Goal: Answer question/provide support: Answer question/provide support

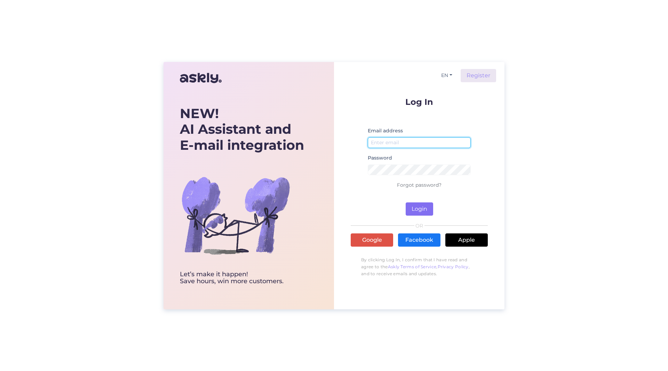
type input "[PERSON_NAME][EMAIL_ADDRESS][PERSON_NAME][DOMAIN_NAME]"
click at [413, 213] on button "Login" at bounding box center [419, 208] width 27 height 13
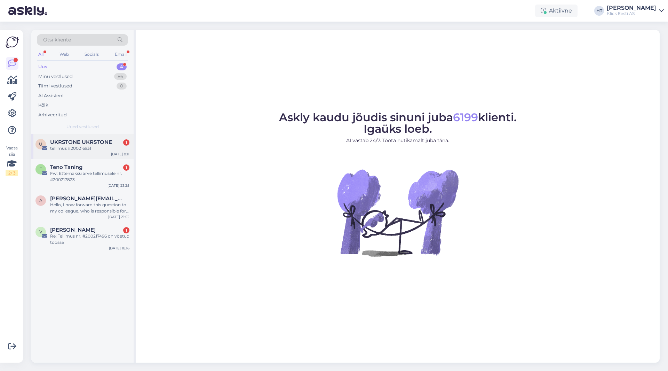
click at [110, 148] on div "tellimus #200216931" at bounding box center [89, 148] width 79 height 6
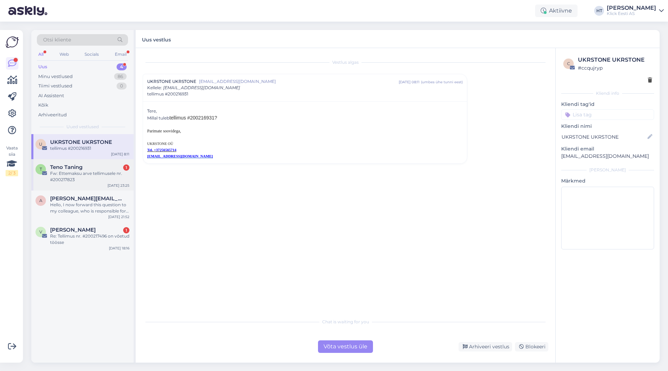
click at [106, 173] on div "Fw: Ettemaksu arve tellimusele nr. #200217823" at bounding box center [89, 176] width 79 height 13
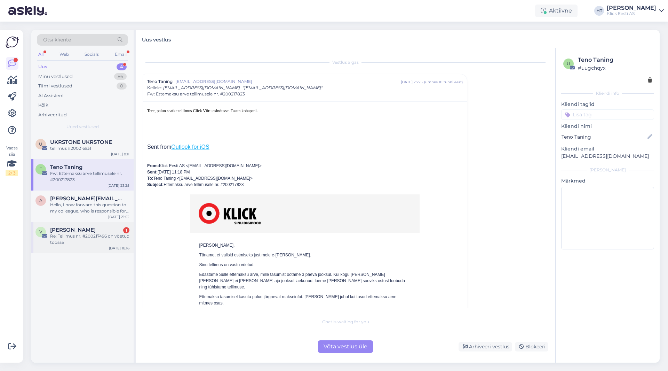
click at [101, 230] on div "[PERSON_NAME] 1" at bounding box center [89, 230] width 79 height 6
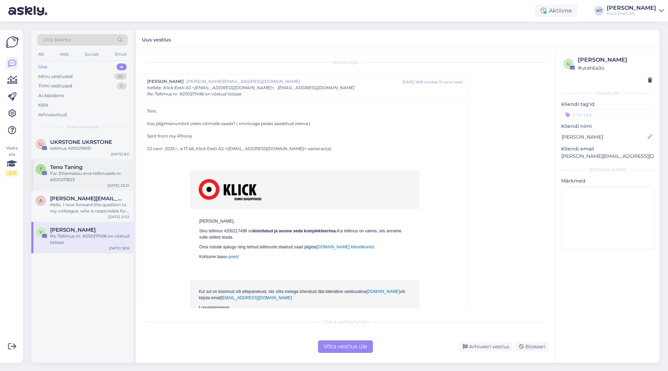
click at [99, 180] on div "Fw: Ettemaksu arve tellimusele nr. #200217823" at bounding box center [89, 176] width 79 height 13
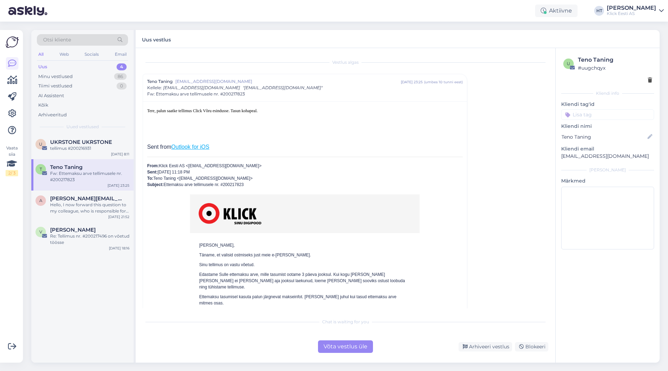
scroll to position [19, 0]
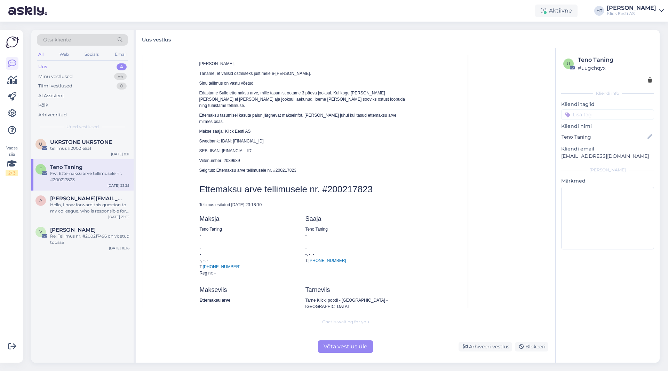
scroll to position [193, 0]
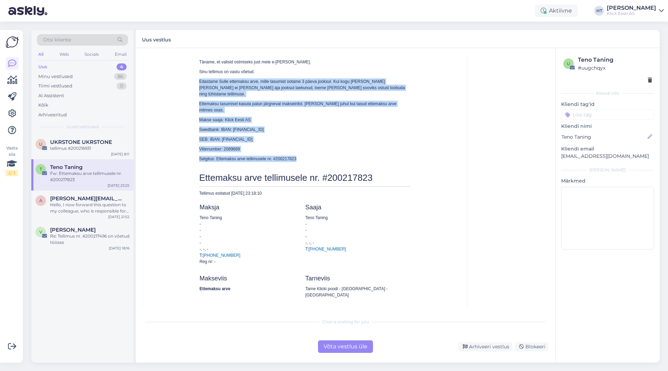
drag, startPoint x: 317, startPoint y: 144, endPoint x: 197, endPoint y: 82, distance: 135.4
click at [199, 82] on td "[PERSON_NAME], Täname, et valisid ostmiseks just meie e-[PERSON_NAME]. Sinu tel…" at bounding box center [305, 111] width 212 height 124
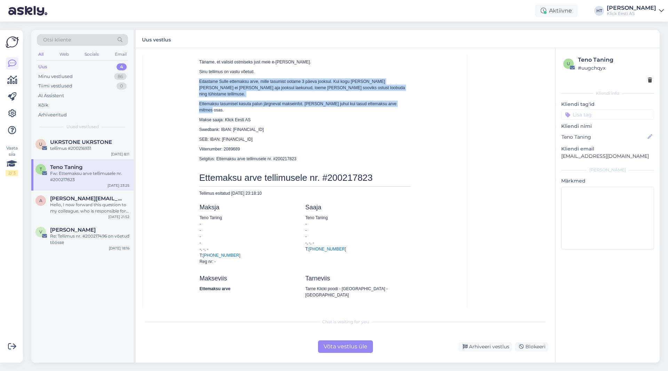
drag, startPoint x: 197, startPoint y: 82, endPoint x: 402, endPoint y: 97, distance: 205.5
click at [402, 97] on td "[PERSON_NAME], Täname, et valisid ostmiseks just meie e-[PERSON_NAME]. Sinu tel…" at bounding box center [305, 111] width 212 height 124
click at [402, 101] on p "Ettemaksu tasumisel kasuta palun järgnevat makseinfot. [PERSON_NAME] juhul kui …" at bounding box center [305, 107] width 212 height 13
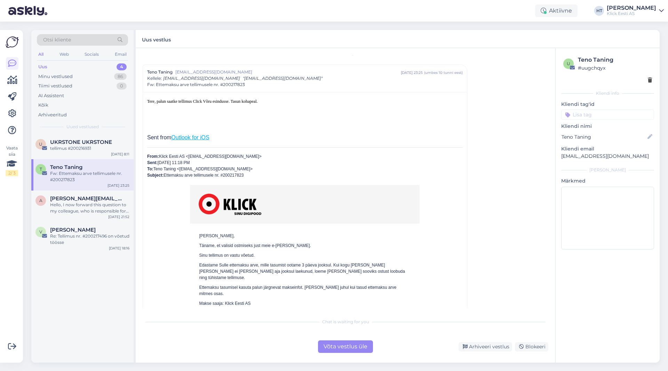
scroll to position [0, 0]
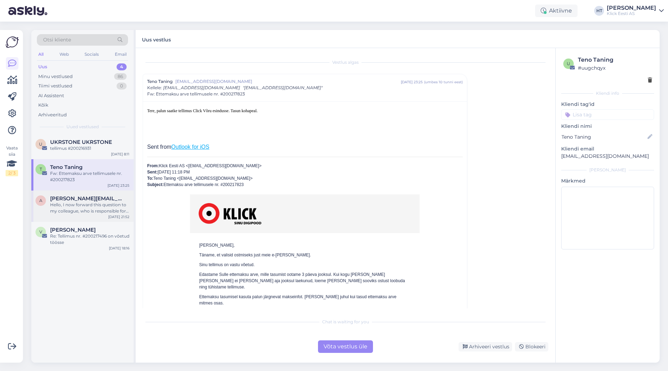
click at [106, 195] on div "a [PERSON_NAME][EMAIL_ADDRESS][DOMAIN_NAME] Hello, I now forward this question …" at bounding box center [82, 205] width 102 height 31
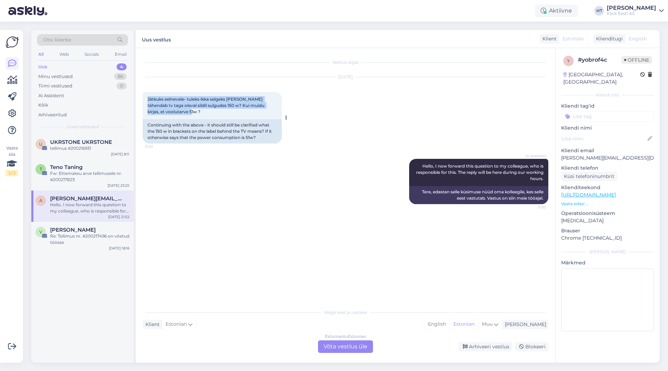
drag, startPoint x: 147, startPoint y: 98, endPoint x: 271, endPoint y: 112, distance: 124.8
click at [271, 112] on div "Jätkuks eelnevale- tuleks ikka selgeks [PERSON_NAME] tähendab tv taga oleval si…" at bounding box center [212, 105] width 139 height 27
click at [120, 235] on div "Re: Tellimus nr. #200217496 on võetud töösse" at bounding box center [89, 239] width 79 height 13
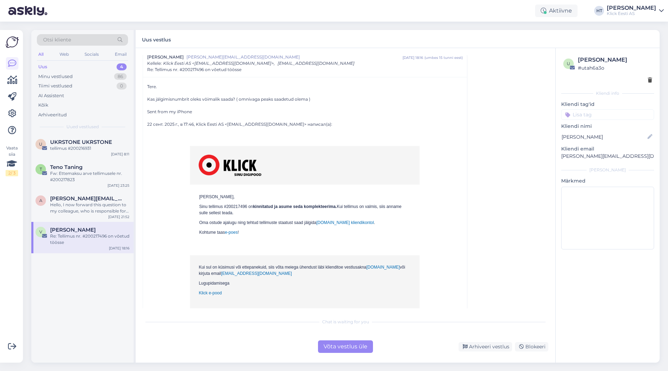
scroll to position [14, 0]
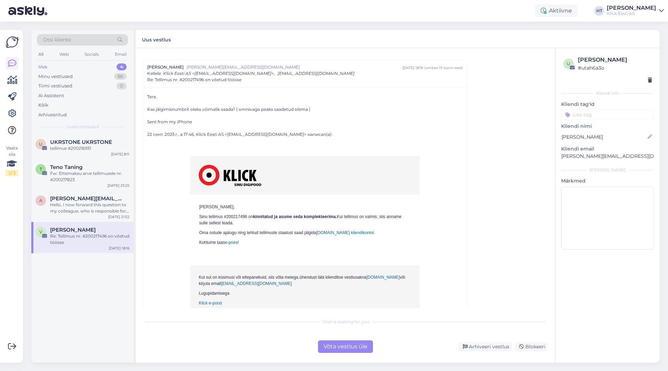
click at [230, 216] on p "Sinu tellimus #200217496 on kinnitatud ja asume seda komplekteerima. Kui tellim…" at bounding box center [305, 219] width 212 height 13
copy p "200217496"
click at [99, 211] on div "Hello, I now forward this question to my colleague, who is responsible for this…" at bounding box center [89, 208] width 79 height 13
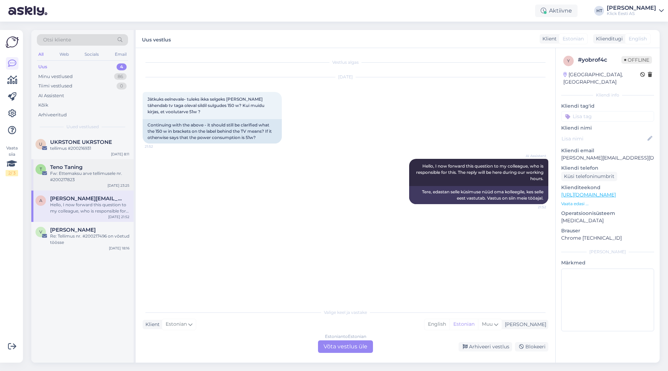
click at [94, 177] on div "Fw: Ettemaksu arve tellimusele nr. #200217823" at bounding box center [89, 176] width 79 height 13
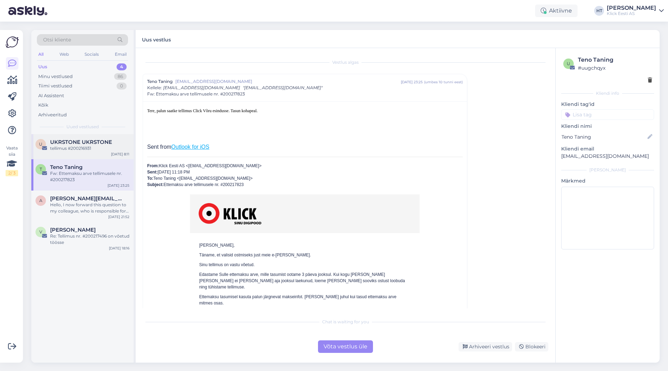
click at [96, 149] on div "tellimus #200216931" at bounding box center [89, 148] width 79 height 6
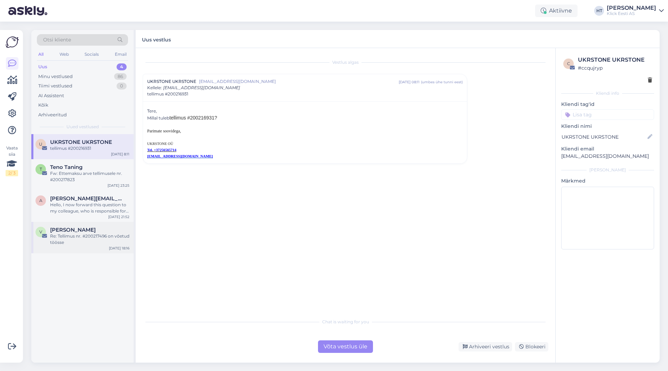
click at [99, 224] on div "V [PERSON_NAME] Re: Tellimus nr. #200217496 on võetud töösse [DATE] 18:16" at bounding box center [82, 237] width 102 height 31
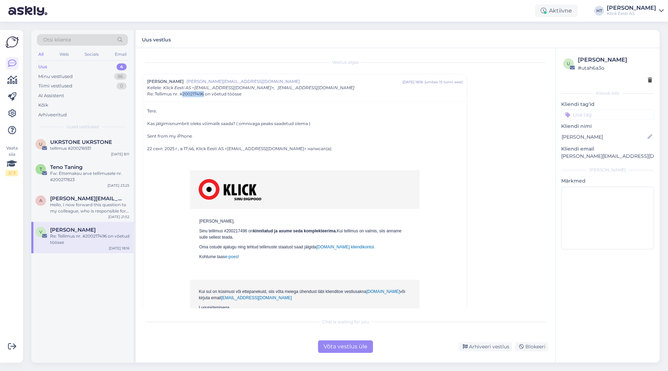
copy span "200217496"
drag, startPoint x: 204, startPoint y: 94, endPoint x: 183, endPoint y: 96, distance: 20.6
click at [183, 96] on span "Re: Tellimus nr. #200217496 on võetud töösse" at bounding box center [194, 94] width 94 height 6
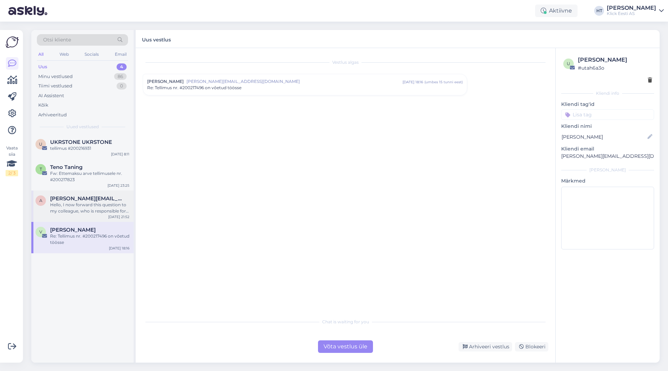
click at [115, 209] on div "Hello, I now forward this question to my colleague, who is responsible for this…" at bounding box center [89, 208] width 79 height 13
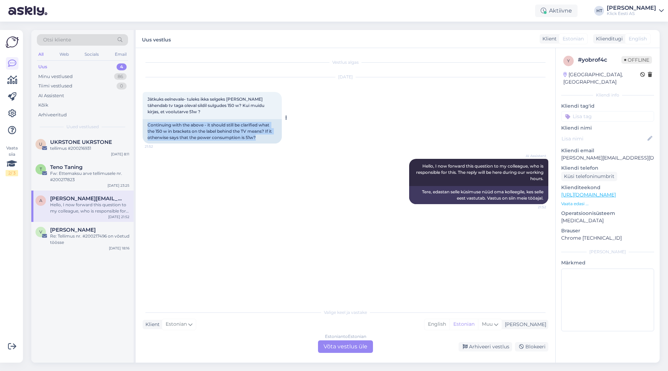
drag, startPoint x: 147, startPoint y: 126, endPoint x: 276, endPoint y: 137, distance: 129.6
click at [276, 137] on div "Continuing with the above - it should still be clarified what the 150 w in brac…" at bounding box center [212, 131] width 139 height 24
click at [267, 138] on div "Continuing with the above - it should still be clarified what the 150 w in brac…" at bounding box center [212, 131] width 139 height 24
click at [78, 185] on div "T Teno Taning Fw: Ettemaksu arve tellimusele nr. #200217823 [DATE] 23:25" at bounding box center [82, 174] width 102 height 31
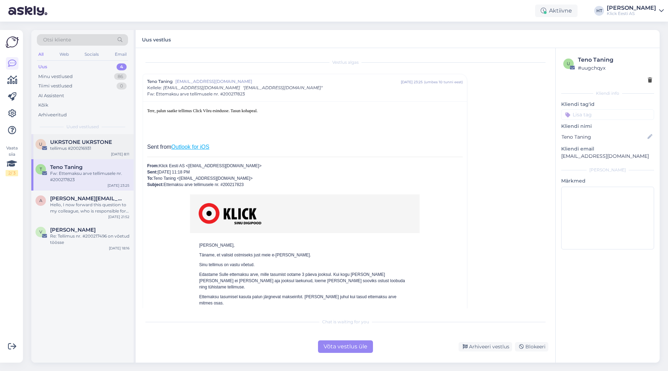
click at [105, 146] on div "tellimus #200216931" at bounding box center [89, 148] width 79 height 6
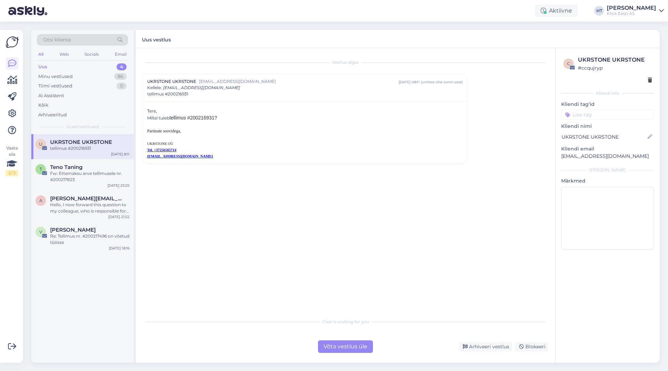
click at [203, 119] on span "tellimus #200216931?" at bounding box center [193, 118] width 48 height 6
copy span "200216931"
click at [491, 175] on div "Vestlus algas UKRSTONE UKRSTONE [EMAIL_ADDRESS][DOMAIN_NAME] [DATE] 08:11 ( umb…" at bounding box center [349, 181] width 412 height 253
click at [490, 174] on div "Vestlus algas UKRSTONE UKRSTONE [EMAIL_ADDRESS][DOMAIN_NAME] [DATE] 08:11 ( umb…" at bounding box center [349, 181] width 412 height 253
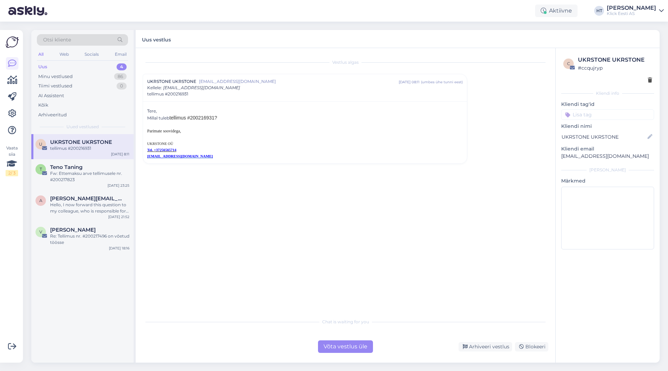
click at [193, 199] on div "Vestlus algas UKRSTONE UKRSTONE [EMAIL_ADDRESS][DOMAIN_NAME] [DATE] 08:11 ( umb…" at bounding box center [349, 181] width 412 height 253
click at [101, 177] on div "Fw: Ettemaksu arve tellimusele nr. #200217823" at bounding box center [89, 176] width 79 height 13
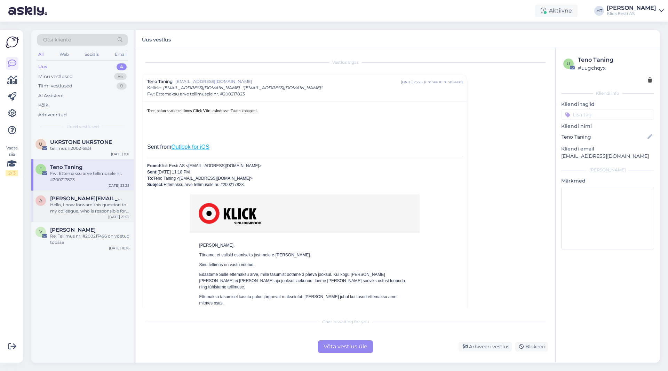
click at [73, 209] on div "Hello, I now forward this question to my colleague, who is responsible for this…" at bounding box center [89, 208] width 79 height 13
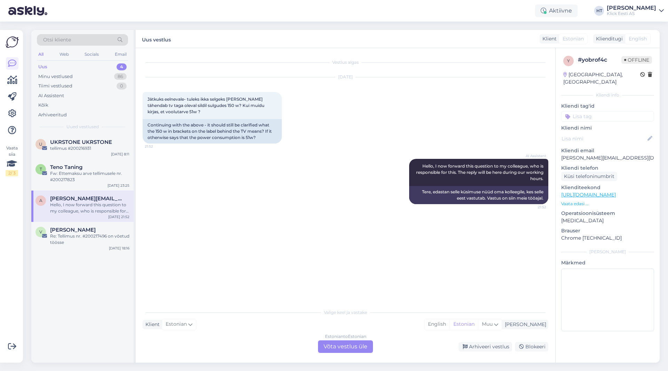
click at [103, 269] on div "U UKRSTONE UKRSTONE tellimus #200216931 [DATE] 8:11 T Teno Taning Fw: Ettemaksu…" at bounding box center [82, 248] width 102 height 228
click at [94, 171] on div "Fw: Ettemaksu arve tellimusele nr. #200217823" at bounding box center [89, 176] width 79 height 13
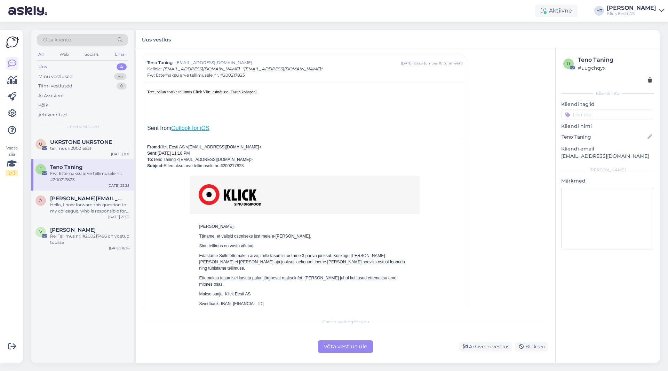
click at [97, 290] on div "U UKRSTONE UKRSTONE tellimus #200216931 [DATE] 8:11 T Teno Taning Fw: Ettemaksu…" at bounding box center [82, 248] width 102 height 228
click at [98, 197] on span "[PERSON_NAME][EMAIL_ADDRESS][DOMAIN_NAME]" at bounding box center [86, 198] width 72 height 6
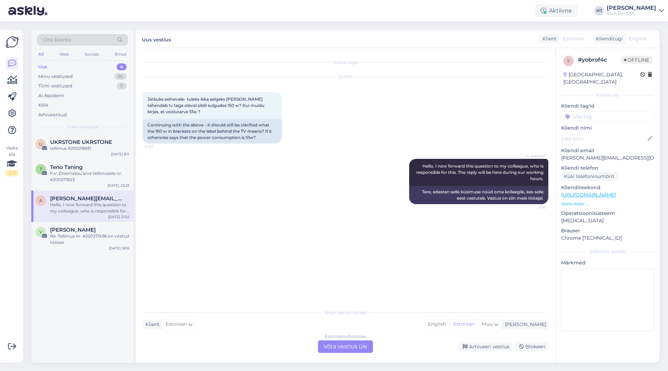
click at [337, 345] on div "Estonian to Estonian Võta vestlus üle" at bounding box center [345, 346] width 55 height 13
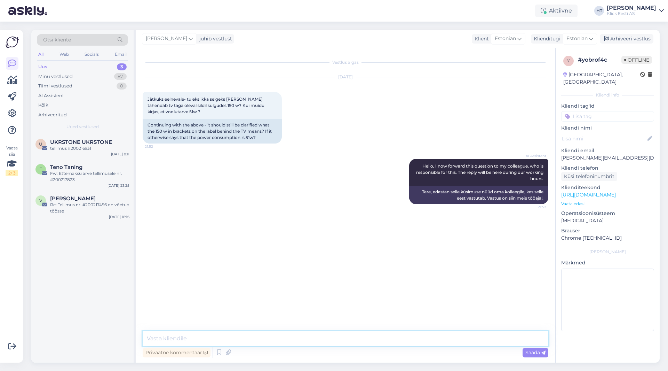
click at [335, 336] on textarea at bounding box center [346, 338] width 406 height 15
type textarea "Saatke palun pilt sellest sildist."
click at [90, 175] on div "Fw: Ettemaksu arve tellimusele nr. #200217823" at bounding box center [89, 176] width 79 height 13
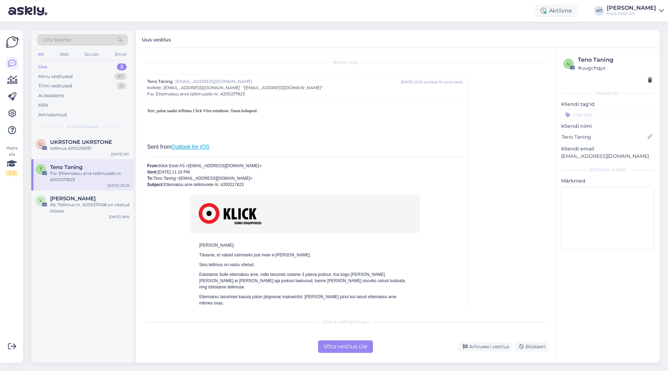
scroll to position [19, 0]
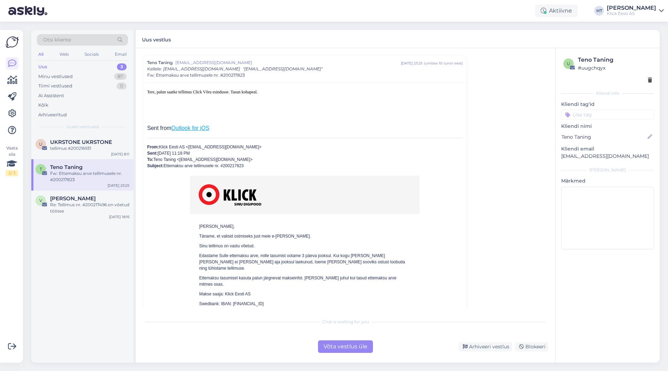
click at [91, 243] on div "U UKRSTONE UKRSTONE tellimus #200216931 [DATE] 8:11 T Teno Taning Fw: Ettemaksu…" at bounding box center [82, 248] width 102 height 228
click at [81, 212] on div "Re: Tellimus nr. #200217496 on võetud töösse" at bounding box center [89, 208] width 79 height 13
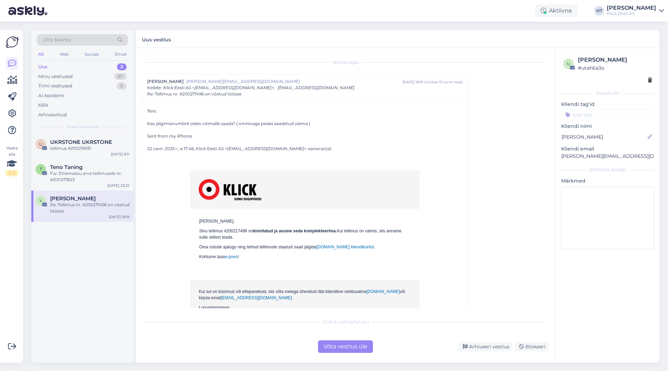
click at [82, 246] on div "U UKRSTONE UKRSTONE tellimus #200216931 [DATE] 8:11 T Teno Taning Fw: Ettemaksu…" at bounding box center [82, 248] width 102 height 228
click at [82, 168] on span "Teno Taning" at bounding box center [66, 167] width 32 height 6
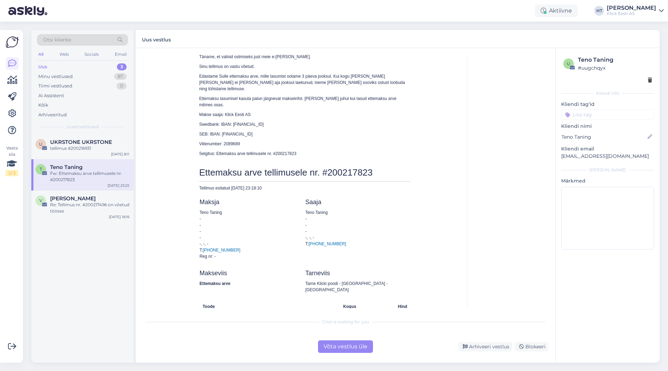
scroll to position [131, 0]
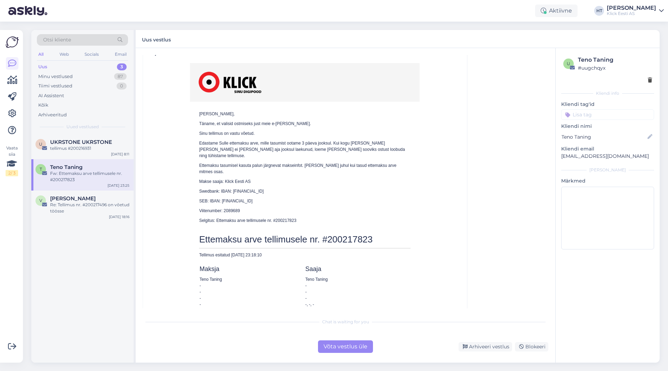
click at [357, 234] on span "Ettemaksu arve tellimusele nr. #200217823" at bounding box center [286, 239] width 174 height 10
copy span "200217823"
click at [335, 346] on div "Võta vestlus üle" at bounding box center [345, 346] width 55 height 13
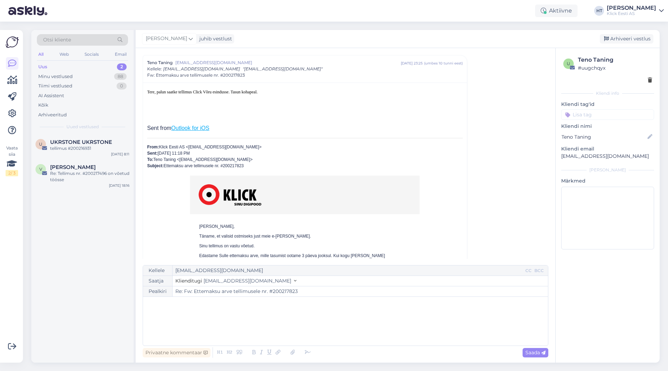
click at [290, 309] on div "﻿" at bounding box center [346, 321] width 398 height 42
click at [270, 318] on p "Tellimused lähevad töösse [PERSON_NAME]" at bounding box center [346, 318] width 398 height 7
click at [524, 350] on div "Saada" at bounding box center [536, 352] width 26 height 9
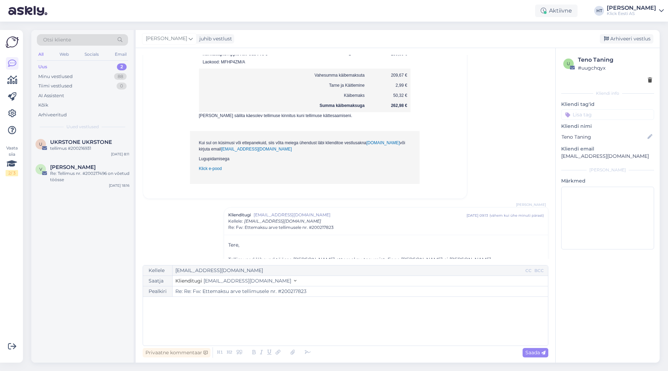
scroll to position [473, 0]
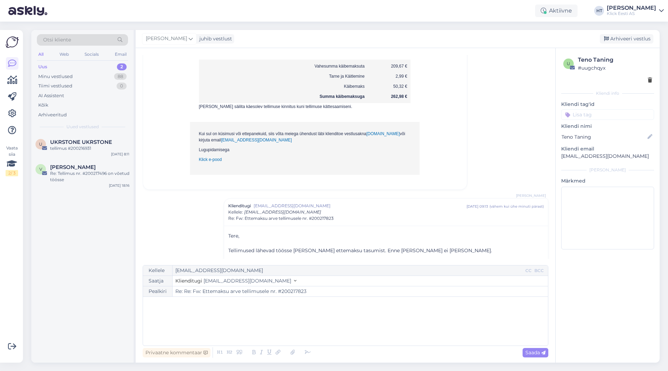
click at [602, 115] on input at bounding box center [607, 114] width 93 height 10
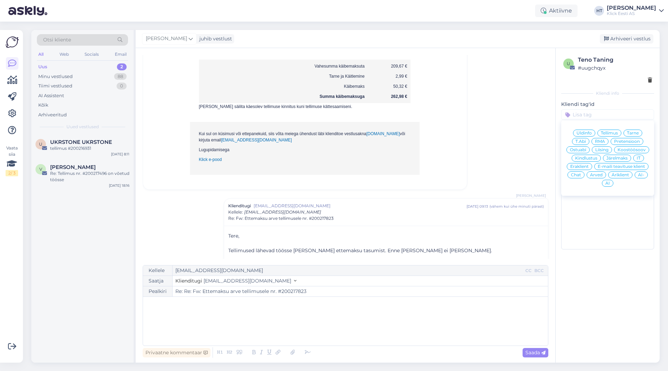
click at [613, 132] on span "Tellimus" at bounding box center [609, 133] width 17 height 4
type input "Re: Fw: Ettemaksu arve tellimusele nr. #200217823"
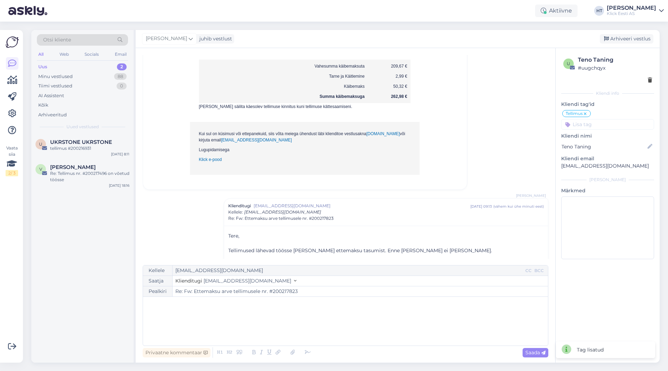
click at [605, 124] on input at bounding box center [607, 124] width 93 height 10
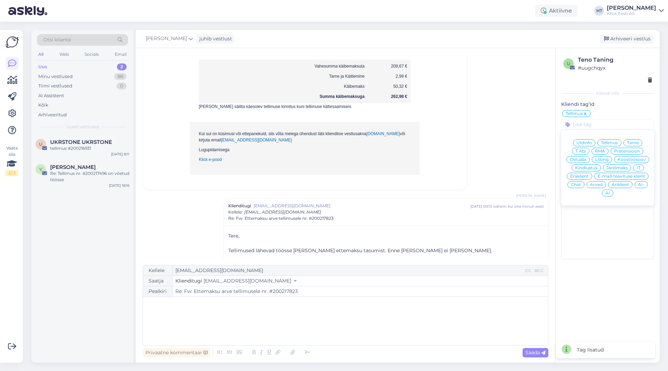
click at [582, 174] on span "Eraklient" at bounding box center [579, 176] width 18 height 4
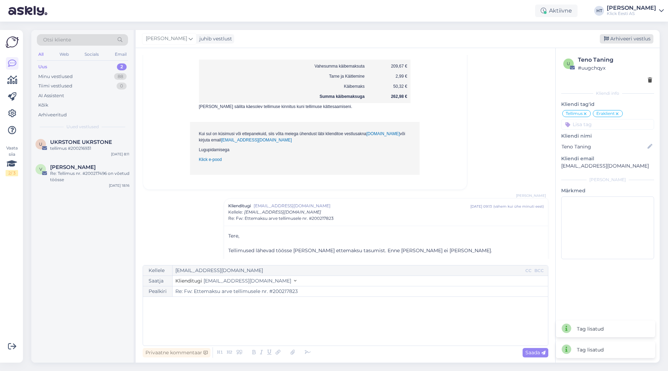
click at [624, 39] on div "Arhiveeri vestlus" at bounding box center [627, 38] width 54 height 9
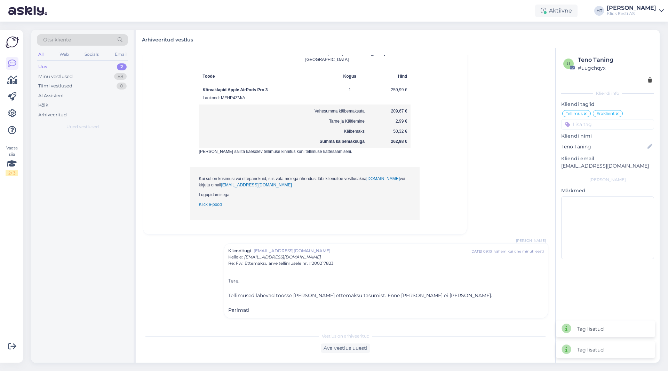
scroll to position [409, 0]
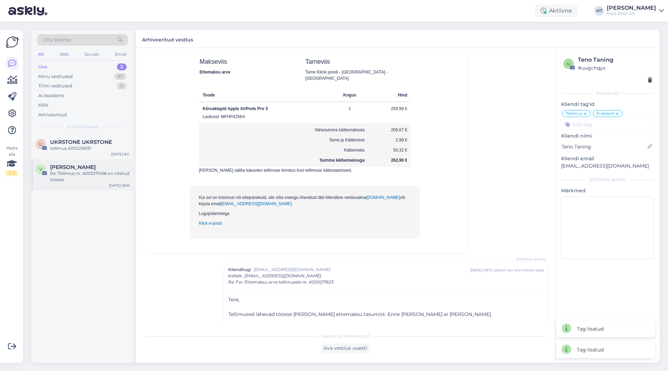
click at [96, 165] on span "[PERSON_NAME]" at bounding box center [73, 167] width 46 height 6
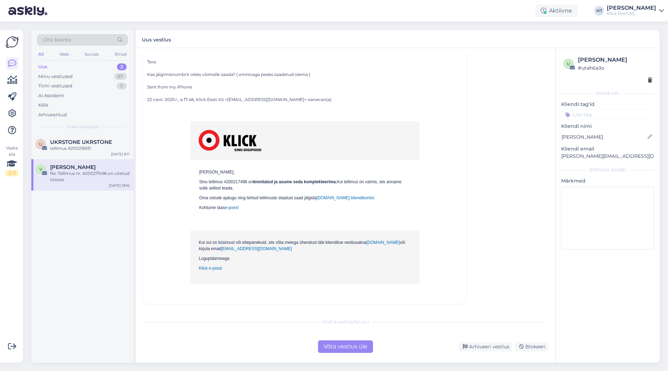
scroll to position [0, 0]
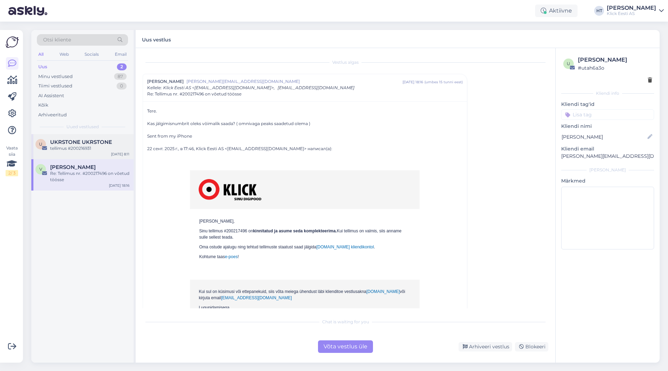
click at [90, 149] on div "tellimus #200216931" at bounding box center [89, 148] width 79 height 6
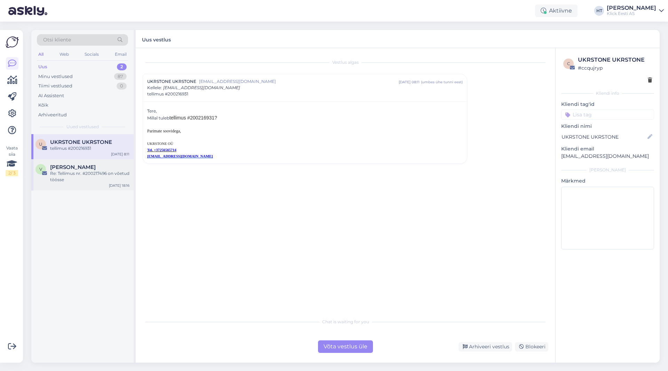
click at [100, 164] on div "[PERSON_NAME]" at bounding box center [89, 167] width 79 height 6
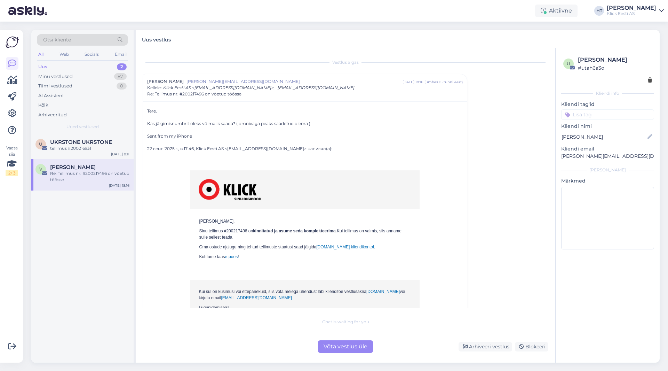
scroll to position [19, 0]
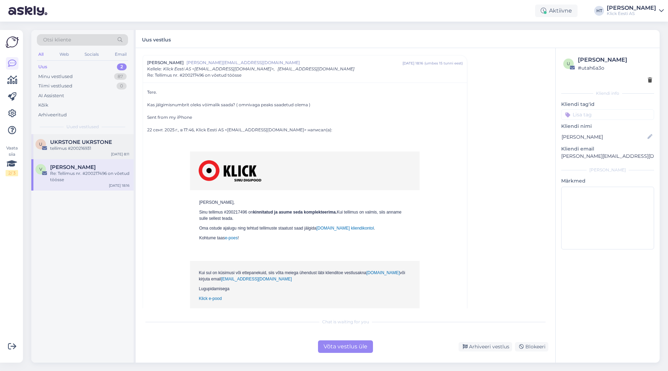
click at [82, 137] on div "U UKRSTONE UKRSTONE tellimus #200216931 [DATE] 8:11" at bounding box center [82, 146] width 102 height 25
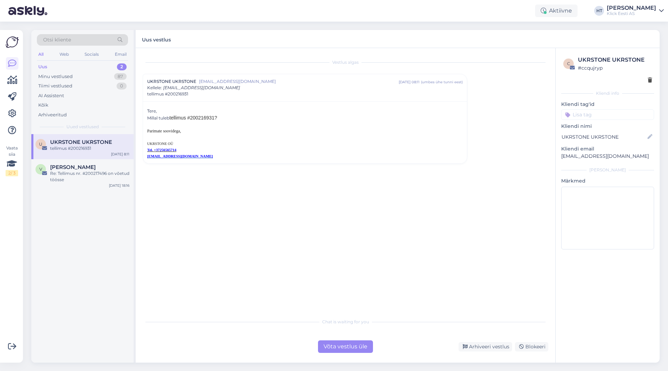
click at [203, 120] on span "tellimus #200216931?" at bounding box center [193, 118] width 48 height 6
click at [356, 232] on div "Vestlus algas UKRSTONE UKRSTONE [EMAIL_ADDRESS][DOMAIN_NAME] [DATE] 08:11 ( umb…" at bounding box center [349, 181] width 412 height 253
click at [204, 118] on span "tellimus #200216931?" at bounding box center [193, 118] width 48 height 6
click at [203, 118] on span "tellimus #200216931?" at bounding box center [193, 118] width 48 height 6
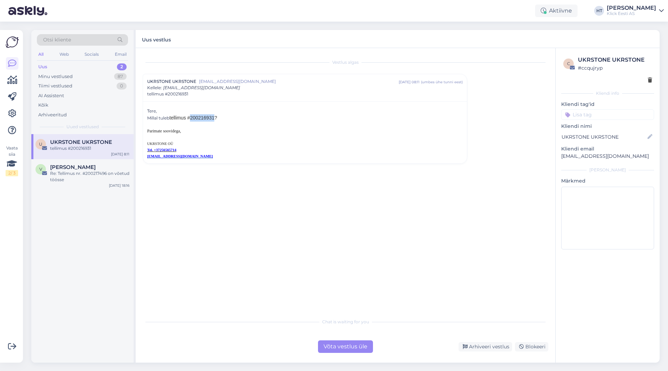
copy span "200216931"
click at [347, 233] on div "Vestlus algas UKRSTONE UKRSTONE [EMAIL_ADDRESS][DOMAIN_NAME] [DATE] 08:11 ( umb…" at bounding box center [349, 181] width 412 height 253
click at [80, 73] on div "Minu vestlused 87" at bounding box center [82, 77] width 91 height 10
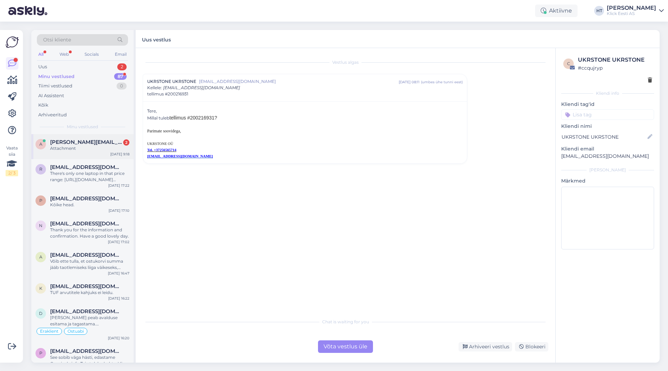
click at [110, 141] on span "[PERSON_NAME][EMAIL_ADDRESS][DOMAIN_NAME]" at bounding box center [86, 142] width 72 height 6
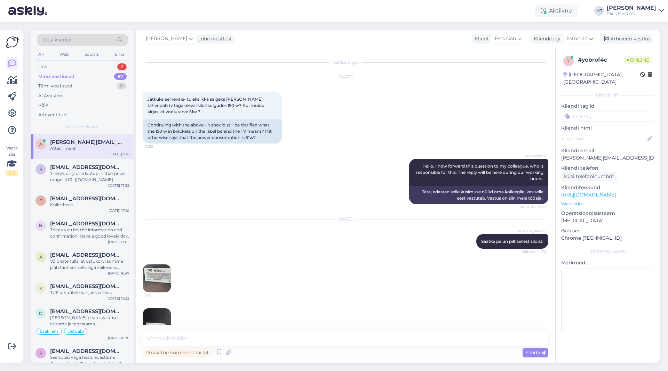
scroll to position [19, 0]
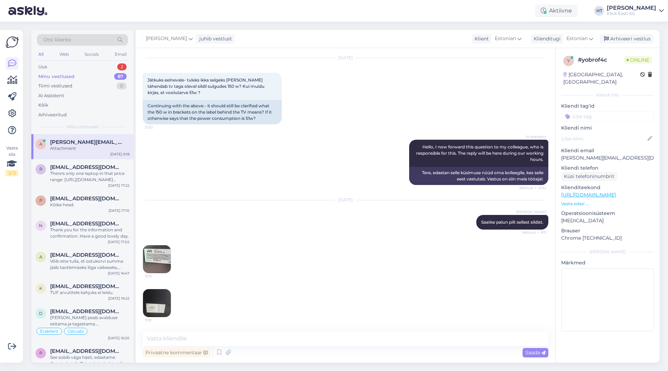
click at [164, 251] on img at bounding box center [157, 259] width 28 height 28
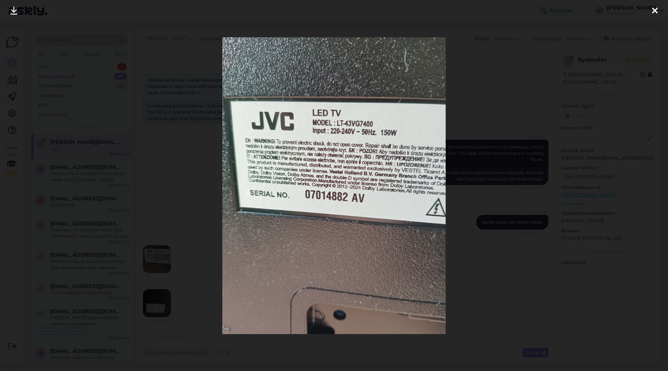
click at [192, 226] on div at bounding box center [334, 185] width 668 height 371
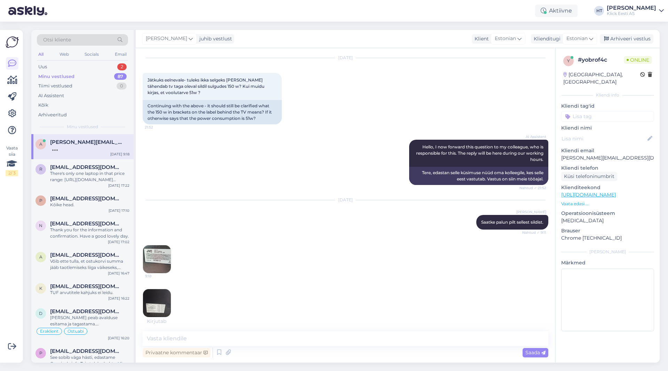
click at [167, 297] on img at bounding box center [157, 303] width 28 height 28
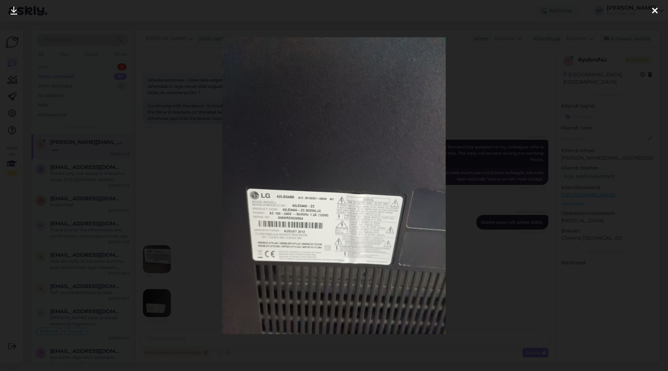
click at [206, 277] on div at bounding box center [334, 185] width 668 height 371
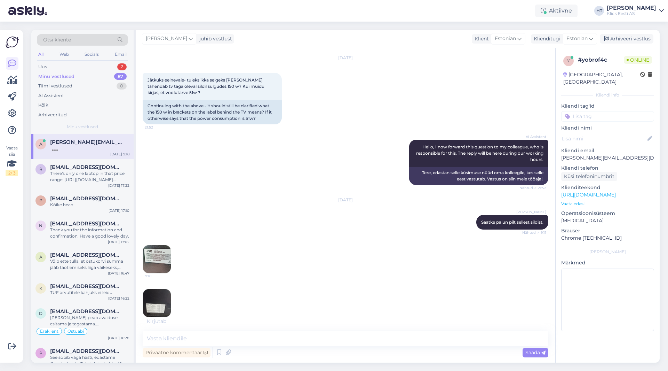
click at [165, 267] on img at bounding box center [157, 259] width 28 height 28
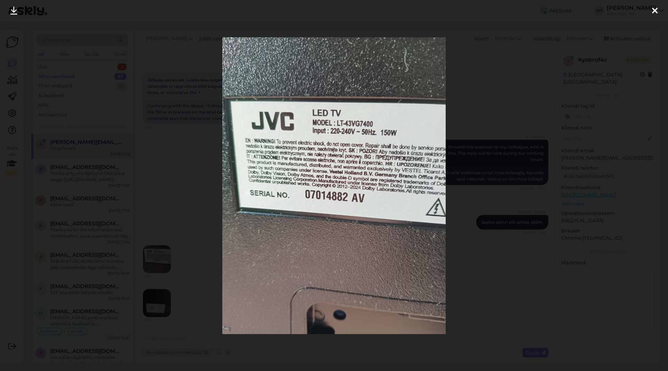
scroll to position [49, 0]
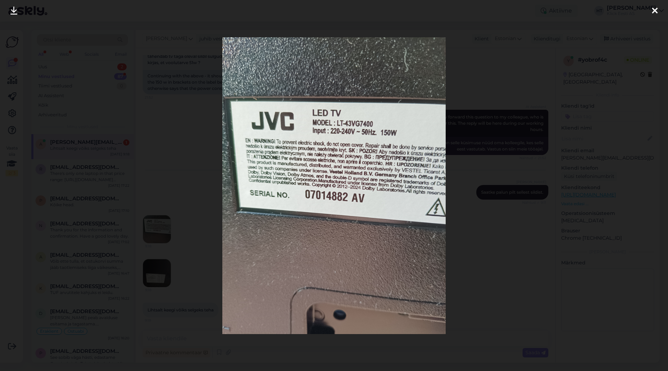
click at [197, 255] on div at bounding box center [334, 185] width 668 height 371
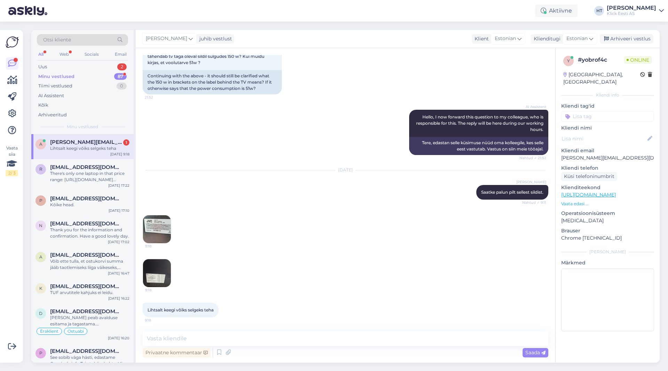
click at [157, 231] on img at bounding box center [157, 229] width 28 height 28
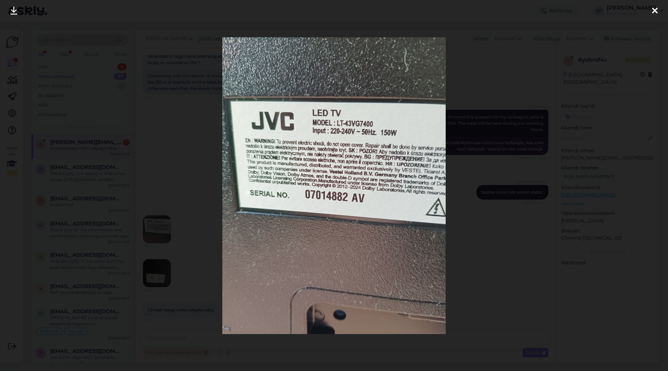
click at [188, 240] on div at bounding box center [334, 185] width 668 height 371
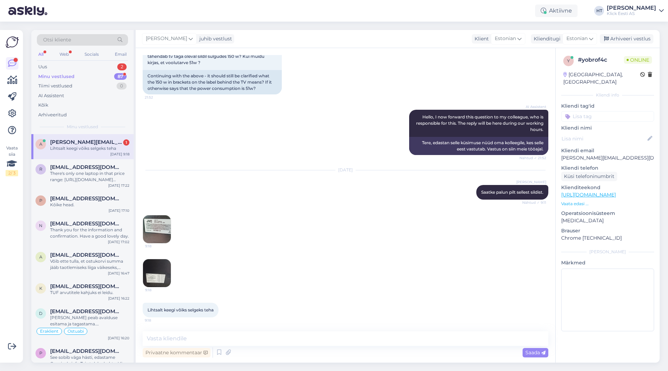
click at [159, 230] on img at bounding box center [157, 229] width 28 height 28
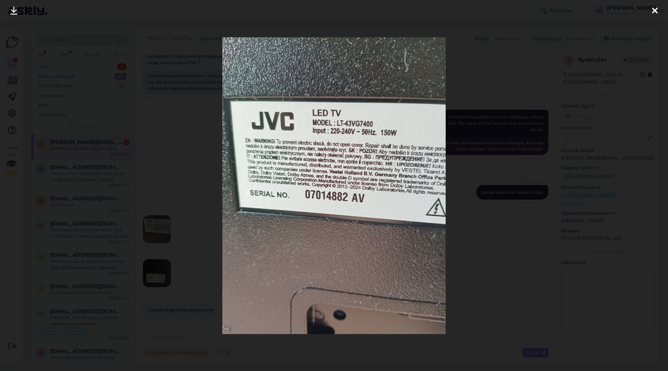
click at [452, 229] on div at bounding box center [334, 185] width 668 height 371
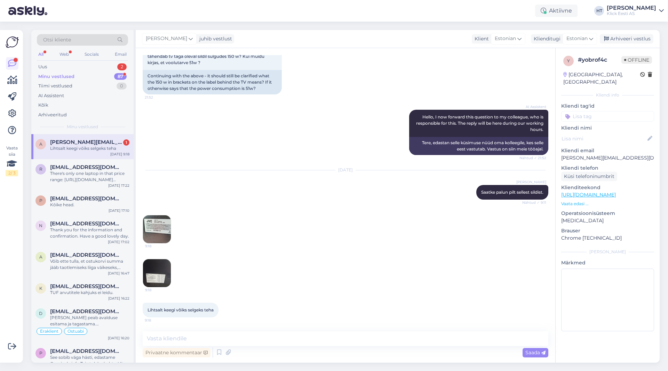
click at [115, 140] on span "[PERSON_NAME][EMAIL_ADDRESS][DOMAIN_NAME]" at bounding box center [86, 142] width 72 height 6
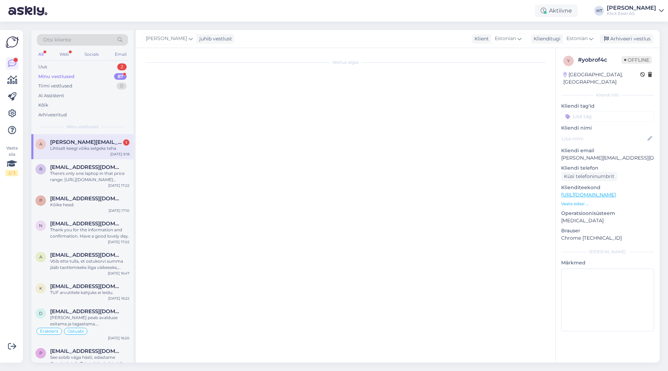
scroll to position [0, 0]
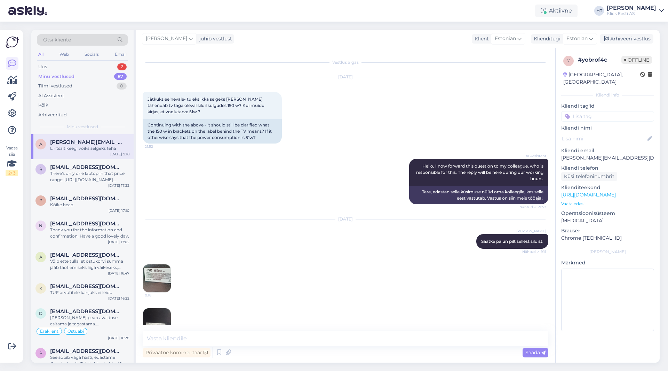
click at [570, 154] on p "[PERSON_NAME][EMAIL_ADDRESS][DOMAIN_NAME]" at bounding box center [607, 157] width 93 height 7
copy p "[PERSON_NAME][EMAIL_ADDRESS][DOMAIN_NAME]"
click at [222, 177] on div "AI Assistent Hello, I now forward this question to my colleague, who is respons…" at bounding box center [346, 181] width 406 height 61
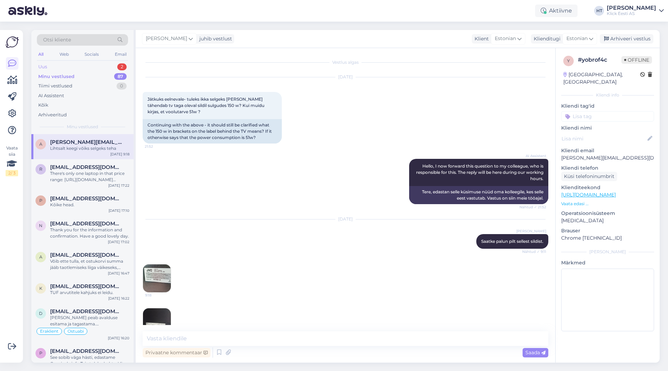
click at [117, 68] on div "Uus 2" at bounding box center [82, 67] width 91 height 10
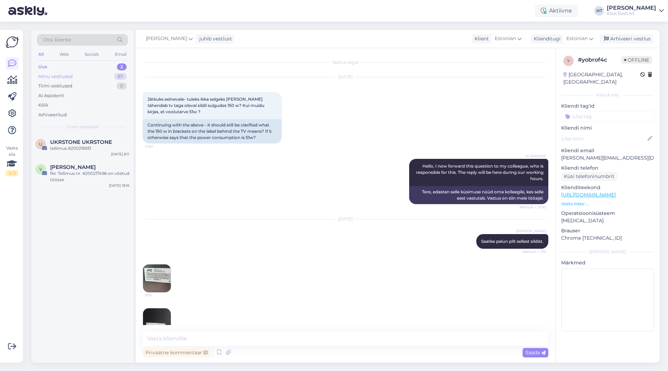
click at [111, 77] on div "Minu vestlused 87" at bounding box center [82, 77] width 91 height 10
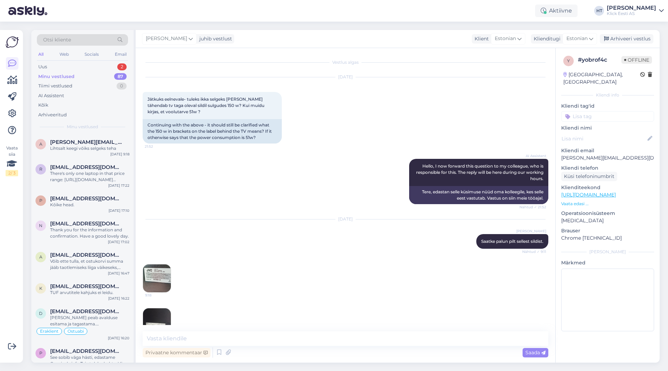
click at [84, 43] on div "Otsi kliente" at bounding box center [82, 39] width 91 height 11
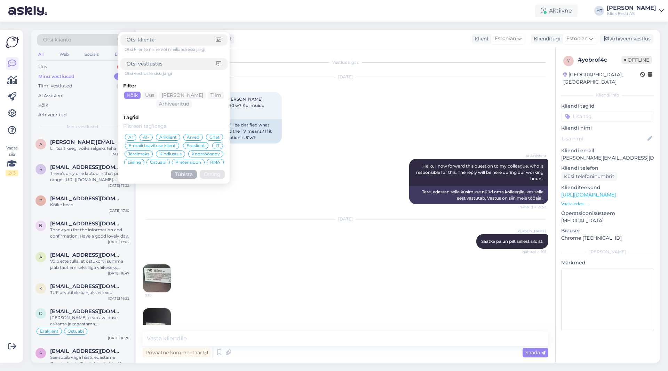
click at [153, 60] on div at bounding box center [173, 63] width 107 height 11
click at [155, 64] on input at bounding box center [172, 63] width 90 height 7
click at [155, 40] on input at bounding box center [171, 39] width 89 height 7
paste input "[PERSON_NAME][EMAIL_ADDRESS][DOMAIN_NAME]"
type input "[PERSON_NAME][EMAIL_ADDRESS][DOMAIN_NAME]"
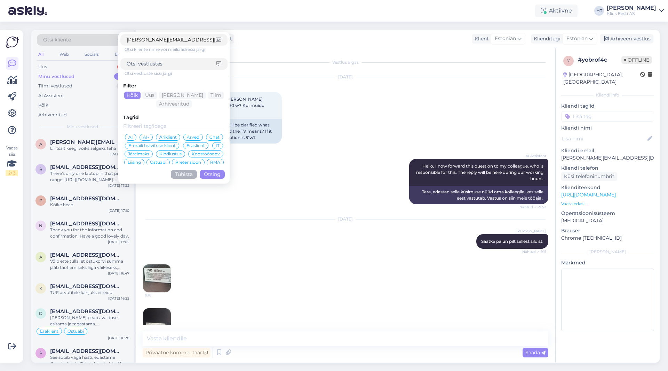
click button "Otsing" at bounding box center [212, 174] width 25 height 9
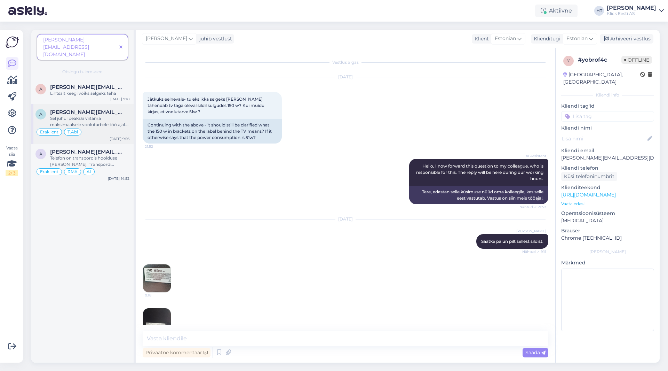
click at [105, 109] on span "[PERSON_NAME][EMAIL_ADDRESS][DOMAIN_NAME]" at bounding box center [86, 112] width 72 height 6
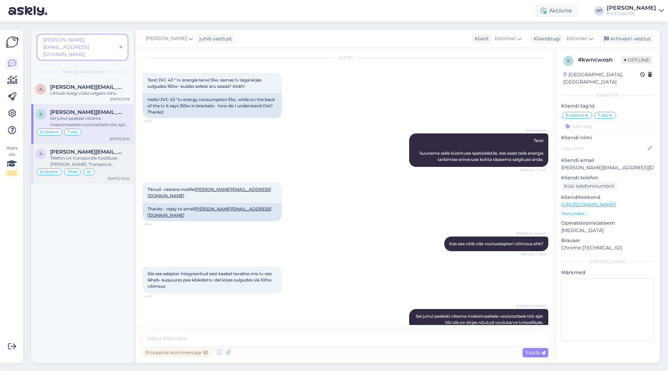
click at [100, 155] on div "Telefon on transpordis hoolduse [PERSON_NAME]. Transpordi [PERSON_NAME] võib ko…" at bounding box center [89, 161] width 79 height 13
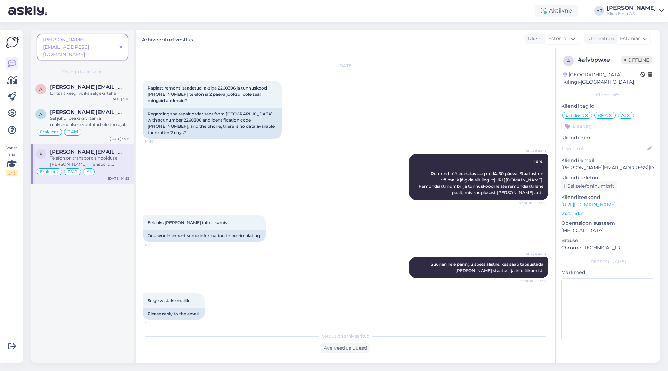
scroll to position [46, 0]
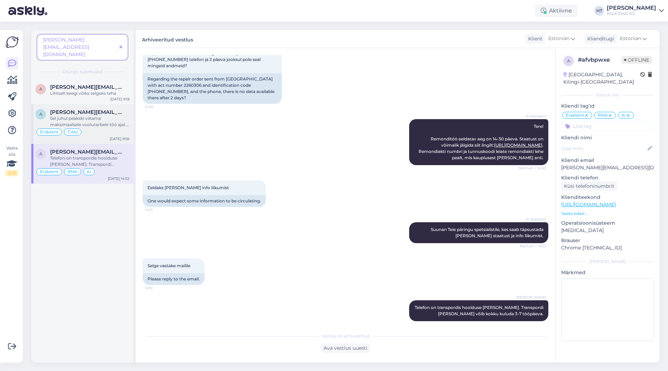
click at [121, 128] on div "Eraklient T.Abi" at bounding box center [82, 132] width 94 height 8
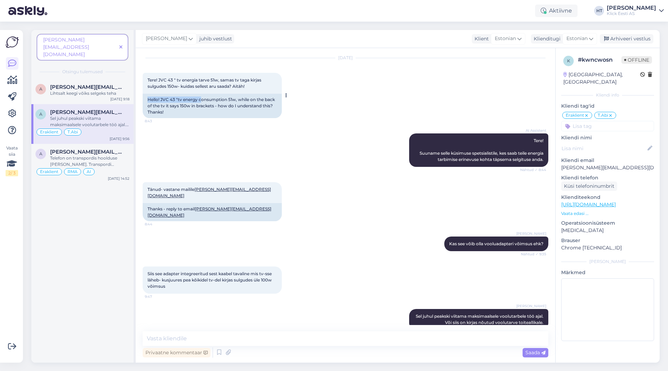
drag, startPoint x: 147, startPoint y: 100, endPoint x: 200, endPoint y: 99, distance: 52.9
click at [200, 99] on div "Hello! JVC 43 "tv energy consumption 51w, while on the back of the tv it says 1…" at bounding box center [212, 106] width 139 height 24
click at [287, 110] on div at bounding box center [285, 95] width 6 height 45
click at [80, 84] on span "[PERSON_NAME][EMAIL_ADDRESS][DOMAIN_NAME]" at bounding box center [86, 87] width 72 height 6
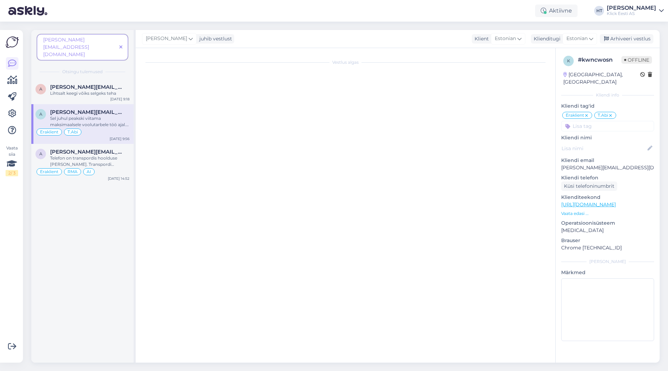
scroll to position [49, 0]
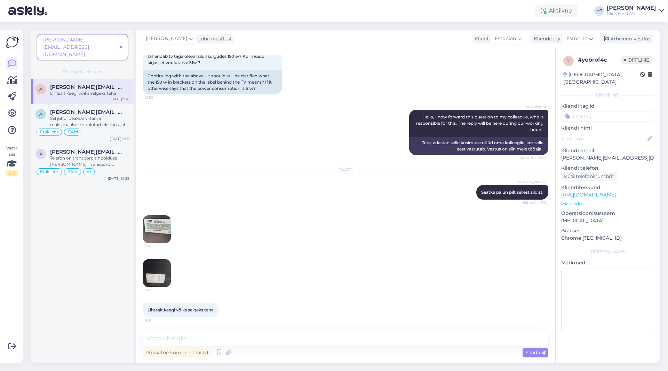
click at [161, 244] on span "9:18" at bounding box center [158, 245] width 26 height 5
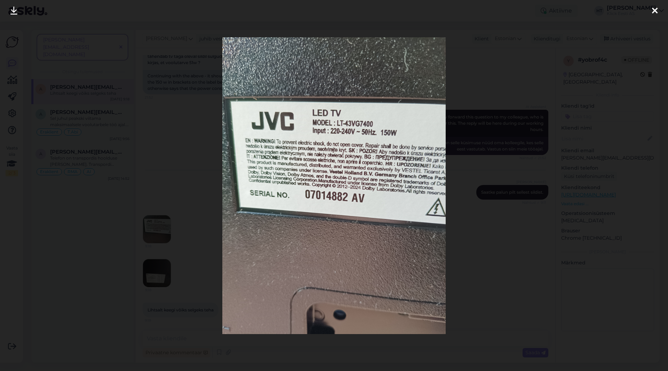
click at [199, 283] on div at bounding box center [334, 185] width 668 height 371
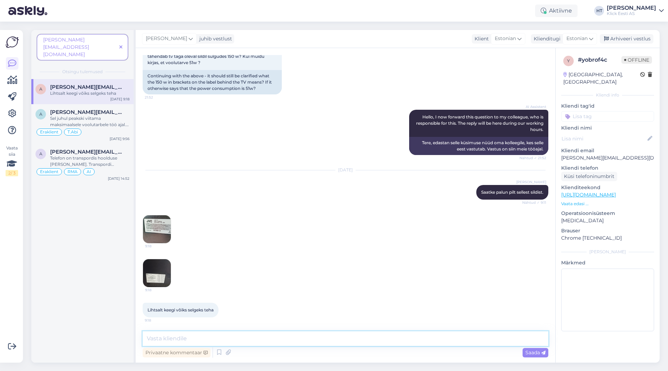
click at [213, 332] on textarea at bounding box center [346, 338] width 406 height 15
type textarea "51W on tavakasutuse ajal. 150W on maksimaalne voolutarve."
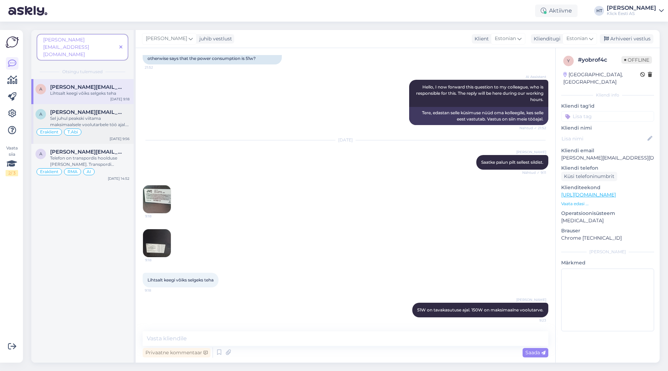
click at [103, 128] on div "Eraklient T.Abi" at bounding box center [82, 132] width 94 height 8
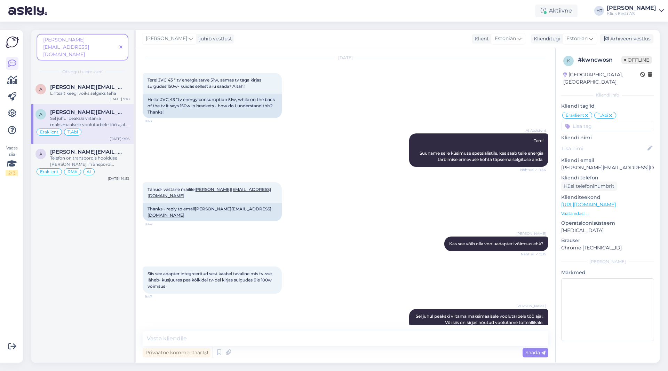
click at [120, 44] on span at bounding box center [121, 47] width 9 height 7
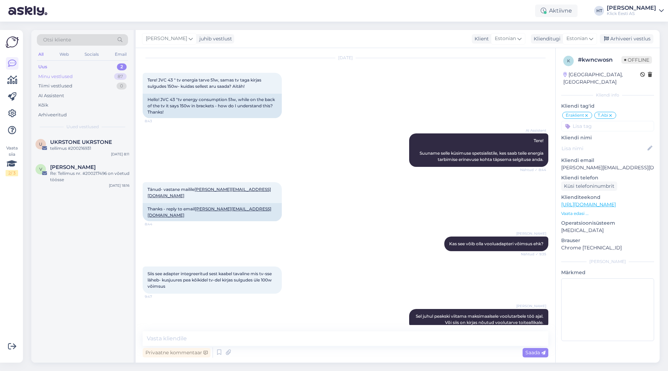
click at [105, 75] on div "Minu vestlused 87" at bounding box center [82, 77] width 91 height 10
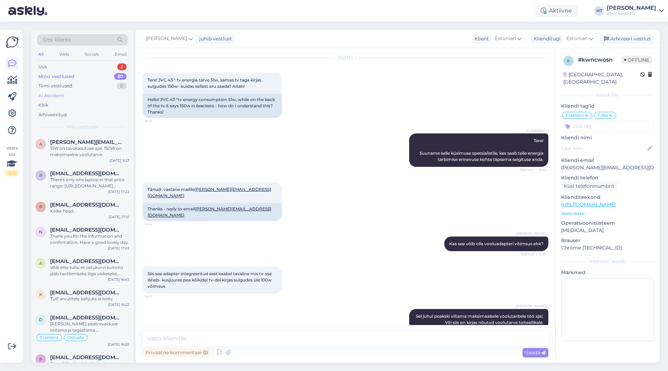
click at [89, 95] on div "AI Assistent" at bounding box center [82, 96] width 91 height 10
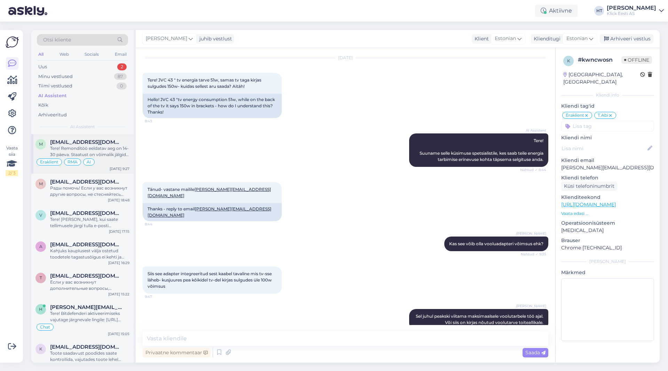
click at [87, 138] on div "M [EMAIL_ADDRESS][DOMAIN_NAME] Tere! Remonditöö eeldatav aeg on 14-30 päeva. St…" at bounding box center [82, 154] width 102 height 40
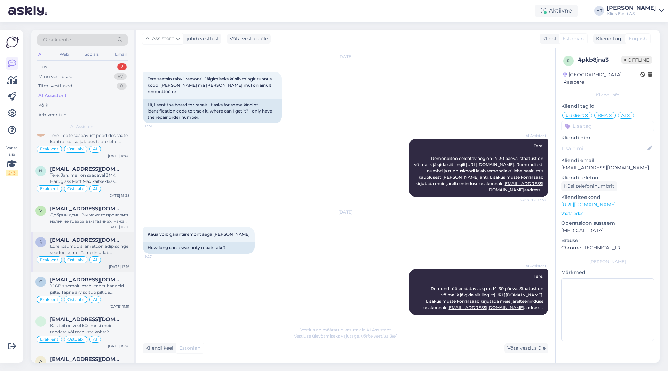
scroll to position [1322, 0]
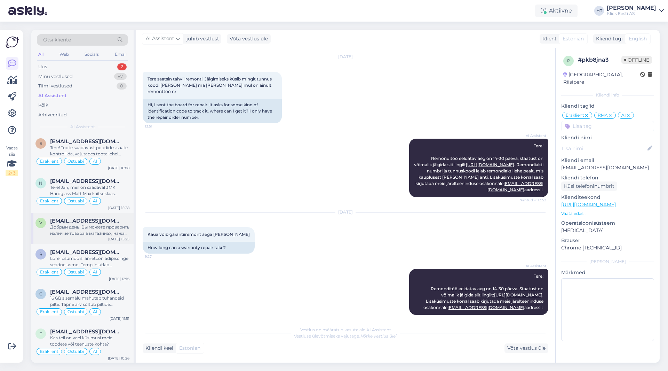
click at [76, 235] on div "Добрый день! Вы можете проверить наличие товара в магазинах, нажав кнопку "Saad…" at bounding box center [89, 230] width 79 height 13
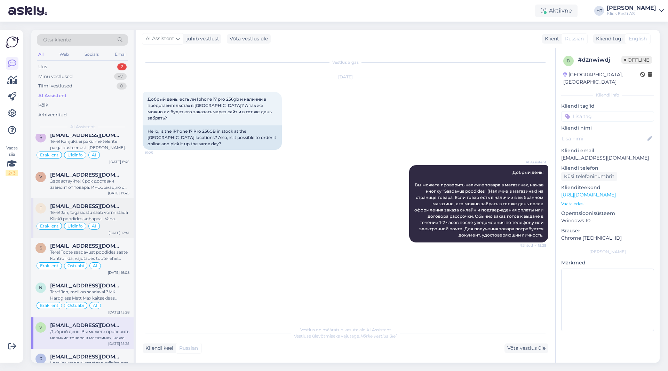
scroll to position [1183, 0]
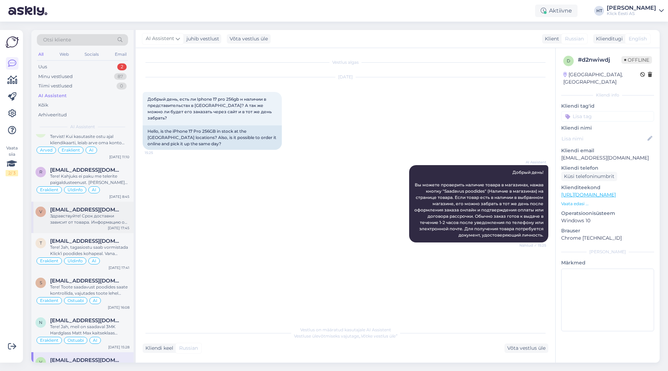
click at [76, 221] on div "Здравствуйте! Срок доставки зависит от товара. Информацию о сроках доставки инт…" at bounding box center [89, 219] width 79 height 13
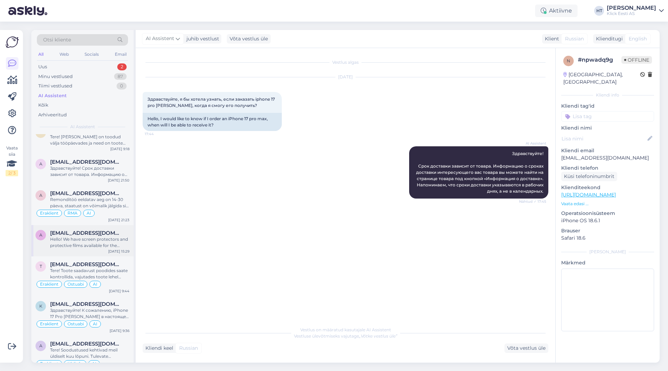
scroll to position [835, 0]
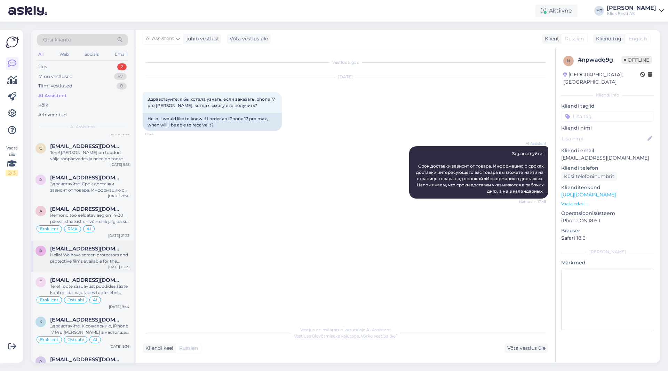
click at [74, 252] on div "Hello! We have screen protectors and protective films available for the iPhone …" at bounding box center [89, 258] width 79 height 13
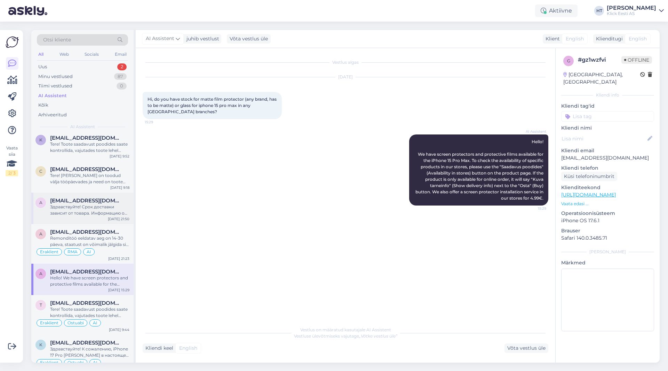
scroll to position [800, 0]
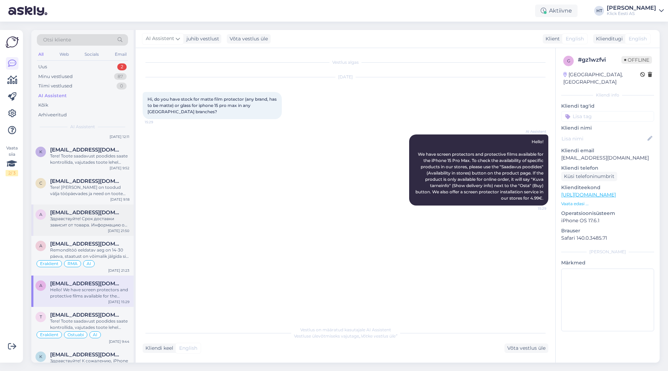
click at [78, 224] on div "Здравствуйте! Срок доставки зависит от товара. Информацию о сроках доставки инт…" at bounding box center [89, 221] width 79 height 13
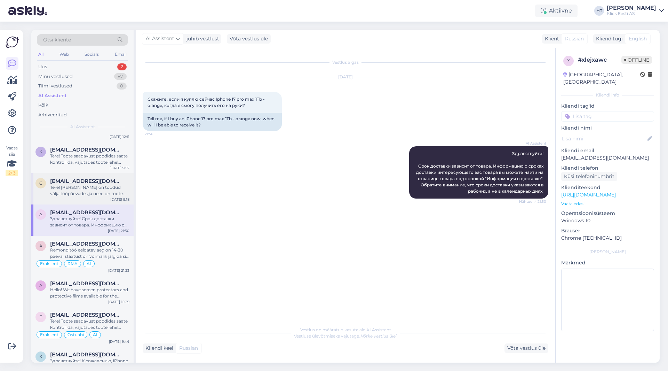
click at [110, 190] on div "Tere! [PERSON_NAME] on toodud välja tööpäevades ja need on toote lehel kuvatud …" at bounding box center [89, 190] width 79 height 13
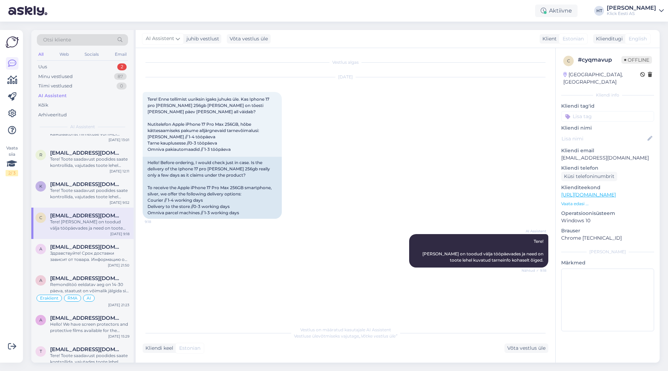
scroll to position [766, 0]
click at [99, 187] on span "[EMAIL_ADDRESS][DOMAIN_NAME]" at bounding box center [86, 184] width 72 height 6
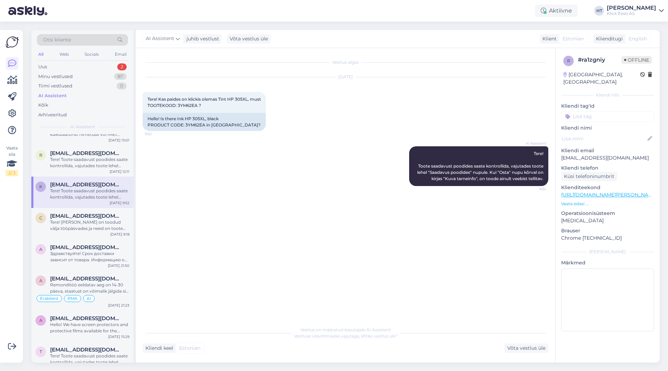
scroll to position [731, 0]
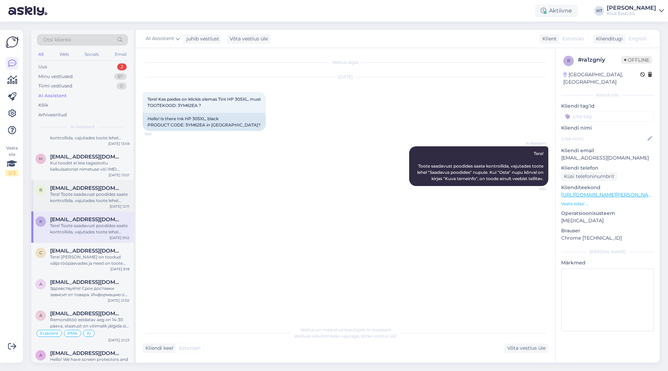
click at [97, 190] on span "[EMAIL_ADDRESS][DOMAIN_NAME]" at bounding box center [86, 188] width 72 height 6
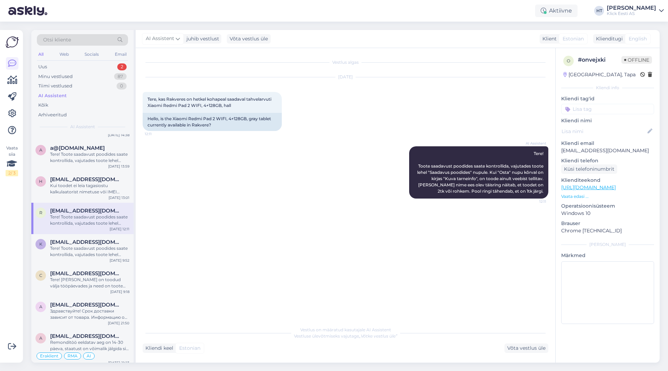
scroll to position [696, 0]
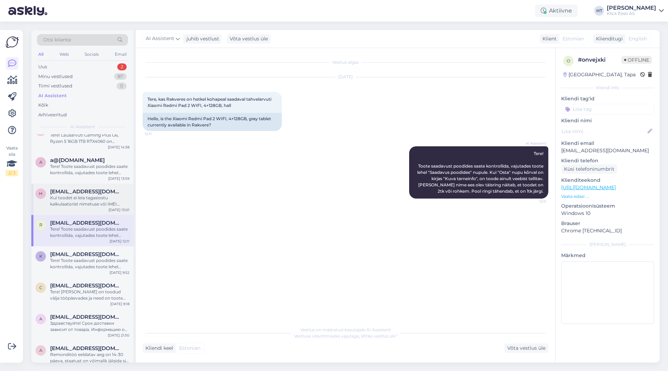
click at [95, 193] on span "[EMAIL_ADDRESS][DOMAIN_NAME]" at bounding box center [86, 191] width 72 height 6
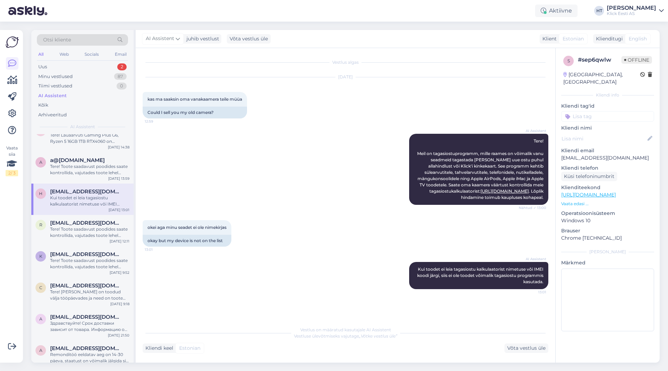
scroll to position [661, 0]
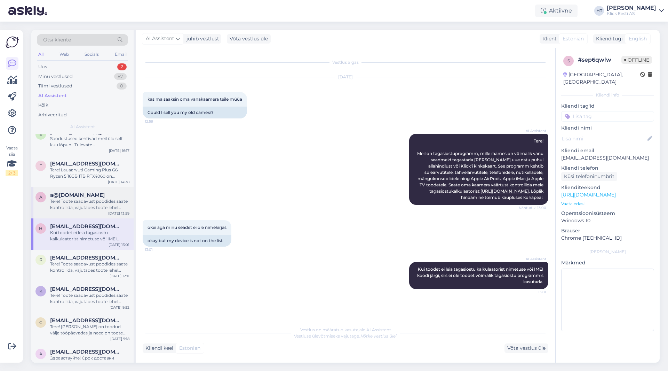
click at [91, 202] on div "Tere! Toote saadavust poodides saate kontrollida, vajutades toote lehel "Saadav…" at bounding box center [89, 204] width 79 height 13
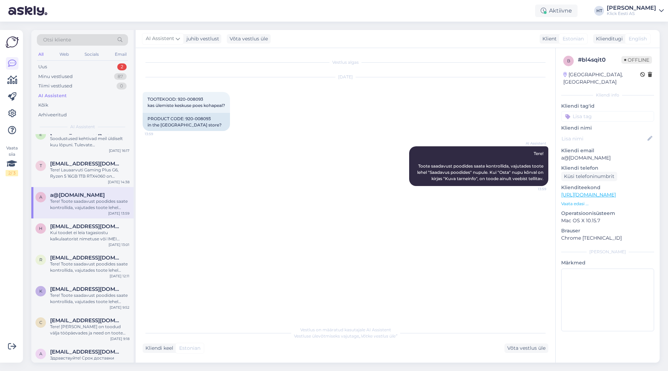
scroll to position [626, 0]
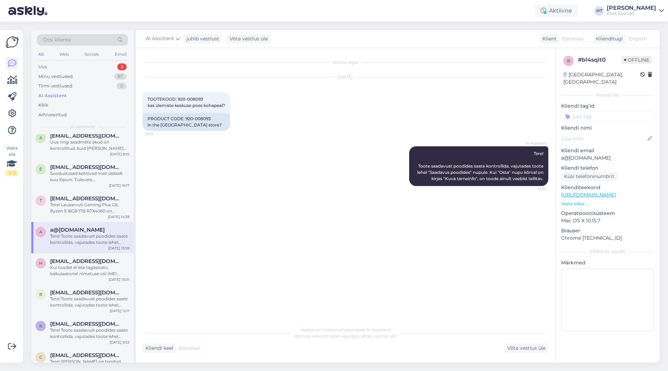
click at [91, 202] on div "Tere! Lauaarvuti Gaming Plus G6, Ryzen 5 16GB 1TB RTX4060 on varustatud AMD Ryz…" at bounding box center [89, 208] width 79 height 13
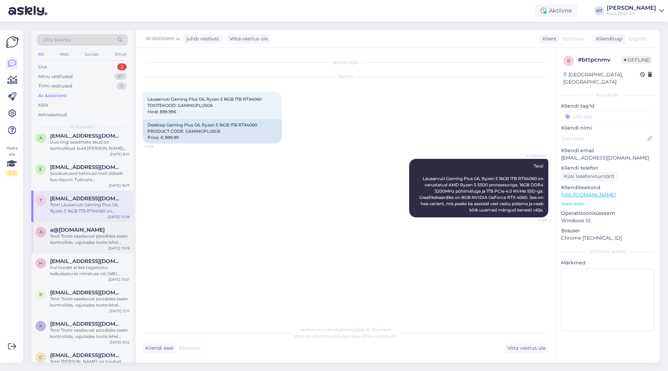
scroll to position [592, 0]
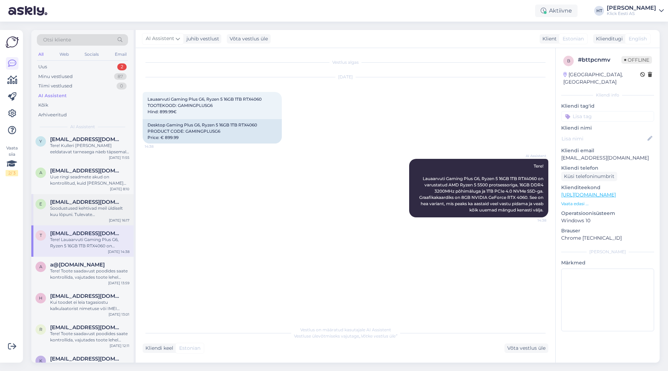
click at [89, 202] on span "[EMAIL_ADDRESS][DOMAIN_NAME]" at bounding box center [86, 202] width 72 height 6
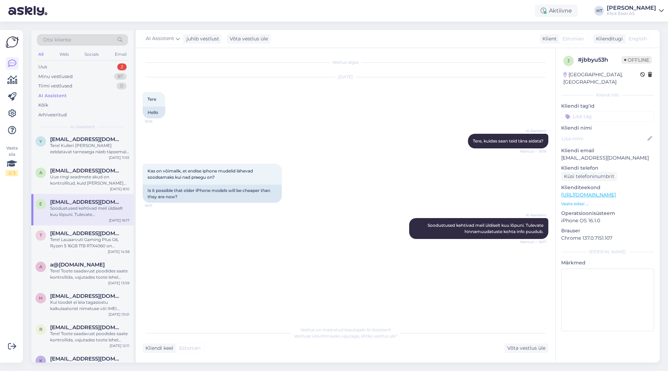
scroll to position [557, 0]
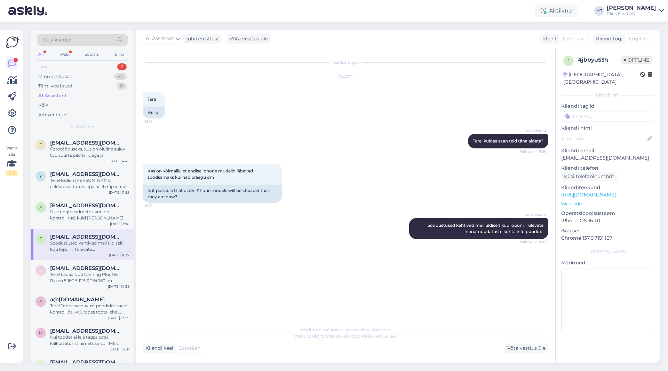
click at [105, 70] on div "Uus 2" at bounding box center [82, 67] width 91 height 10
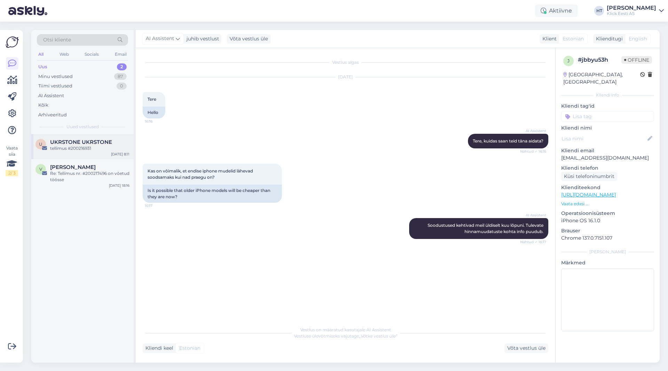
click at [103, 143] on span "UKRSTONE UKRSTONE" at bounding box center [81, 142] width 62 height 6
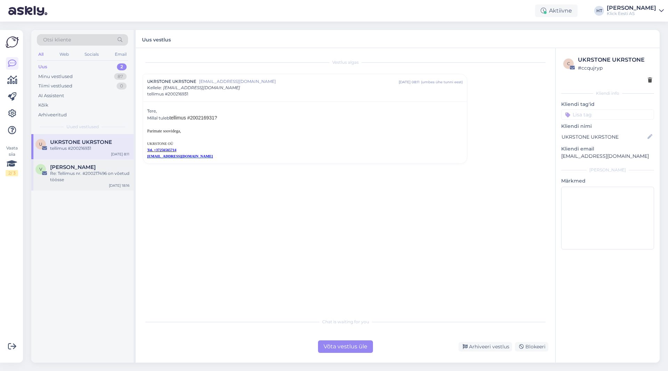
click at [101, 171] on div "Re: Tellimus nr. #200217496 on võetud töösse" at bounding box center [89, 176] width 79 height 13
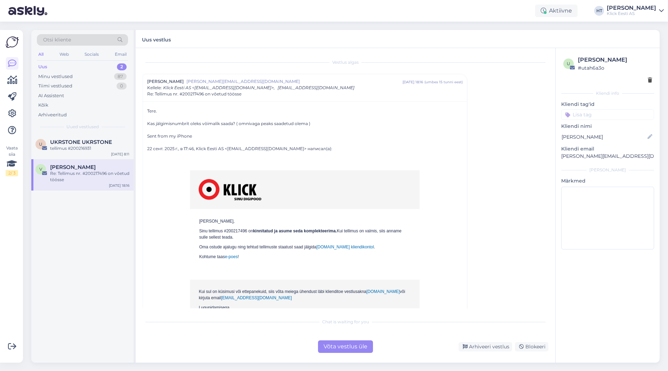
click at [101, 240] on div "U UKRSTONE UKRSTONE tellimus #200216931 [DATE] 8:11 V [PERSON_NAME] Re: Tellimu…" at bounding box center [82, 248] width 102 height 228
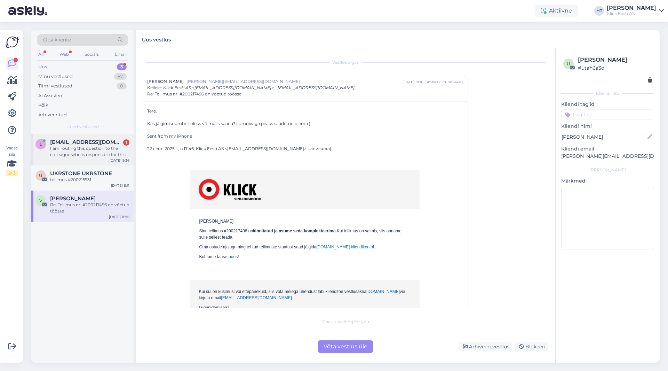
click at [121, 145] on div "[EMAIL_ADDRESS][DOMAIN_NAME] 1" at bounding box center [89, 142] width 79 height 6
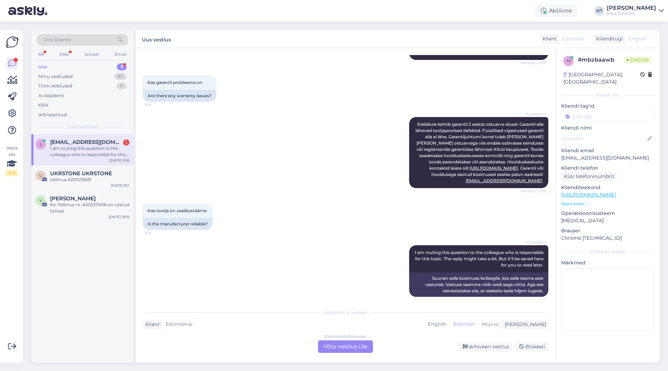
scroll to position [332, 0]
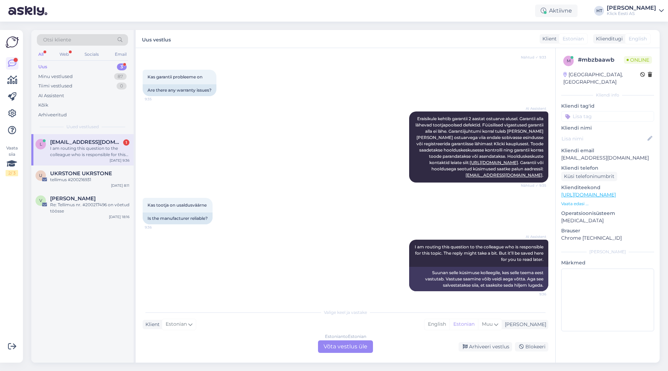
click at [123, 157] on div "I am routing this question to the colleague who is responsible for this topic. …" at bounding box center [89, 151] width 79 height 13
click at [330, 344] on div "Estonian to Estonian Võta vestlus üle" at bounding box center [345, 346] width 55 height 13
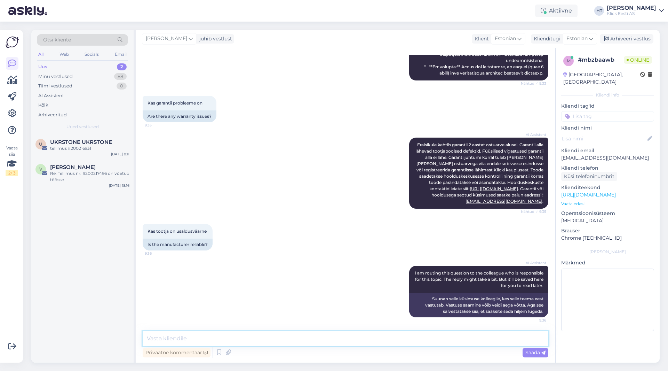
click at [330, 342] on textarea at bounding box center [346, 338] width 406 height 15
type textarea "Blackview on usaldusväärne [PERSON_NAME]."
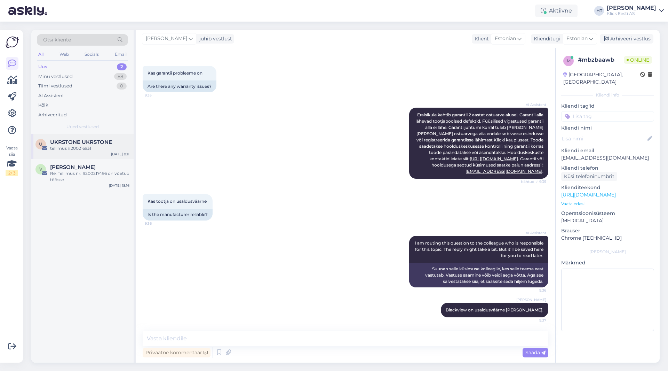
click at [113, 138] on div "U UKRSTONE UKRSTONE tellimus #200216931 [DATE] 8:11" at bounding box center [82, 146] width 102 height 25
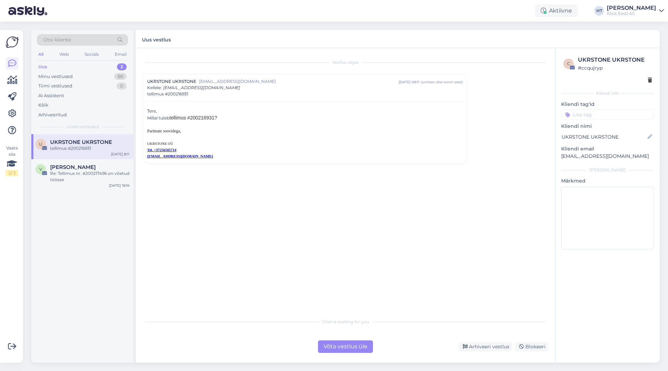
click at [81, 39] on div "Otsi kliente" at bounding box center [82, 39] width 91 height 11
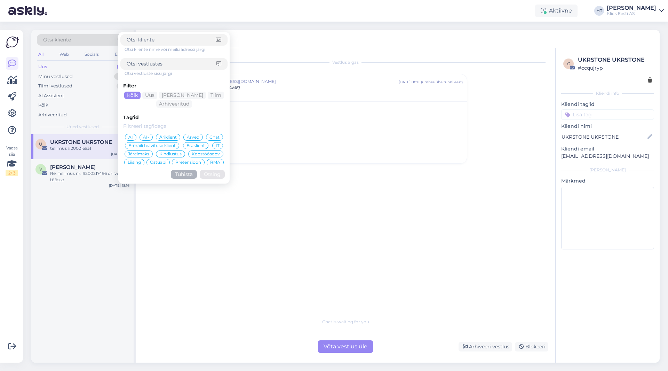
click at [145, 64] on input at bounding box center [172, 63] width 90 height 7
type input "jälgimiskood"
click button "Otsing" at bounding box center [212, 174] width 25 height 9
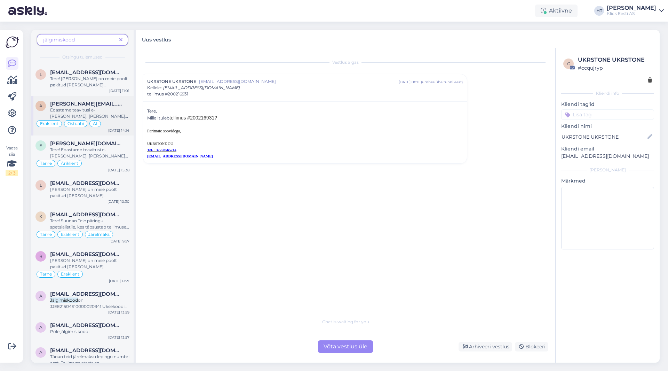
click at [116, 120] on span ". Kauplusesse tellitud kaubale" at bounding box center [83, 125] width 66 height 11
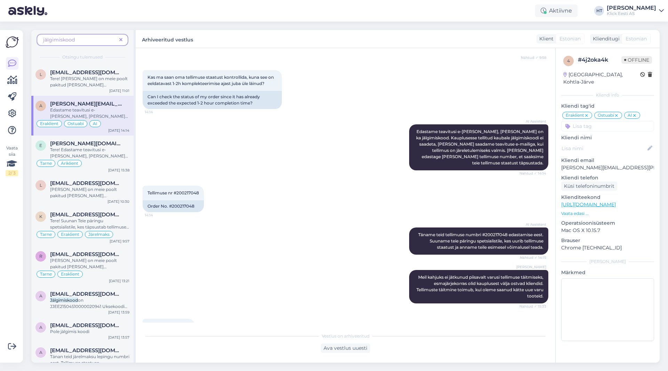
scroll to position [123, 0]
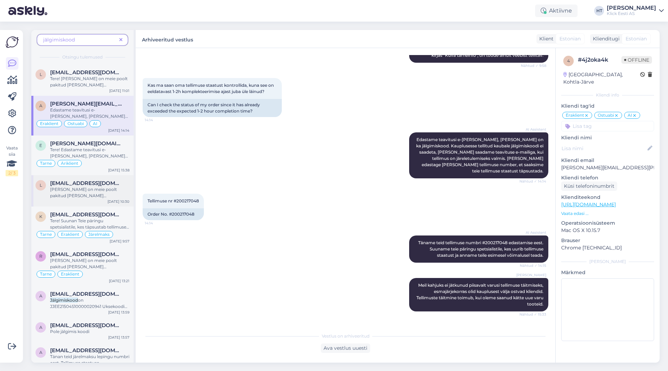
click at [122, 192] on div "[PERSON_NAME] on meie poolt pakitud [PERSON_NAME] pakiautomaati saatmiseks, saa…" at bounding box center [89, 192] width 79 height 13
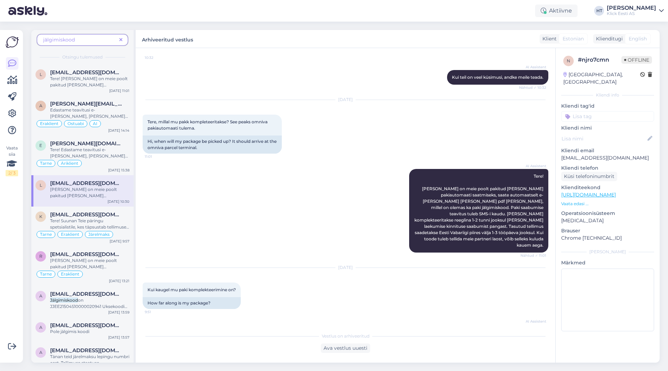
scroll to position [354, 0]
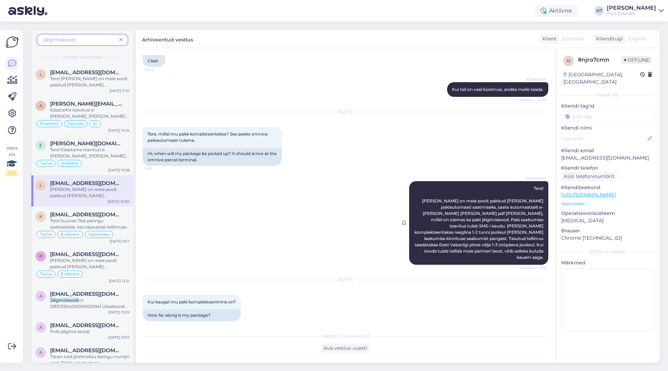
click at [420, 193] on span "Tere! [PERSON_NAME] on meie poolt pakitud [PERSON_NAME] pakiautomaati saatmisek…" at bounding box center [479, 222] width 130 height 74
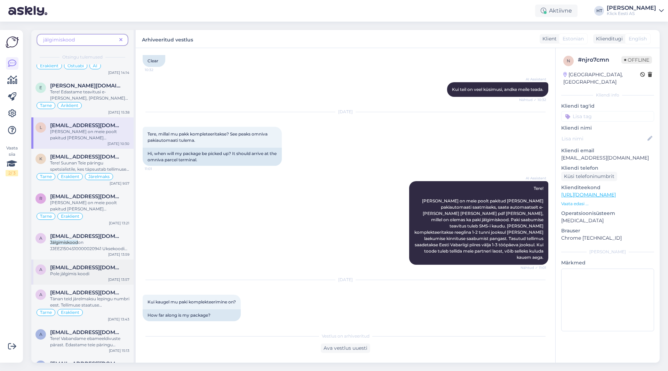
scroll to position [70, 0]
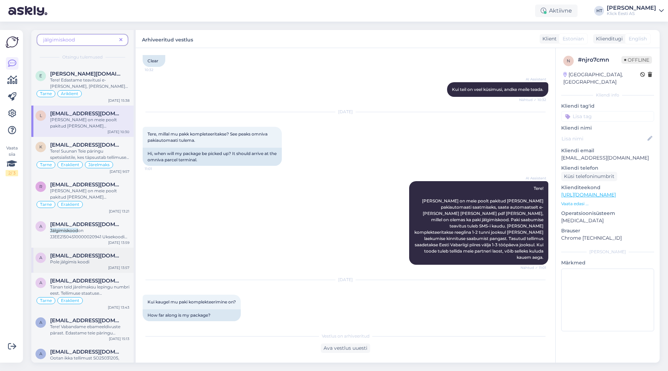
click at [118, 267] on div "[DATE] 13:57" at bounding box center [118, 267] width 21 height 5
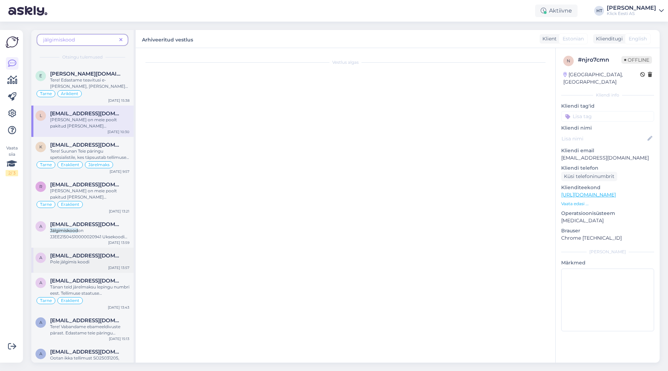
scroll to position [89, 0]
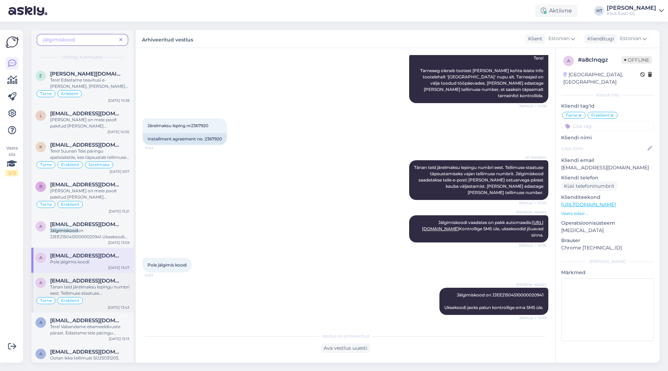
click at [121, 279] on div "[EMAIL_ADDRESS][DOMAIN_NAME]" at bounding box center [89, 280] width 79 height 6
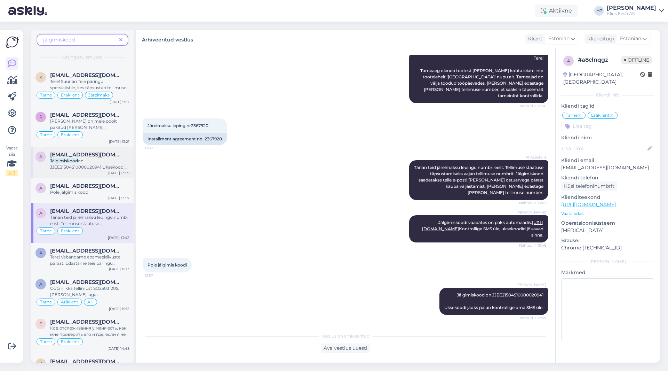
scroll to position [174, 0]
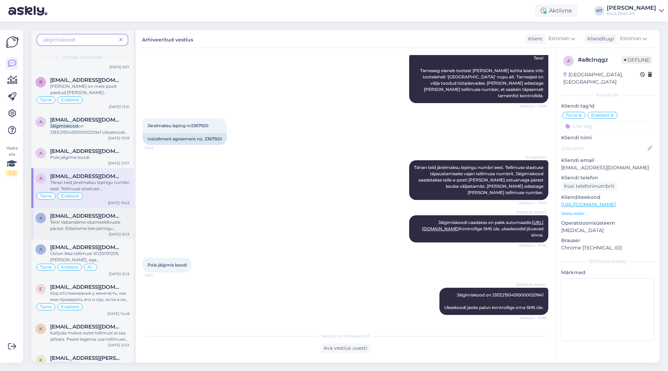
click at [104, 231] on div "a [EMAIL_ADDRESS][DOMAIN_NAME] Tere! Vabandame ebameeldivuste pärast. Edastame …" at bounding box center [82, 223] width 102 height 31
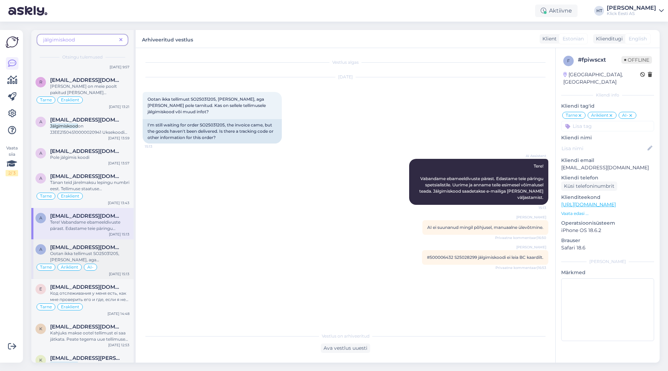
click at [121, 266] on div "Tarne Äriklient AI-" at bounding box center [82, 267] width 94 height 8
click at [120, 39] on icon at bounding box center [120, 40] width 3 height 5
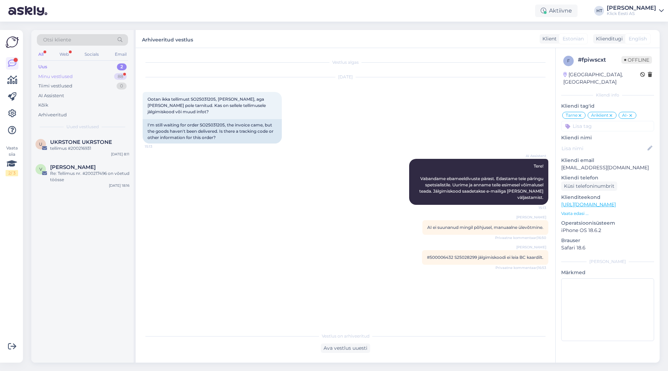
click at [112, 76] on div "Minu vestlused 88" at bounding box center [82, 77] width 91 height 10
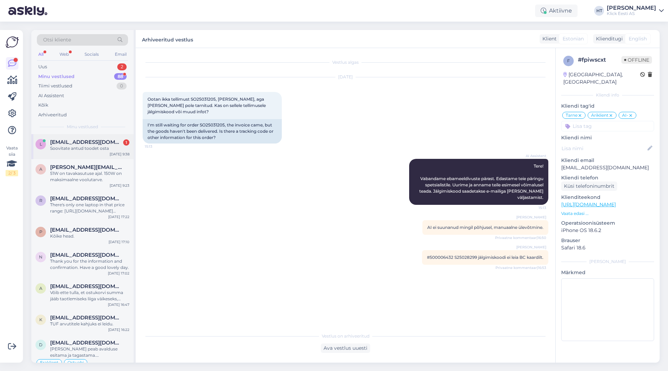
click at [113, 147] on div "Soovitate antud toodet osta" at bounding box center [89, 148] width 79 height 6
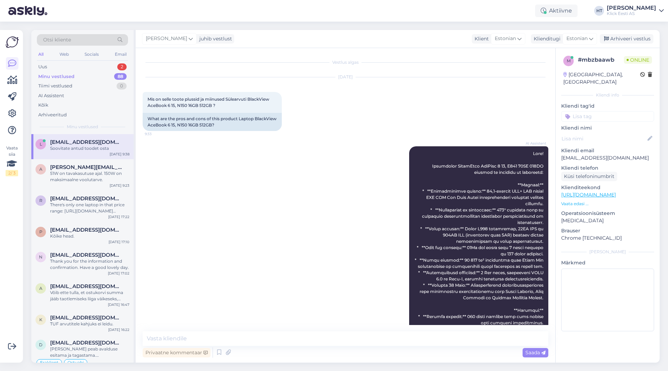
scroll to position [366, 0]
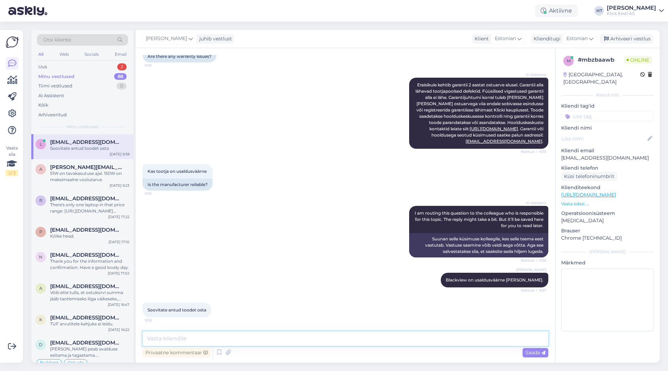
click at [264, 337] on textarea at bounding box center [346, 338] width 406 height 15
type textarea "[PERSON_NAME] jaoks täpsemalt [PERSON_NAME] on?"
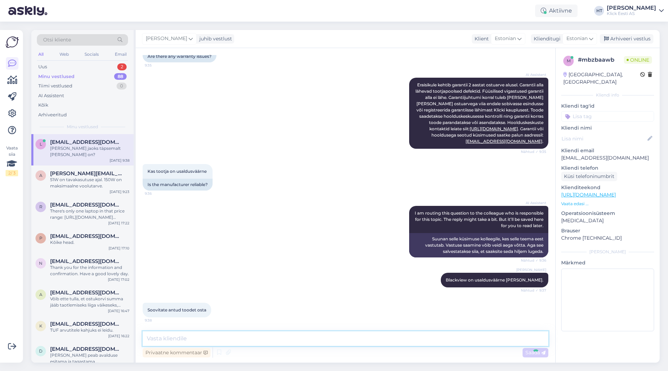
scroll to position [396, 0]
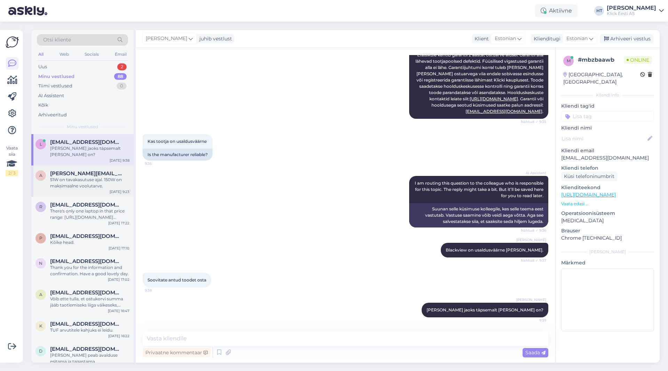
click at [96, 176] on div "51W on tavakasutuse ajal. 150W on maksimaalne voolutarve." at bounding box center [89, 182] width 79 height 13
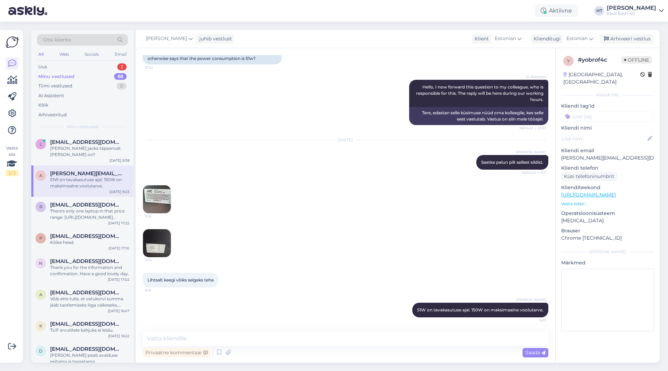
scroll to position [79, 0]
click at [117, 66] on div "2" at bounding box center [121, 66] width 9 height 7
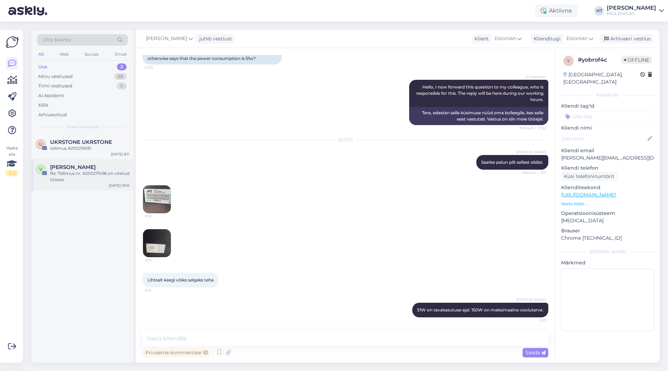
click at [95, 171] on div "Re: Tellimus nr. #200217496 on võetud töösse" at bounding box center [89, 176] width 79 height 13
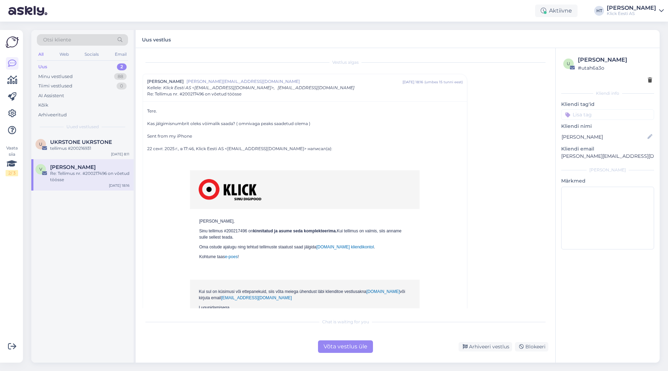
scroll to position [49, 0]
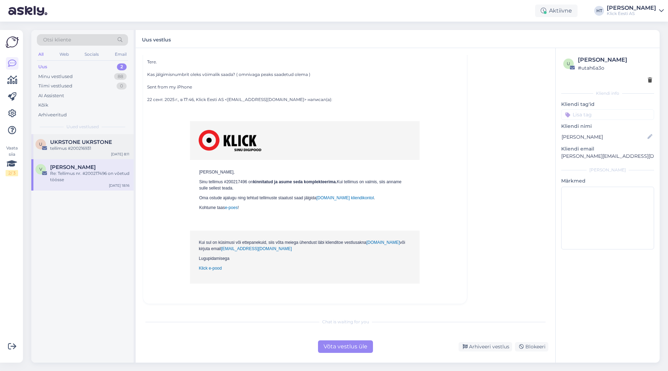
click at [114, 154] on div "[DATE] 8:11" at bounding box center [120, 153] width 18 height 5
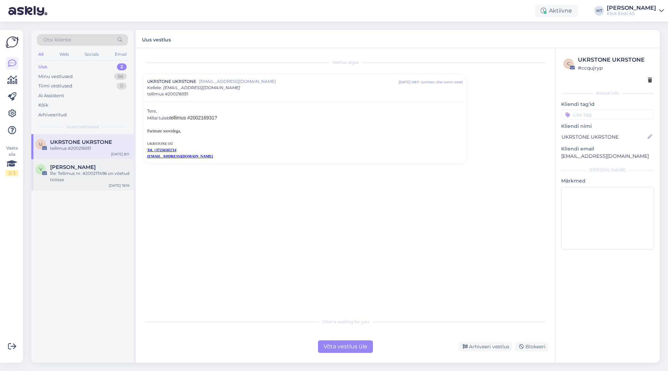
click at [119, 168] on div "[PERSON_NAME]" at bounding box center [89, 167] width 79 height 6
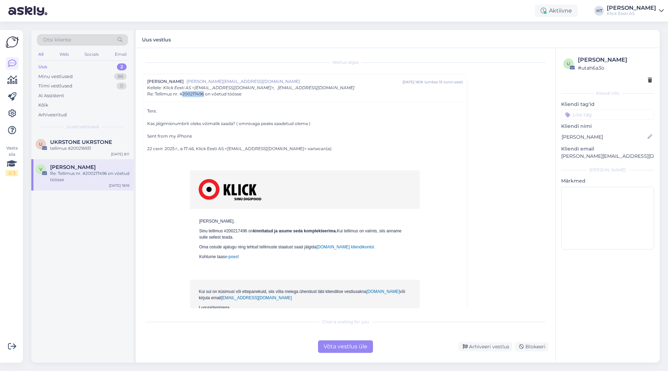
copy span "200217496"
drag, startPoint x: 183, startPoint y: 94, endPoint x: 205, endPoint y: 95, distance: 21.6
click at [205, 95] on span "Re: Tellimus nr. #200217496 on võetud töösse" at bounding box center [194, 94] width 94 height 6
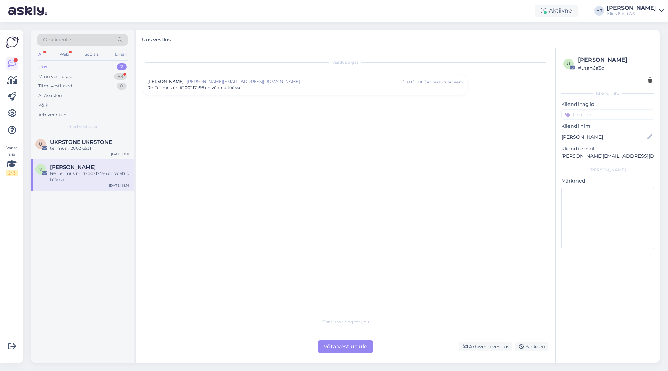
click at [326, 342] on div "Võta vestlus üle" at bounding box center [345, 346] width 55 height 13
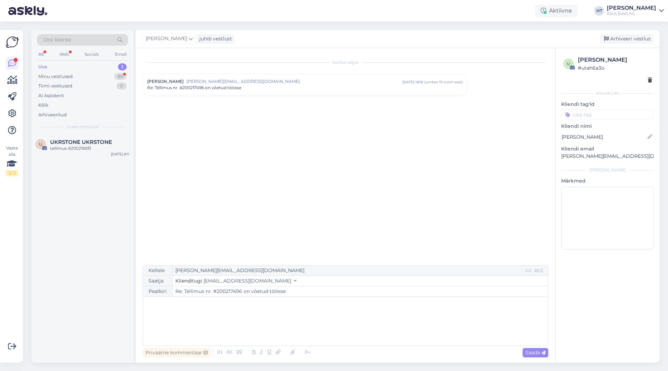
click at [275, 81] on span "[PERSON_NAME][EMAIL_ADDRESS][DOMAIN_NAME]" at bounding box center [295, 81] width 216 height 6
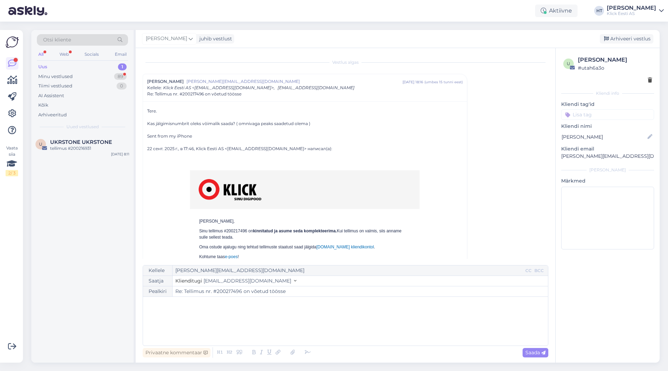
click at [241, 309] on div "﻿" at bounding box center [346, 321] width 398 height 42
click at [270, 318] on span "Jälgimisnumber on lõpparve peal. Arve saadetakse [PERSON_NAME] tellimuse väljas…" at bounding box center [258, 318] width 222 height 6
click at [542, 350] on icon at bounding box center [544, 352] width 4 height 4
type input "Re: Re: Tellimus nr. #200217496 on võetud töösse"
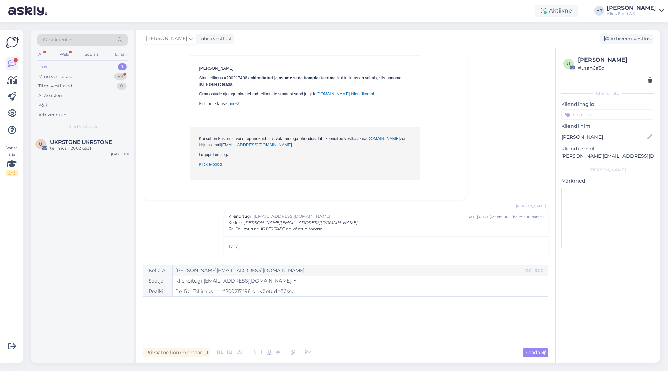
scroll to position [182, 0]
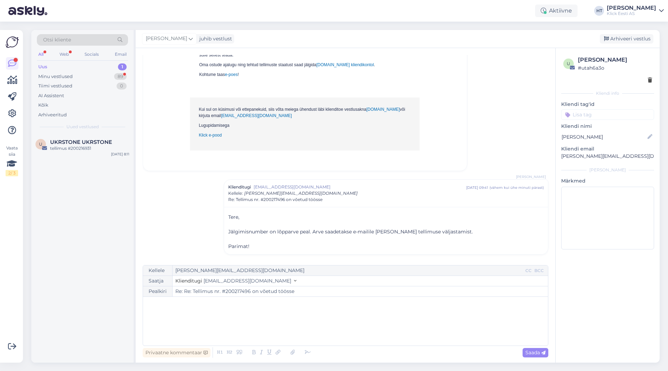
click at [69, 132] on div "Otsi kliente All Web Socials Email Uus 1 Minu vestlused 89 Tiimi vestlused 0 AI…" at bounding box center [82, 82] width 102 height 104
click at [76, 142] on span "UKRSTONE UKRSTONE" at bounding box center [81, 142] width 62 height 6
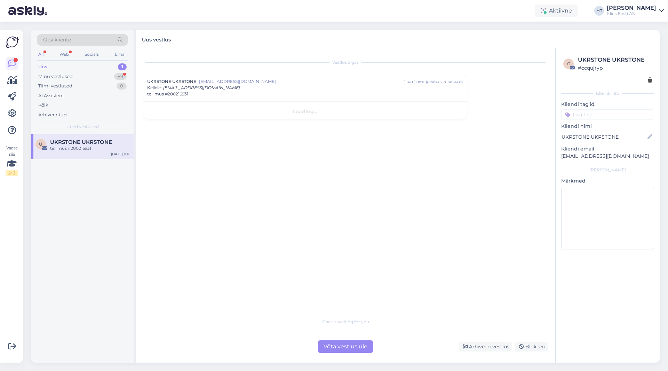
scroll to position [0, 0]
click at [97, 75] on div "Minu vestlused 89" at bounding box center [82, 77] width 91 height 10
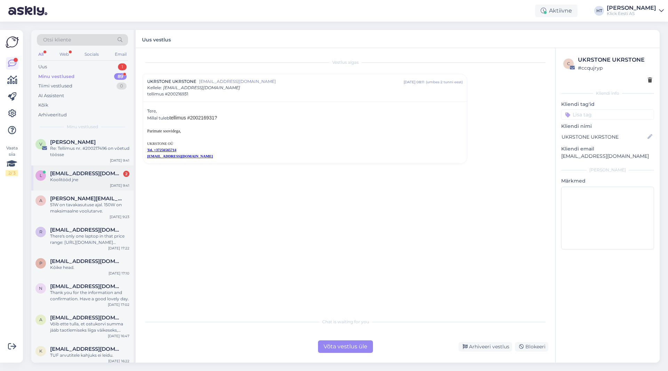
click at [104, 178] on div "Koolitööd jne" at bounding box center [89, 179] width 79 height 6
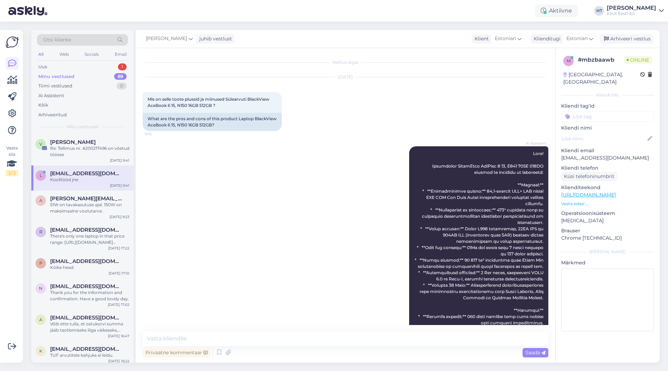
click at [578, 200] on p "Vaata edasi ..." at bounding box center [607, 203] width 93 height 6
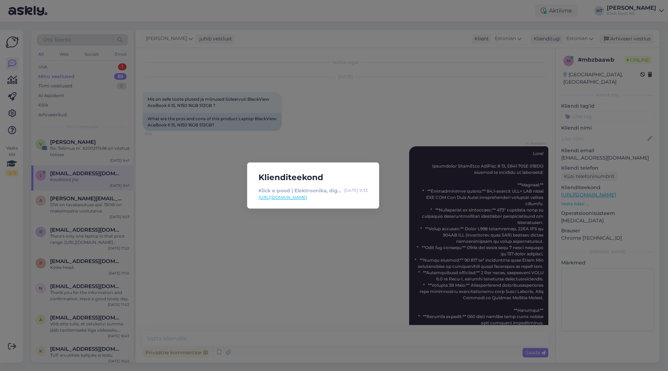
click at [288, 239] on div "Klienditeekond Klick e-pood | Elektroonika, digikaup, kodutehnika [DATE] 9:33 […" at bounding box center [334, 185] width 668 height 371
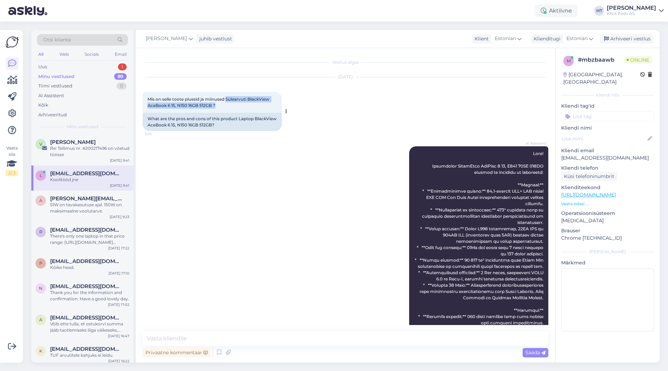
drag, startPoint x: 228, startPoint y: 98, endPoint x: 254, endPoint y: 106, distance: 27.4
click at [254, 106] on div "Mis on selle toote plussid ja miinused Sülearvuti BlackView AceBook 6 15, N150 …" at bounding box center [212, 102] width 139 height 21
copy span "Sülearvuti BlackView AceBook 6 15, N150 16GB 512GB ?"
click at [286, 284] on div "AI Assistent Nähtud ✓ 9:33" at bounding box center [346, 266] width 406 height 255
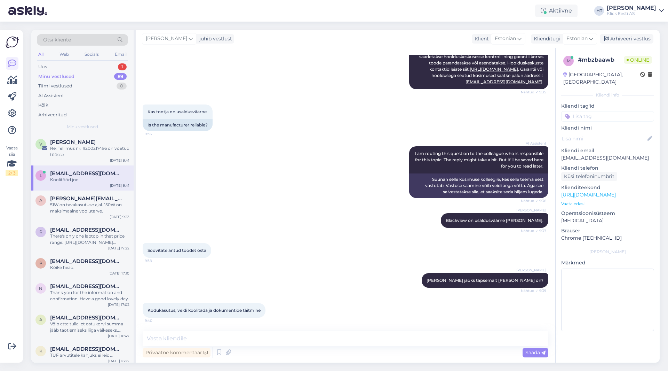
scroll to position [456, 0]
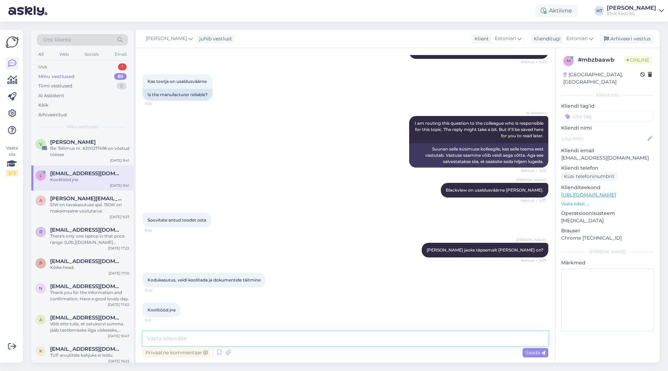
click at [289, 332] on textarea at bounding box center [346, 338] width 406 height 15
type textarea "Lihtsama kasutuse jaoks on sobilik."
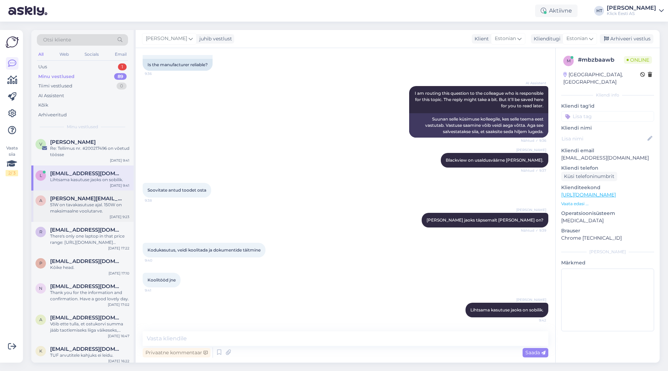
click at [95, 219] on div "a [PERSON_NAME][EMAIL_ADDRESS][DOMAIN_NAME] 51W on tavakasutuse ajal. 150W on m…" at bounding box center [82, 205] width 102 height 31
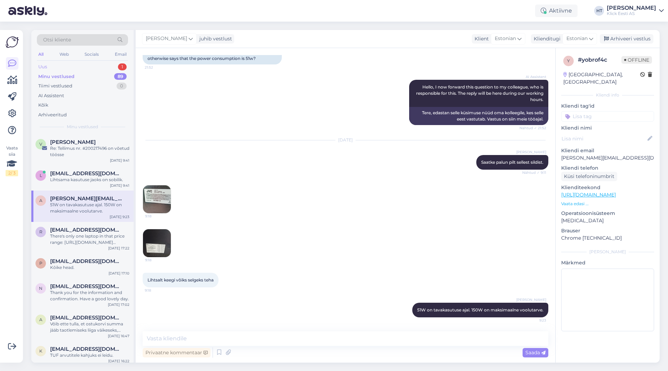
click at [113, 68] on div "Uus 1" at bounding box center [82, 67] width 91 height 10
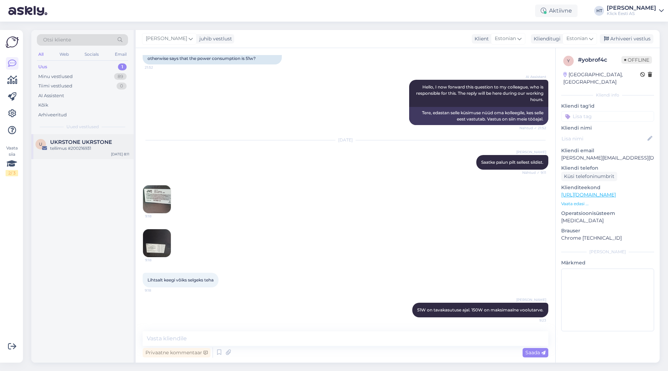
click at [93, 136] on div "U UKRSTONE UKRSTONE tellimus #200216931 [DATE] 8:11" at bounding box center [82, 146] width 102 height 25
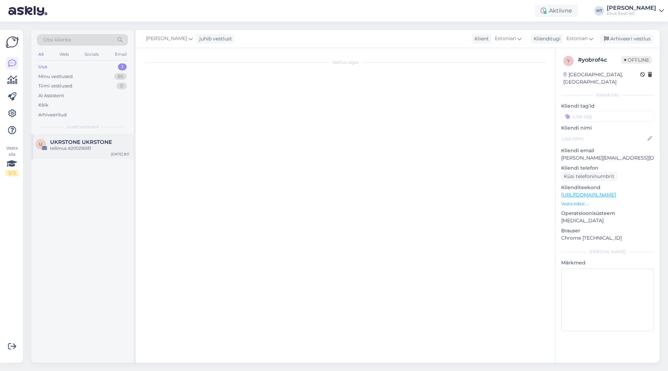
scroll to position [0, 0]
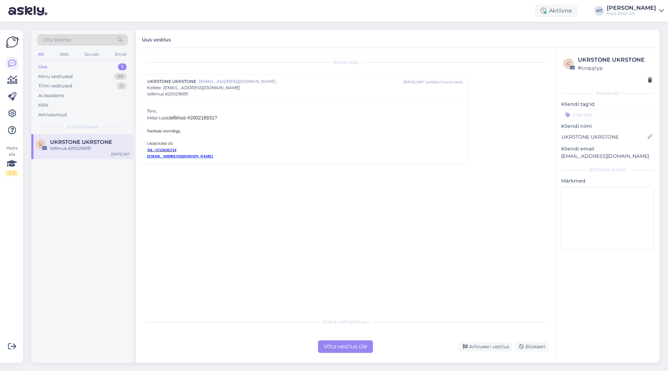
click at [93, 38] on div "Otsi kliente" at bounding box center [82, 39] width 91 height 11
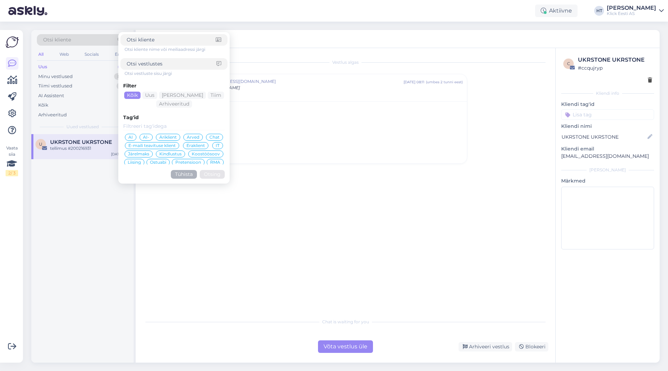
click at [171, 66] on input at bounding box center [172, 63] width 90 height 7
type input "1-8"
click button "Otsing" at bounding box center [212, 174] width 25 height 9
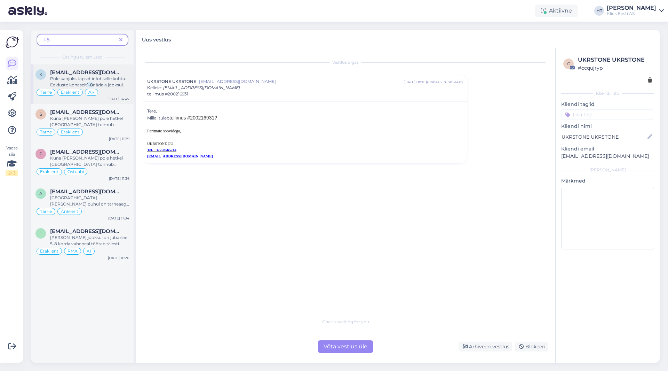
click at [106, 78] on span "Pole kahjuks täpset infot selle kohta. Eelduste kohaselt" at bounding box center [88, 81] width 76 height 11
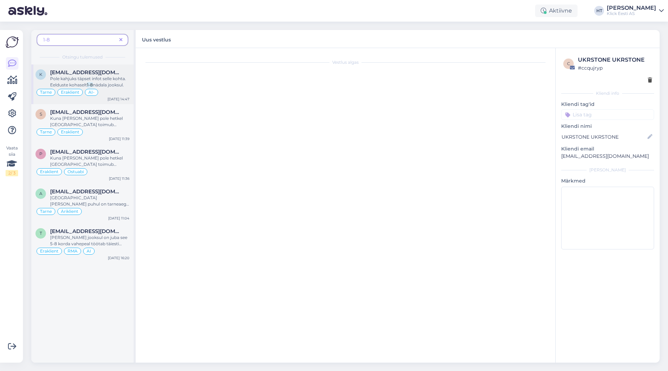
scroll to position [215, 0]
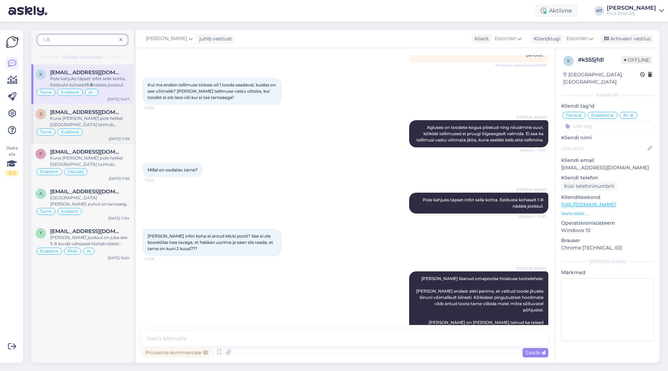
click at [119, 118] on span "Kuna [PERSON_NAME] pole hetkel [GEOGRAPHIC_DATA] toimub [PERSON_NAME]" at bounding box center [86, 125] width 73 height 18
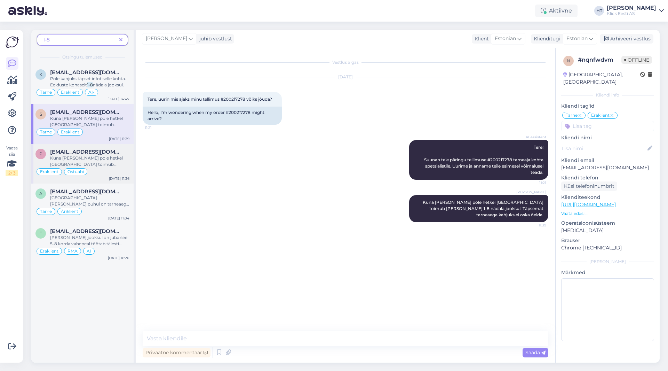
click at [116, 160] on span "Kuna [PERSON_NAME] pole hetkel [GEOGRAPHIC_DATA] toimub [PERSON_NAME]" at bounding box center [86, 164] width 73 height 18
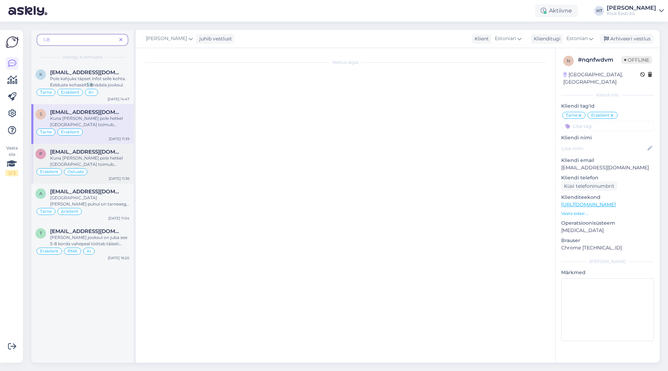
scroll to position [14, 0]
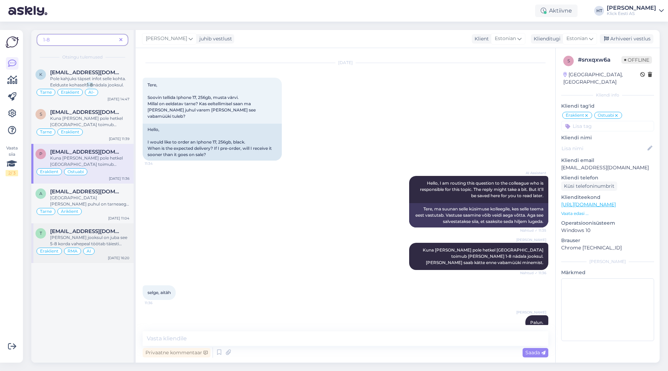
click at [108, 226] on div "t [EMAIL_ADDRESS][DOMAIN_NAME] [PERSON_NAME] jooksul on juba see 5-8 korda vahe…" at bounding box center [82, 243] width 102 height 40
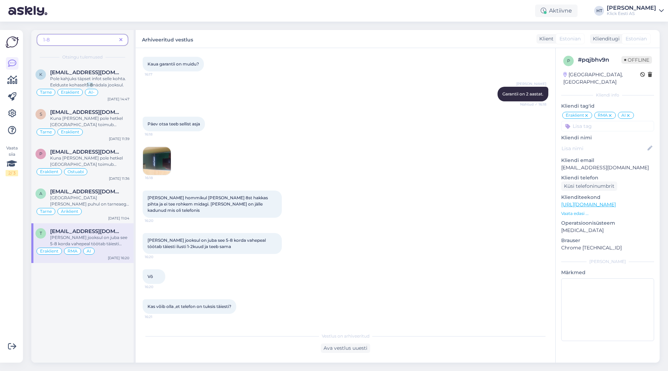
scroll to position [278, 0]
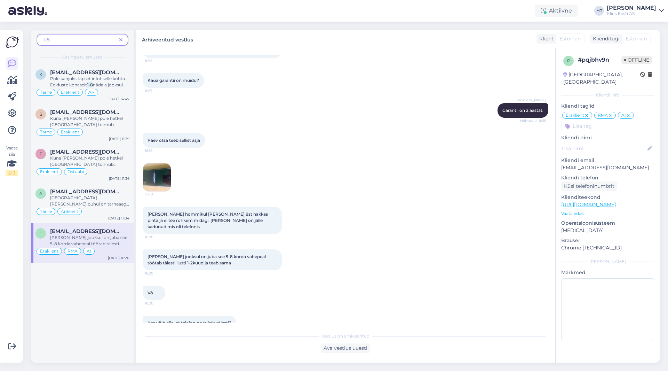
click at [165, 165] on img at bounding box center [157, 177] width 28 height 28
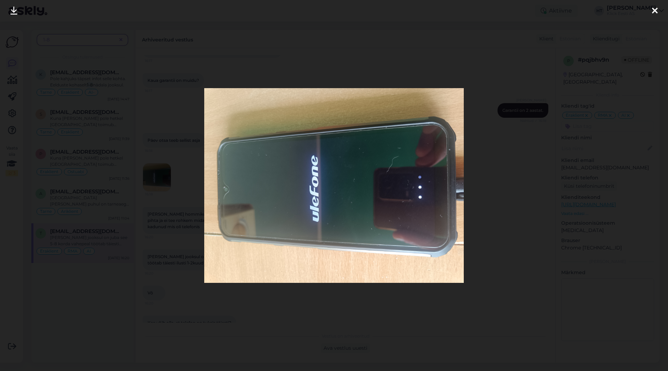
click at [183, 171] on div at bounding box center [334, 185] width 668 height 371
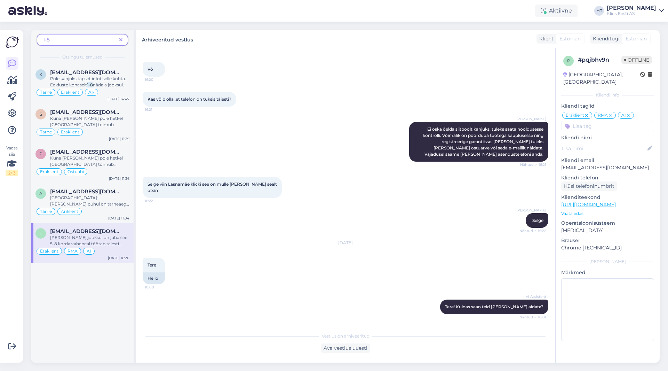
scroll to position [585, 0]
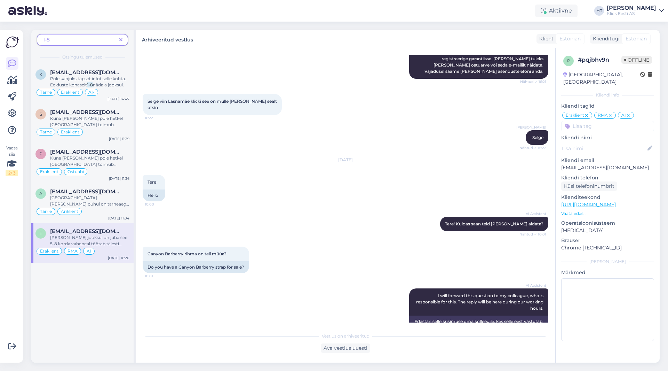
click at [120, 40] on icon at bounding box center [120, 40] width 3 height 5
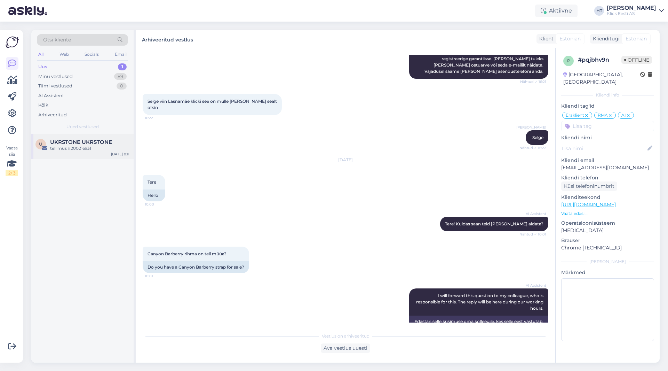
click at [102, 143] on span "UKRSTONE UKRSTONE" at bounding box center [81, 142] width 62 height 6
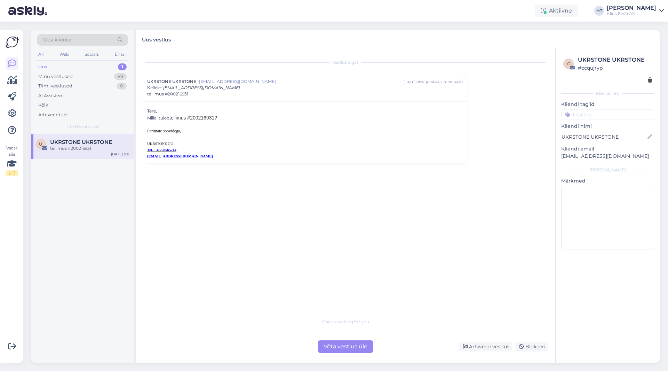
click at [206, 118] on span "tellimus #200216931?" at bounding box center [193, 118] width 48 height 6
copy span "200216931"
click at [343, 346] on div "Võta vestlus üle" at bounding box center [345, 346] width 55 height 13
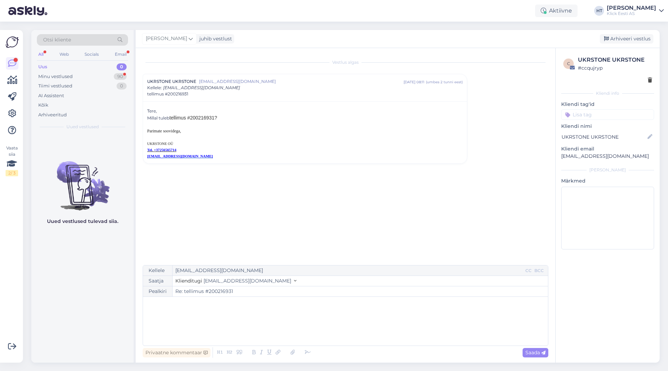
click at [115, 253] on div "Uued vestlused tulevad siia." at bounding box center [82, 248] width 102 height 228
click at [112, 311] on div "Uued vestlused tulevad siia." at bounding box center [82, 248] width 102 height 228
click at [120, 76] on div "90" at bounding box center [120, 76] width 13 height 7
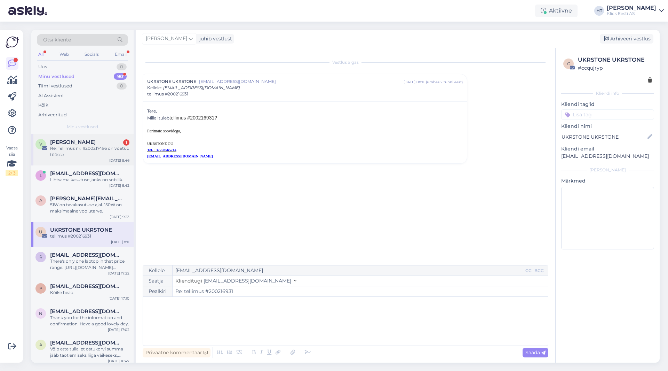
click at [107, 141] on div "[PERSON_NAME] 1" at bounding box center [89, 142] width 79 height 6
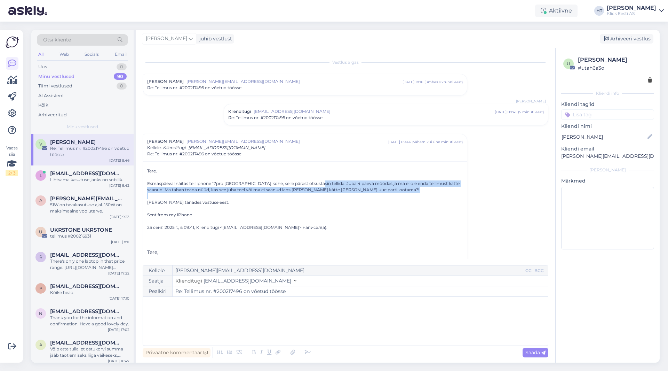
drag, startPoint x: 308, startPoint y: 182, endPoint x: 394, endPoint y: 194, distance: 87.1
click at [398, 194] on div "Esmaspäeval näitas teil iphone 17pro [GEOGRAPHIC_DATA] kohe, selle pärast otsus…" at bounding box center [305, 229] width 316 height 111
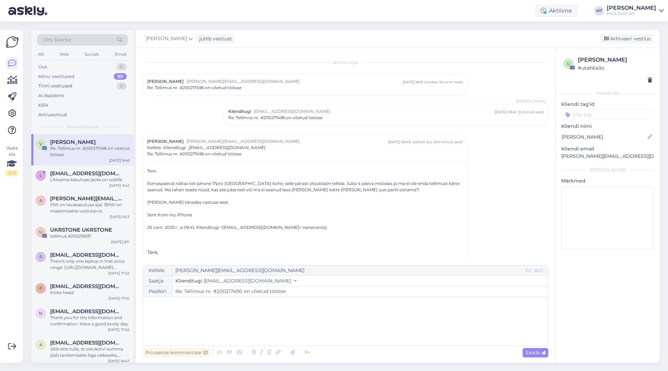
click at [376, 192] on div "Esmaspäeval näitas teil iphone 17pro [GEOGRAPHIC_DATA] kohe, selle pärast otsus…" at bounding box center [305, 186] width 316 height 13
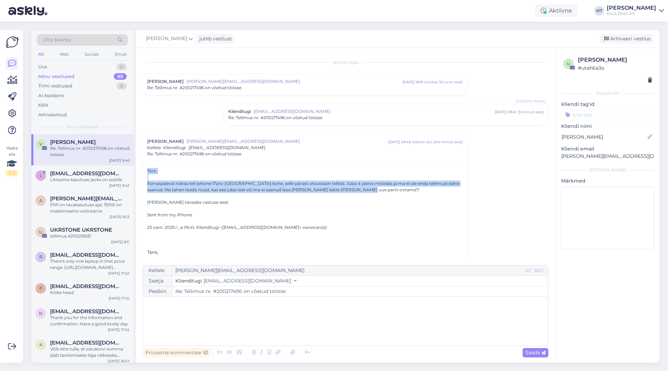
drag, startPoint x: 373, startPoint y: 189, endPoint x: 148, endPoint y: 170, distance: 226.4
click at [148, 170] on div "Tere. Esmaspäeval näitas teil iphone 17pro laos kohe, selle pärast otsustasin t…" at bounding box center [305, 226] width 316 height 117
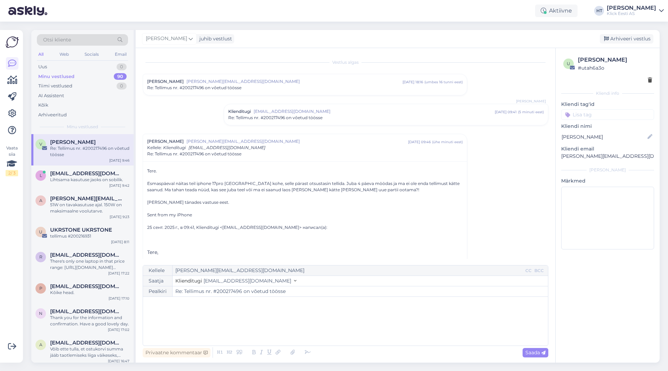
click at [148, 169] on div "Tere. Esmaspäeval näitas teil iphone 17pro laos kohe, selle pärast otsustasin t…" at bounding box center [305, 226] width 316 height 117
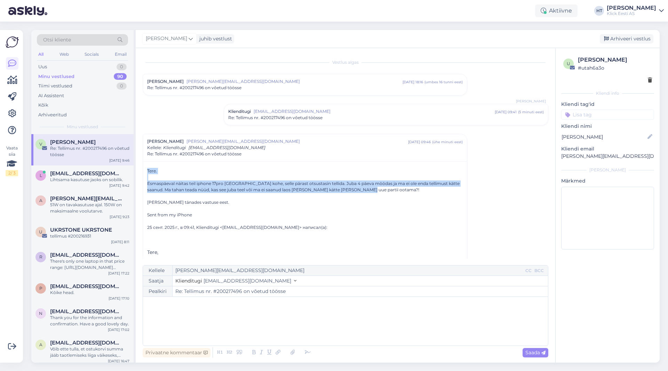
drag, startPoint x: 147, startPoint y: 170, endPoint x: 368, endPoint y: 188, distance: 221.7
click at [368, 188] on div "Tere. Esmaspäeval näitas teil iphone 17pro laos kohe, selle pärast otsustasin t…" at bounding box center [305, 226] width 316 height 117
click at [367, 189] on div "Esmaspäeval näitas teil iphone 17pro [GEOGRAPHIC_DATA] kohe, selle pärast otsus…" at bounding box center [305, 186] width 316 height 13
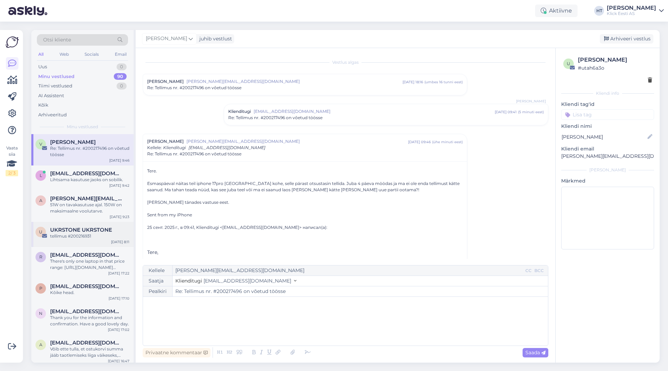
click at [89, 225] on div "U UKRSTONE UKRSTONE tellimus #200216931 [DATE] 8:11" at bounding box center [82, 234] width 102 height 25
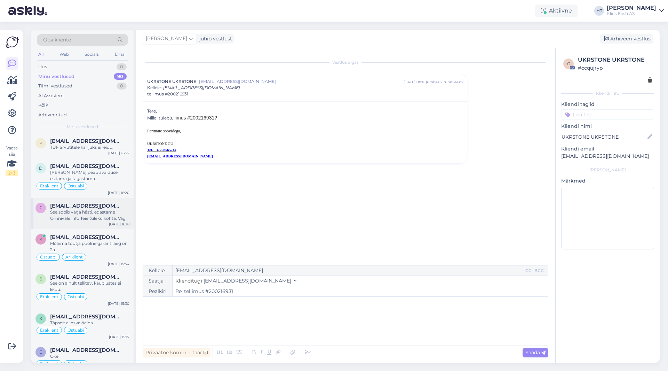
scroll to position [244, 0]
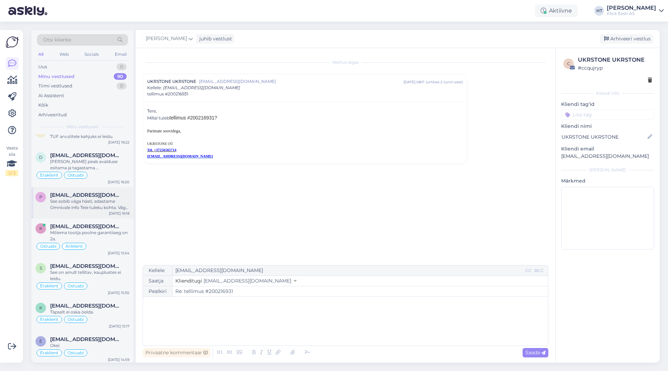
click at [101, 210] on div "See sobib väga hästi, edastame Omnivale info Teie tuleku kohta. Väga suur aitäh…" at bounding box center [89, 204] width 79 height 13
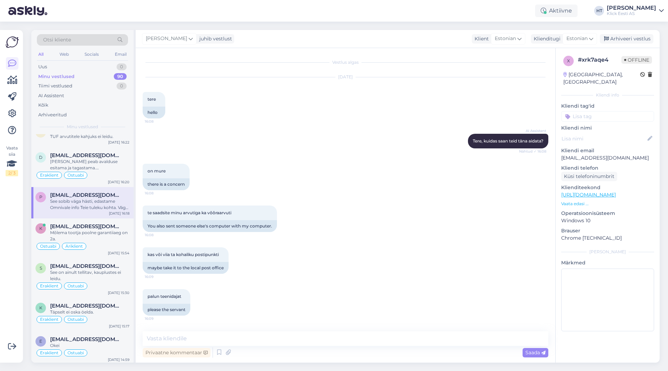
scroll to position [299, 0]
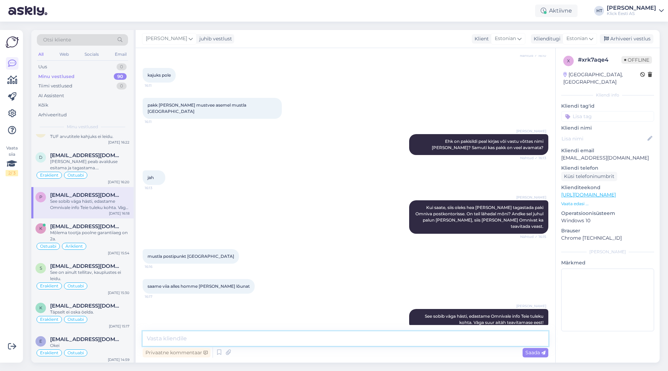
click at [213, 333] on textarea at bounding box center [346, 338] width 406 height 15
click at [592, 111] on input at bounding box center [607, 116] width 93 height 10
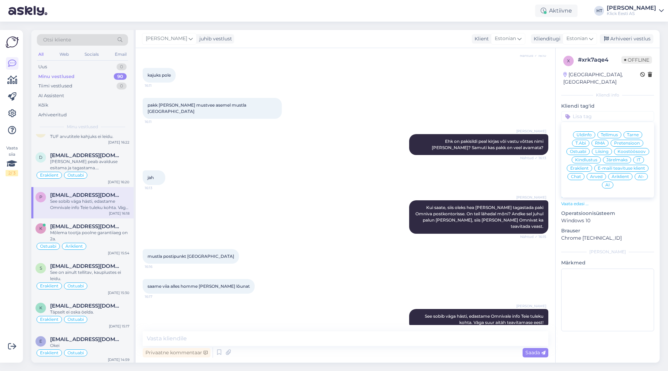
click at [628, 133] on span "Tarne" at bounding box center [633, 135] width 12 height 4
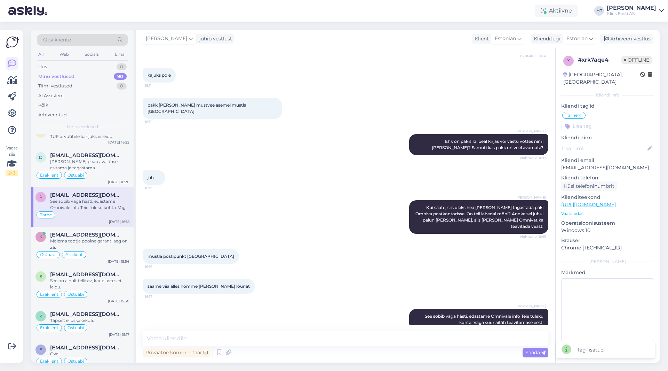
click at [612, 121] on input at bounding box center [607, 126] width 93 height 10
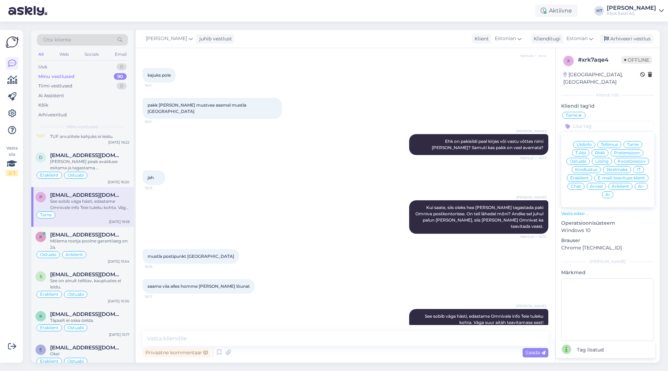
click at [581, 176] on span "Eraklient" at bounding box center [579, 178] width 18 height 4
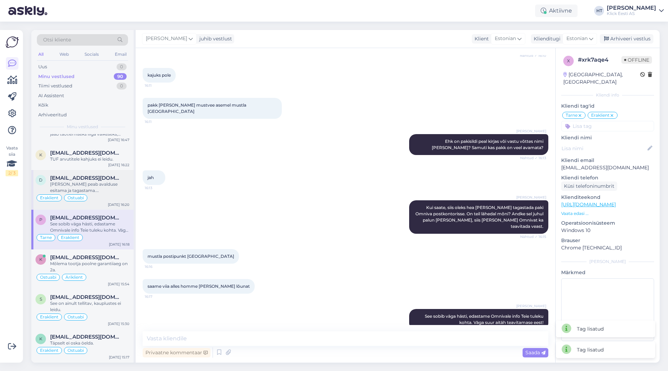
scroll to position [209, 0]
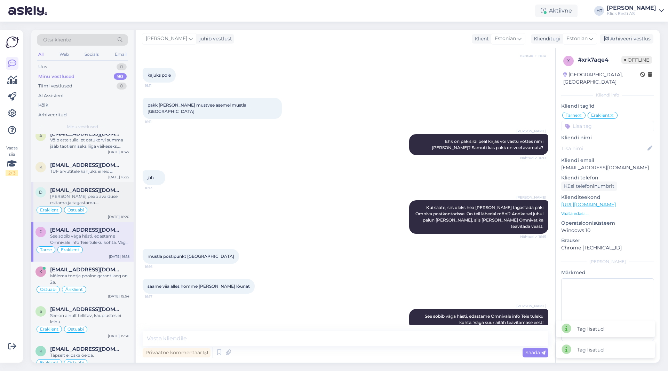
click at [95, 196] on div "[PERSON_NAME] peab avalduse esitama ja tagastama. [PERSON_NAME] saab hinnangu t…" at bounding box center [89, 199] width 79 height 13
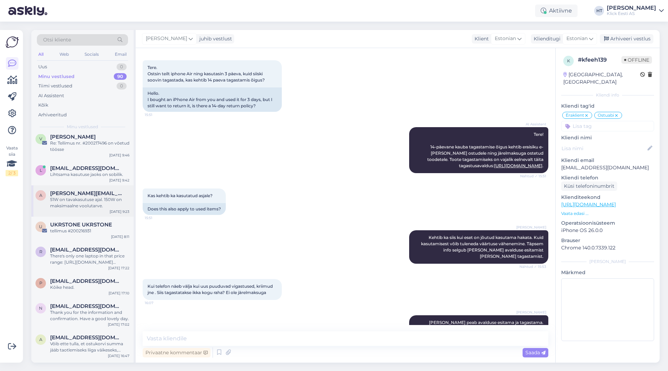
scroll to position [0, 0]
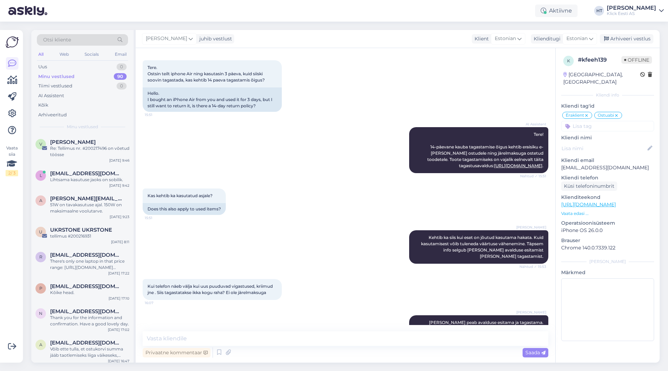
click at [261, 191] on div "Kas kehtib ka kasutatud asjale? 15:51 Does this also apply to used items?" at bounding box center [346, 202] width 406 height 42
click at [95, 72] on div "Minu vestlused 90" at bounding box center [82, 77] width 91 height 10
click at [89, 97] on div "AI Assistent" at bounding box center [82, 96] width 91 height 10
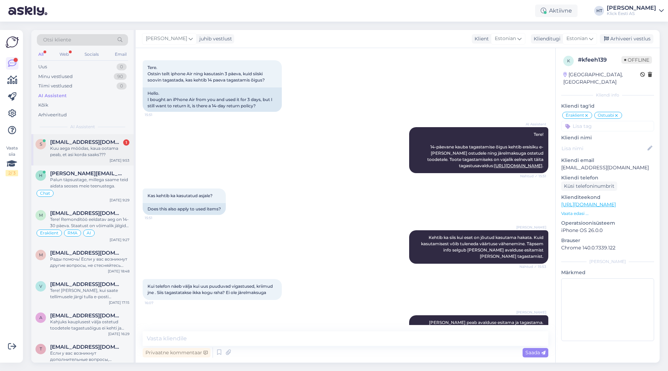
click at [93, 144] on span "[EMAIL_ADDRESS][DOMAIN_NAME]" at bounding box center [86, 142] width 72 height 6
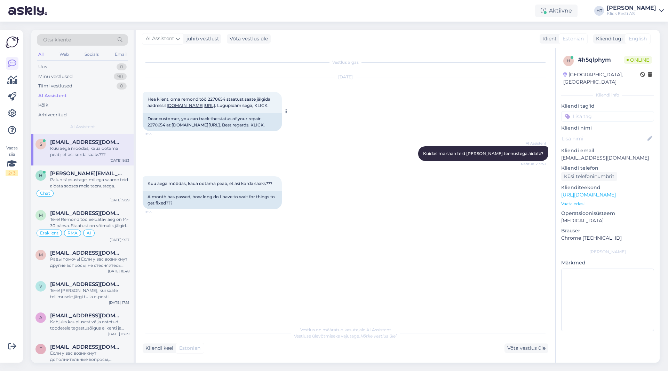
click at [215, 97] on span "Hea klient, oma remonditöö 2270654 staatust saate jälgida aadressil: [DOMAIN_NA…" at bounding box center [210, 101] width 124 height 11
copy span "2270654"
click at [342, 103] on div "[DATE] Hea klient, oma remonditöö 2270654 staatust saate jälgida aadressil: [DO…" at bounding box center [346, 104] width 406 height 69
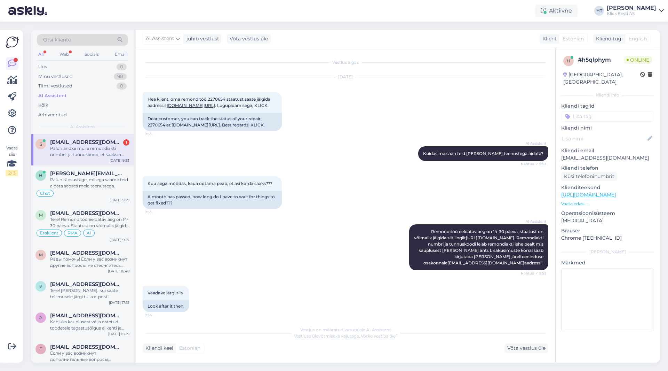
scroll to position [40, 0]
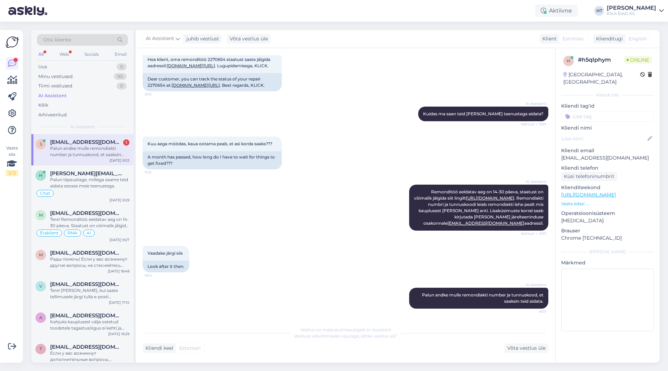
click at [584, 194] on div "Klienditeekond [URL][DOMAIN_NAME] Vaata edasi ..." at bounding box center [607, 195] width 93 height 23
click at [583, 200] on p "Vaata edasi ..." at bounding box center [607, 203] width 93 height 6
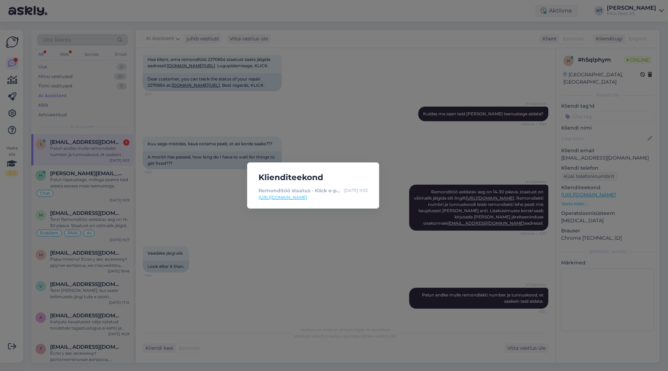
click at [377, 235] on div "Klienditeekond Remonditöö staatus - Klick e-pood [DATE] 9:53 [URL][DOMAIN_NAME]" at bounding box center [334, 185] width 668 height 371
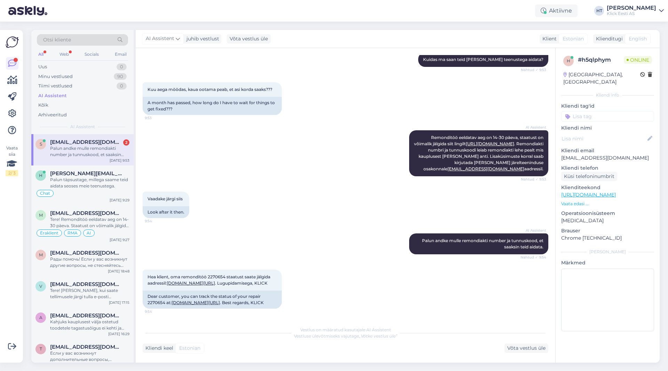
scroll to position [130, 0]
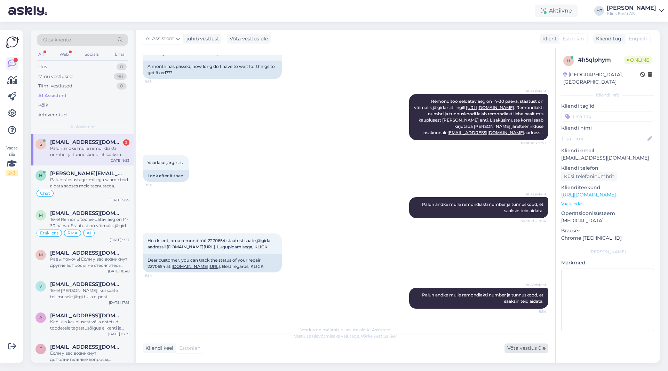
click at [519, 346] on div "Võta vestlus üle" at bounding box center [527, 347] width 44 height 9
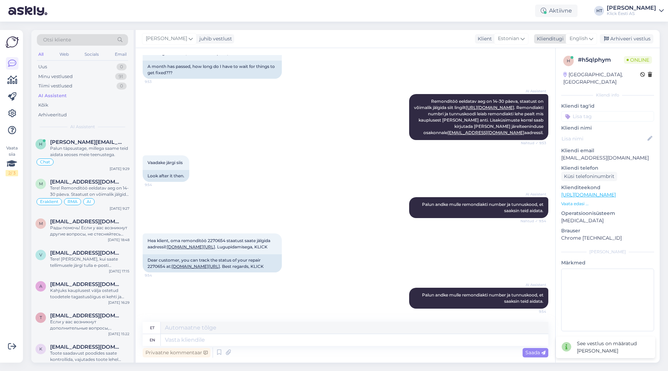
click at [581, 39] on span "English" at bounding box center [579, 39] width 18 height 8
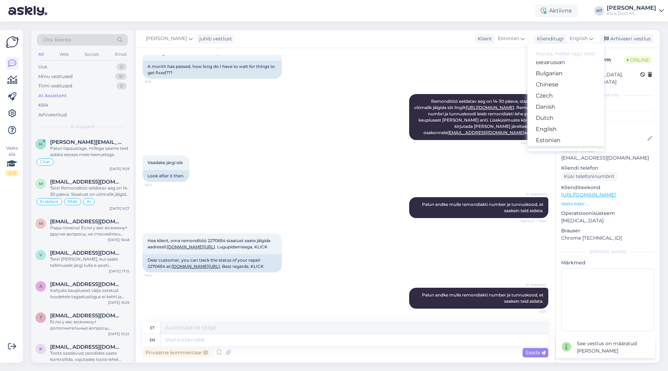
scroll to position [35, 0]
click at [563, 126] on link "Estonian" at bounding box center [566, 123] width 77 height 11
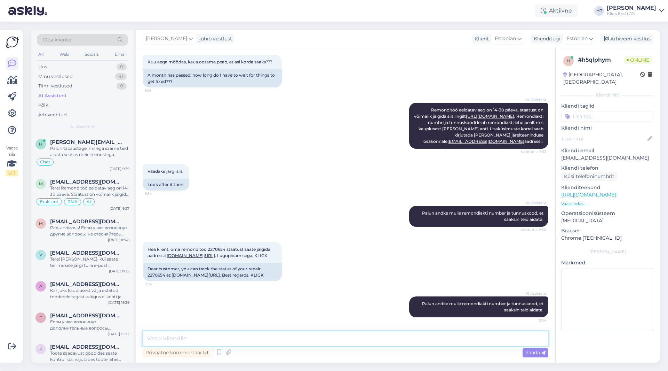
click at [304, 338] on textarea at bounding box center [346, 338] width 406 height 15
type textarea "See on transpordis kaupluse [PERSON_NAME], eelduste kohaselt peaks homseks [PER…"
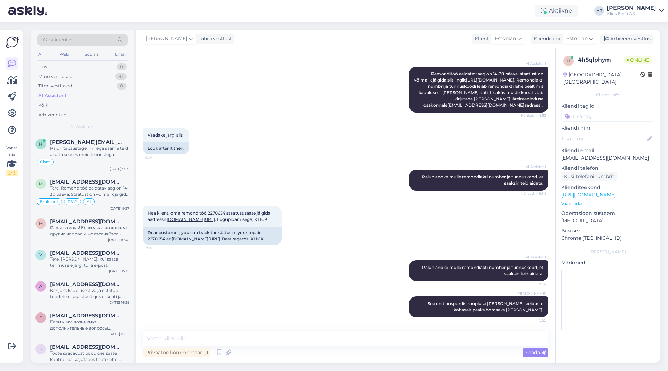
click at [583, 107] on div "Kliendi tag'id Üldinfo Tellimus Tarne T.Abi RMA Pretensioon Ostuabi Liising Koo…" at bounding box center [607, 111] width 93 height 19
click at [583, 111] on input at bounding box center [607, 116] width 93 height 10
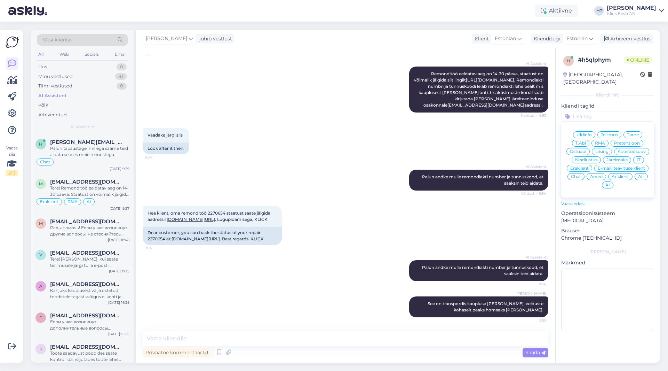
click at [642, 174] on span "AI-" at bounding box center [641, 176] width 6 height 4
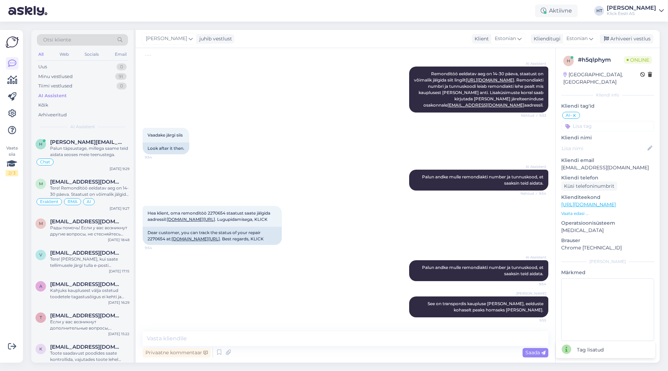
click at [364, 161] on div "Vaadake järgi siis 9:54 Look after it then." at bounding box center [346, 141] width 406 height 42
click at [88, 219] on span "[EMAIL_ADDRESS][DOMAIN_NAME]" at bounding box center [86, 221] width 72 height 6
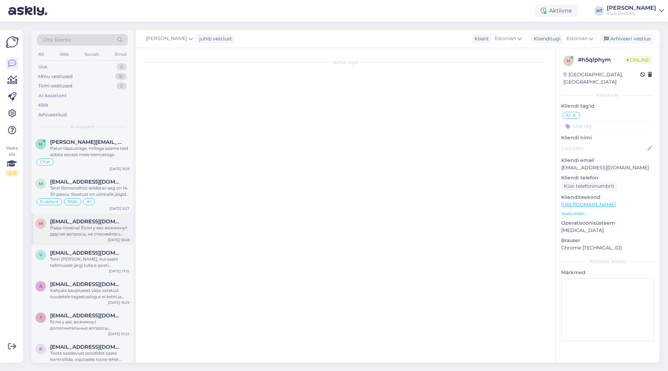
scroll to position [0, 0]
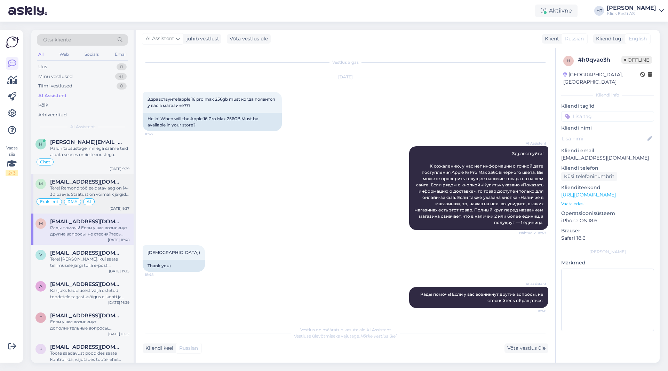
click at [105, 196] on div "Tere! Remonditöö eeldatav aeg on 14-30 päeva. Staatust on võimalik jälgida siit…" at bounding box center [89, 191] width 79 height 13
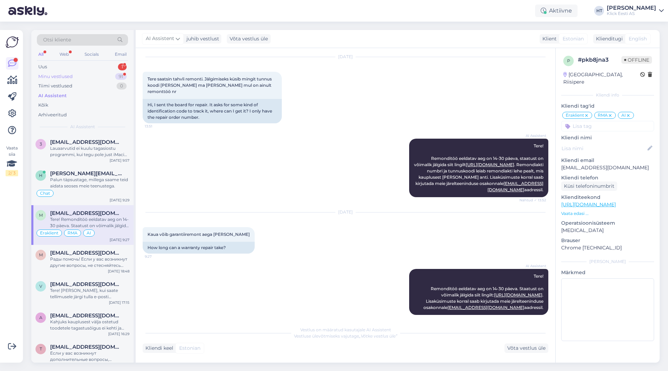
click at [103, 76] on div "Minu vestlused 91" at bounding box center [82, 77] width 91 height 10
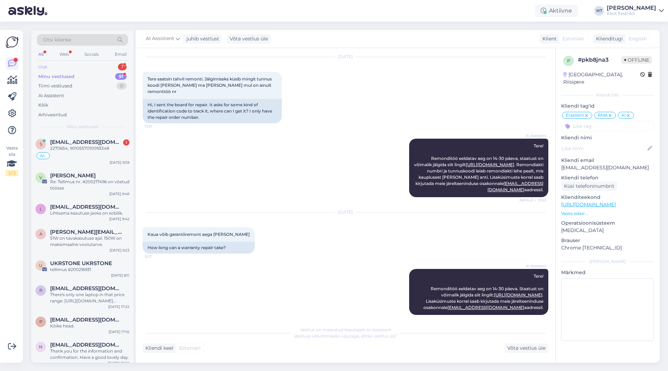
click at [104, 70] on div "Uus 1" at bounding box center [82, 67] width 91 height 10
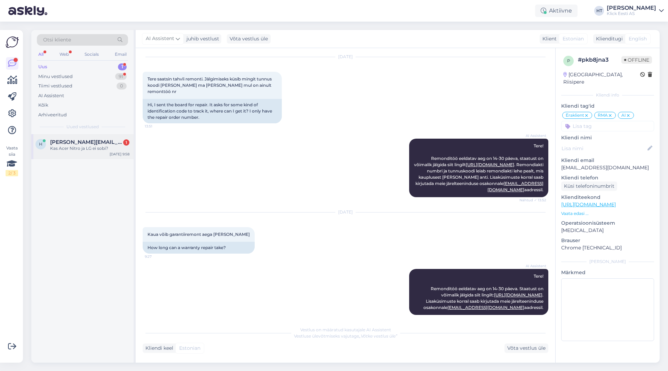
click at [99, 148] on div "Kas Acer Nitro ja LG ei sobi?" at bounding box center [89, 148] width 79 height 6
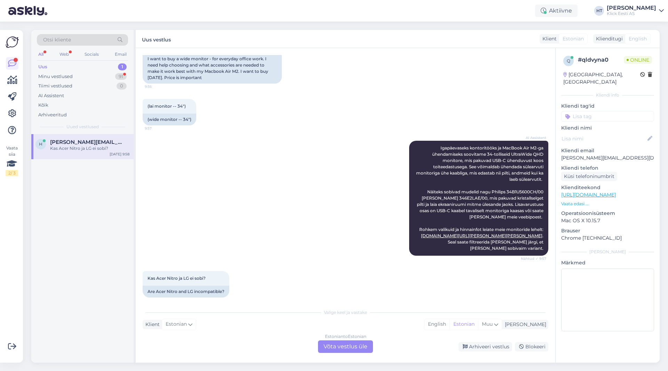
click at [314, 183] on div "AI Assistent Igapäevaseks kontoritööks ja MacBook Air M2-ga ühendamiseks soovit…" at bounding box center [346, 198] width 406 height 130
click at [336, 351] on div "Estonian to Estonian Võta vestlus üle" at bounding box center [345, 346] width 55 height 13
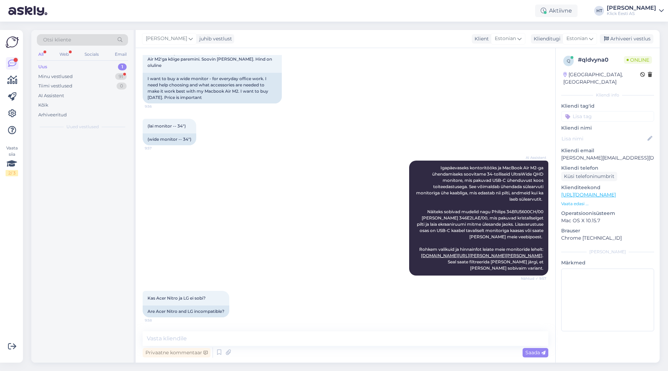
scroll to position [46, 0]
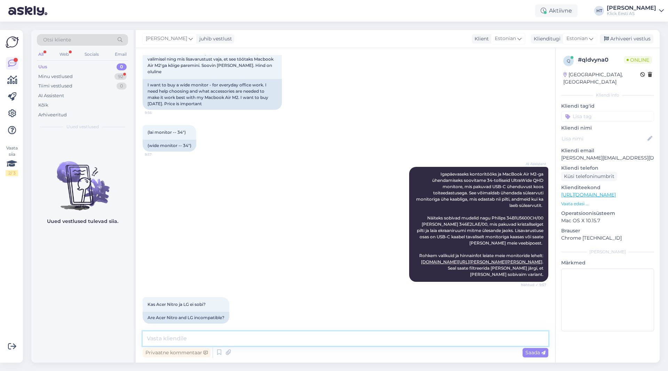
click at [333, 339] on textarea at bounding box center [346, 338] width 406 height 15
type textarea "LG variante võib kaaluda [PERSON_NAME]. Acer Nitro monitorid on rohkem mängurit…"
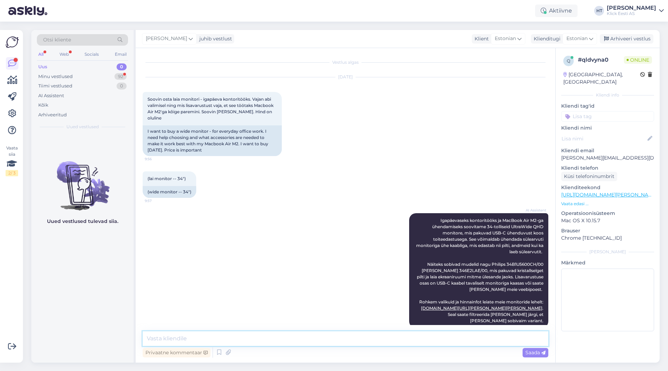
scroll to position [89, 0]
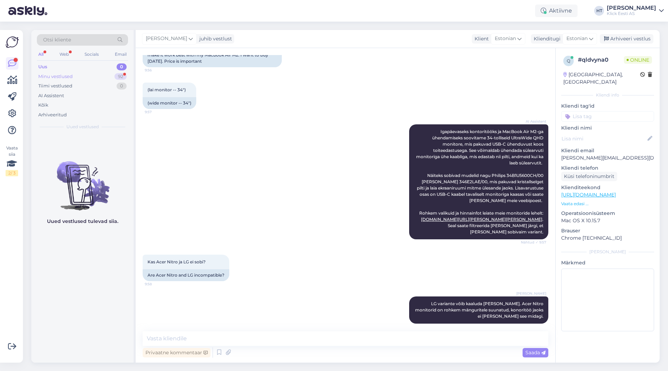
click at [101, 74] on div "Minu vestlused 92" at bounding box center [82, 77] width 91 height 10
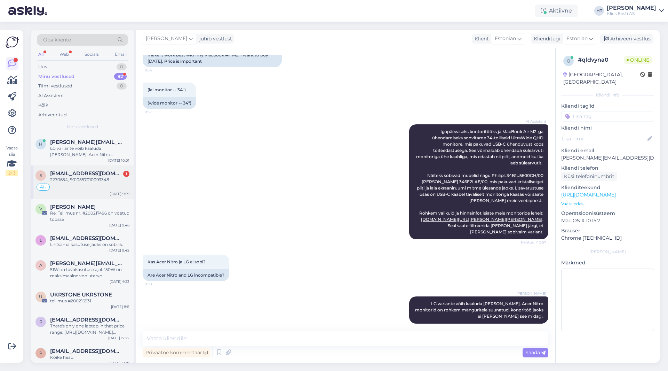
click at [112, 169] on div "S [EMAIL_ADDRESS][DOMAIN_NAME] 1 2270654, 9010557010093348 AI- [DATE] 9:59" at bounding box center [82, 181] width 102 height 33
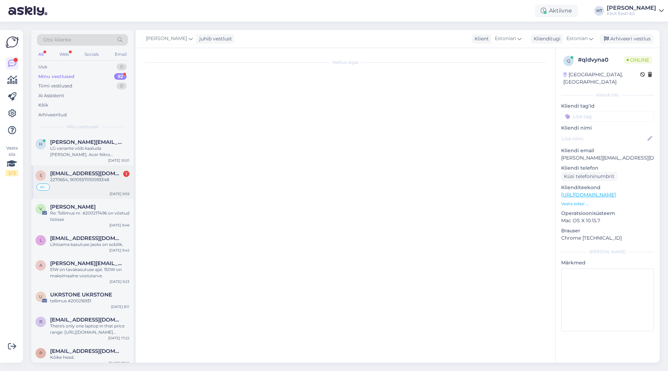
scroll to position [188, 0]
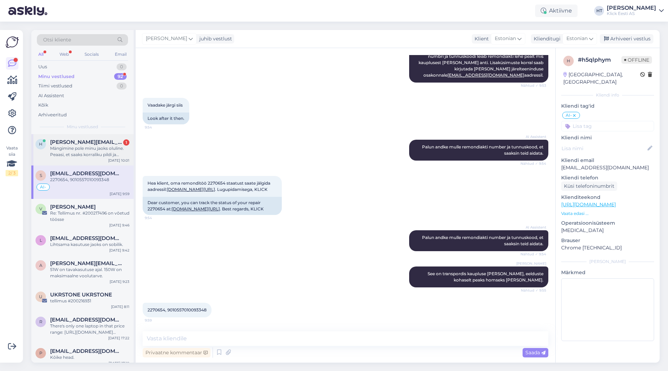
click at [102, 158] on div "[PERSON_NAME] [PERSON_NAME][EMAIL_ADDRESS][DOMAIN_NAME] 1 Mängimine pole minu j…" at bounding box center [82, 149] width 102 height 31
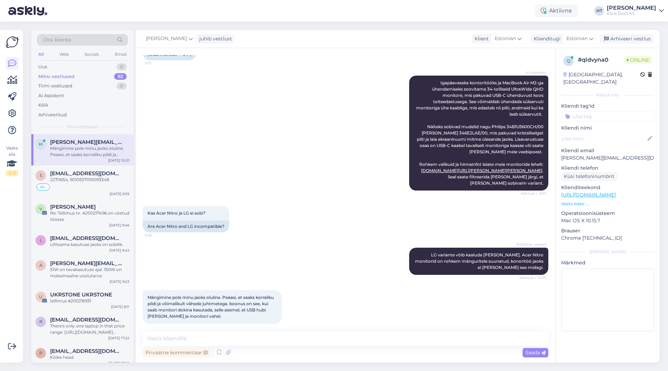
click at [313, 240] on div "[PERSON_NAME] LG variante võib kaaluda [PERSON_NAME]. Acer Nitro monitorid on r…" at bounding box center [346, 261] width 406 height 42
click at [289, 332] on textarea at bounding box center [346, 338] width 406 height 15
paste textarea "[URL][DOMAIN_NAME][PERSON_NAME][PERSON_NAME]"
type textarea "Kaks sobivat monitori leiduks selle jaoks: [URL][DOMAIN_NAME][PERSON_NAME][PERS…"
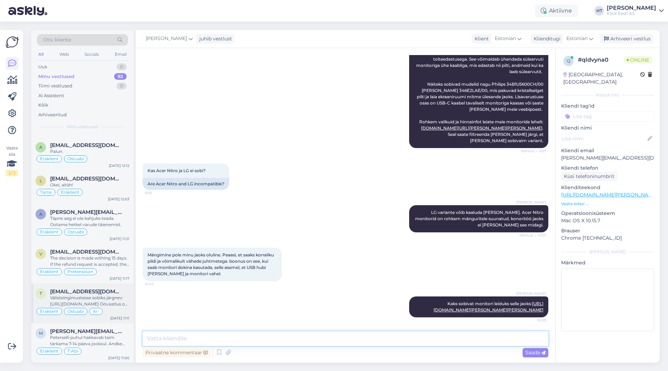
scroll to position [3060, 0]
click at [103, 331] on span "[PERSON_NAME][EMAIL_ADDRESS][PERSON_NAME][DOMAIN_NAME]" at bounding box center [86, 330] width 72 height 6
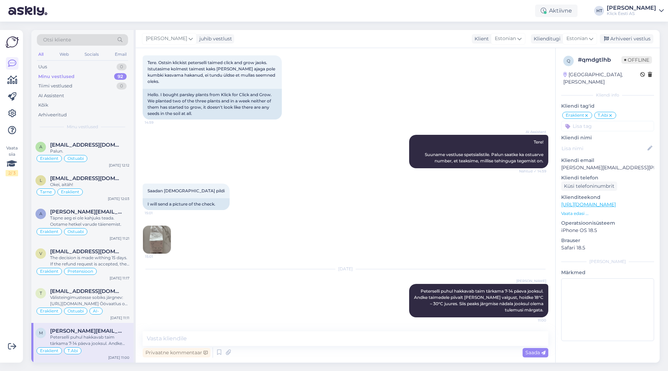
scroll to position [30, 0]
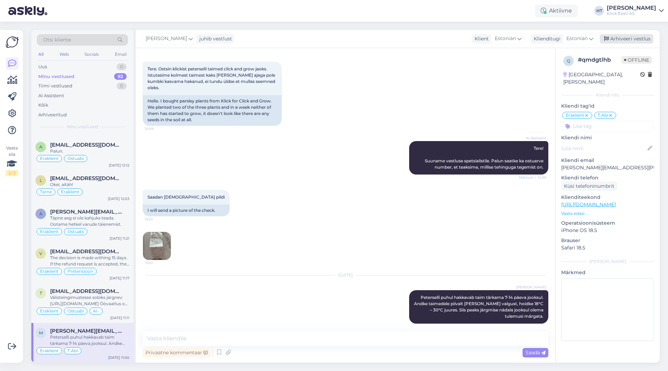
click at [623, 40] on div "Arhiveeri vestlus" at bounding box center [627, 38] width 54 height 9
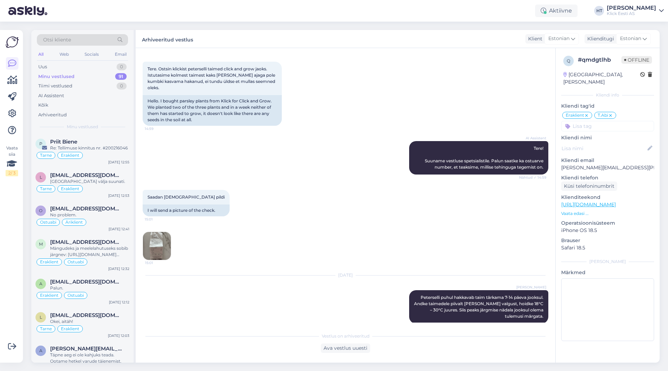
scroll to position [3021, 0]
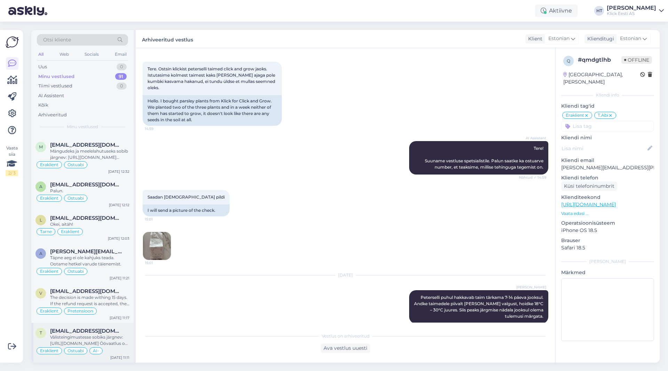
click at [88, 336] on div "Välisteingimustesse sobiks järgnev: [URL][DOMAIN_NAME] Öövaatlus on olemas, koh…" at bounding box center [89, 340] width 79 height 13
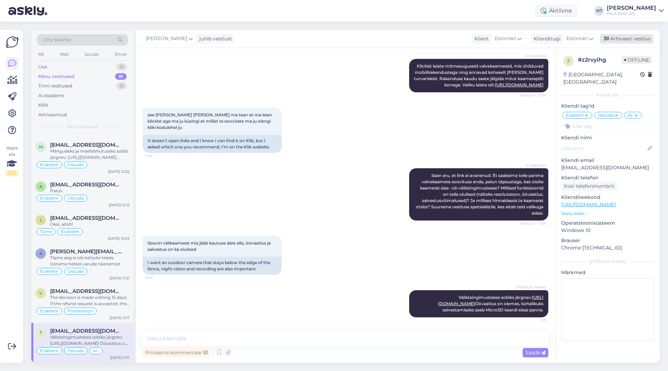
click at [623, 41] on div "Arhiveeri vestlus" at bounding box center [627, 38] width 54 height 9
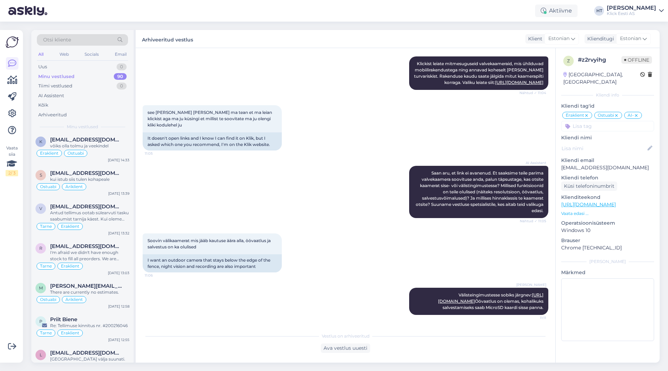
scroll to position [2981, 0]
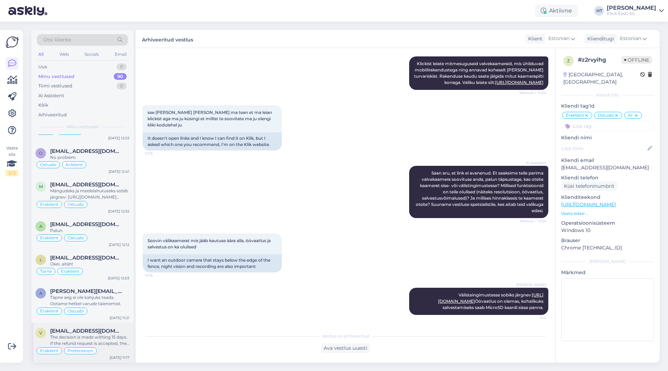
click at [85, 331] on span "[EMAIL_ADDRESS][DOMAIN_NAME]" at bounding box center [86, 330] width 72 height 6
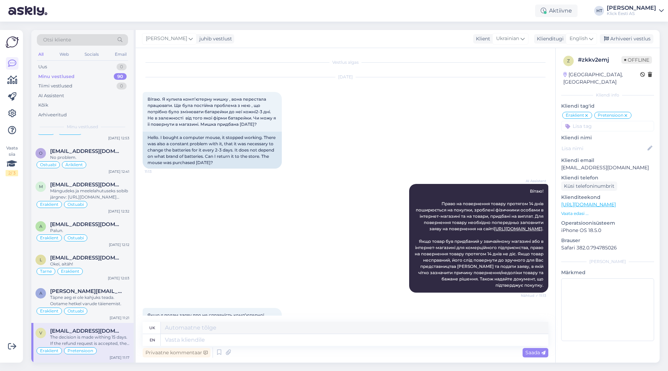
scroll to position [232, 0]
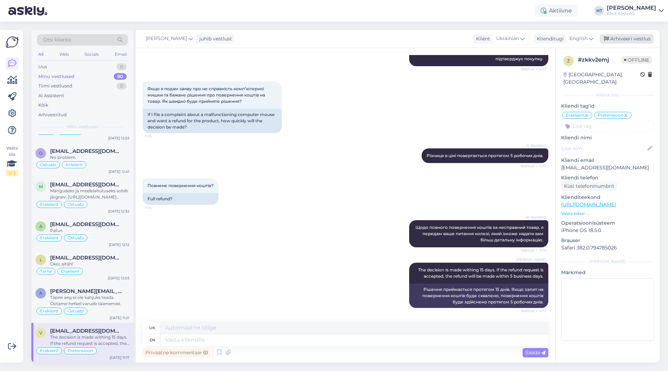
click at [616, 40] on div "Arhiveeri vestlus" at bounding box center [627, 38] width 54 height 9
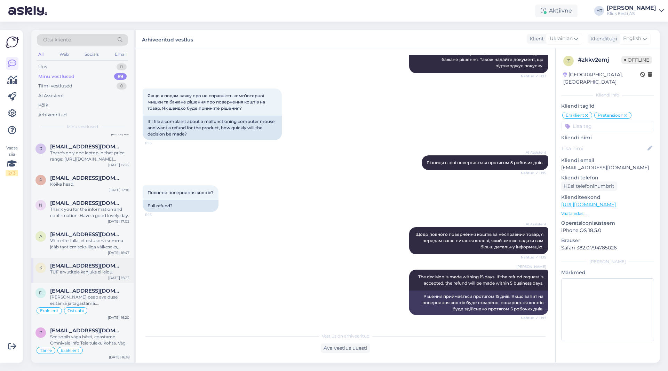
scroll to position [174, 0]
click at [91, 302] on div "[PERSON_NAME] peab avalduse esitama ja tagastama. [PERSON_NAME] saab hinnangu t…" at bounding box center [89, 299] width 79 height 13
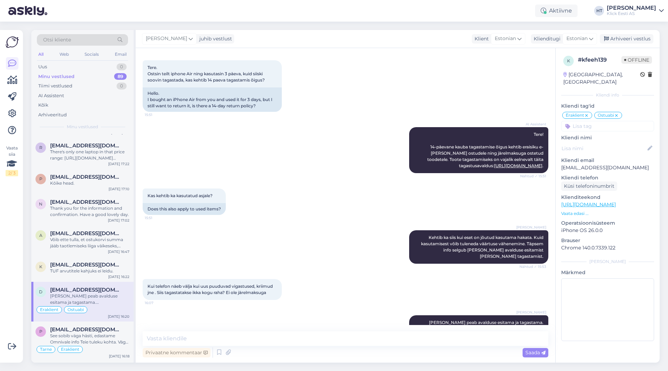
click at [632, 34] on div "[PERSON_NAME] juhib vestlust Klient [DEMOGRAPHIC_DATA] Klienditugi Estonian Ara…" at bounding box center [398, 39] width 524 height 18
click at [631, 37] on div "Arhiveeri vestlus" at bounding box center [627, 38] width 54 height 9
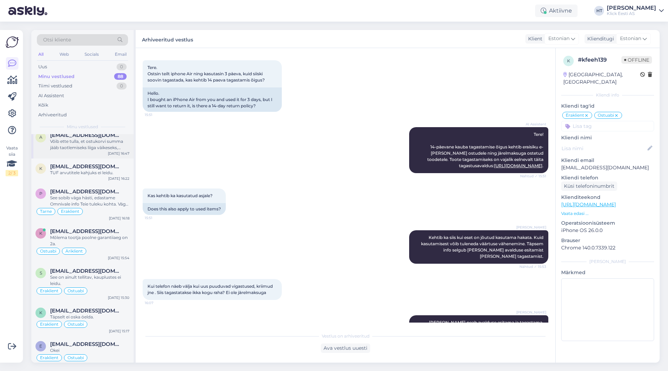
scroll to position [278, 0]
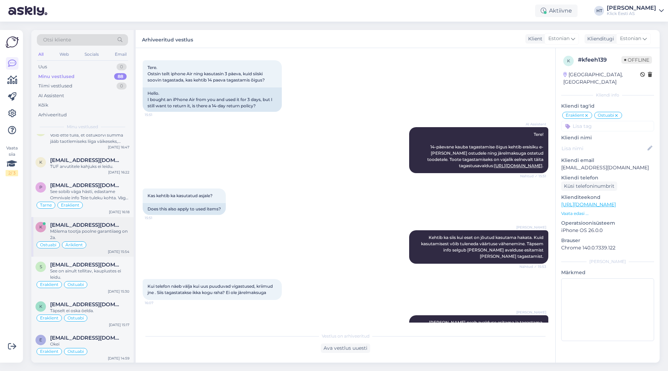
click at [92, 236] on div "Mõlema tootja poolne garantiiaeg on 2a." at bounding box center [89, 234] width 79 height 13
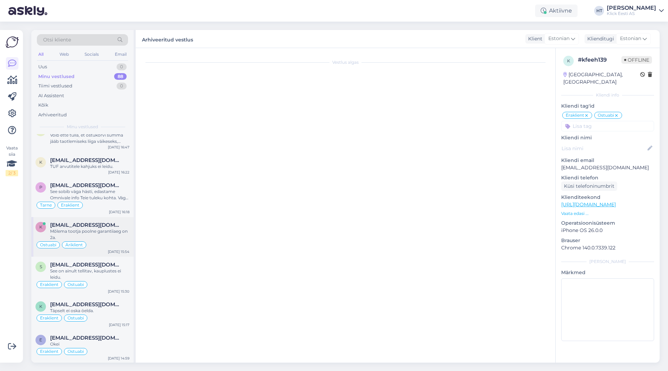
scroll to position [746, 0]
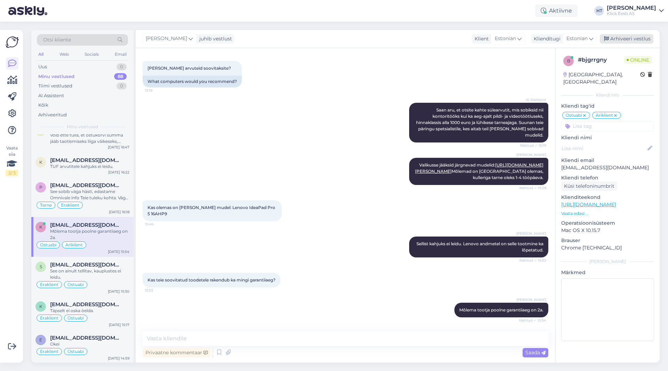
click at [615, 42] on div "Arhiveeri vestlus" at bounding box center [627, 38] width 54 height 9
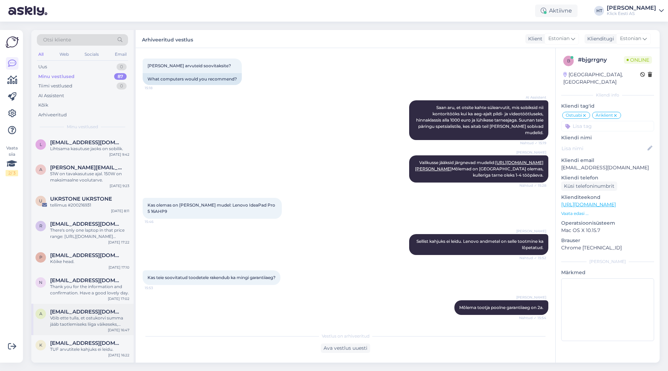
scroll to position [104, 0]
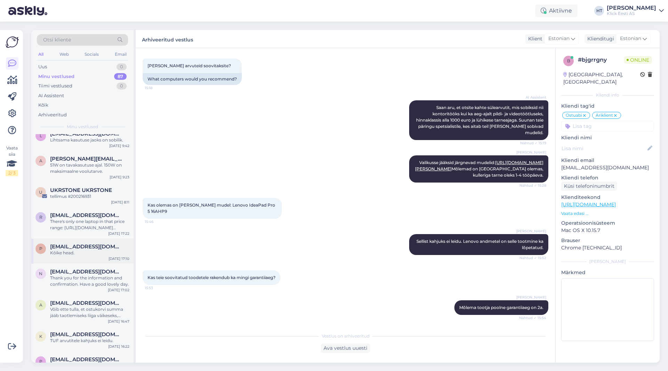
click at [96, 257] on div "p [EMAIL_ADDRESS][DOMAIN_NAME] Kõike head. [DATE] 17:10" at bounding box center [82, 250] width 102 height 25
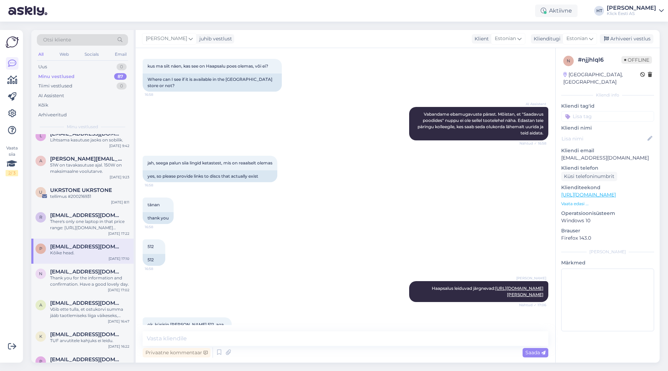
scroll to position [355, 0]
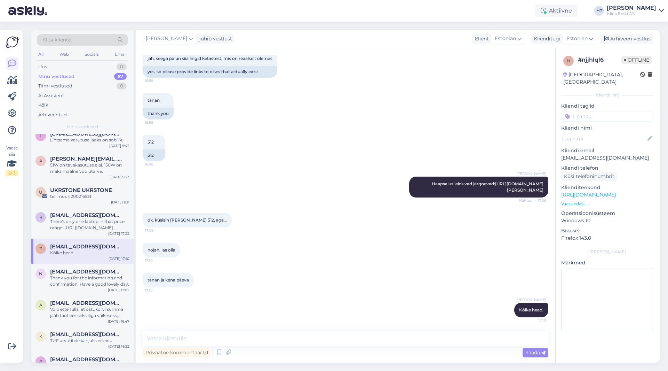
click at [624, 111] on input at bounding box center [607, 116] width 93 height 10
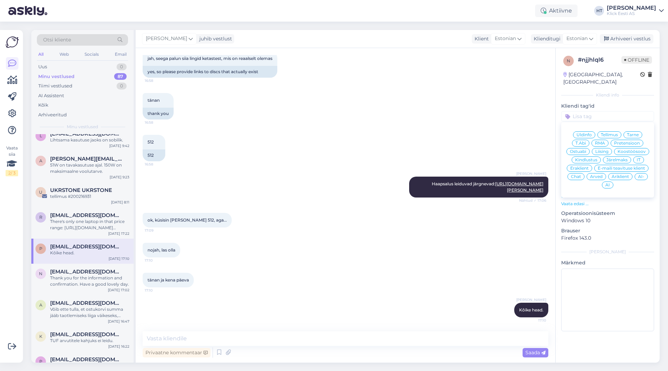
click at [579, 148] on div "Ostuabi" at bounding box center [578, 151] width 23 height 7
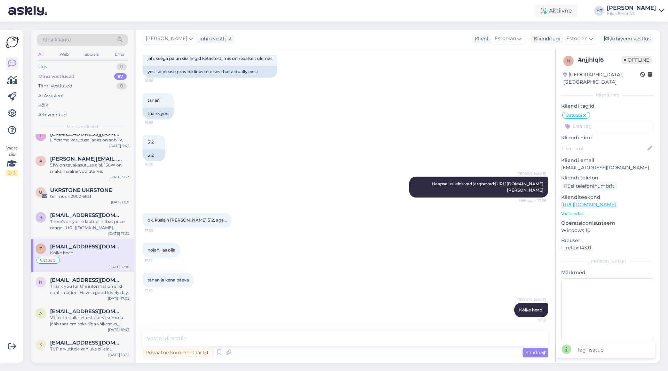
click at [598, 121] on input at bounding box center [607, 126] width 93 height 10
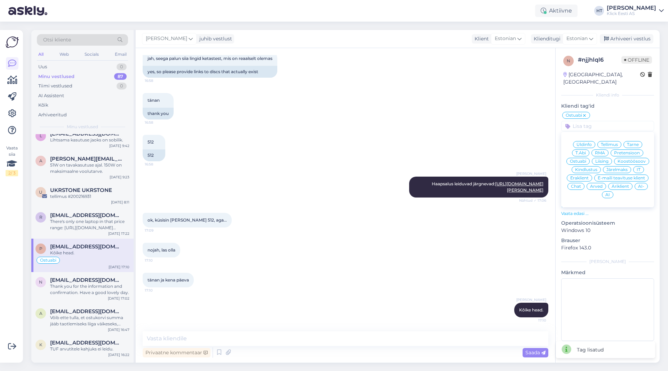
click at [580, 176] on span "Eraklient" at bounding box center [579, 178] width 18 height 4
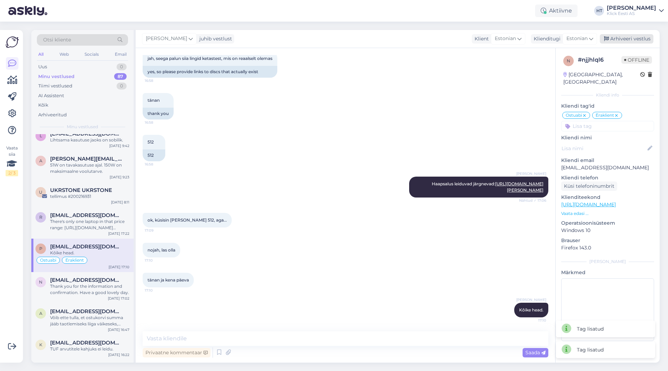
click at [616, 40] on div "Arhiveeri vestlus" at bounding box center [627, 38] width 54 height 9
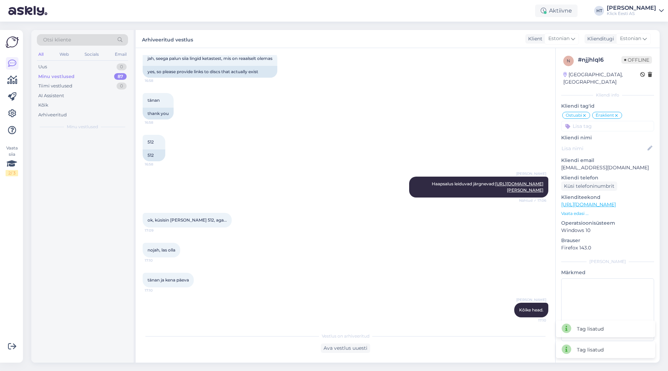
scroll to position [0, 0]
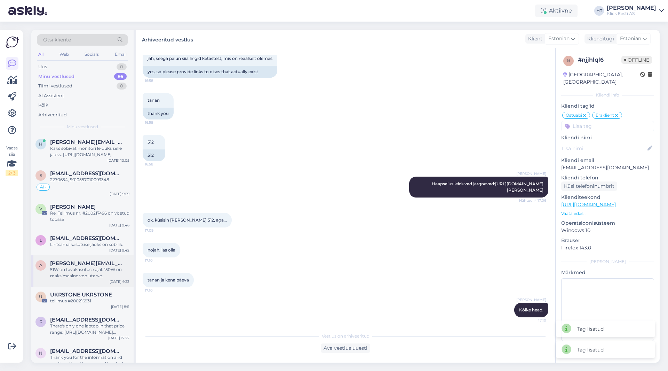
click at [102, 276] on div "51W on tavakasutuse ajal. 150W on maksimaalne voolutarve." at bounding box center [89, 272] width 79 height 13
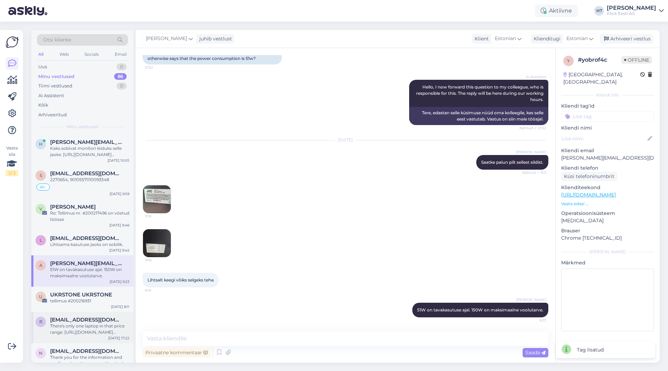
click at [98, 326] on div "There's only one laptop in that price range: [URL][DOMAIN_NAME] Stuudium is eas…" at bounding box center [89, 329] width 79 height 13
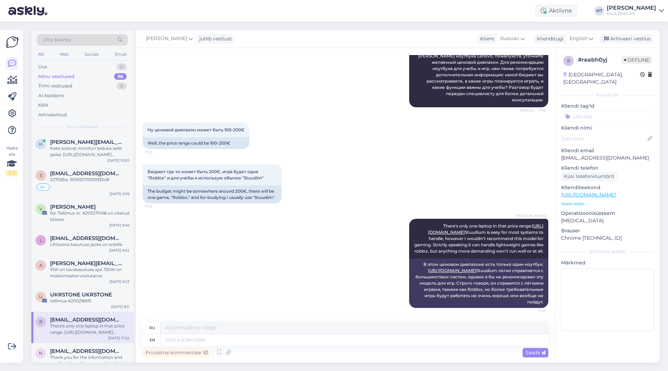
click at [596, 111] on input at bounding box center [607, 116] width 93 height 10
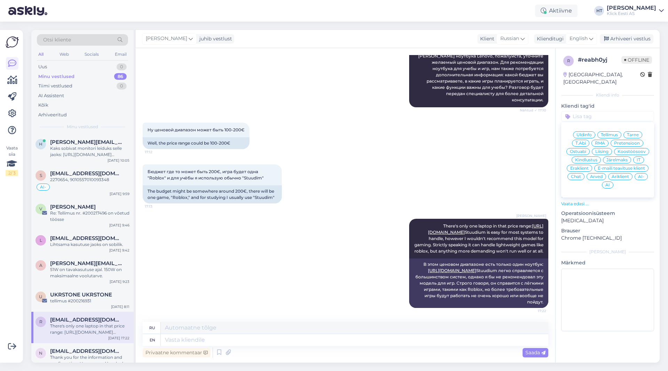
click at [587, 148] on div "Ostuabi" at bounding box center [578, 151] width 23 height 7
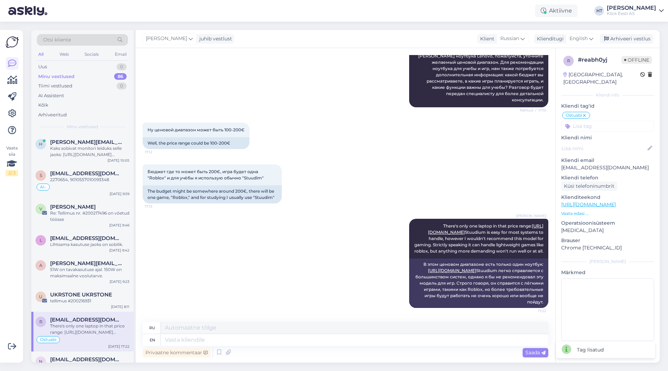
click at [597, 121] on input at bounding box center [607, 126] width 93 height 10
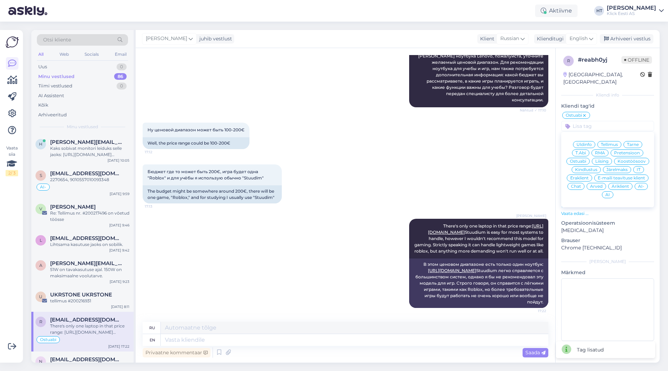
click at [582, 176] on span "Eraklient" at bounding box center [579, 178] width 18 height 4
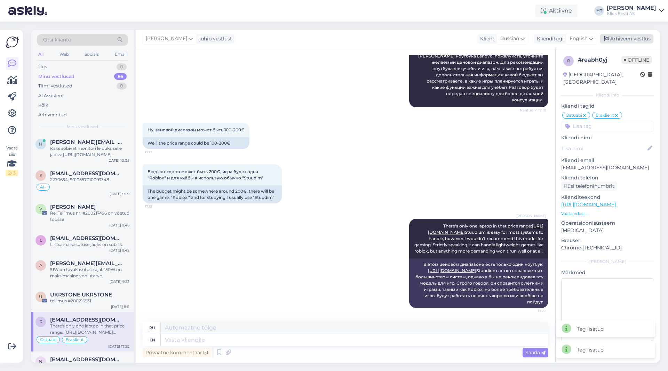
click at [620, 38] on div "Arhiveeri vestlus" at bounding box center [627, 38] width 54 height 9
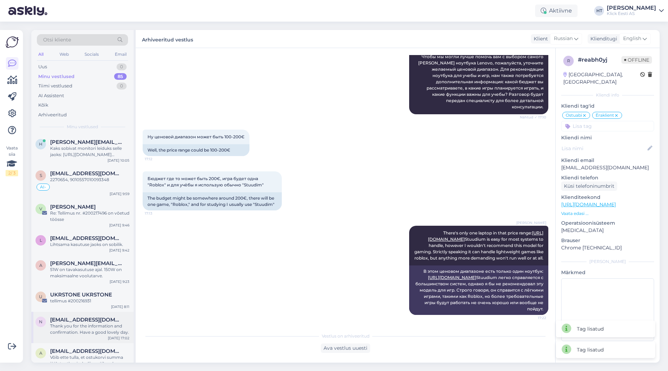
click at [117, 319] on span "[EMAIL_ADDRESS][DOMAIN_NAME]" at bounding box center [86, 319] width 72 height 6
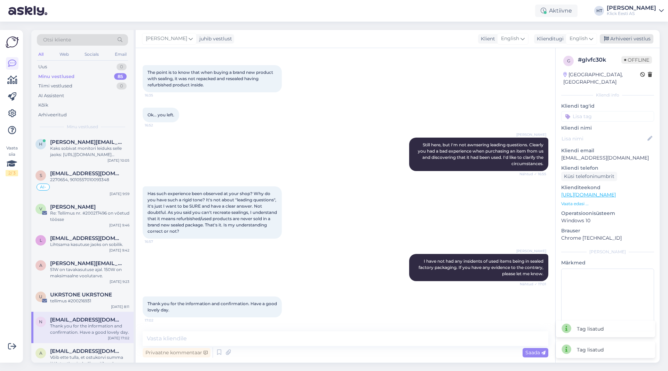
click at [630, 34] on div "Arhiveeri vestlus" at bounding box center [627, 38] width 54 height 9
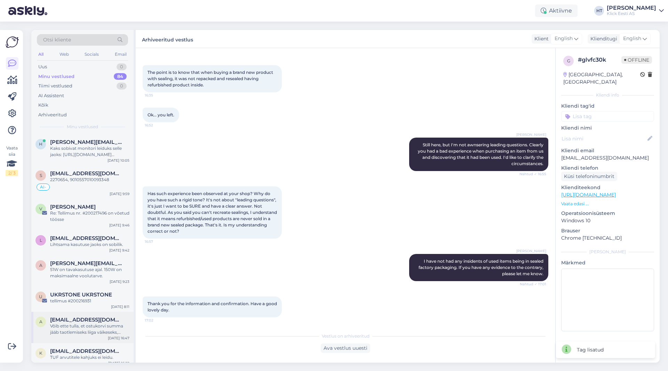
click at [81, 332] on div "Võib ette tulla, et ostukorvi summa jääb taotlemiseks liiga väikeseks, muud pii…" at bounding box center [89, 329] width 79 height 13
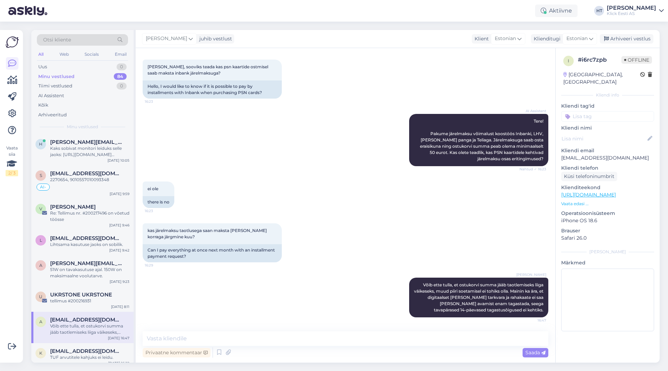
click at [596, 111] on input at bounding box center [607, 116] width 93 height 10
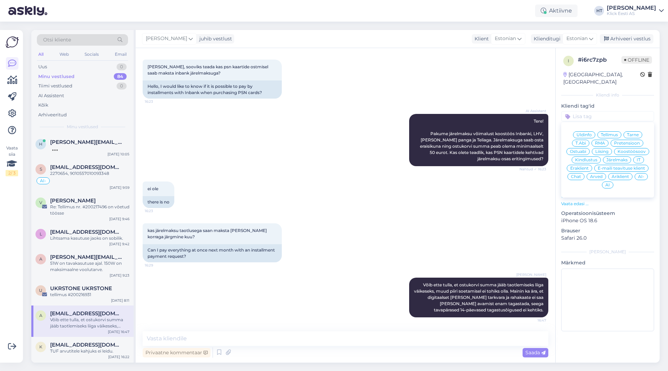
click at [616, 158] on span "Järelmaks" at bounding box center [617, 160] width 21 height 4
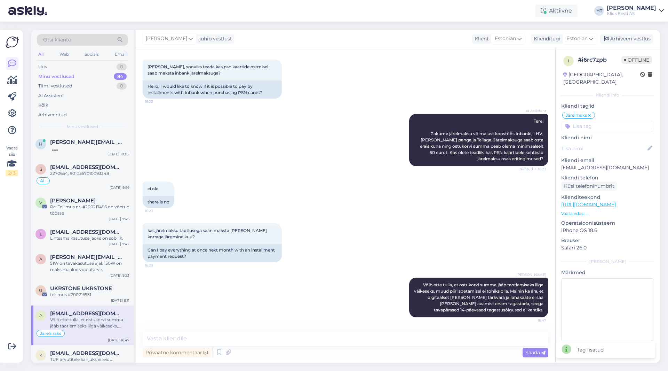
click at [604, 121] on input at bounding box center [607, 126] width 93 height 10
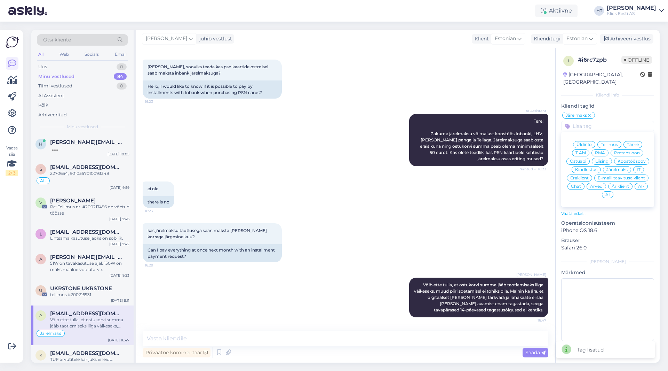
click at [587, 174] on div "Eraklient" at bounding box center [579, 177] width 25 height 7
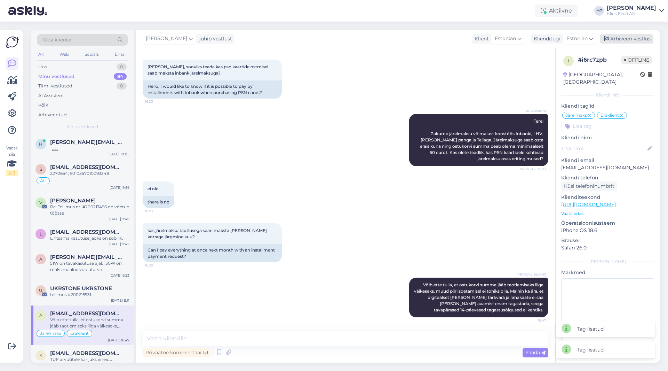
click at [626, 37] on div "Arhiveeri vestlus" at bounding box center [627, 38] width 54 height 9
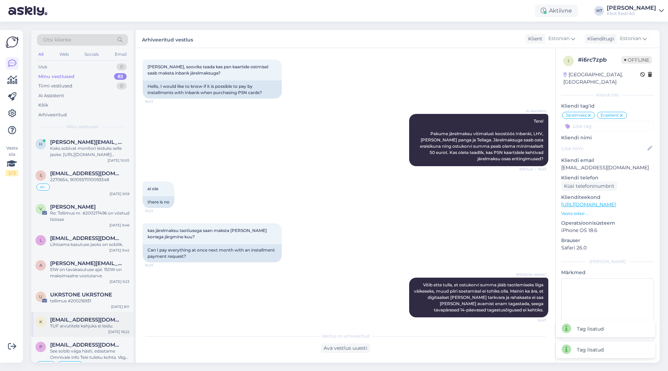
click at [81, 324] on div "TUF arvutitele kahjuks ei leidu." at bounding box center [89, 326] width 79 height 6
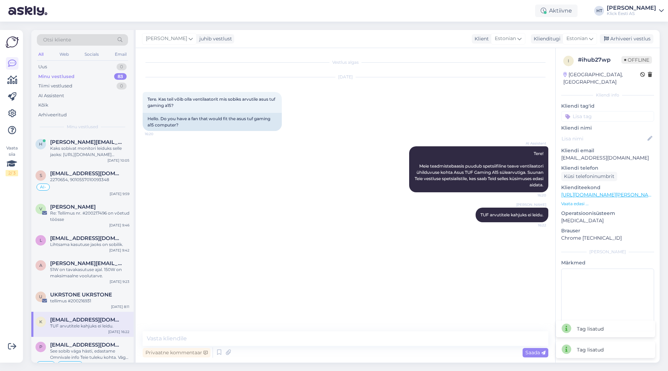
scroll to position [0, 0]
click at [606, 111] on input at bounding box center [607, 116] width 93 height 10
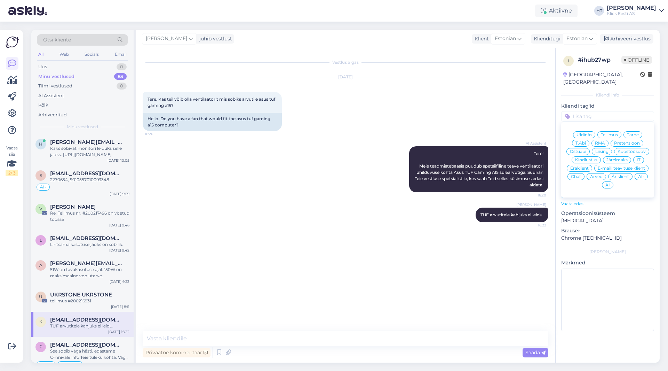
click at [579, 149] on span "Ostuabi" at bounding box center [578, 151] width 16 height 4
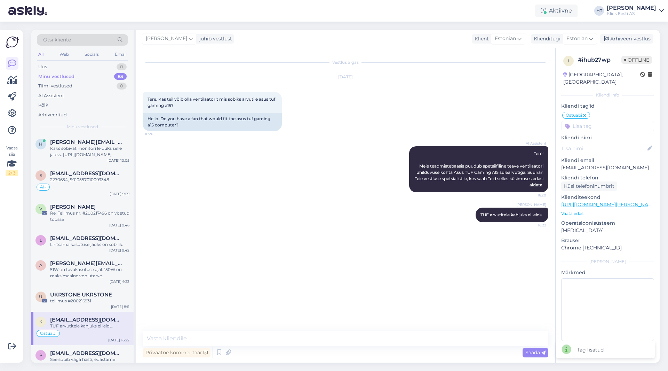
click at [602, 125] on div "i # ihub27wp Offline [GEOGRAPHIC_DATA], [GEOGRAPHIC_DATA] Kliendi info Kliendi …" at bounding box center [608, 199] width 104 height 303
click at [603, 121] on input at bounding box center [607, 126] width 93 height 10
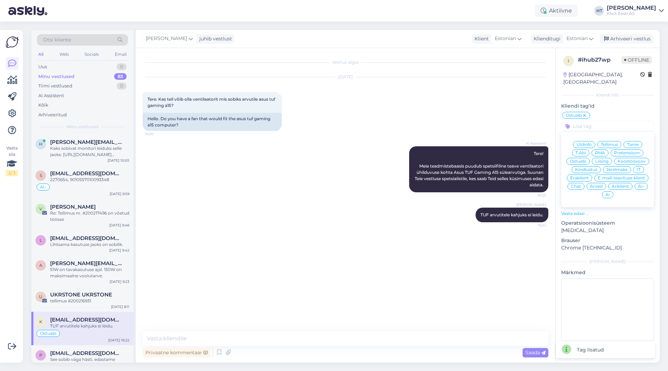
click at [582, 176] on span "Eraklient" at bounding box center [579, 178] width 18 height 4
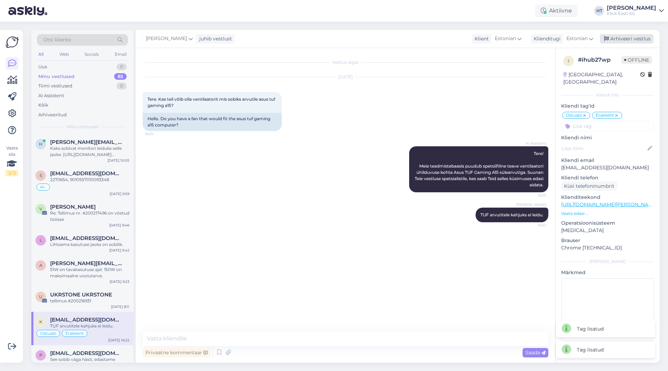
click at [627, 41] on div "Arhiveeri vestlus" at bounding box center [627, 38] width 54 height 9
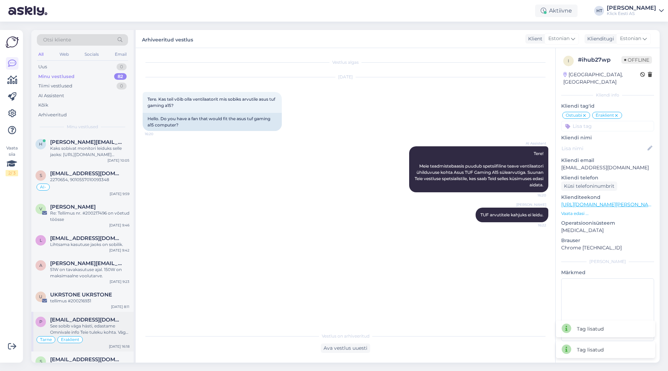
click at [90, 331] on div "See sobib väga hästi, edastame Omnivale info Teie tuleku kohta. Väga suur aitäh…" at bounding box center [89, 329] width 79 height 13
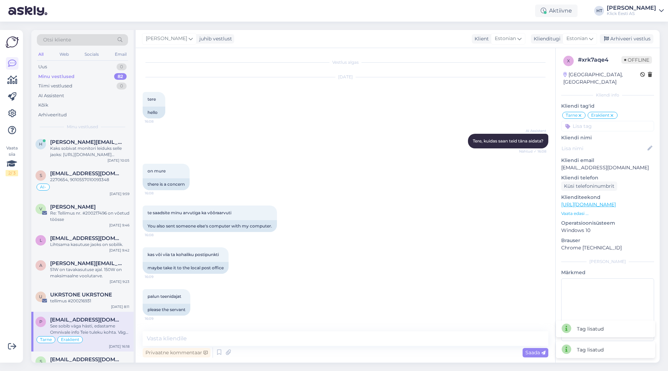
scroll to position [299, 0]
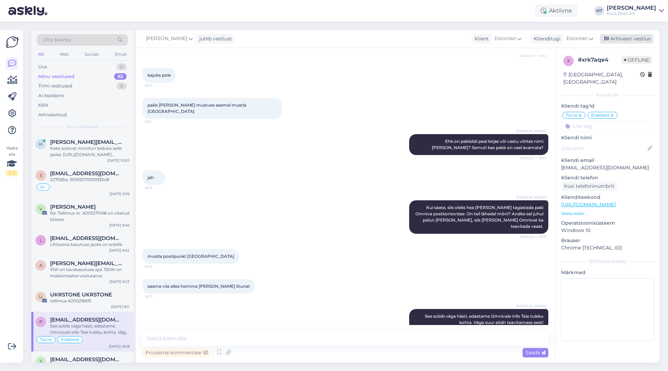
click at [626, 39] on div "Arhiveeri vestlus" at bounding box center [627, 38] width 54 height 9
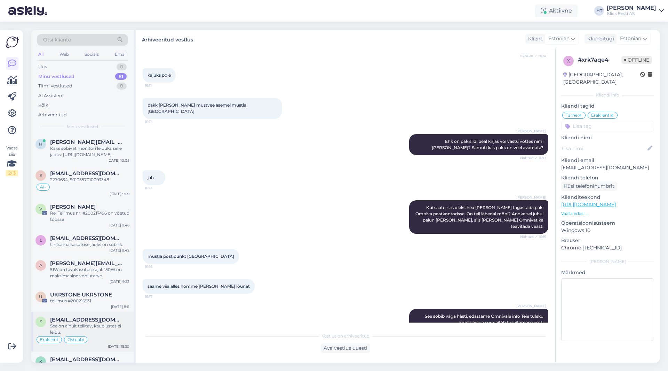
click at [91, 334] on div "See on ainult tellitav, kauplustes ei leidu." at bounding box center [89, 329] width 79 height 13
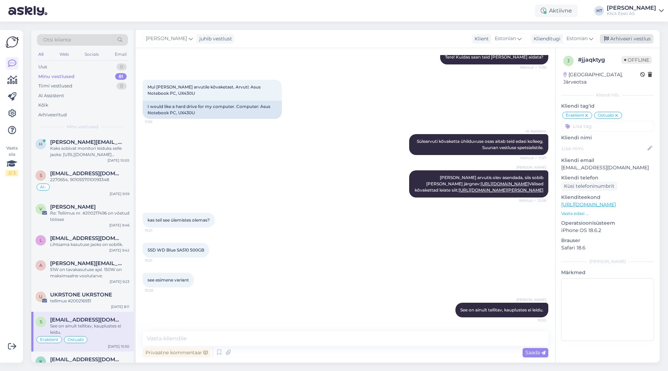
click at [634, 41] on div "Arhiveeri vestlus" at bounding box center [627, 38] width 54 height 9
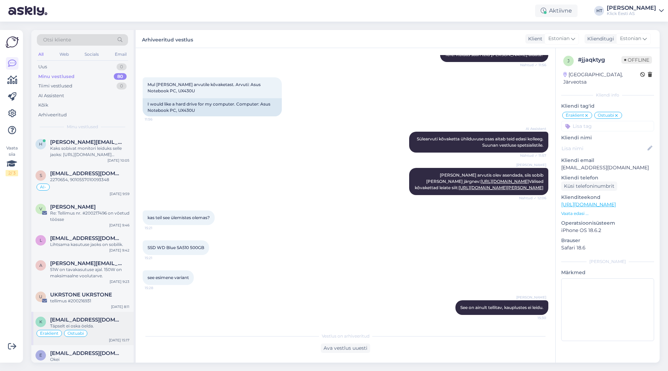
click at [101, 320] on span "[EMAIL_ADDRESS][DOMAIN_NAME]" at bounding box center [86, 319] width 72 height 6
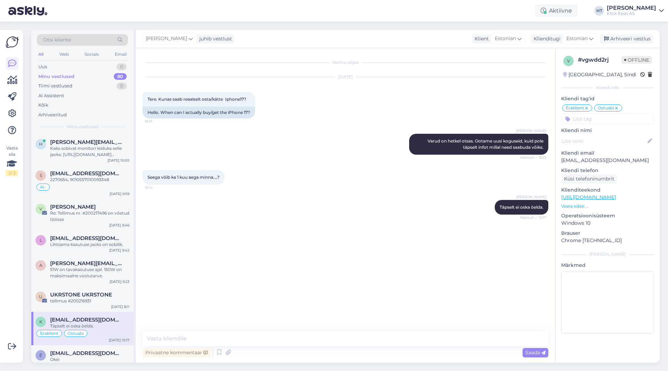
scroll to position [0, 0]
click at [618, 39] on div "Arhiveeri vestlus" at bounding box center [627, 38] width 54 height 9
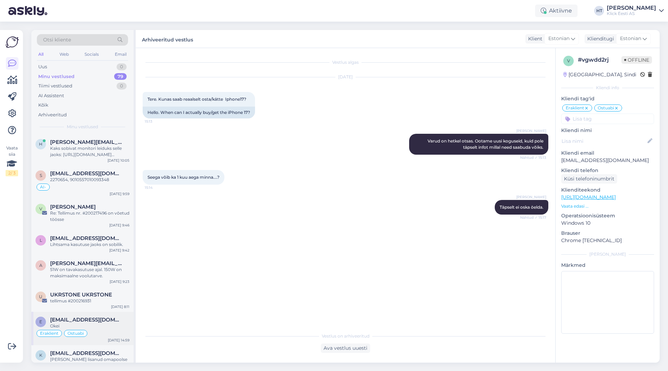
click at [74, 338] on div "e [EMAIL_ADDRESS][DOMAIN_NAME] Okei Eraklient Ostuabi [DATE] 14:59" at bounding box center [82, 327] width 102 height 33
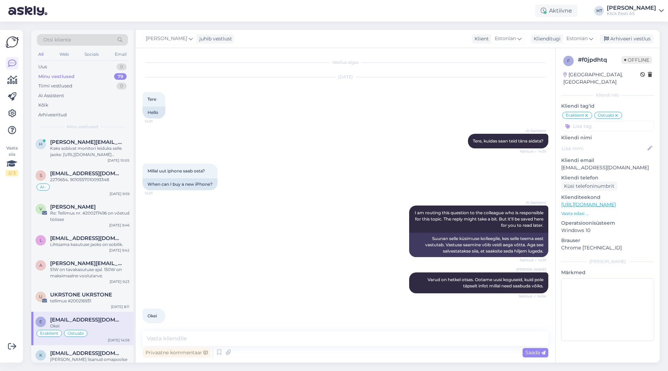
scroll to position [6, 0]
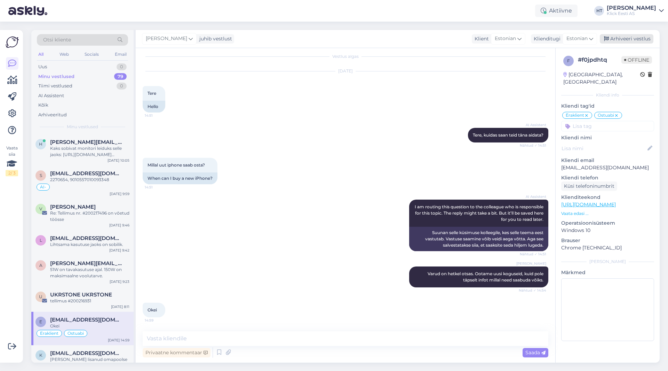
click at [622, 40] on div "Arhiveeri vestlus" at bounding box center [627, 38] width 54 height 9
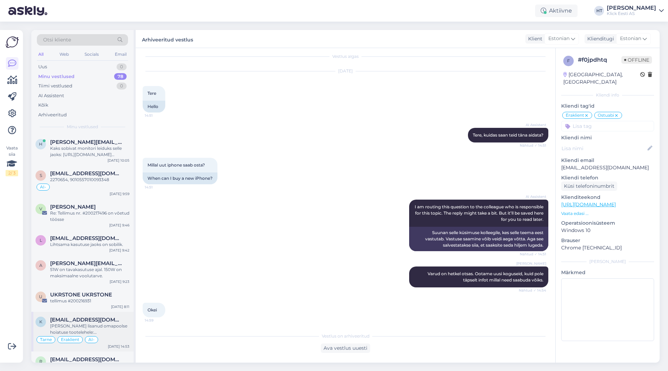
click at [101, 319] on span "[EMAIL_ADDRESS][DOMAIN_NAME]" at bounding box center [86, 319] width 72 height 6
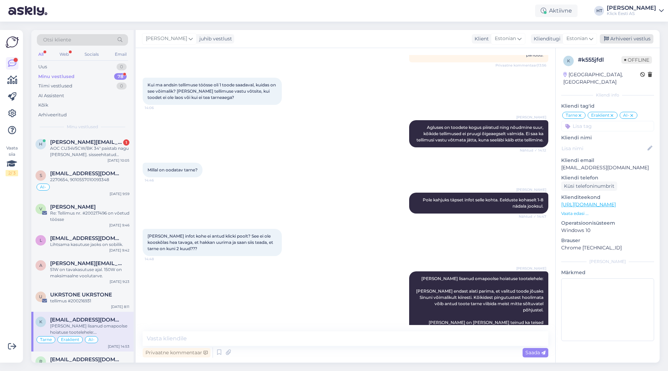
click at [612, 42] on div "Arhiveeri vestlus" at bounding box center [627, 38] width 54 height 9
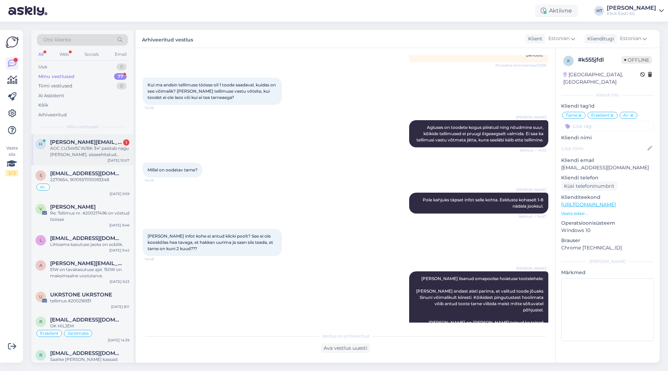
click at [94, 160] on div "[PERSON_NAME] [PERSON_NAME][EMAIL_ADDRESS][DOMAIN_NAME] 1 AOC CU34V5CW/BK 34" p…" at bounding box center [82, 149] width 102 height 31
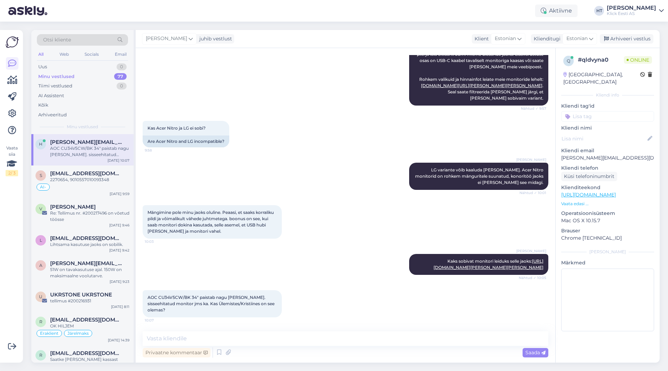
scroll to position [259, 0]
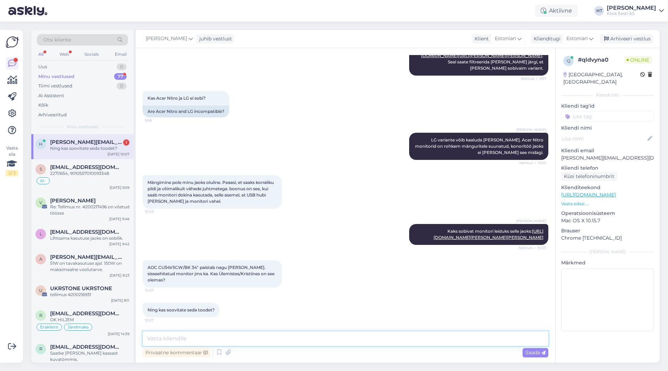
click at [254, 338] on textarea at bounding box center [346, 338] width 406 height 15
type textarea "Kontoritöö jaoks soovitaks. Kristiines on mitu tükki antud monitori olemas."
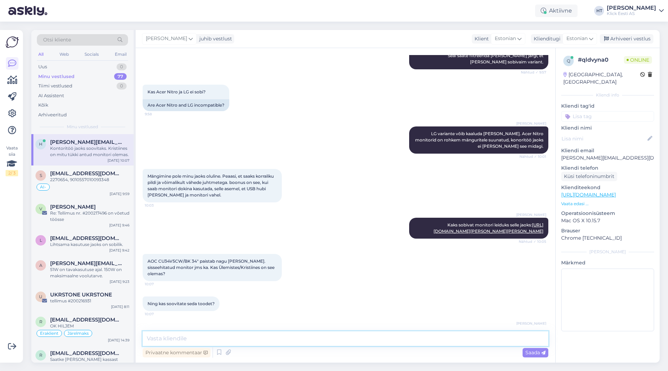
scroll to position [295, 0]
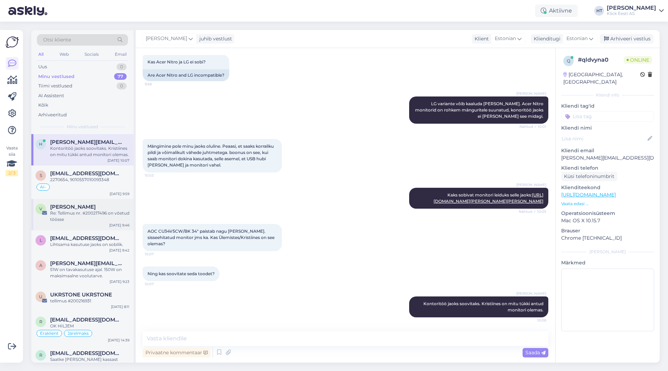
click at [99, 204] on div "[PERSON_NAME]" at bounding box center [89, 207] width 79 height 6
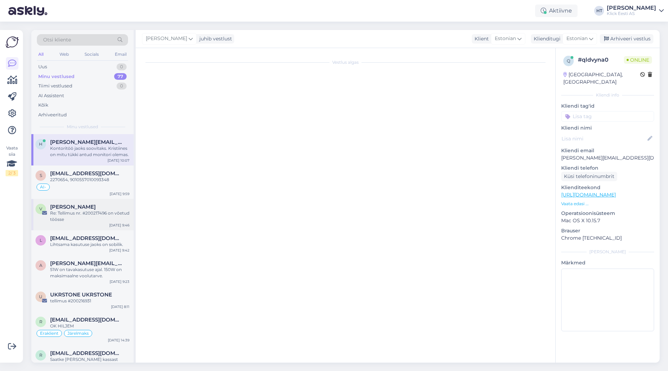
scroll to position [0, 0]
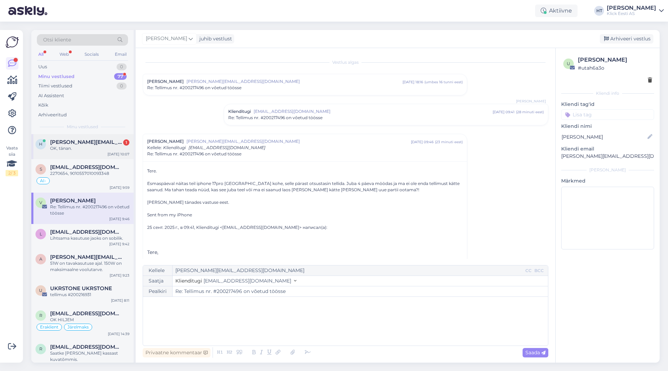
click at [98, 141] on span "[PERSON_NAME][EMAIL_ADDRESS][DOMAIN_NAME]" at bounding box center [86, 142] width 72 height 6
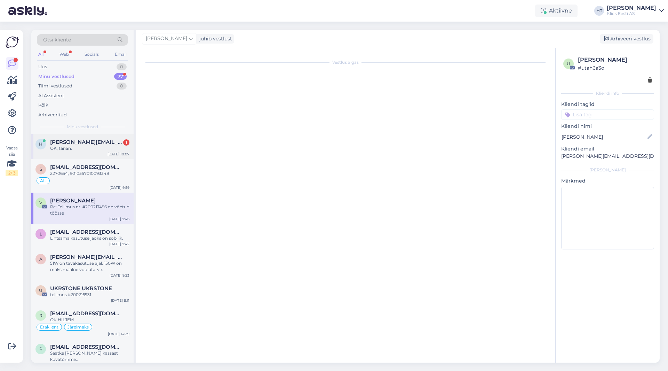
scroll to position [325, 0]
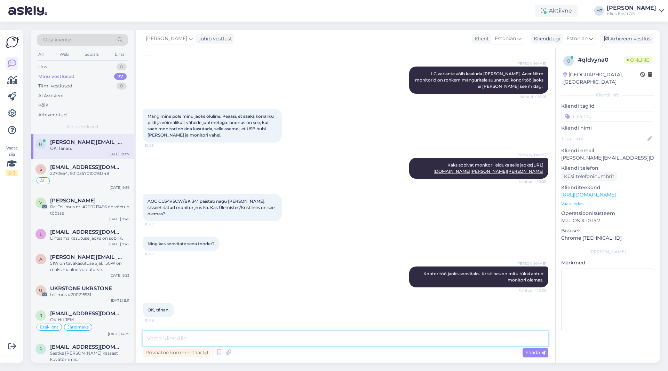
click at [247, 334] on textarea at bounding box center [346, 338] width 406 height 15
type textarea "Palun."
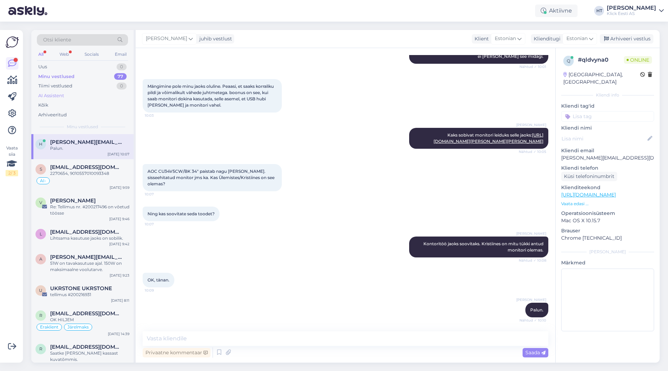
click at [76, 91] on div "AI Assistent" at bounding box center [82, 96] width 91 height 10
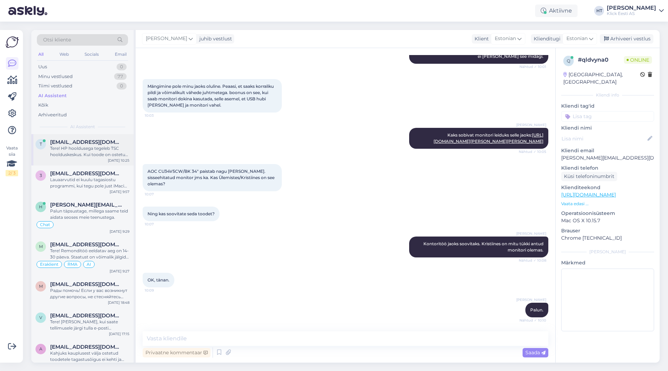
click at [100, 152] on div "Tere! HP hooldusega tegeleb TSC hoolduskeskus. Kui toode on ostetud Klickist, v…" at bounding box center [89, 151] width 79 height 13
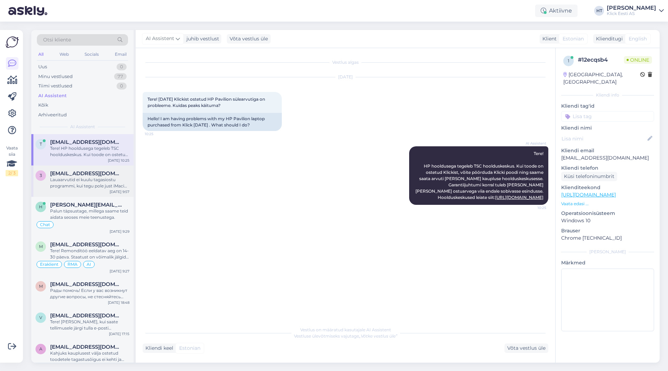
click at [90, 190] on div "3 [EMAIL_ADDRESS][DOMAIN_NAME] Lauaarvutid ei kuulu tagasiostu programmi, kui t…" at bounding box center [82, 180] width 102 height 31
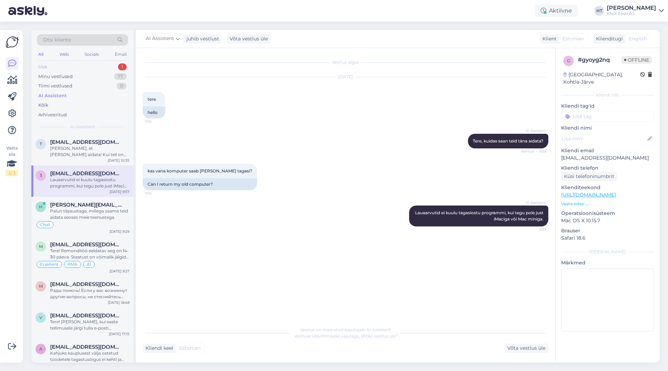
click at [97, 65] on div "Uus 1" at bounding box center [82, 67] width 91 height 10
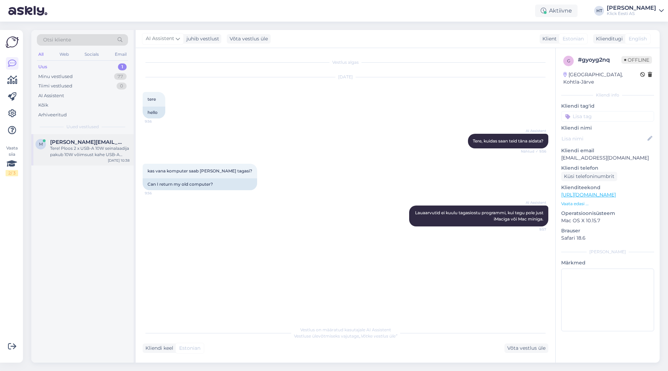
click at [110, 146] on div "Tere! Ploos 2 x USB-A 10W seinalaadija pakub 10W võimsust kahe USB-A pordi kaud…" at bounding box center [89, 151] width 79 height 13
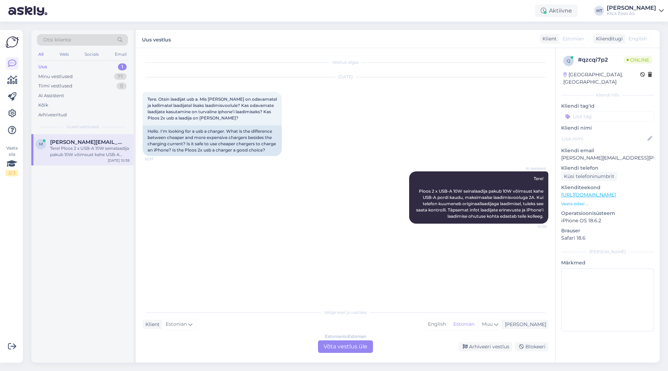
click at [339, 346] on div "Estonian to Estonian Võta vestlus üle" at bounding box center [345, 346] width 55 height 13
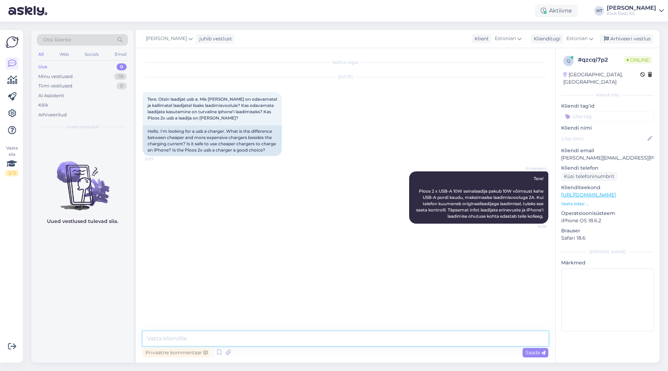
click at [337, 341] on textarea at bounding box center [346, 338] width 406 height 15
type textarea "Millise mudeli jaoks täpsemalt [PERSON_NAME]?"
click at [168, 204] on div "AI Assistent Tere! Ploos 2 x USB-A 10W seinalaadija pakub 10W võimsust kahe USB…" at bounding box center [346, 198] width 406 height 68
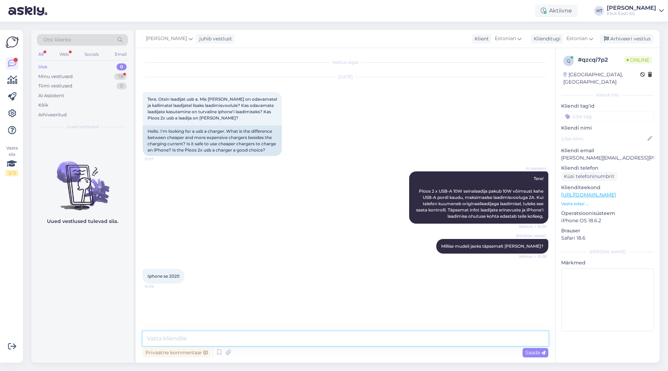
click at [224, 333] on textarea at bounding box center [346, 338] width 406 height 15
paste textarea "[URL][DOMAIN_NAME]"
type textarea "Selle jaoks sobiks järgnev paremini: [URL][DOMAIN_NAME]"
click at [283, 347] on div "Privaatne kommentaar Saada" at bounding box center [346, 352] width 406 height 13
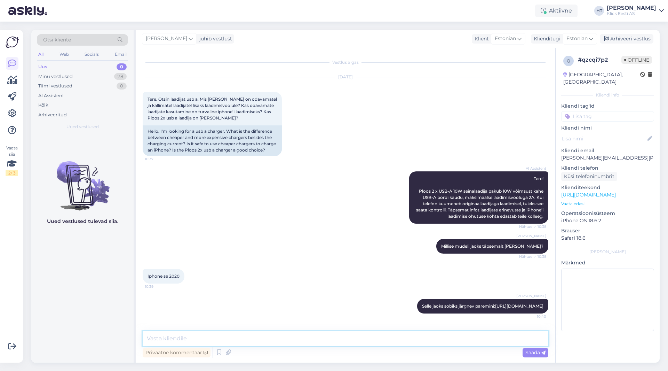
click at [284, 342] on textarea at bounding box center [346, 338] width 406 height 15
paste textarea "[URL][DOMAIN_NAME]"
type textarea "Leidub ka komplekt koos kaabliga: [URL][DOMAIN_NAME]"
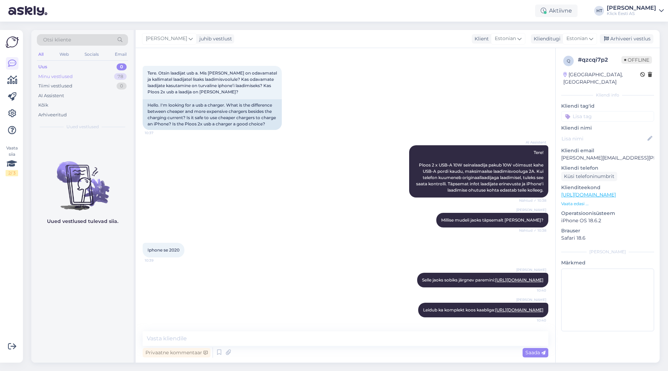
click at [81, 78] on div "Minu vestlused 78" at bounding box center [82, 77] width 91 height 10
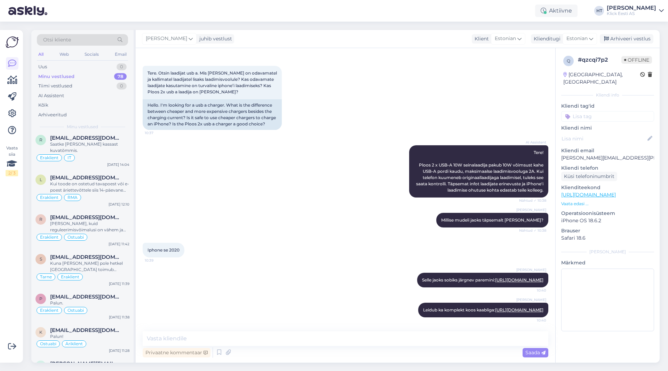
scroll to position [244, 0]
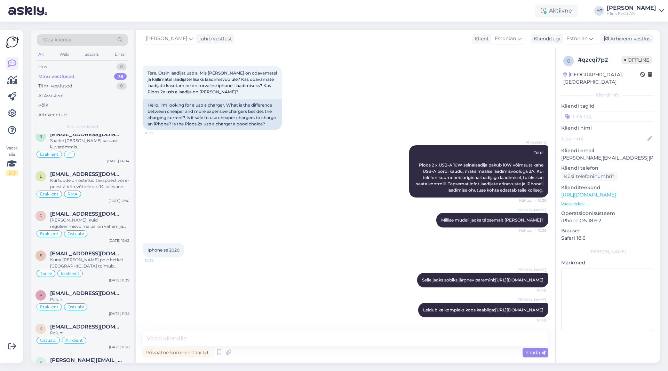
click at [106, 220] on div "[PERSON_NAME], kuid reguleerimisvõimalusi on vähem ja iste pole polsterdatud." at bounding box center [89, 223] width 79 height 13
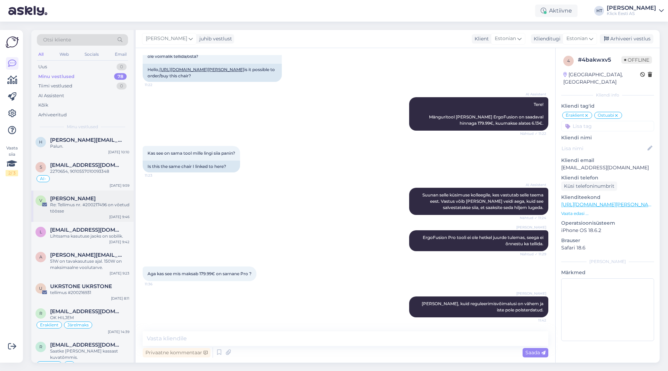
scroll to position [0, 0]
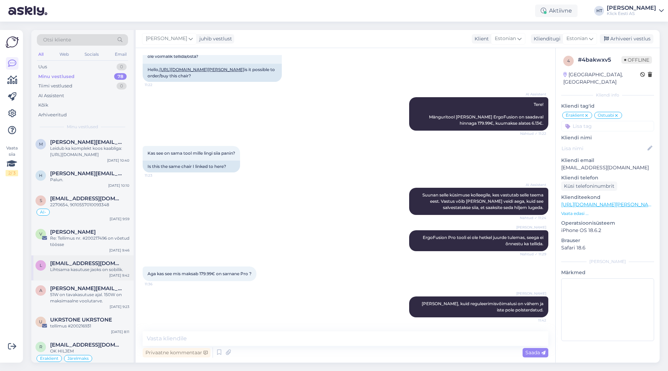
click at [91, 276] on div "L [EMAIL_ADDRESS][DOMAIN_NAME] Lihtsama kasutuse jaoks on sobilik. [DATE] 9:42" at bounding box center [82, 267] width 102 height 25
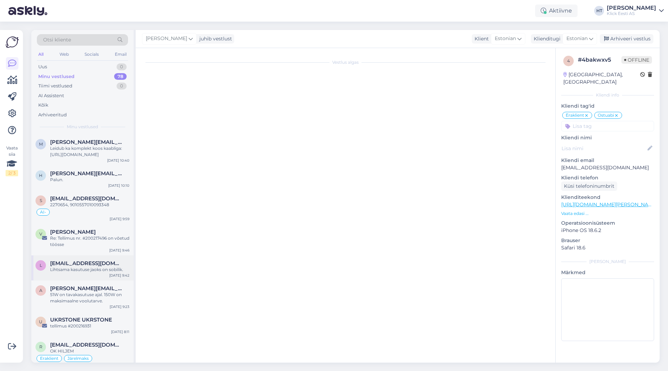
scroll to position [485, 0]
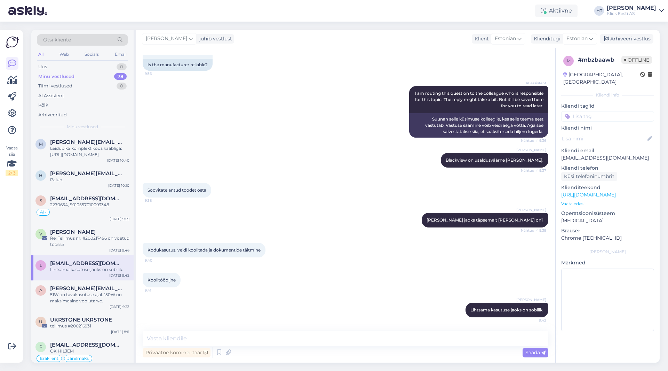
click at [606, 111] on input at bounding box center [607, 116] width 93 height 10
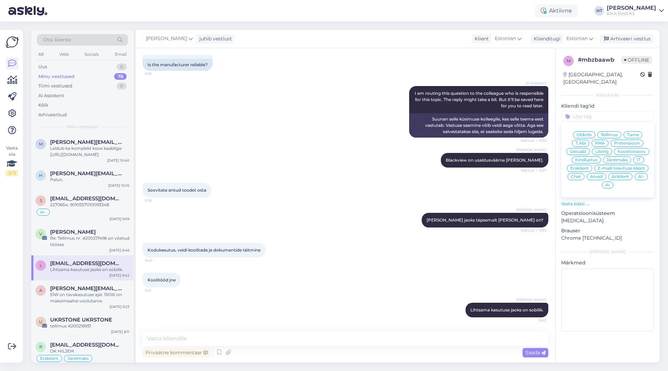
click at [586, 149] on span "Ostuabi" at bounding box center [578, 151] width 16 height 4
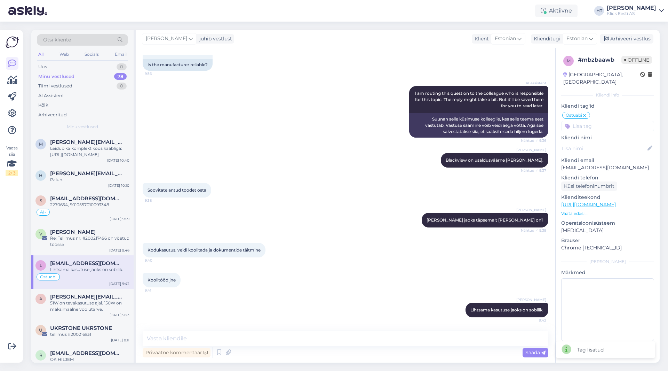
click at [599, 124] on input at bounding box center [607, 126] width 93 height 10
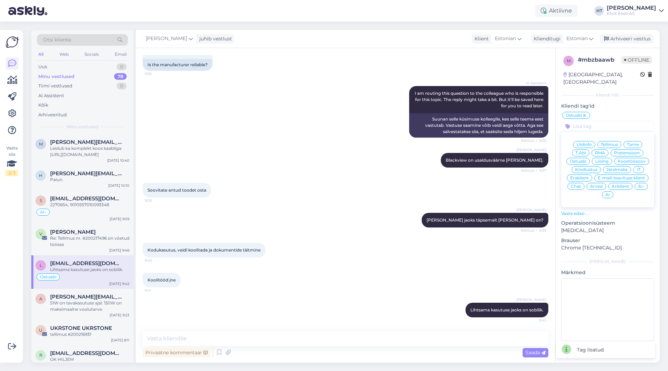
click at [583, 167] on div "Üldinfo Tellimus Tarne T.Abi RMA Pretensioon Ostuabi Liising Koostöösoov Kindlu…" at bounding box center [607, 170] width 93 height 70
click at [583, 174] on div "Eraklient" at bounding box center [579, 177] width 25 height 7
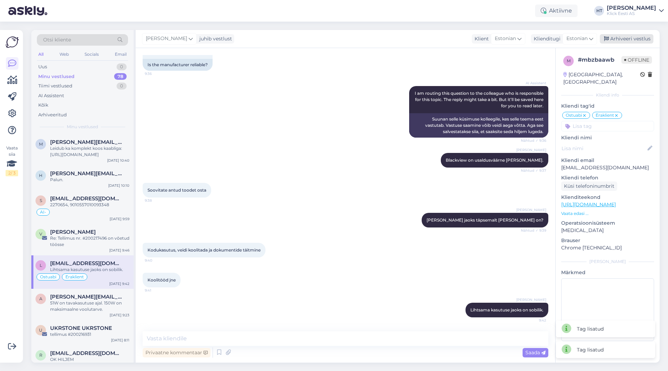
click at [622, 41] on div "Arhiveeri vestlus" at bounding box center [627, 38] width 54 height 9
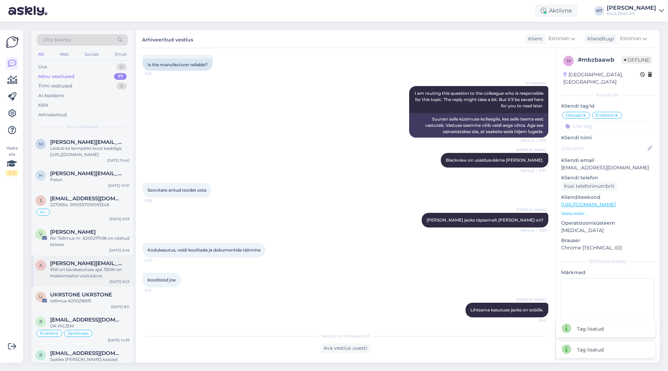
click at [104, 263] on span "[PERSON_NAME][EMAIL_ADDRESS][DOMAIN_NAME]" at bounding box center [86, 263] width 72 height 6
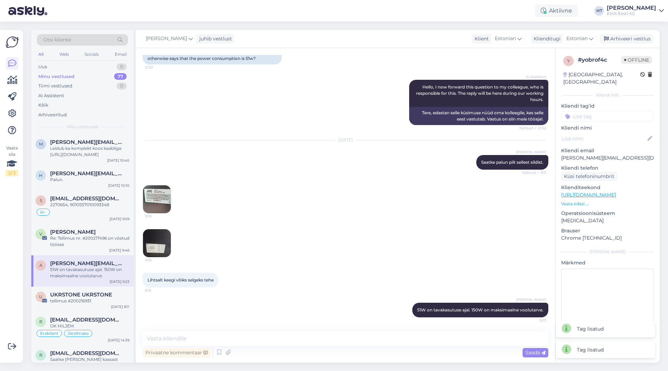
scroll to position [79, 0]
click at [599, 111] on input at bounding box center [607, 116] width 93 height 10
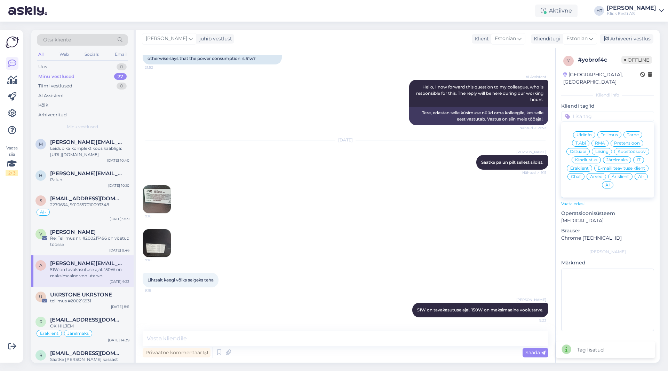
click at [584, 140] on div "T.Abi" at bounding box center [580, 143] width 17 height 7
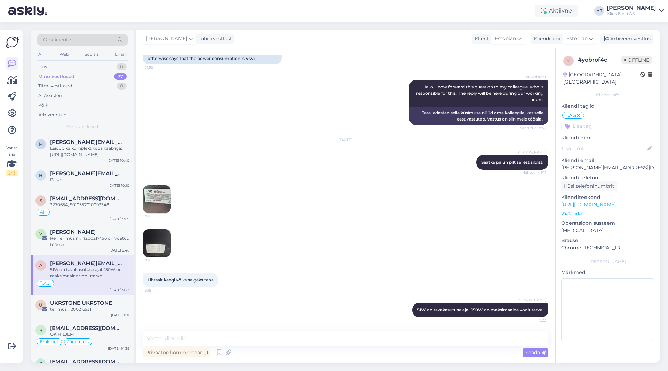
click at [592, 121] on input at bounding box center [607, 126] width 93 height 10
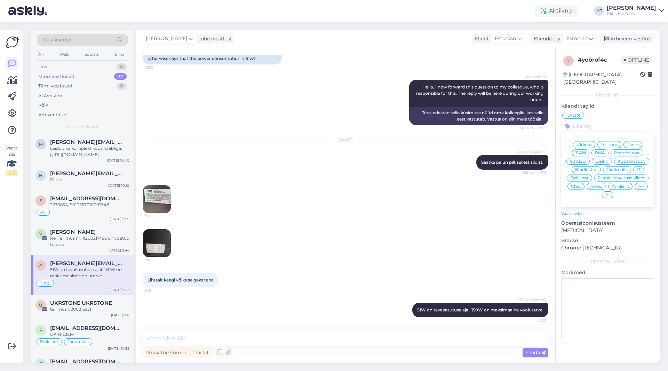
click at [585, 176] on span "Eraklient" at bounding box center [579, 178] width 18 height 4
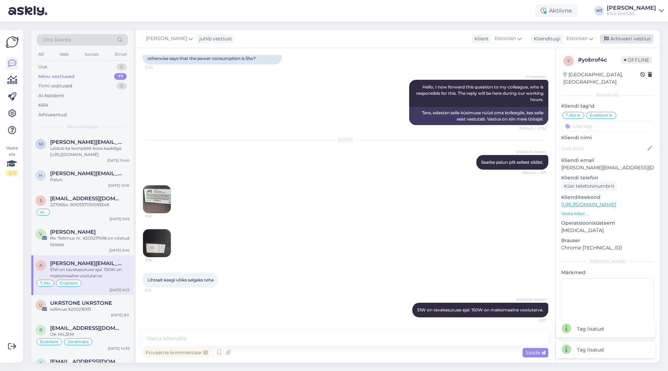
click at [618, 39] on div "Arhiveeri vestlus" at bounding box center [627, 38] width 54 height 9
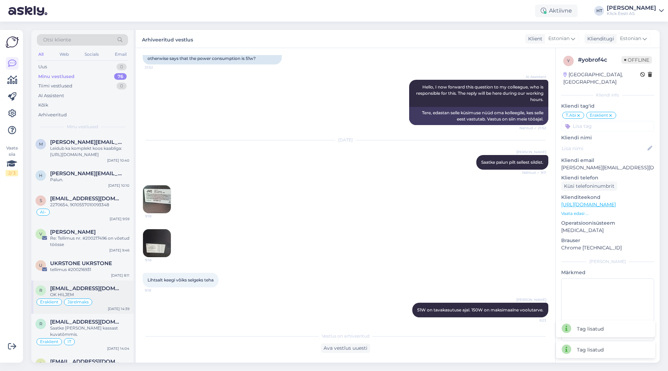
click at [106, 287] on div "[EMAIL_ADDRESS][DOMAIN_NAME]" at bounding box center [89, 288] width 79 height 6
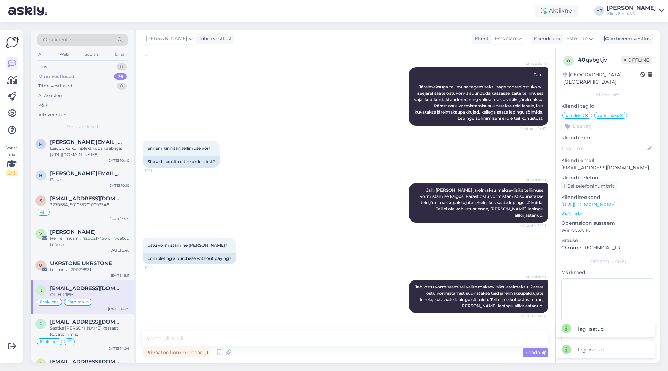
scroll to position [837, 0]
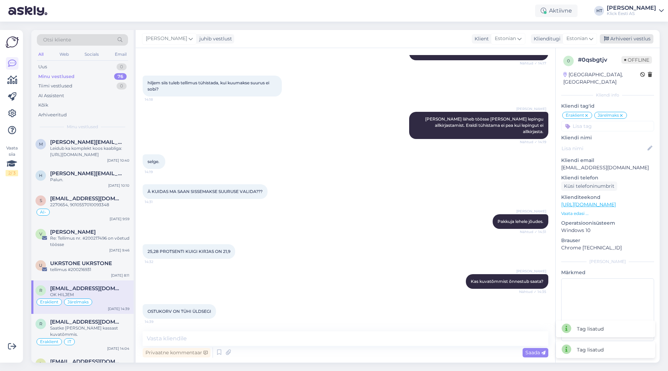
click at [615, 39] on div "Arhiveeri vestlus" at bounding box center [627, 38] width 54 height 9
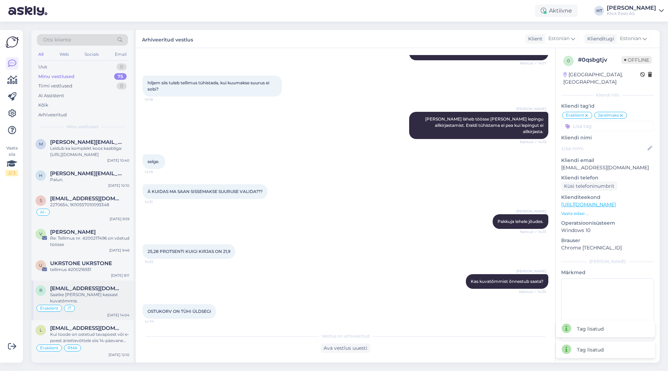
click at [91, 289] on span "[EMAIL_ADDRESS][DOMAIN_NAME]" at bounding box center [86, 288] width 72 height 6
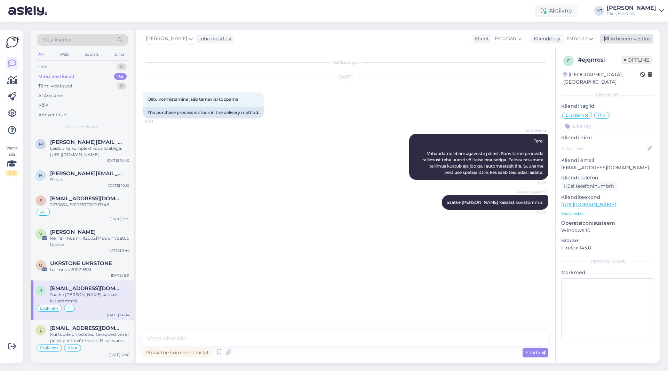
click at [640, 35] on div "Arhiveeri vestlus" at bounding box center [627, 38] width 54 height 9
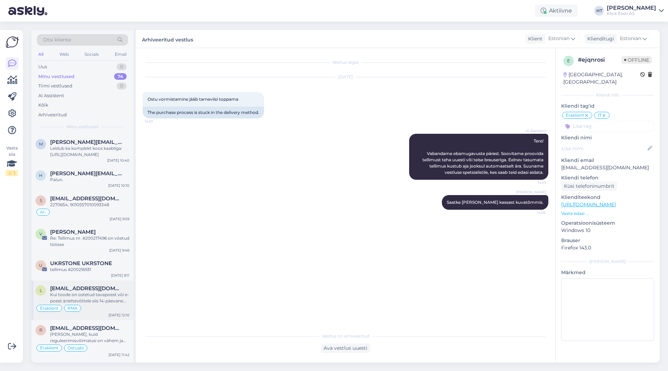
click at [99, 298] on div "Kui toode on ostetud tavapoest või e-poest äriettevõttele siis 14-päevane kauba…" at bounding box center [89, 297] width 79 height 13
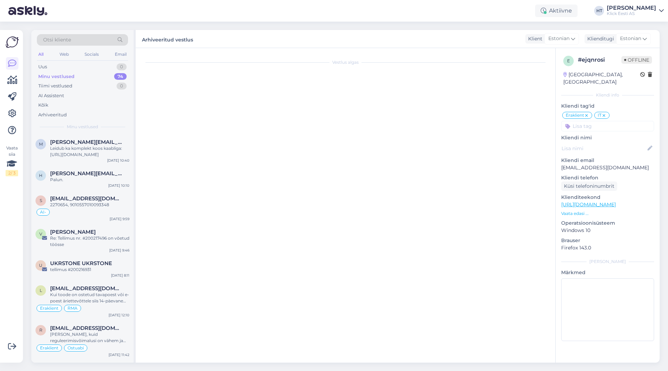
scroll to position [422, 0]
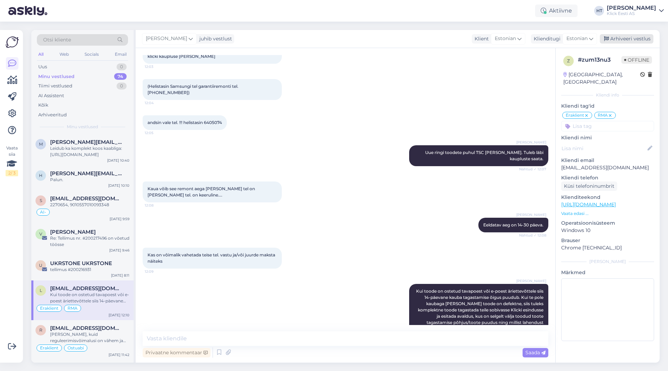
click at [625, 35] on div "Arhiveeri vestlus" at bounding box center [627, 38] width 54 height 9
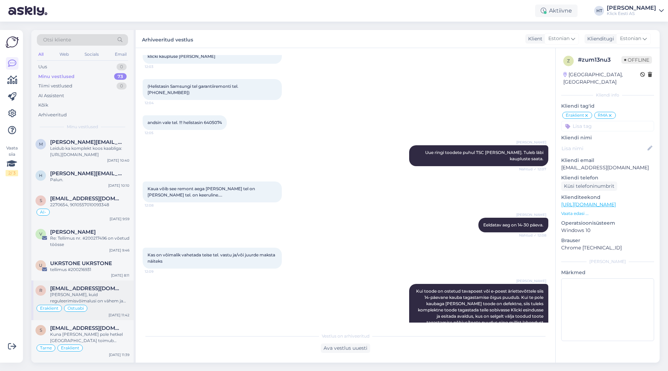
click at [98, 298] on div "[PERSON_NAME], kuid reguleerimisvõimalusi on vähem ja iste pole polsterdatud." at bounding box center [89, 297] width 79 height 13
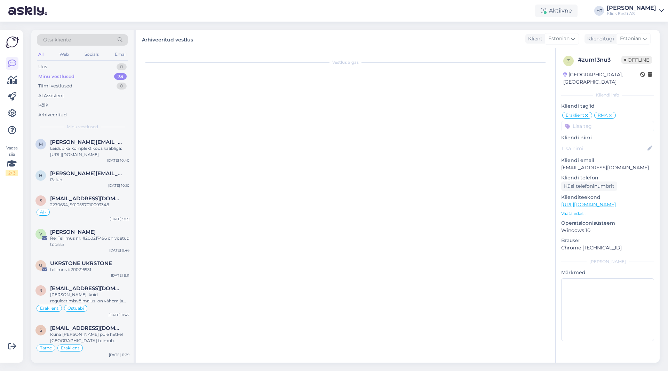
scroll to position [395, 0]
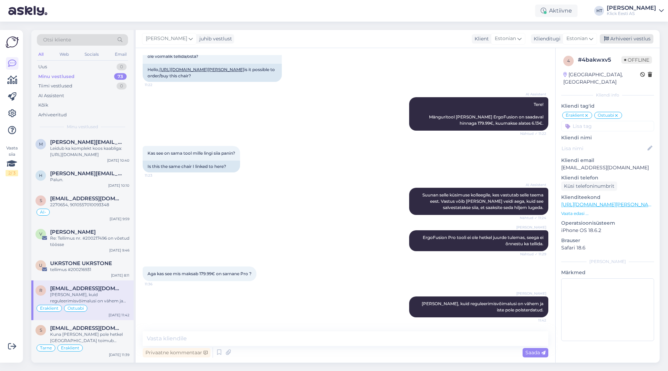
click at [627, 43] on div "Arhiveeri vestlus" at bounding box center [627, 38] width 54 height 9
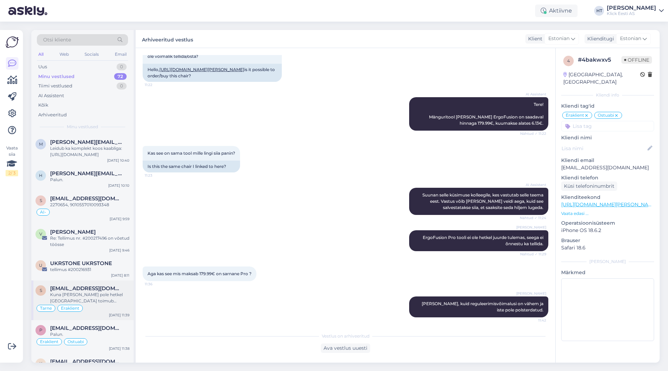
click at [93, 319] on div "s [EMAIL_ADDRESS][DOMAIN_NAME] Kuna [PERSON_NAME] pole hetkel [GEOGRAPHIC_DATA]…" at bounding box center [82, 300] width 102 height 40
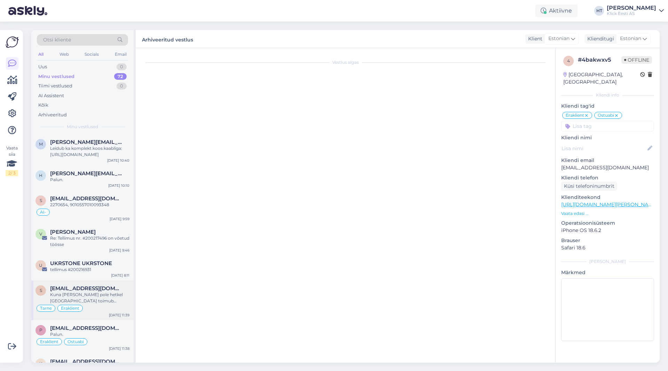
scroll to position [0, 0]
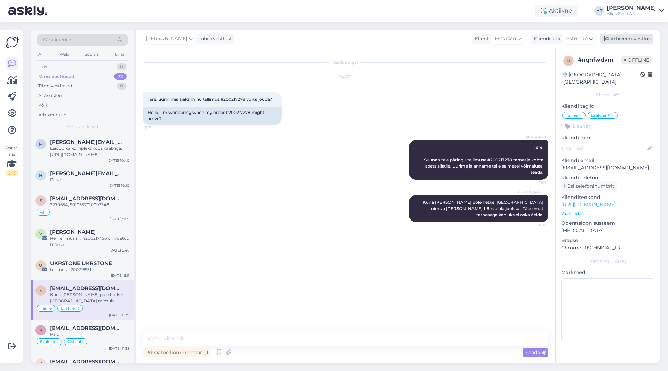
click at [626, 39] on div "Arhiveeri vestlus" at bounding box center [627, 38] width 54 height 9
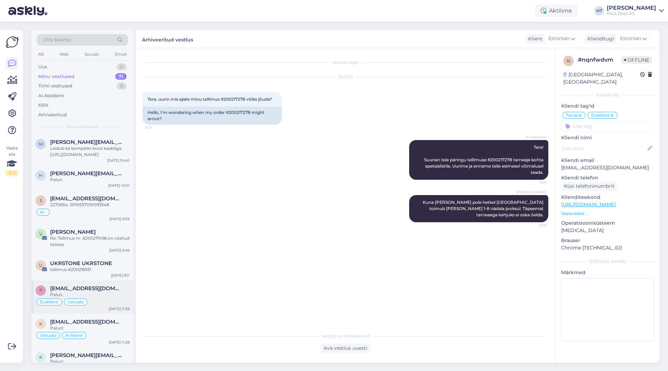
click at [119, 293] on div "Palun." at bounding box center [89, 294] width 79 height 6
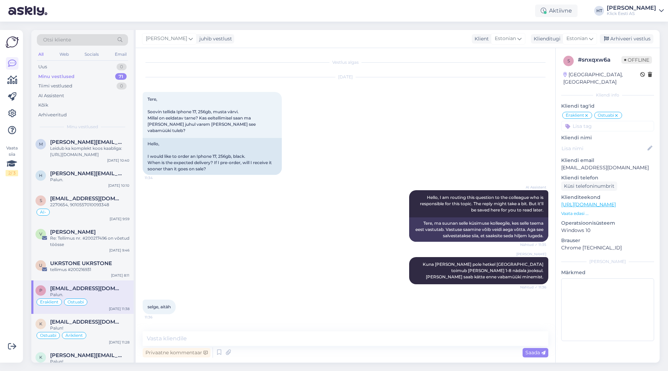
scroll to position [14, 0]
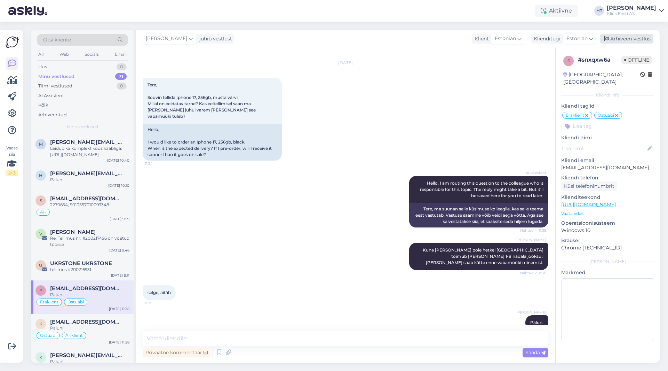
click at [621, 38] on div "Arhiveeri vestlus" at bounding box center [627, 38] width 54 height 9
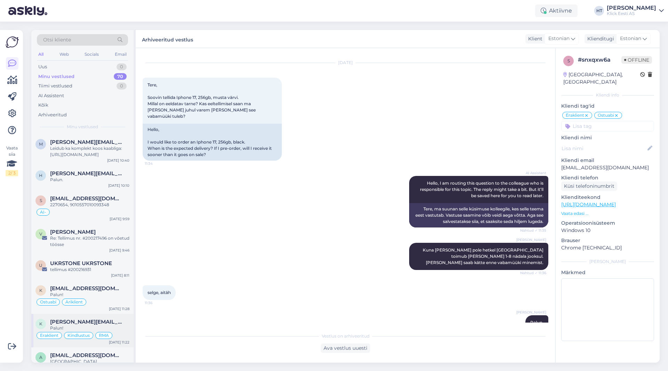
click at [104, 322] on span "[PERSON_NAME][EMAIL_ADDRESS][DOMAIN_NAME]" at bounding box center [86, 321] width 72 height 6
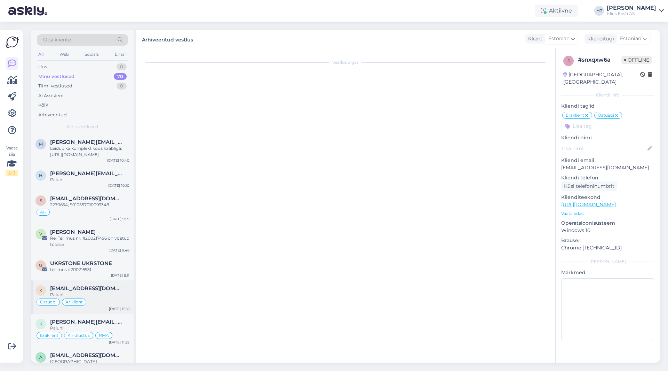
scroll to position [0, 0]
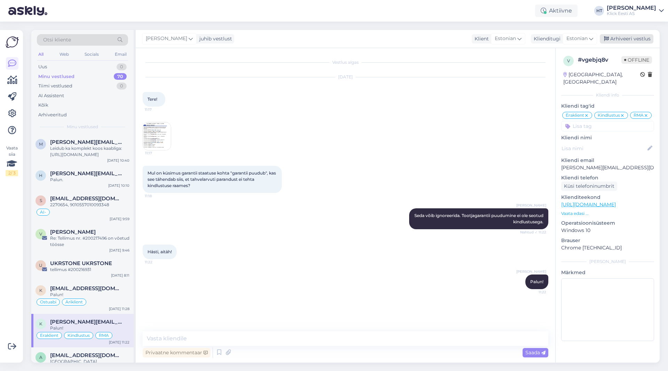
click at [620, 36] on div "Arhiveeri vestlus" at bounding box center [627, 38] width 54 height 9
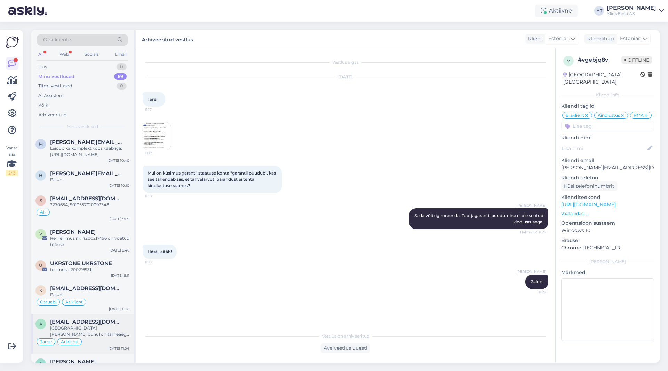
click at [88, 323] on span "[EMAIL_ADDRESS][DOMAIN_NAME]" at bounding box center [86, 321] width 72 height 6
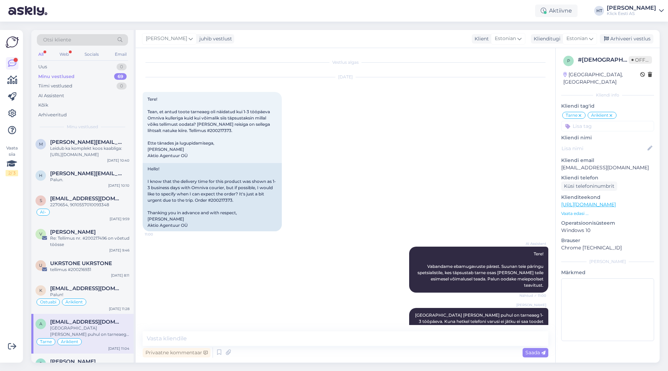
scroll to position [24, 0]
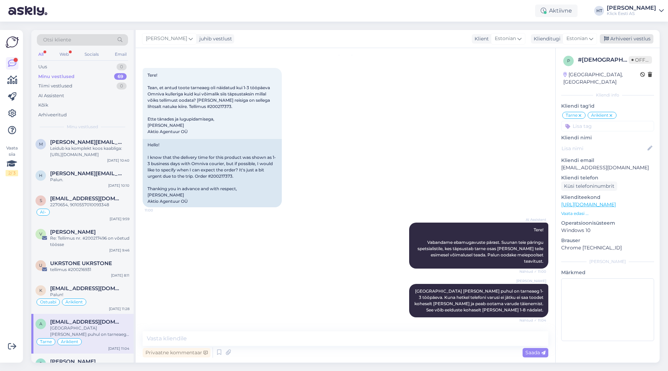
click at [624, 38] on div "Arhiveeri vestlus" at bounding box center [627, 38] width 54 height 9
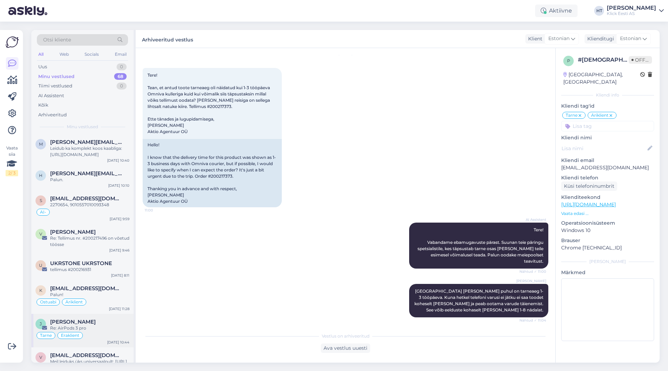
click at [92, 315] on div "[PERSON_NAME] Re: AirPods 3 pro Tarne Eraklient [DATE] 10:44" at bounding box center [82, 330] width 102 height 33
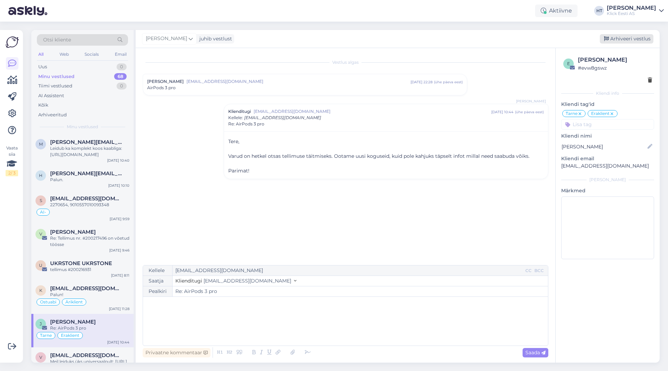
click at [622, 36] on div "Arhiveeri vestlus" at bounding box center [627, 38] width 54 height 9
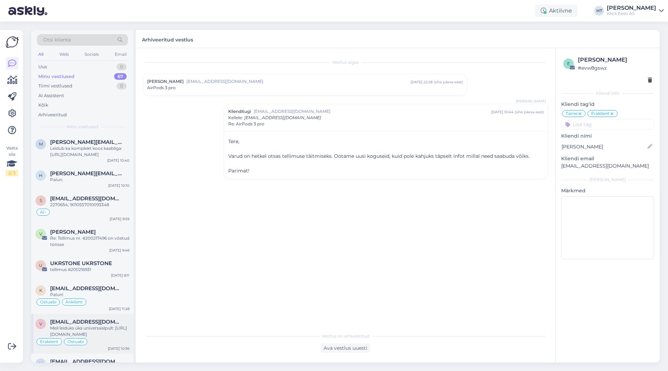
click at [107, 329] on div "Meil leiduks üks universaalpult: [URL][DOMAIN_NAME]" at bounding box center [89, 331] width 79 height 13
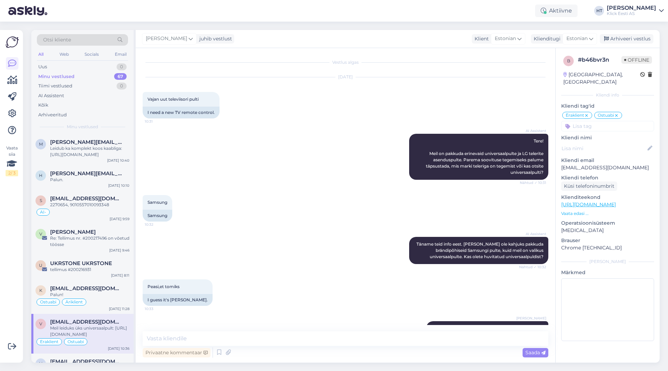
scroll to position [31, 0]
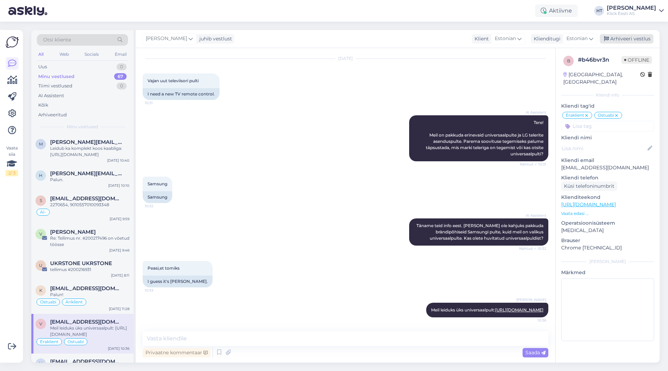
click at [615, 38] on div "Arhiveeri vestlus" at bounding box center [627, 38] width 54 height 9
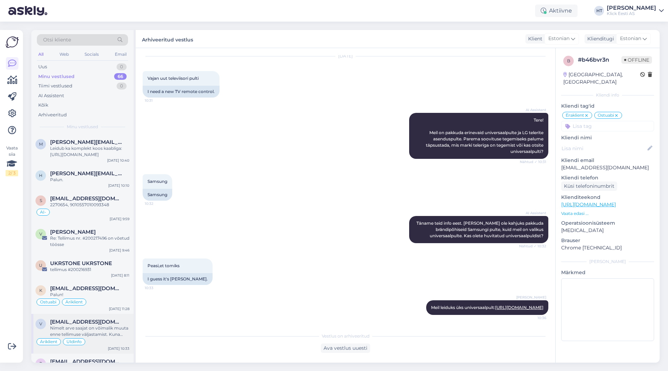
click at [108, 321] on span "[EMAIL_ADDRESS][DOMAIN_NAME]" at bounding box center [86, 321] width 72 height 6
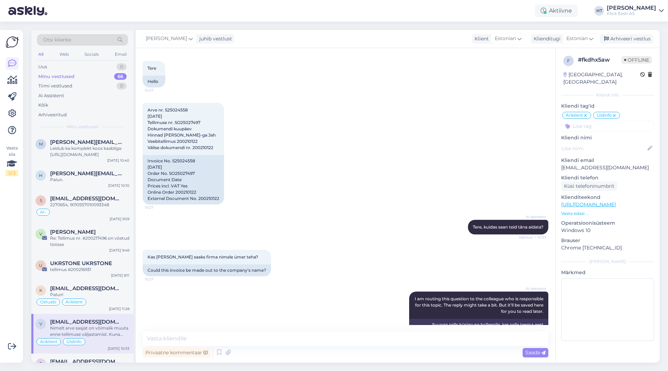
scroll to position [208, 0]
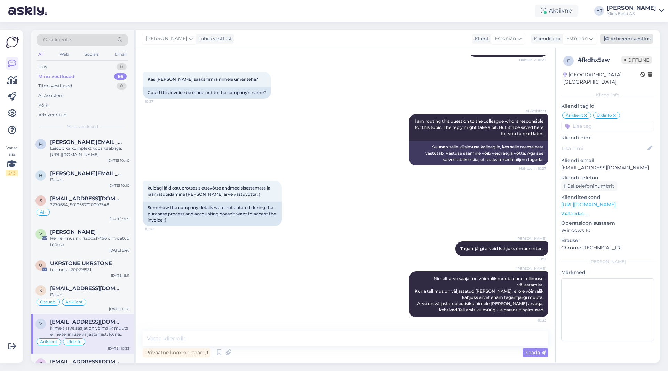
click at [616, 39] on div "Arhiveeri vestlus" at bounding box center [627, 38] width 54 height 9
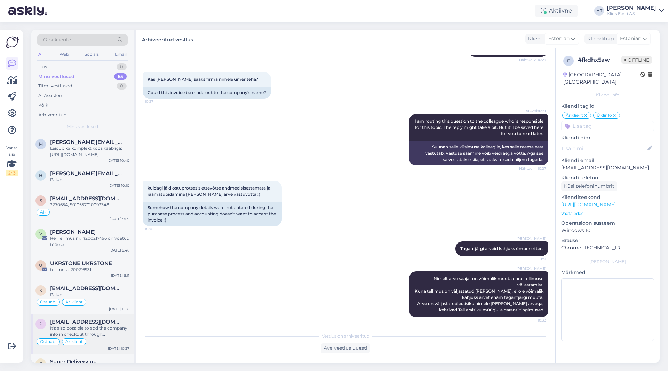
click at [111, 328] on div "It's also possible to add the company info in checkout through [DOMAIN_NAME]" at bounding box center [89, 331] width 79 height 13
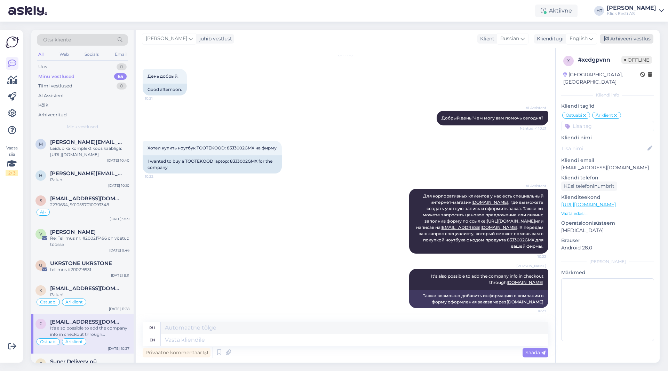
click at [613, 38] on div "Arhiveeri vestlus" at bounding box center [627, 38] width 54 height 9
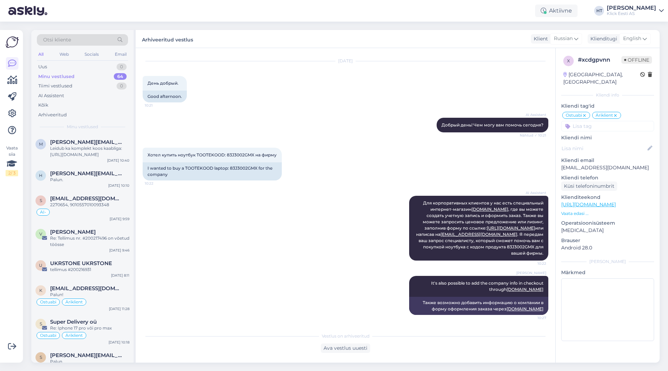
scroll to position [16, 0]
click at [95, 321] on span "Super Delivery oü" at bounding box center [73, 321] width 47 height 6
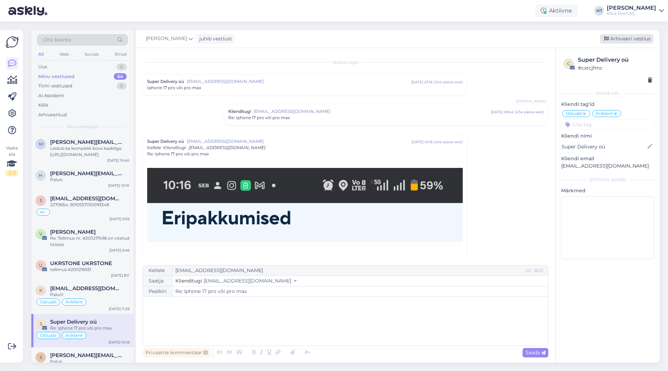
click at [625, 40] on div "Arhiveeri vestlus" at bounding box center [627, 38] width 54 height 9
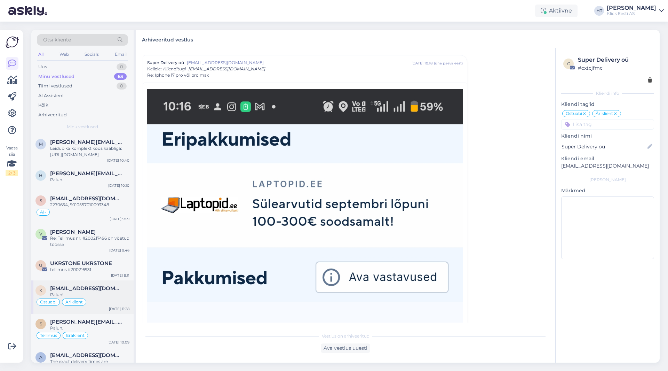
click at [110, 305] on div "Ostuabi Äriklient" at bounding box center [82, 302] width 94 height 8
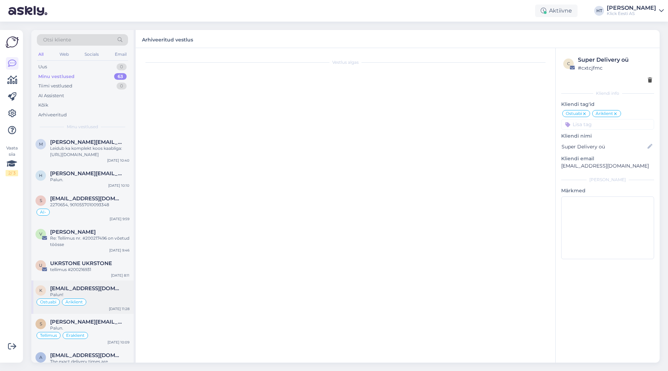
scroll to position [224, 0]
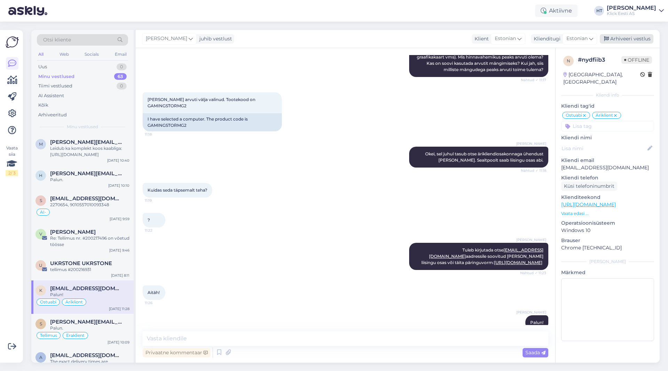
click at [640, 38] on div "Arhiveeri vestlus" at bounding box center [627, 38] width 54 height 9
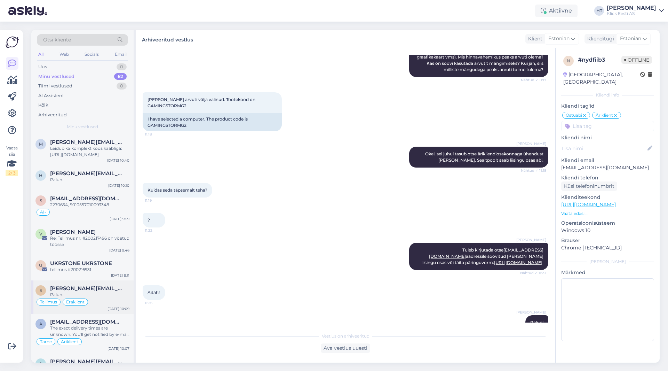
click at [90, 303] on div "Tellimus Eraklient" at bounding box center [82, 302] width 94 height 8
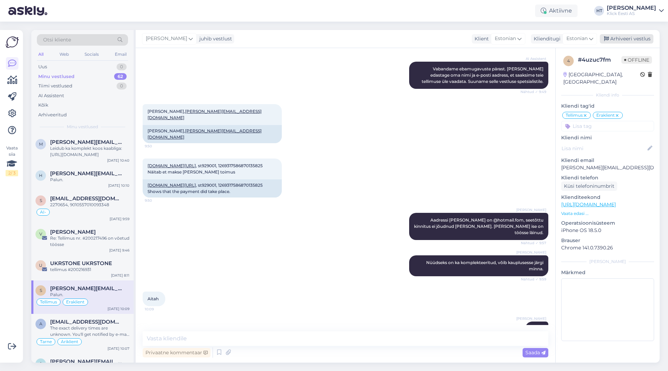
click at [636, 40] on div "Arhiveeri vestlus" at bounding box center [627, 38] width 54 height 9
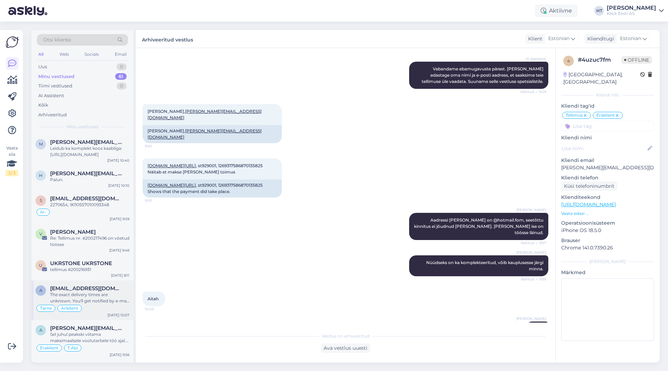
click at [106, 307] on div "Tarne Äriklient" at bounding box center [82, 308] width 94 height 8
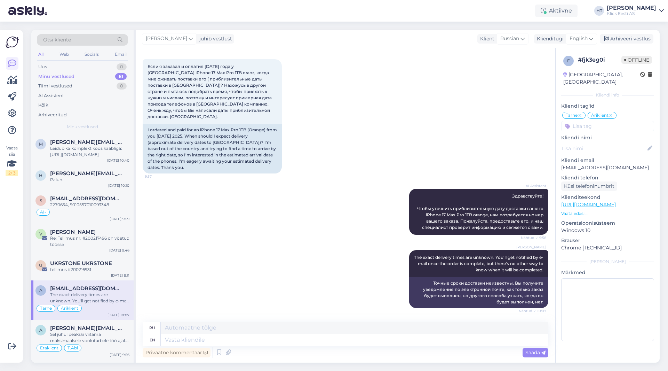
scroll to position [26, 0]
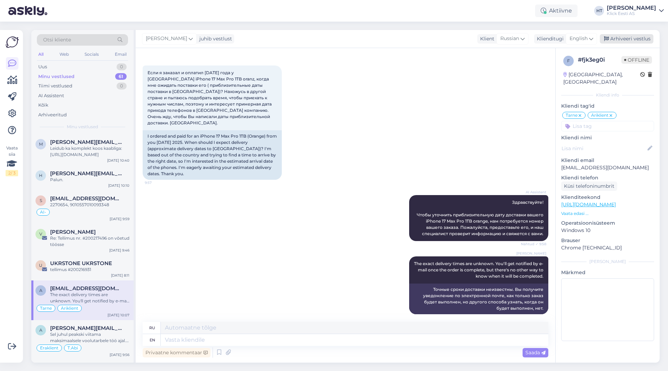
click at [615, 40] on div "Arhiveeri vestlus" at bounding box center [627, 38] width 54 height 9
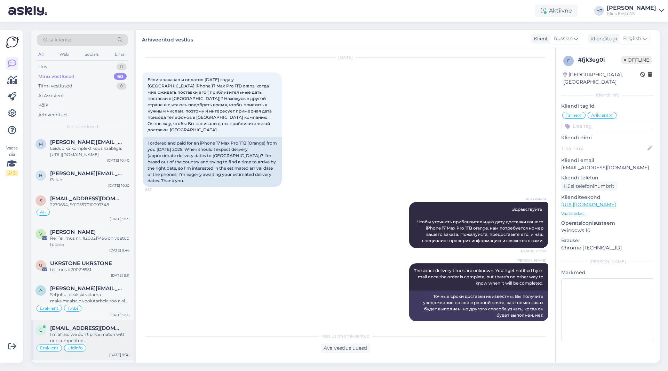
click at [108, 335] on div "I'm afraid we don't price match with our competitors." at bounding box center [89, 337] width 79 height 13
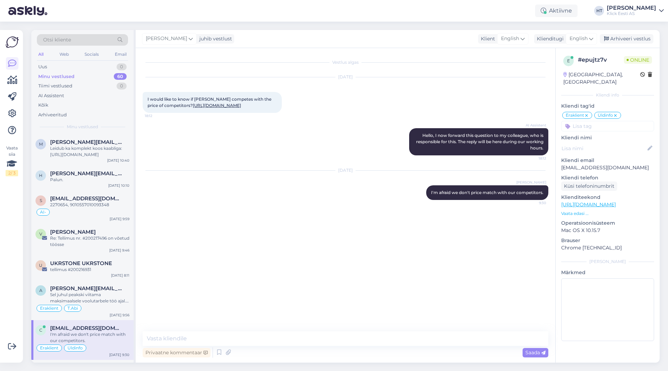
scroll to position [0, 0]
click at [627, 41] on div "Arhiveeri vestlus" at bounding box center [627, 38] width 54 height 9
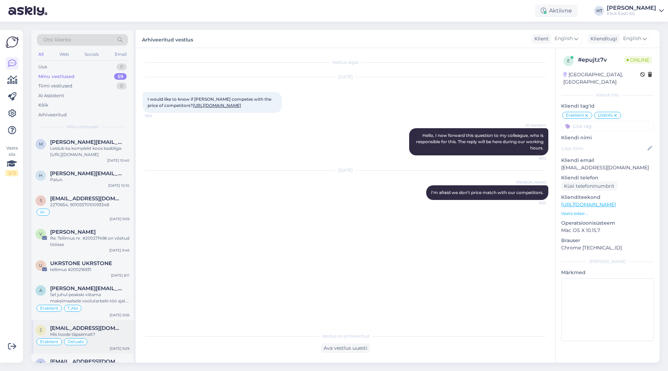
click at [94, 348] on div "J [EMAIL_ADDRESS][DOMAIN_NAME] Mis toode täpsemalt? Eraklient Ostuabi [DATE] 9:…" at bounding box center [82, 336] width 102 height 33
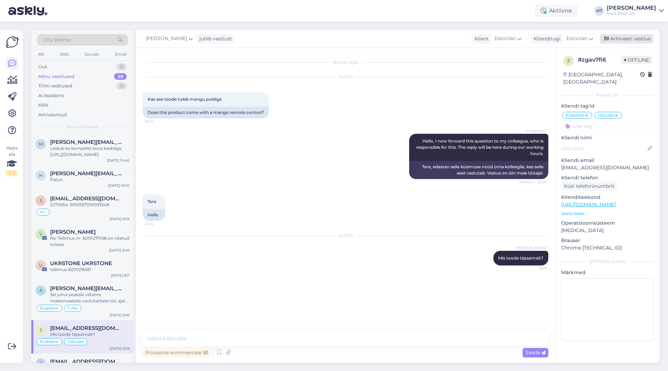
click at [641, 40] on div "Arhiveeri vestlus" at bounding box center [627, 38] width 54 height 9
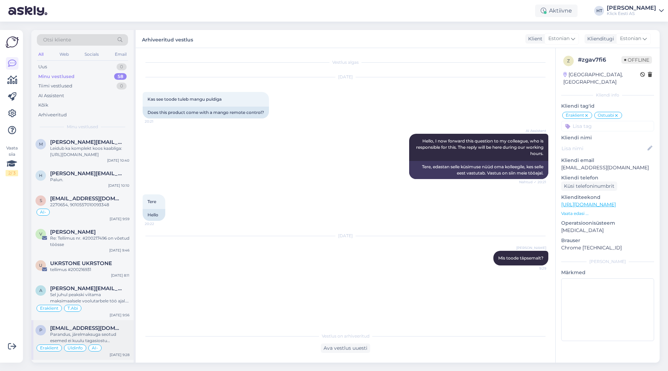
click at [82, 323] on div "P [EMAIL_ADDRESS][DOMAIN_NAME] Parandus, järelmaksuga seotud esemed ei kuulu ta…" at bounding box center [82, 340] width 102 height 40
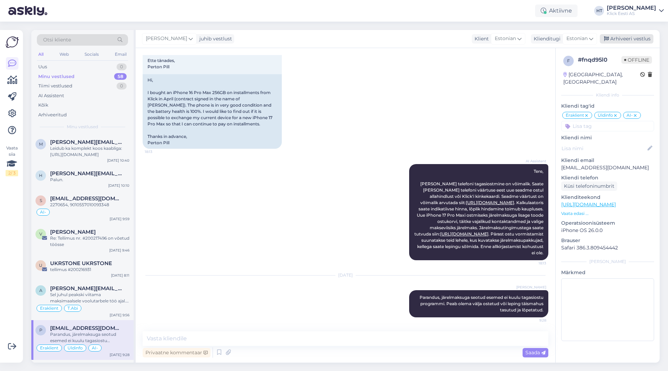
click at [624, 40] on div "Arhiveeri vestlus" at bounding box center [627, 38] width 54 height 9
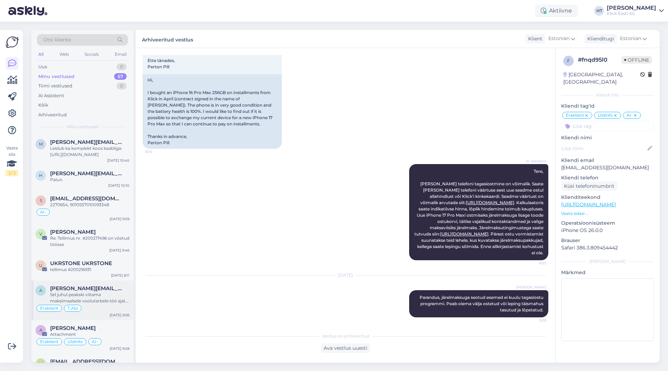
click at [108, 308] on div "Eraklient T.Abi" at bounding box center [82, 308] width 94 height 8
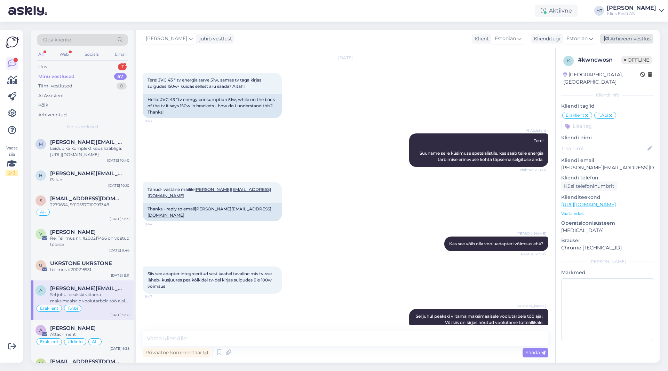
click at [632, 36] on div "Arhiveeri vestlus" at bounding box center [627, 38] width 54 height 9
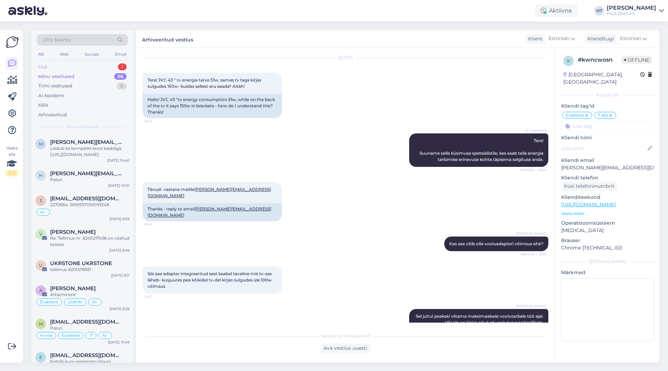
click at [104, 63] on div "Uus 1" at bounding box center [82, 67] width 91 height 10
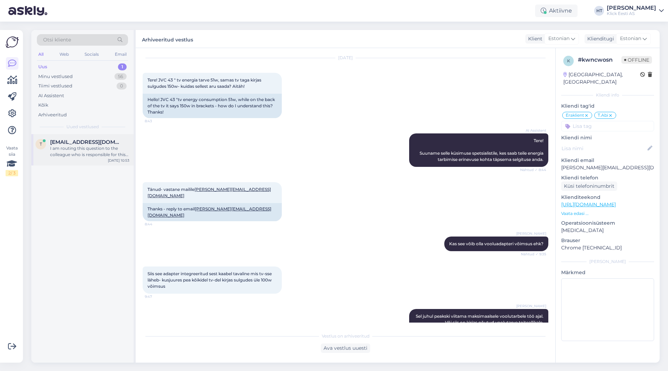
click at [95, 147] on div "I am routing this question to the colleague who is responsible for this topic. …" at bounding box center [89, 151] width 79 height 13
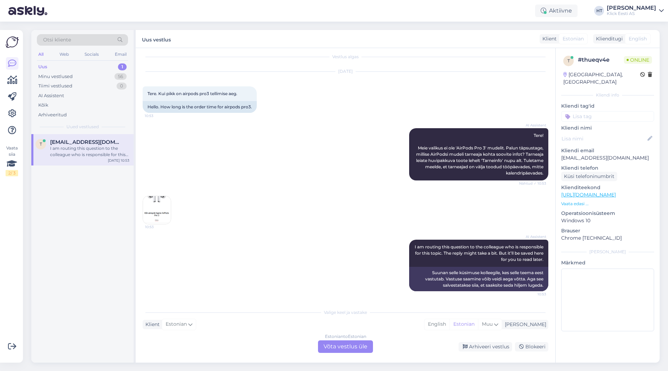
click at [156, 206] on img at bounding box center [157, 210] width 28 height 28
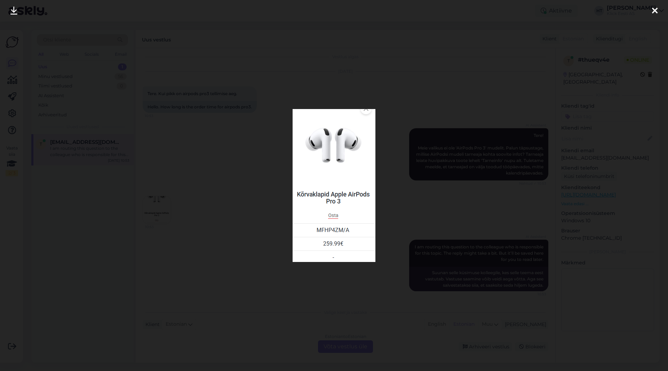
click at [237, 198] on div at bounding box center [334, 185] width 668 height 371
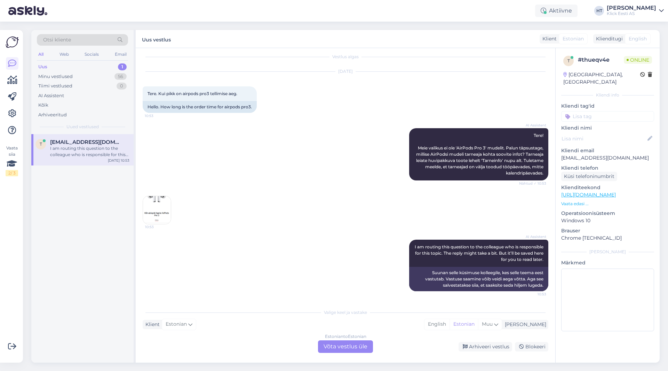
click at [274, 163] on div "AI Assistent Tere! Meie valikus ei ole 'AirPods Pro 3' mudelit. Palun täpsustag…" at bounding box center [346, 154] width 406 height 68
click at [355, 346] on div "Estonian to Estonian Võta vestlus üle" at bounding box center [345, 346] width 55 height 13
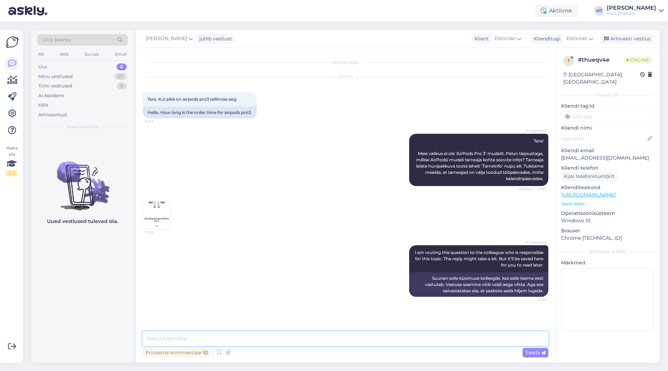
click at [345, 336] on textarea at bounding box center [346, 338] width 406 height 15
type textarea "Hetkel ootame uute varude saabumist. Täpne info ei ole kahjuks teada."
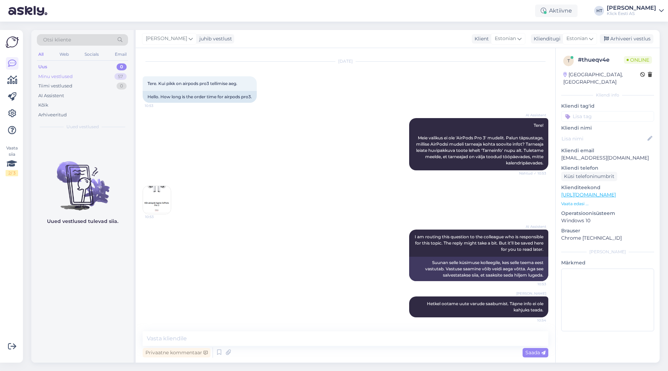
click at [112, 78] on div "Minu vestlused 57" at bounding box center [82, 77] width 91 height 10
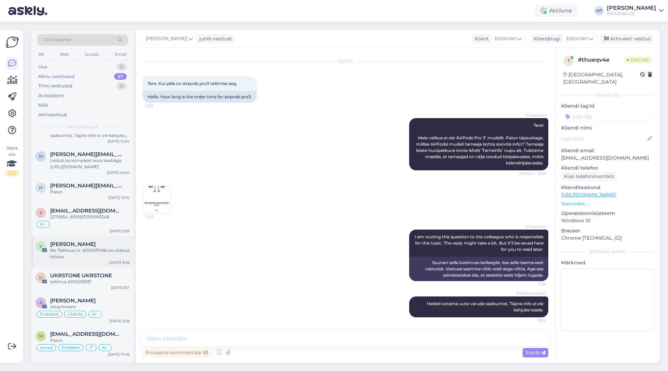
scroll to position [35, 0]
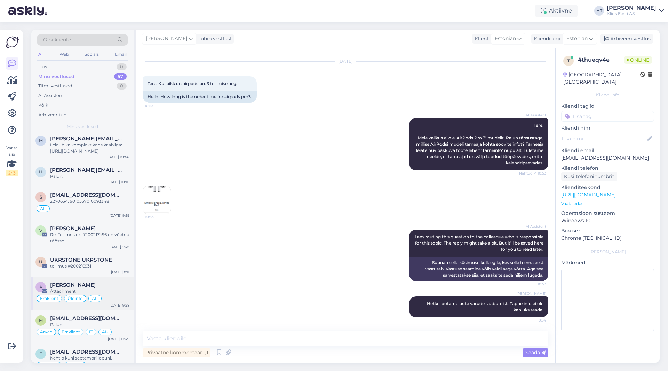
click at [107, 290] on div "Attachment" at bounding box center [89, 291] width 79 height 6
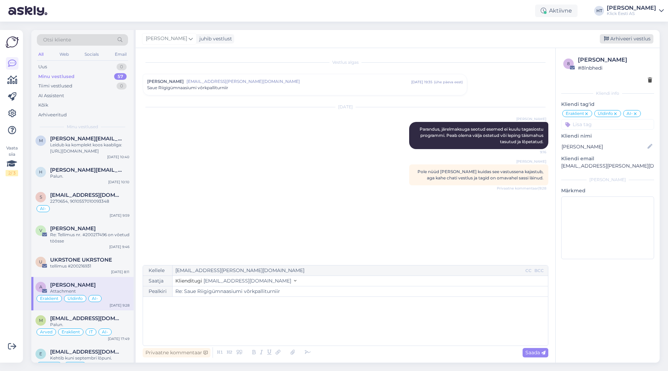
click at [623, 40] on div "Arhiveeri vestlus" at bounding box center [627, 38] width 54 height 9
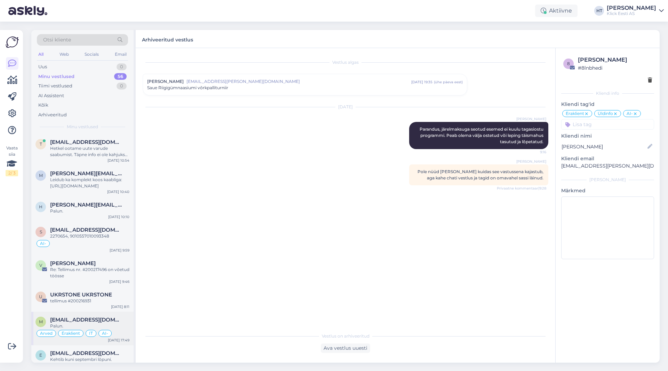
click at [92, 326] on div "Palun." at bounding box center [89, 326] width 79 height 6
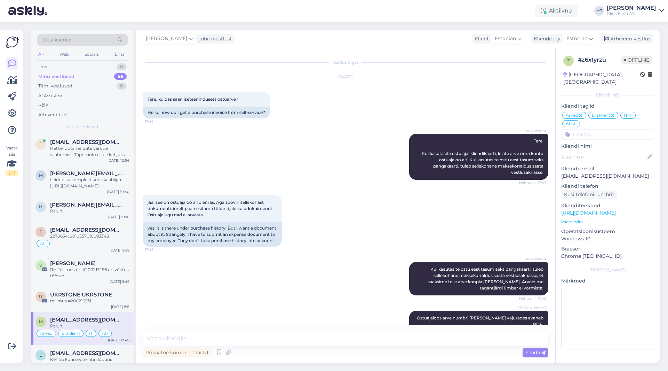
scroll to position [74, 0]
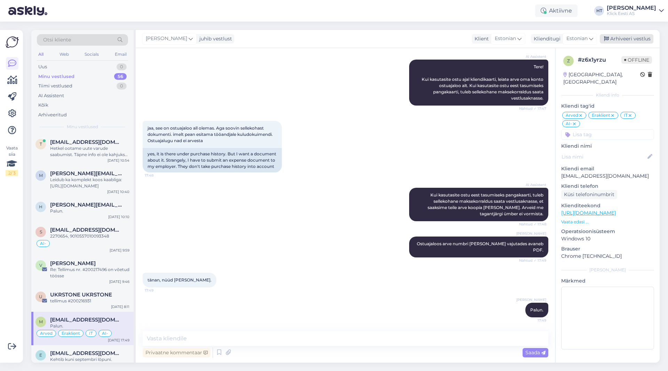
click at [637, 39] on div "Arhiveeri vestlus" at bounding box center [627, 38] width 54 height 9
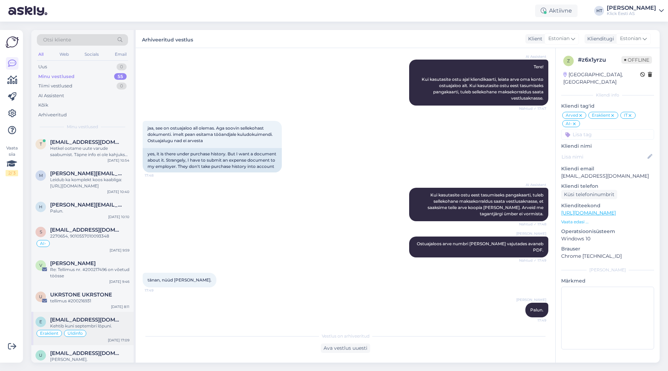
click at [105, 329] on div "Eraklient Üldinfo" at bounding box center [82, 333] width 94 height 8
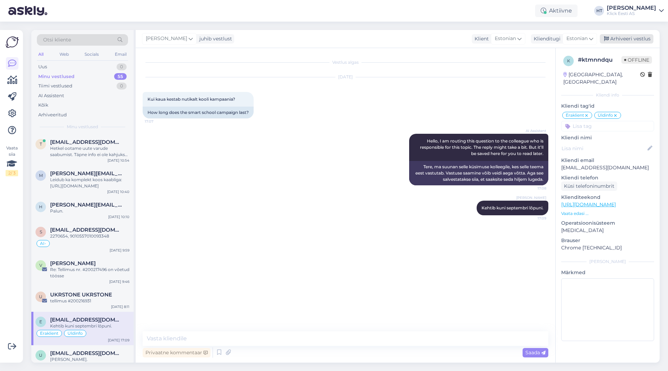
click at [622, 35] on div "Arhiveeri vestlus" at bounding box center [627, 38] width 54 height 9
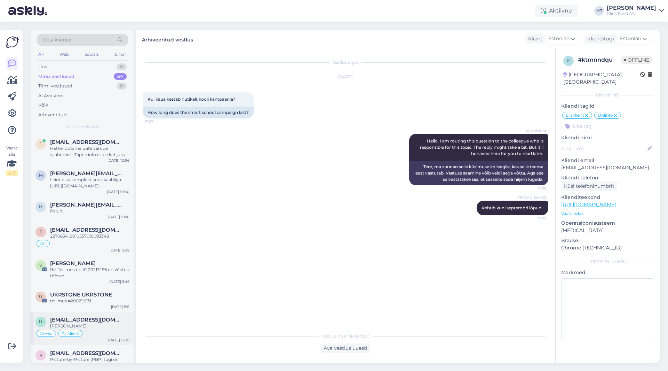
click at [115, 322] on span "[EMAIL_ADDRESS][DOMAIN_NAME]" at bounding box center [86, 319] width 72 height 6
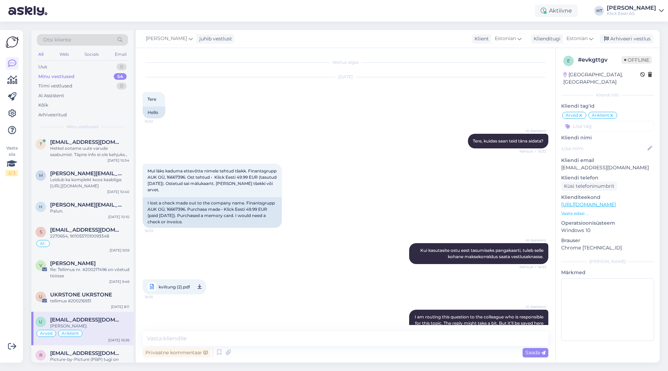
scroll to position [104, 0]
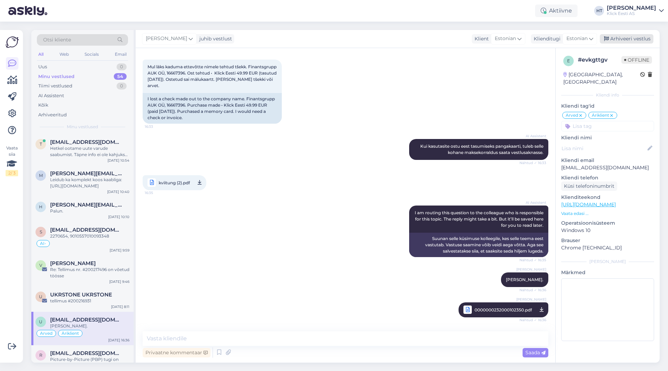
click at [639, 36] on div "Arhiveeri vestlus" at bounding box center [627, 38] width 54 height 9
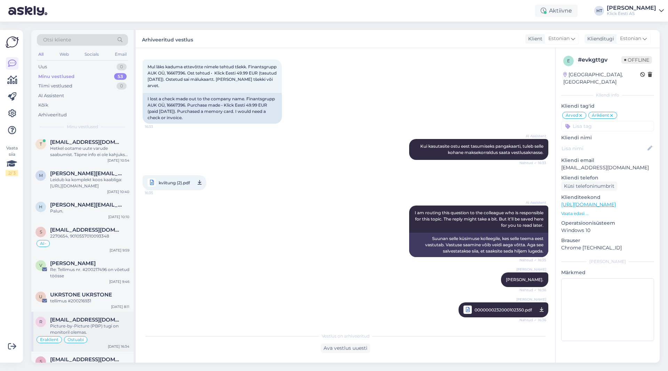
click at [103, 322] on span "[EMAIL_ADDRESS][DOMAIN_NAME]" at bounding box center [86, 319] width 72 height 6
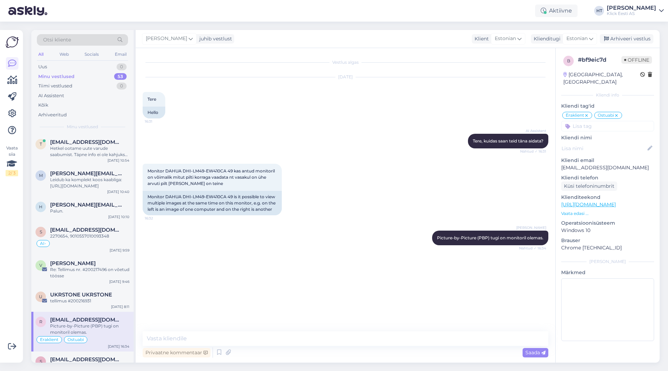
scroll to position [0, 0]
click at [627, 35] on div "Arhiveeri vestlus" at bounding box center [627, 38] width 54 height 9
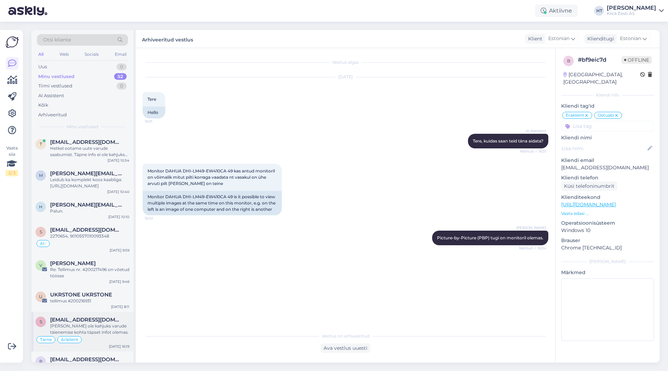
click at [117, 318] on div "[EMAIL_ADDRESS][DOMAIN_NAME]" at bounding box center [89, 319] width 79 height 6
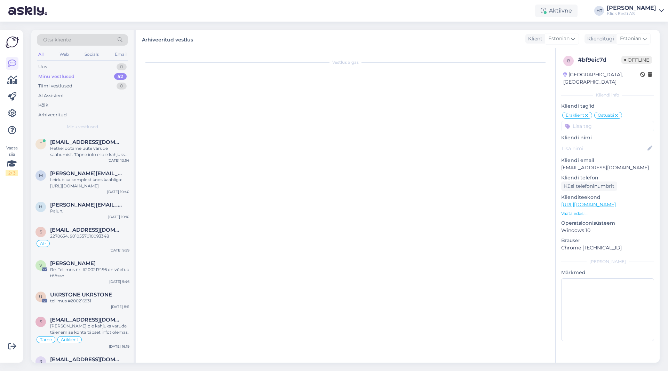
scroll to position [105, 0]
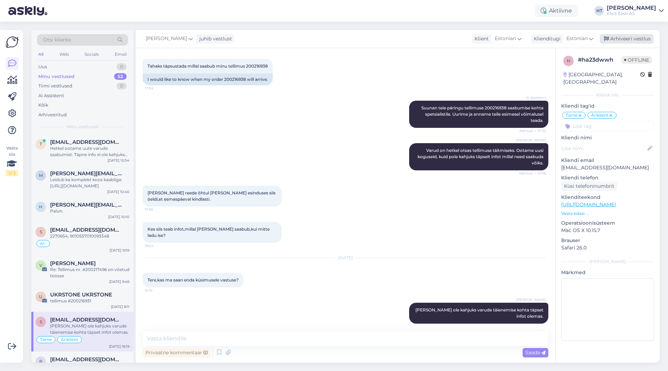
click at [621, 38] on div "Arhiveeri vestlus" at bounding box center [627, 38] width 54 height 9
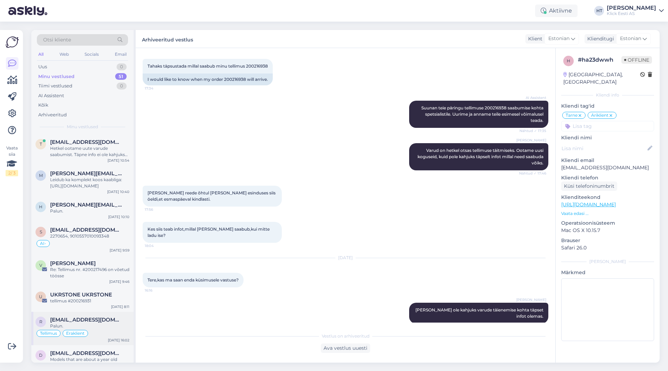
click at [113, 332] on div "Tellimus Eraklient" at bounding box center [82, 333] width 94 height 8
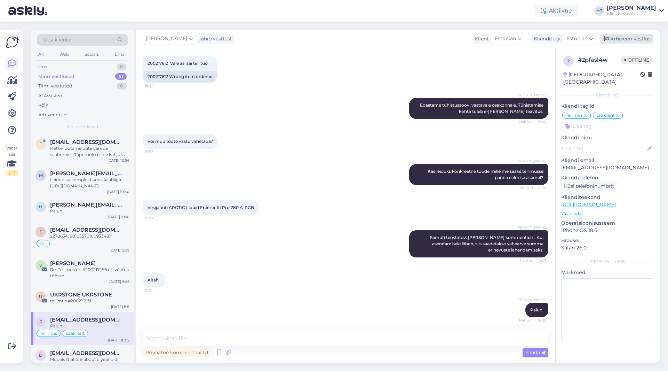
click at [632, 42] on div "Arhiveeri vestlus" at bounding box center [627, 38] width 54 height 9
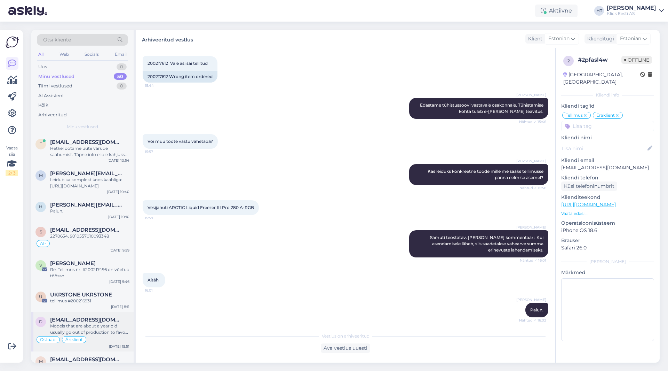
click at [118, 331] on div "Models that are about a year old usually go out of production to favor new ones…" at bounding box center [89, 329] width 79 height 13
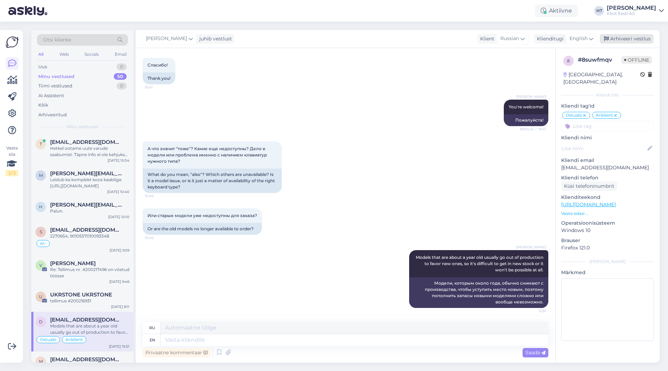
click at [626, 41] on div "Arhiveeri vestlus" at bounding box center [627, 38] width 54 height 9
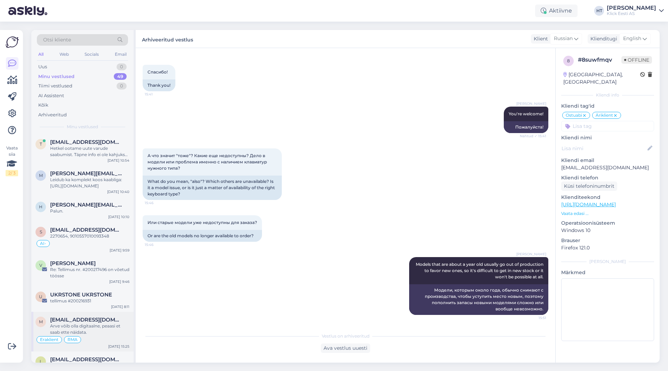
click at [72, 322] on span "[EMAIL_ADDRESS][DOMAIN_NAME]" at bounding box center [86, 319] width 72 height 6
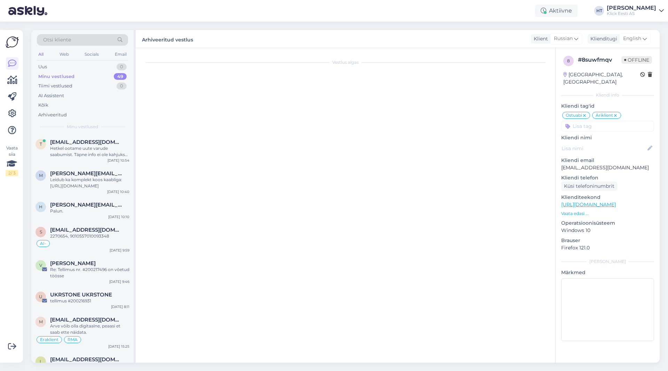
scroll to position [43, 0]
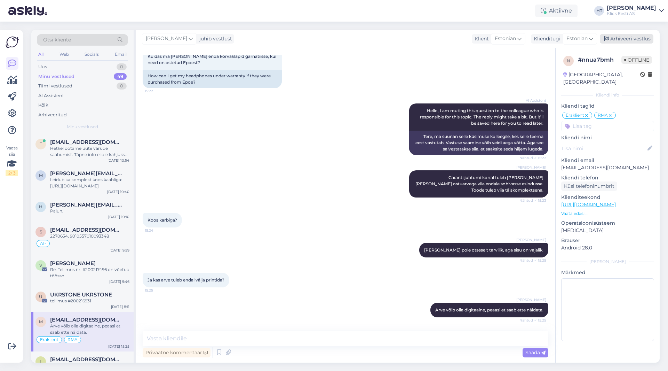
click at [637, 38] on div "Arhiveeri vestlus" at bounding box center [627, 38] width 54 height 9
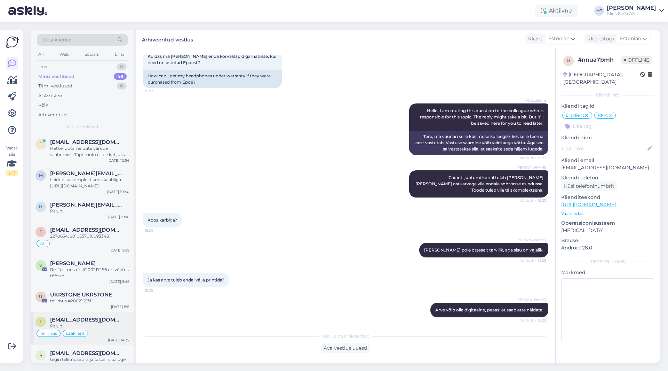
click at [113, 326] on div "Palun." at bounding box center [89, 326] width 79 height 6
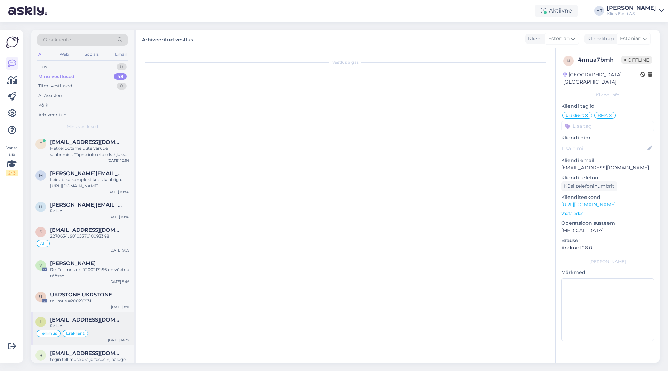
scroll to position [78, 0]
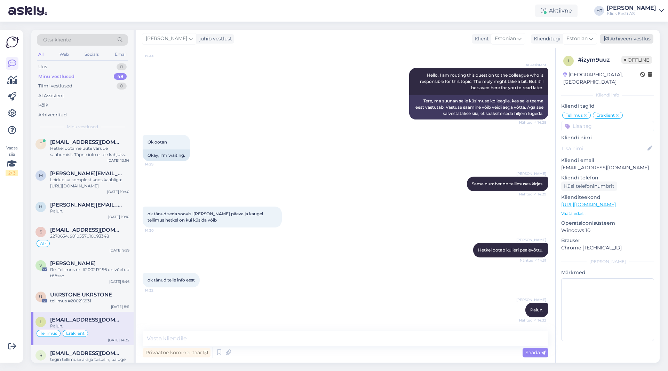
click at [625, 37] on div "Arhiveeri vestlus" at bounding box center [627, 38] width 54 height 9
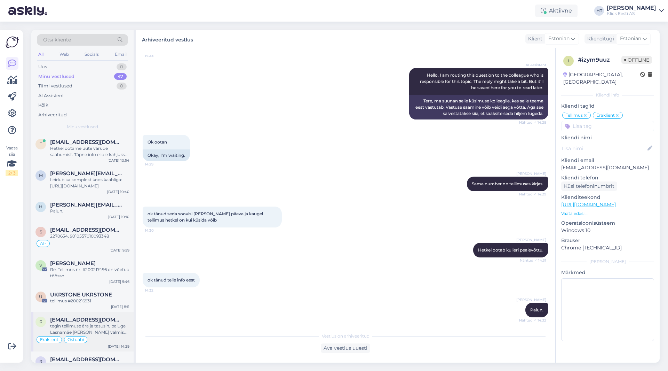
click at [111, 329] on div "tegin tellimuse ära ja tasusin, paluge Lasnamäe [PERSON_NAME] valmis panna." at bounding box center [89, 329] width 79 height 13
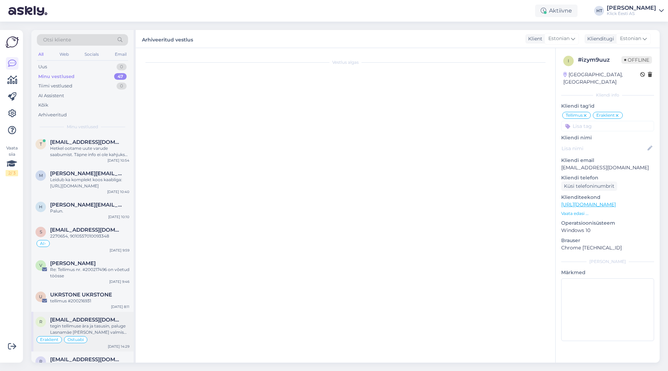
scroll to position [152, 0]
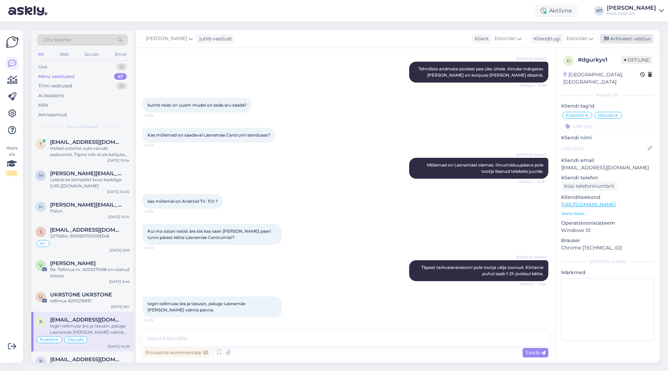
click at [606, 37] on icon at bounding box center [606, 39] width 5 height 5
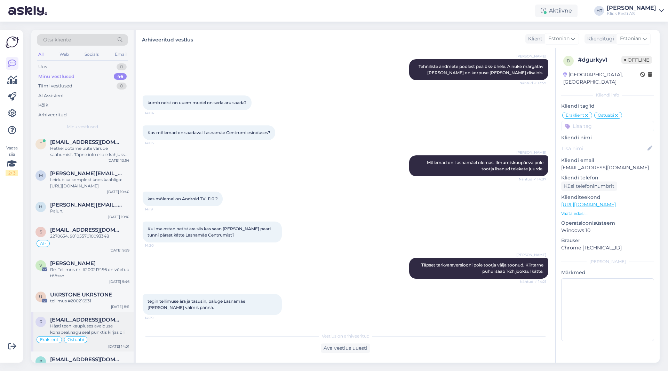
click at [104, 325] on div "Hästi teen kaupluses avalduse kohapeal,nagu seal punktis kirjas oli" at bounding box center [89, 329] width 79 height 13
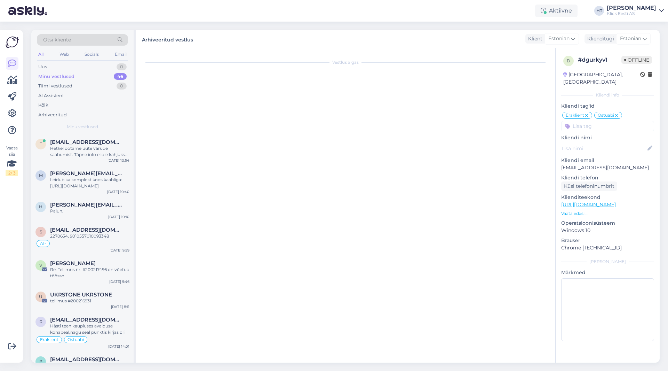
scroll to position [1932, 0]
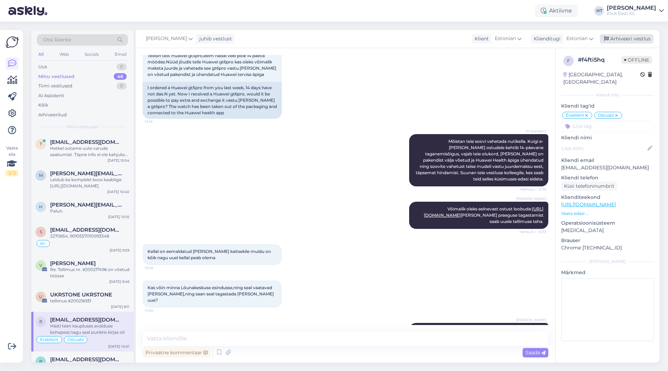
click at [613, 42] on div "Arhiveeri vestlus" at bounding box center [627, 38] width 54 height 9
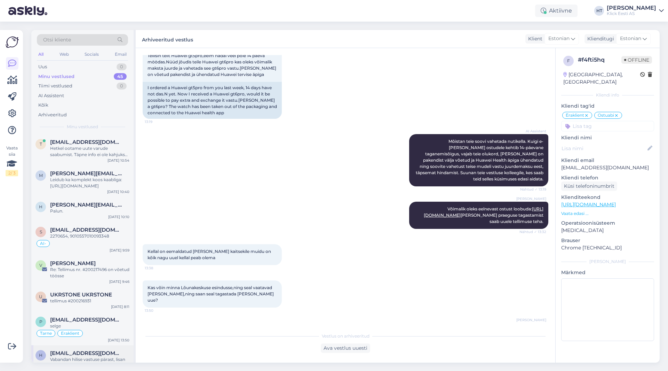
click at [101, 347] on div "h [EMAIL_ADDRESS][DOMAIN_NAME] Vabandan hilise vastuse pärast, lisan kasutusjuh…" at bounding box center [82, 365] width 102 height 40
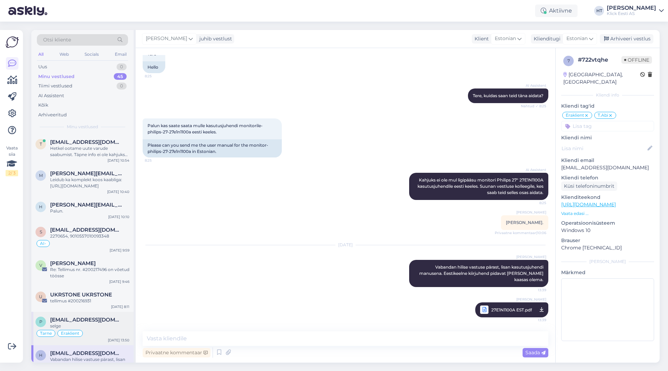
click at [108, 333] on div "Tarne Eraklient" at bounding box center [82, 333] width 94 height 8
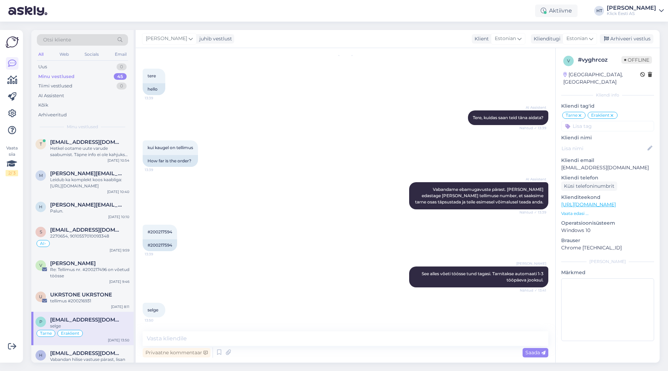
scroll to position [23, 0]
click at [640, 36] on div "Arhiveeri vestlus" at bounding box center [627, 38] width 54 height 9
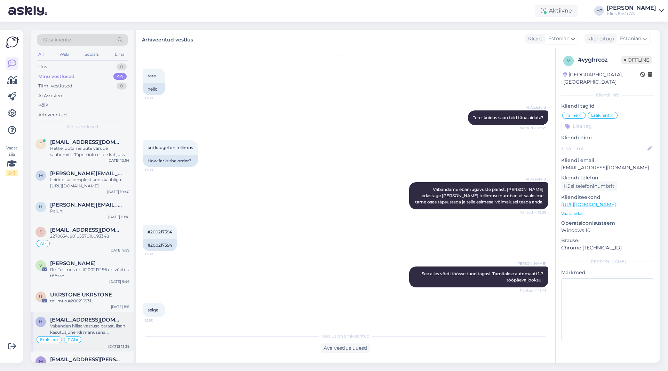
click at [133, 320] on div "h [EMAIL_ADDRESS][DOMAIN_NAME] Vabandan hilise vastuse pärast, lisan kasutusjuh…" at bounding box center [82, 331] width 102 height 40
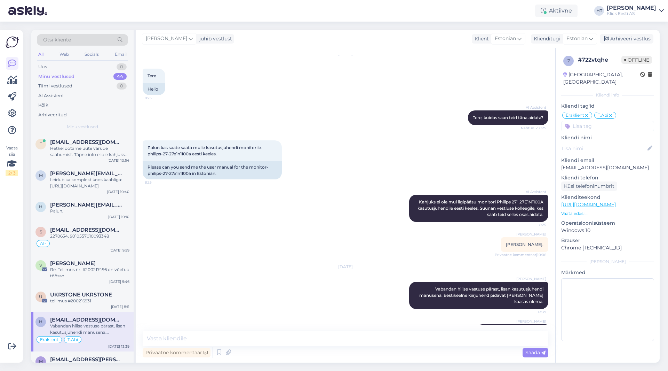
scroll to position [45, 0]
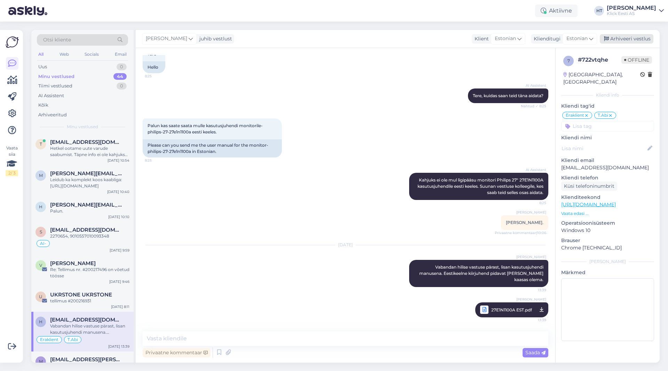
click at [626, 39] on div "Arhiveeri vestlus" at bounding box center [627, 38] width 54 height 9
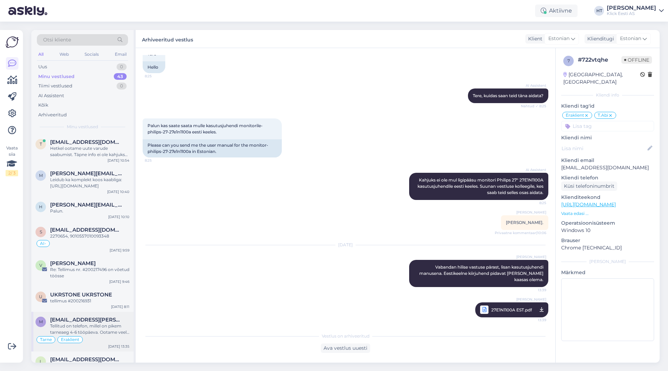
click at [97, 336] on div "Tarne Eraklient" at bounding box center [82, 339] width 94 height 8
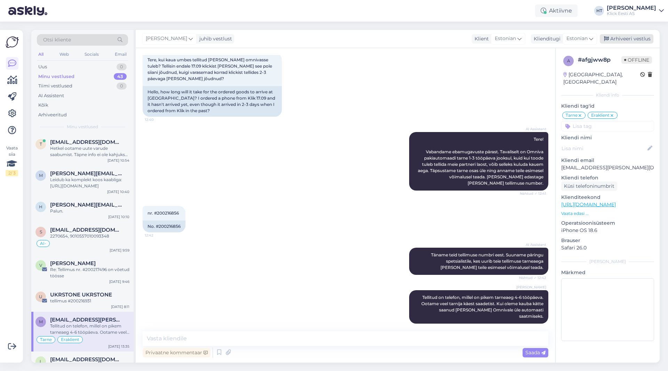
click at [616, 39] on div "Arhiveeri vestlus" at bounding box center [627, 38] width 54 height 9
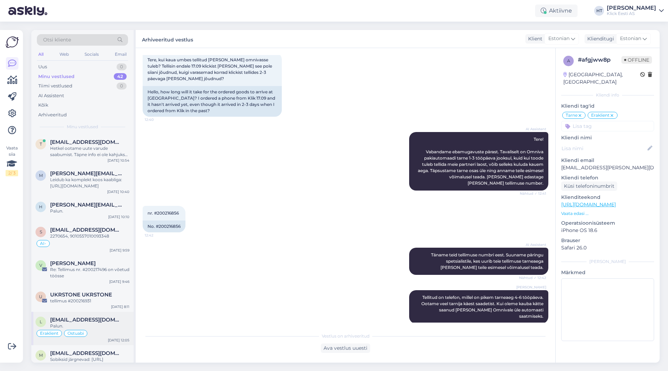
click at [103, 317] on span "[EMAIL_ADDRESS][DOMAIN_NAME]" at bounding box center [86, 319] width 72 height 6
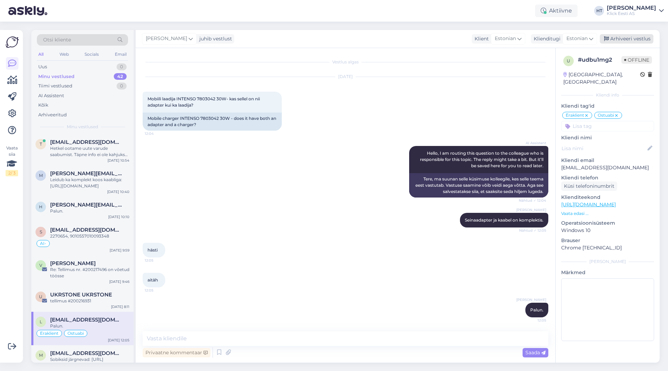
click at [618, 35] on div "Arhiveeri vestlus" at bounding box center [627, 38] width 54 height 9
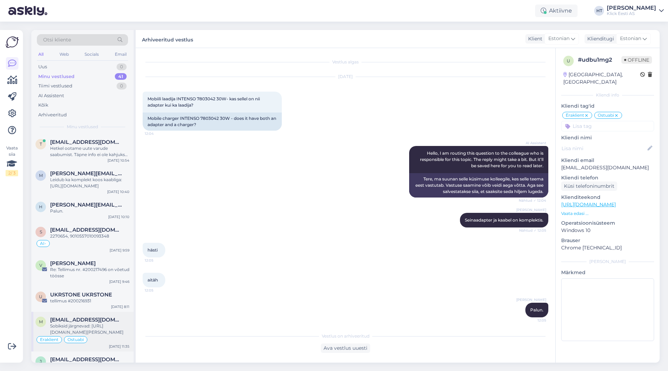
click at [102, 327] on div "Sobiksid järgnevad: [URL][DOMAIN_NAME][PERSON_NAME]" at bounding box center [89, 329] width 79 height 13
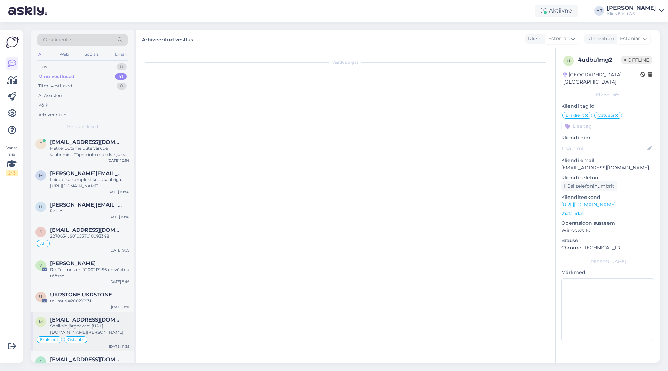
scroll to position [75, 0]
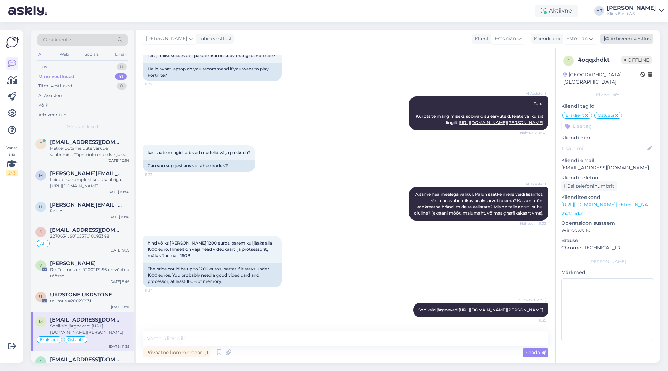
click at [614, 41] on div "Arhiveeri vestlus" at bounding box center [627, 38] width 54 height 9
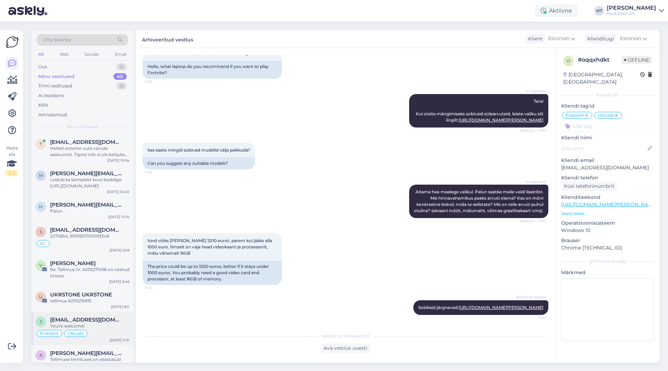
click at [102, 331] on div "Eraklient Ostuabi" at bounding box center [82, 333] width 94 height 8
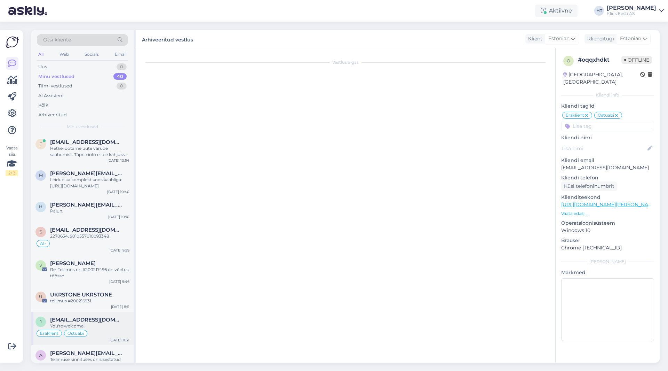
scroll to position [291, 0]
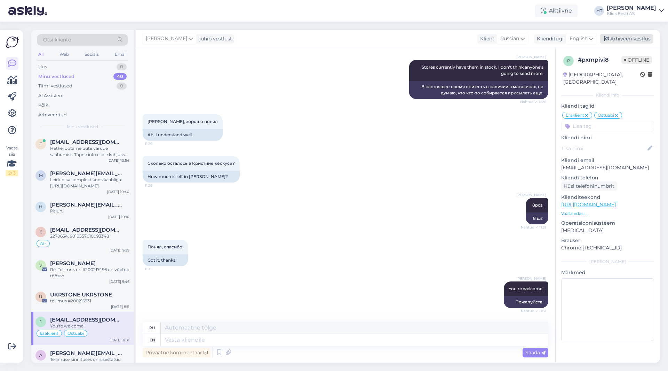
click at [621, 40] on div "Arhiveeri vestlus" at bounding box center [627, 38] width 54 height 9
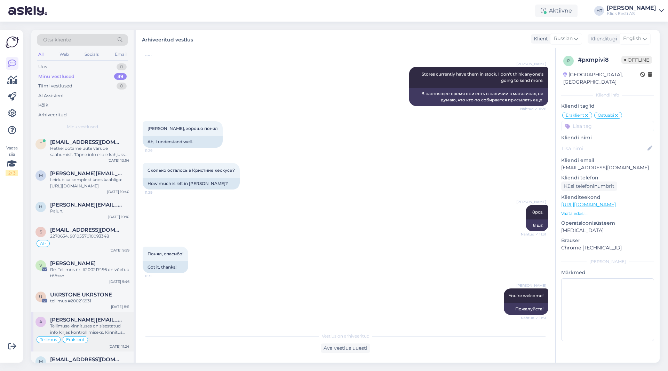
click at [121, 322] on span "[PERSON_NAME][EMAIL_ADDRESS][DOMAIN_NAME]" at bounding box center [86, 319] width 72 height 6
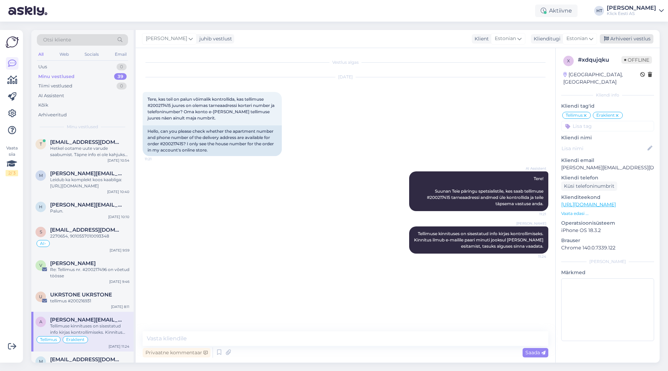
click at [639, 39] on div "Arhiveeri vestlus" at bounding box center [627, 38] width 54 height 9
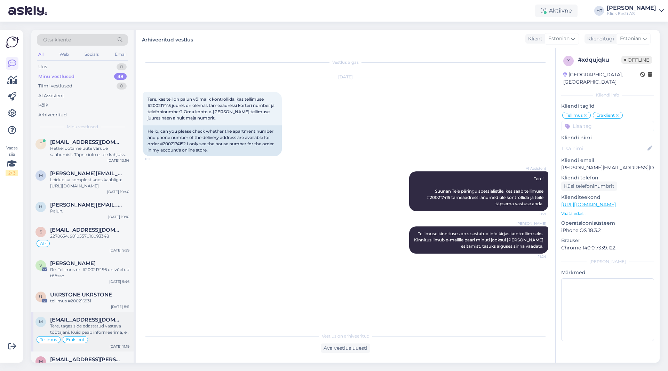
click at [102, 337] on div "Tellimus Eraklient" at bounding box center [82, 339] width 94 height 8
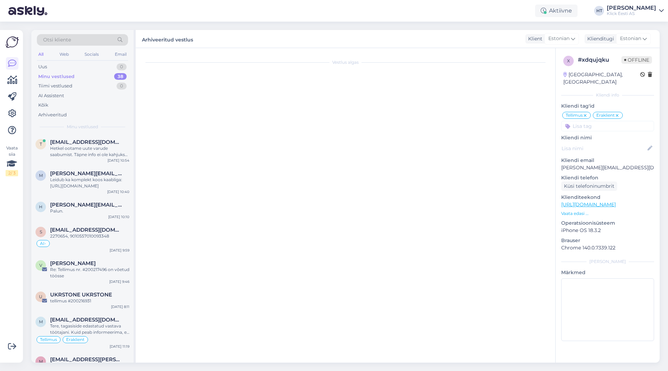
scroll to position [386, 0]
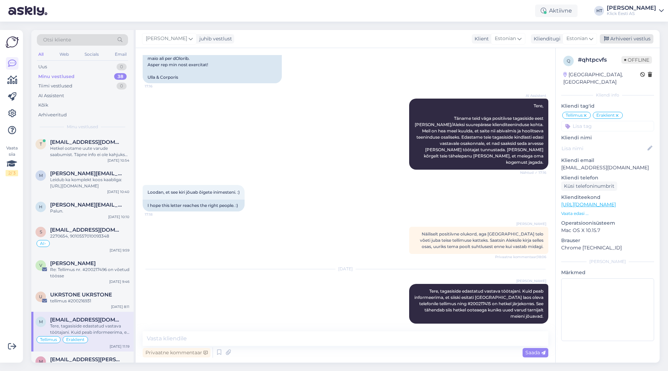
click at [633, 39] on div "Arhiveeri vestlus" at bounding box center [627, 38] width 54 height 9
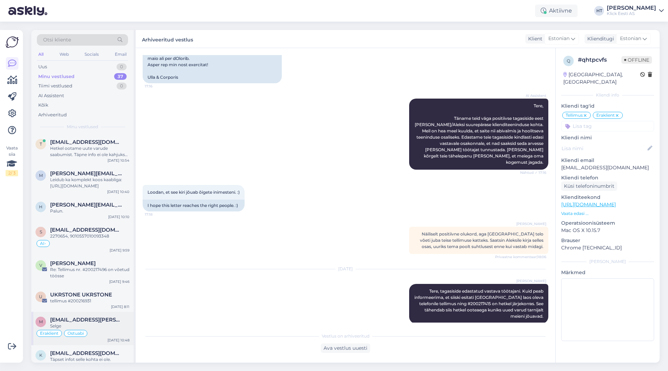
click at [93, 323] on div "Selge" at bounding box center [89, 326] width 79 height 6
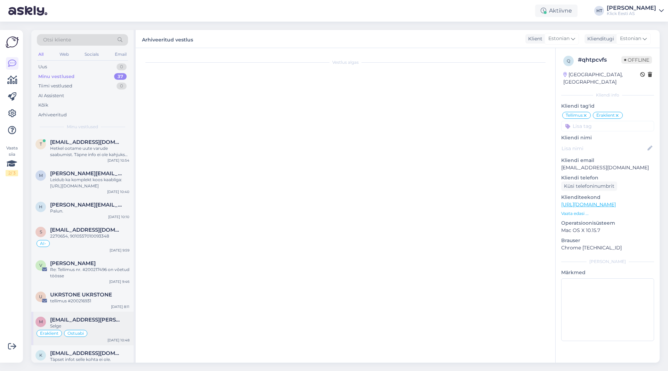
scroll to position [0, 0]
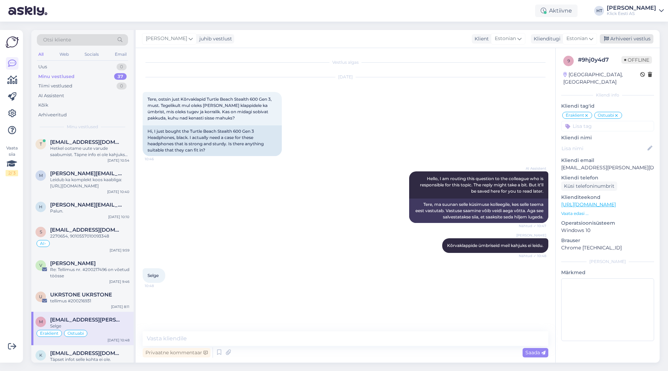
click at [630, 37] on div "Arhiveeri vestlus" at bounding box center [627, 38] width 54 height 9
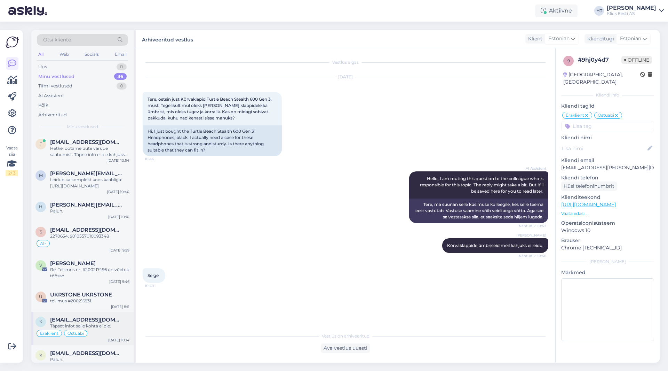
click at [101, 328] on div "Täpset infot selle kohta ei ole." at bounding box center [89, 326] width 79 height 6
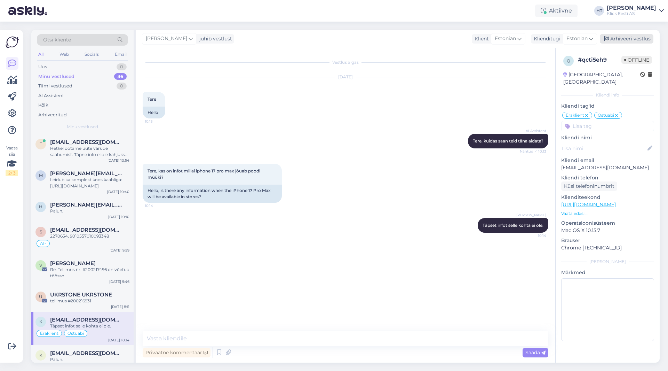
click at [625, 41] on div "Arhiveeri vestlus" at bounding box center [627, 38] width 54 height 9
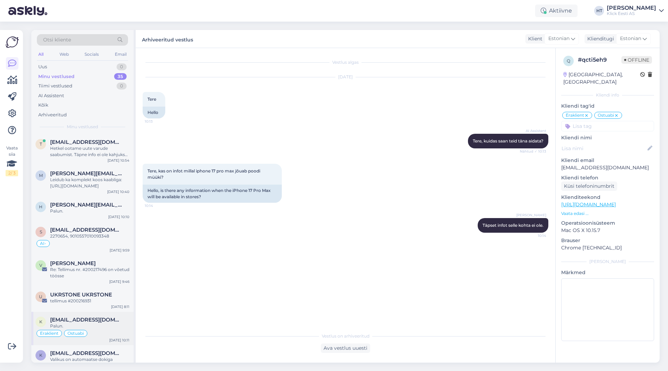
click at [109, 319] on span "[EMAIL_ADDRESS][DOMAIN_NAME]" at bounding box center [86, 319] width 72 height 6
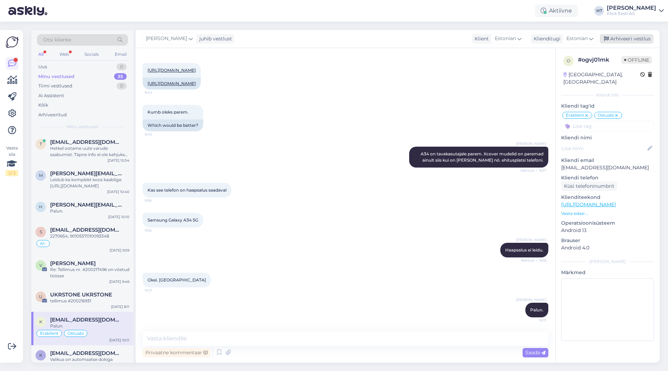
click at [631, 40] on div "Arhiveeri vestlus" at bounding box center [627, 38] width 54 height 9
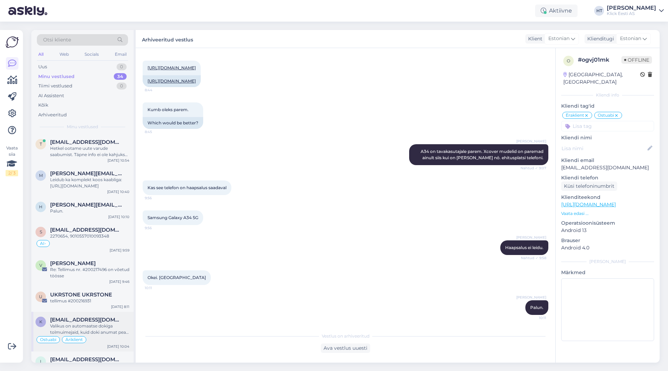
click at [114, 325] on div "Valikus on automaatse dokiga tolmuimejaid, kuid doki anumat peab ikka täitma ja…" at bounding box center [89, 329] width 79 height 13
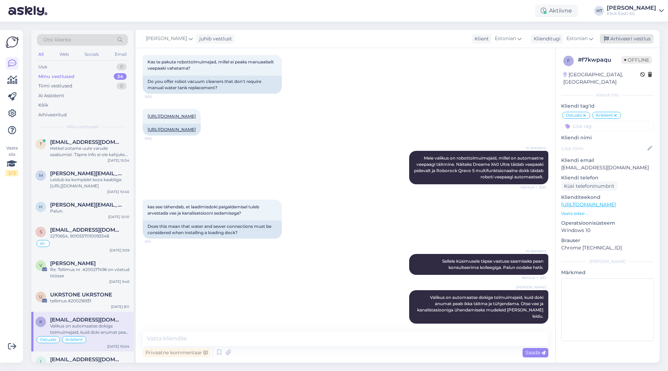
click at [631, 40] on div "Arhiveeri vestlus" at bounding box center [627, 38] width 54 height 9
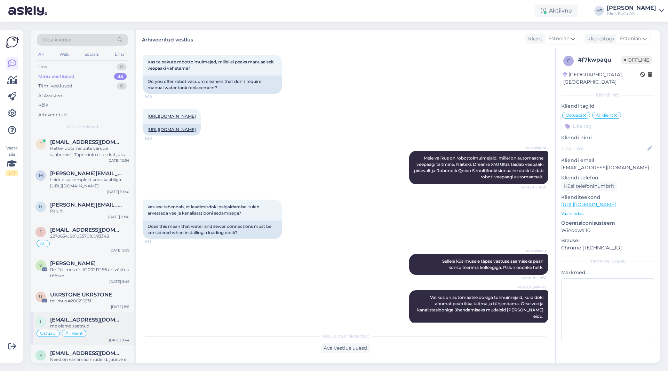
click at [110, 331] on div "Ostuabi Äriklient" at bounding box center [82, 333] width 94 height 8
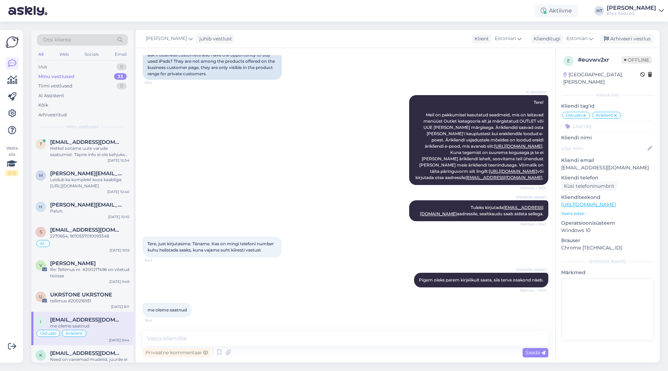
scroll to position [89, 0]
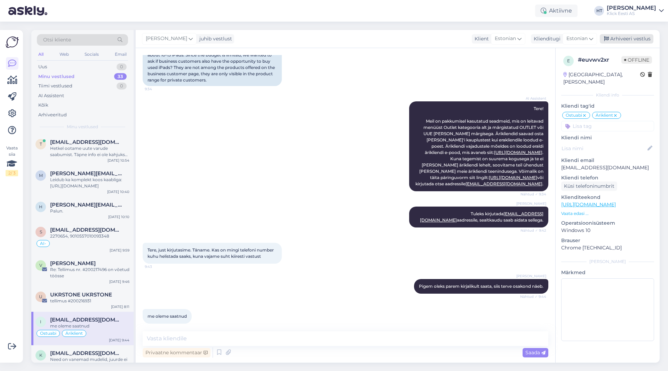
click at [624, 39] on div "Arhiveeri vestlus" at bounding box center [627, 38] width 54 height 9
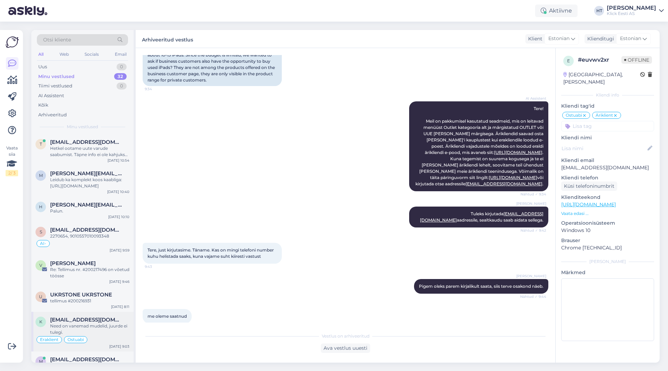
click at [105, 323] on div "Need on vanemad mudelid, juurde ei tulegi." at bounding box center [89, 329] width 79 height 13
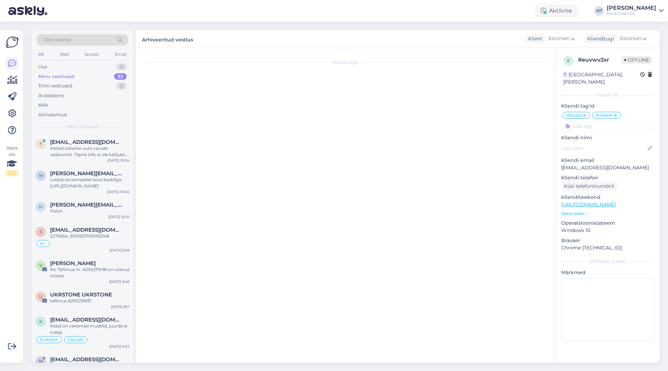
scroll to position [0, 0]
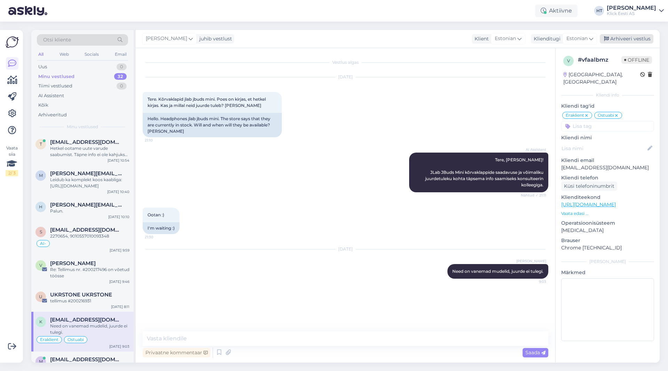
click at [617, 35] on div "Arhiveeri vestlus" at bounding box center [627, 38] width 54 height 9
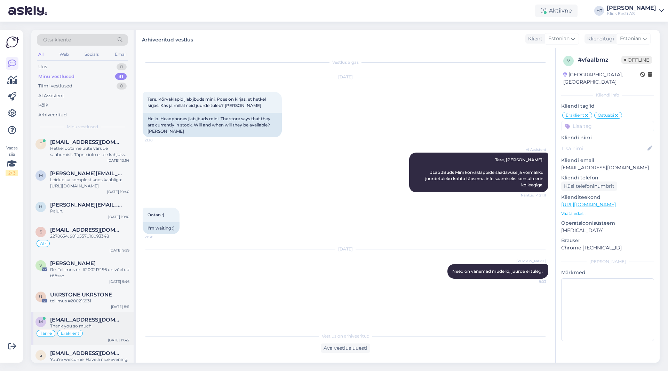
click at [106, 323] on div "Thank you so much" at bounding box center [89, 326] width 79 height 6
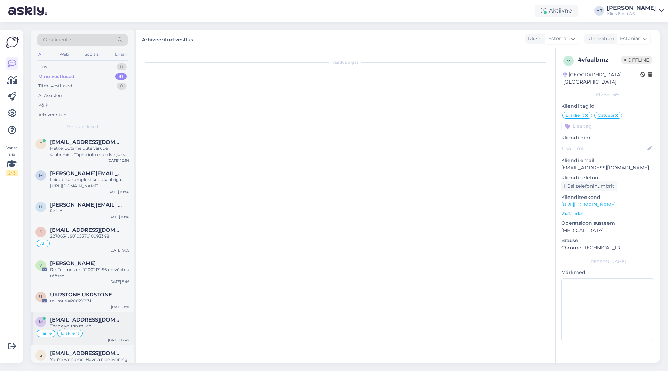
scroll to position [79, 0]
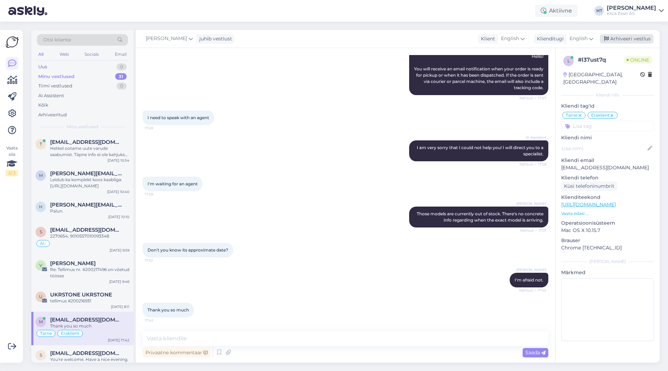
click at [628, 36] on div "Arhiveeri vestlus" at bounding box center [627, 38] width 54 height 9
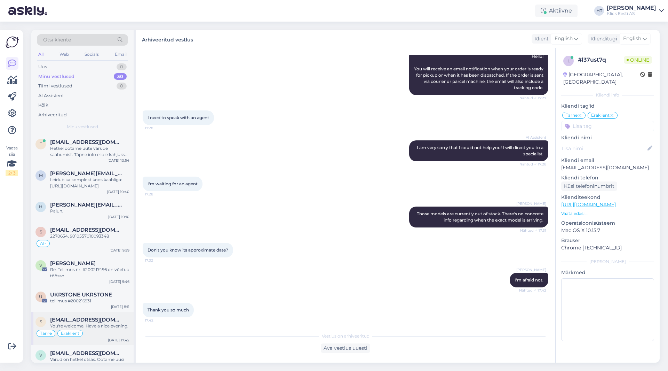
click at [101, 334] on div "Tarne Eraklient" at bounding box center [82, 333] width 94 height 8
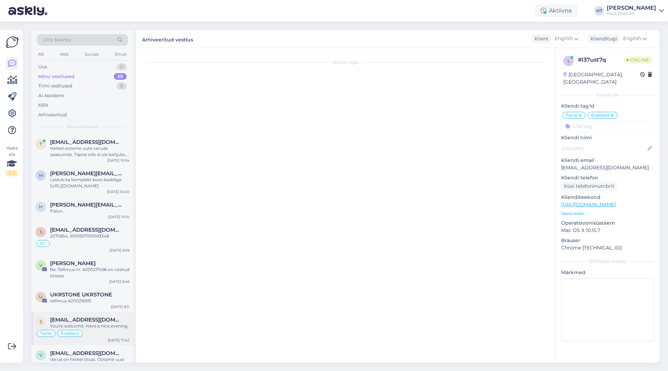
scroll to position [82, 0]
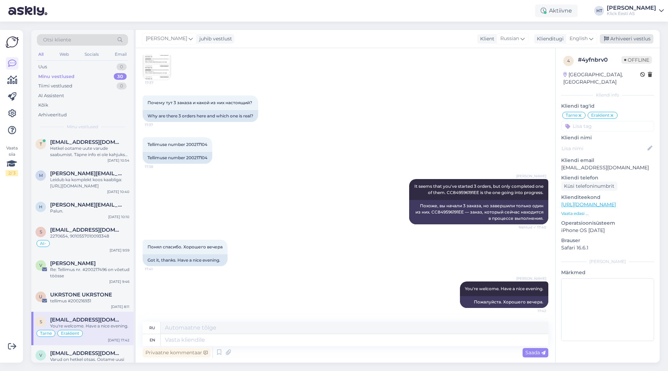
click at [619, 37] on div "Arhiveeri vestlus" at bounding box center [627, 38] width 54 height 9
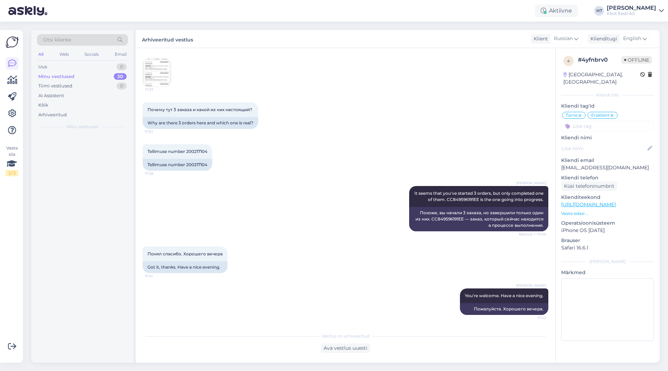
scroll to position [75, 0]
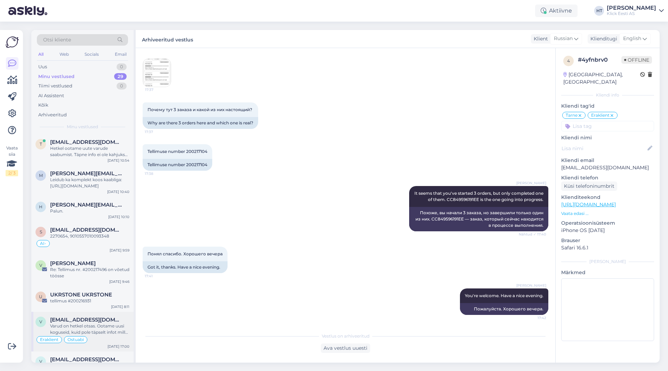
click at [107, 338] on div "Eraklient Ostuabi" at bounding box center [82, 339] width 94 height 8
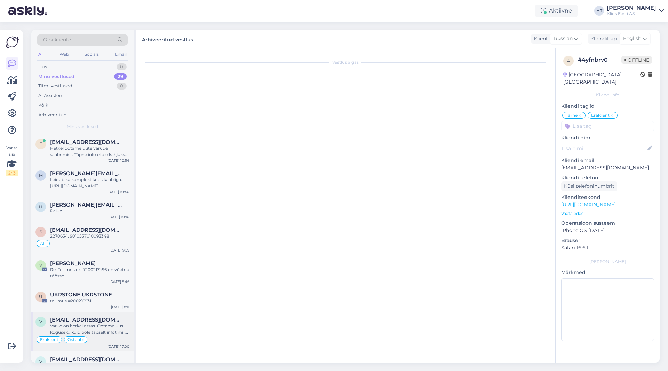
scroll to position [0, 0]
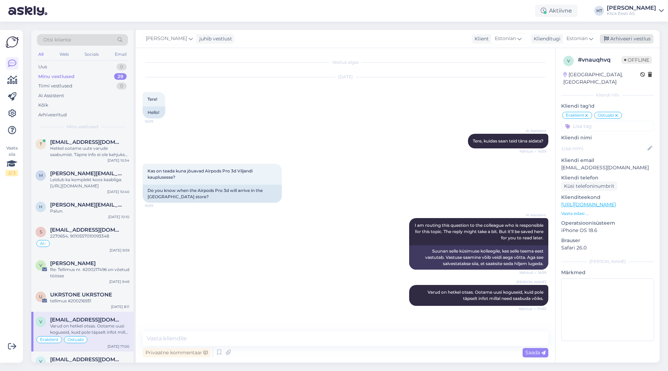
click at [619, 38] on div "Arhiveeri vestlus" at bounding box center [627, 38] width 54 height 9
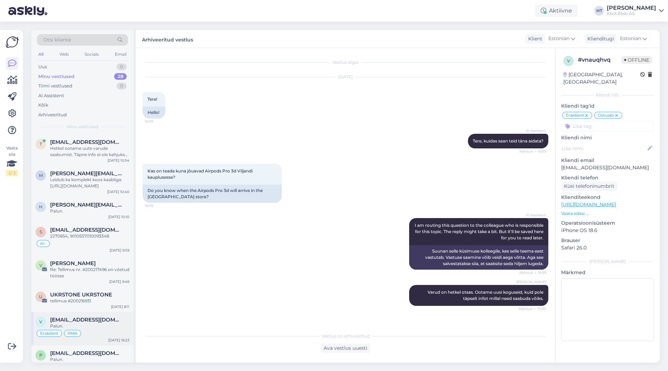
click at [92, 333] on div "Eraklient RMA" at bounding box center [82, 333] width 94 height 8
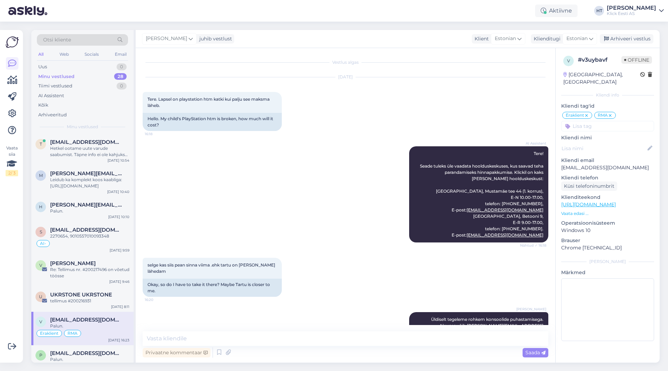
scroll to position [118, 0]
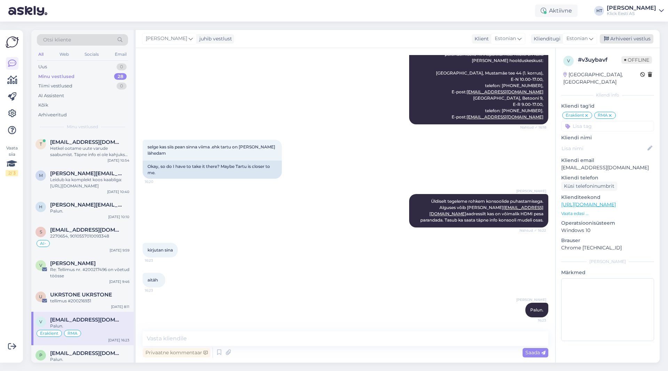
click at [613, 43] on div "Arhiveeri vestlus" at bounding box center [627, 38] width 54 height 9
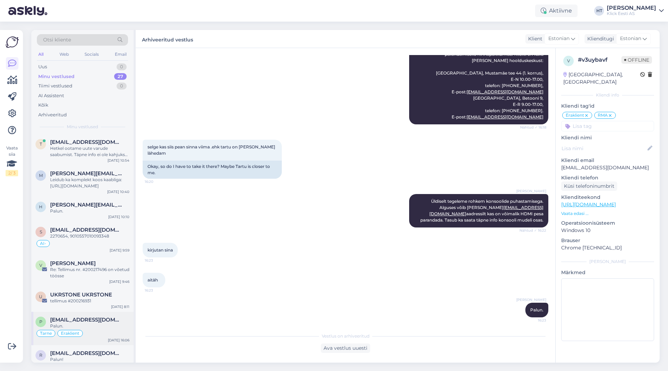
click at [84, 321] on span "[EMAIL_ADDRESS][DOMAIN_NAME]" at bounding box center [86, 319] width 72 height 6
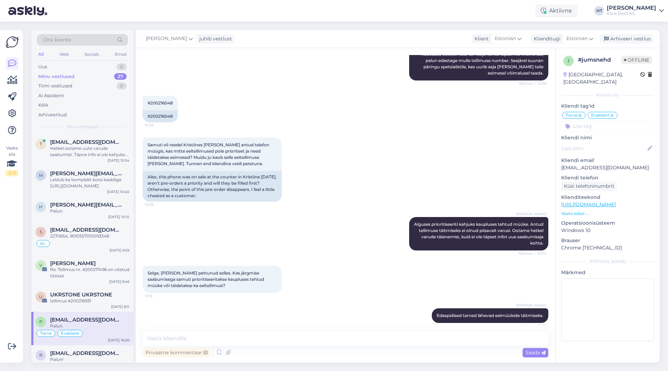
scroll to position [183, 0]
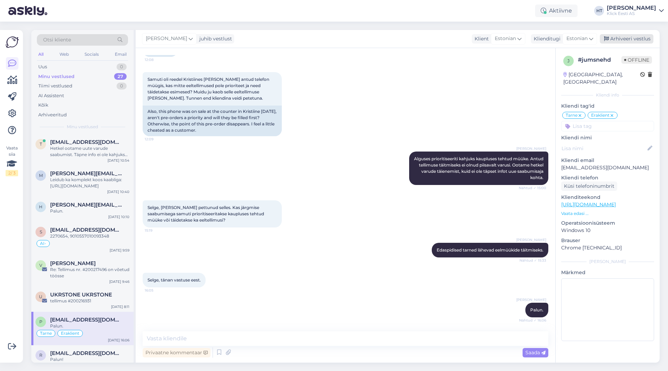
click at [642, 39] on div "Arhiveeri vestlus" at bounding box center [627, 38] width 54 height 9
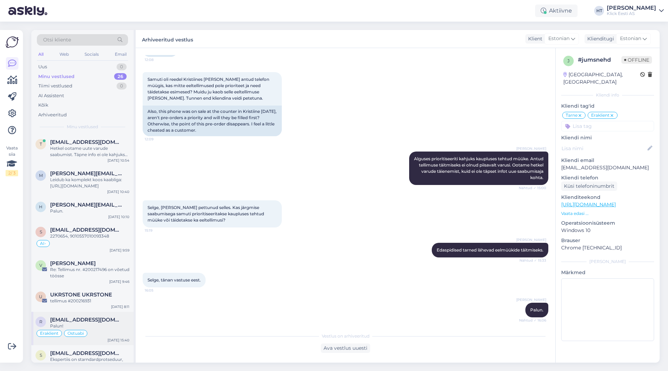
click at [107, 341] on div "r [EMAIL_ADDRESS][DOMAIN_NAME] Palun! Eraklient Ostuabi [DATE] 15:40" at bounding box center [82, 327] width 102 height 33
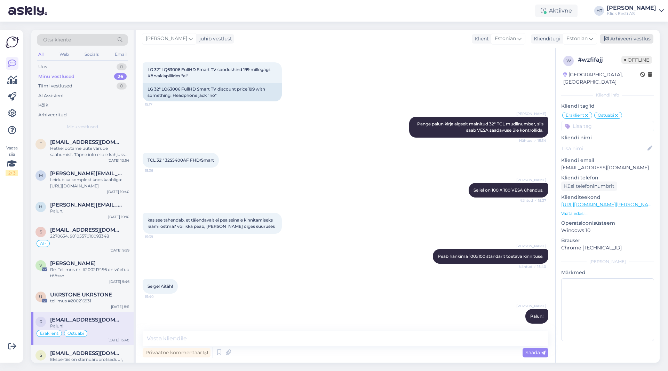
click at [615, 38] on div "Arhiveeri vestlus" at bounding box center [627, 38] width 54 height 9
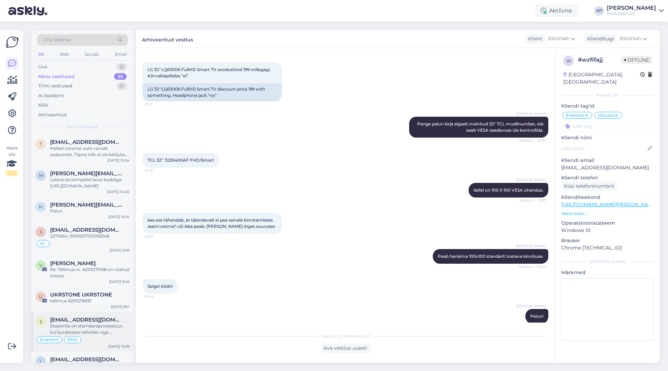
click at [86, 341] on div "Eraklient RMA" at bounding box center [82, 339] width 94 height 8
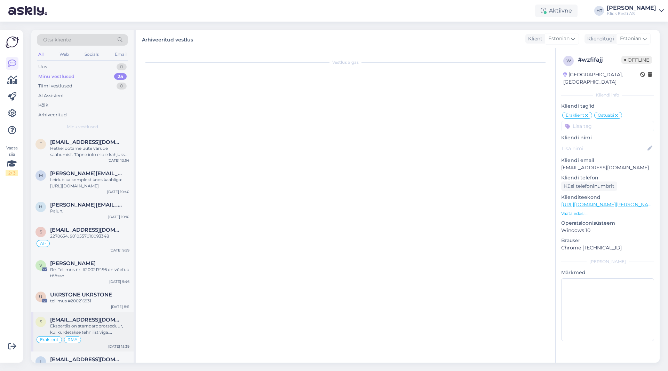
scroll to position [69, 0]
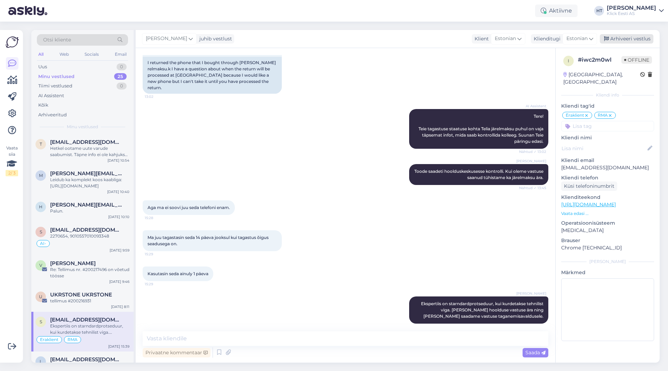
click at [628, 39] on div "Arhiveeri vestlus" at bounding box center [627, 38] width 54 height 9
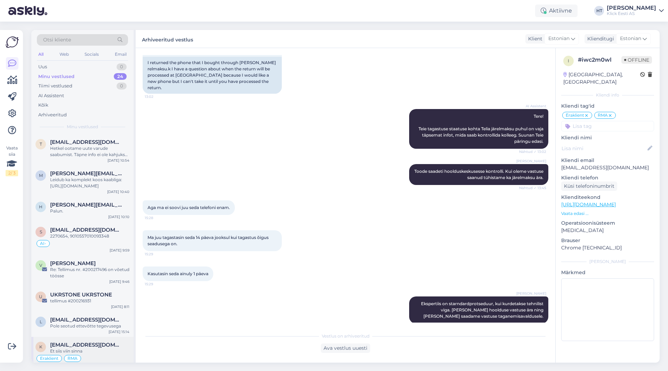
click at [105, 347] on span "[EMAIL_ADDRESS][DOMAIN_NAME]" at bounding box center [86, 344] width 72 height 6
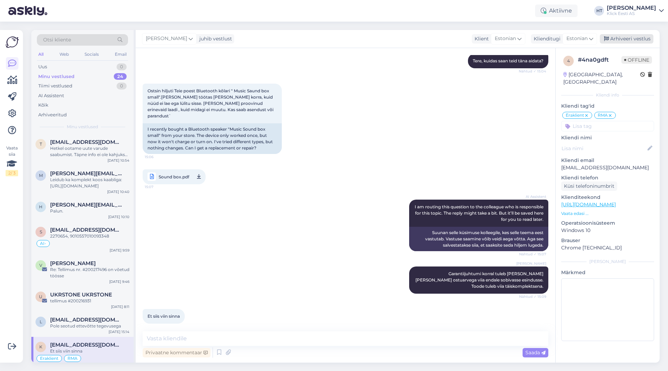
click at [627, 36] on div "Arhiveeri vestlus" at bounding box center [627, 38] width 54 height 9
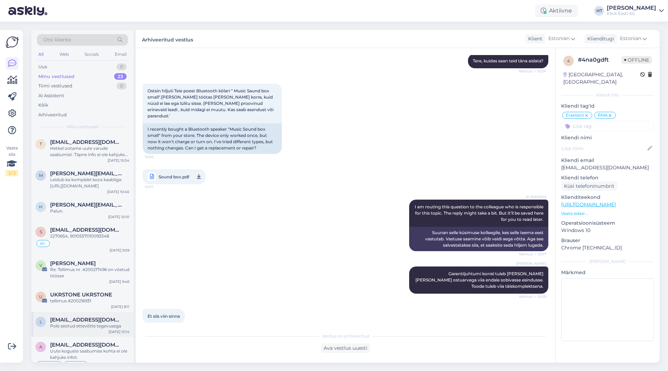
click at [89, 316] on span "[EMAIL_ADDRESS][DOMAIN_NAME]" at bounding box center [86, 319] width 72 height 6
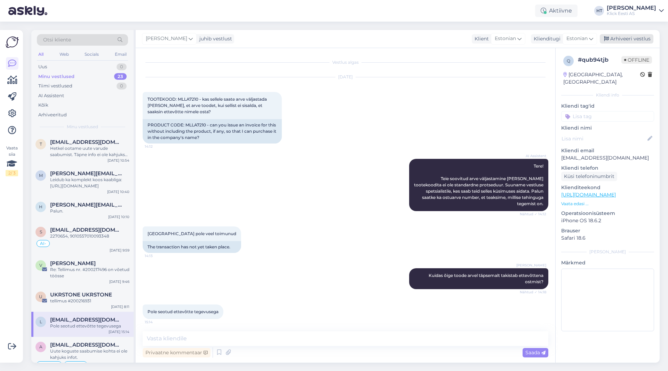
click at [623, 38] on div "Arhiveeri vestlus" at bounding box center [627, 38] width 54 height 9
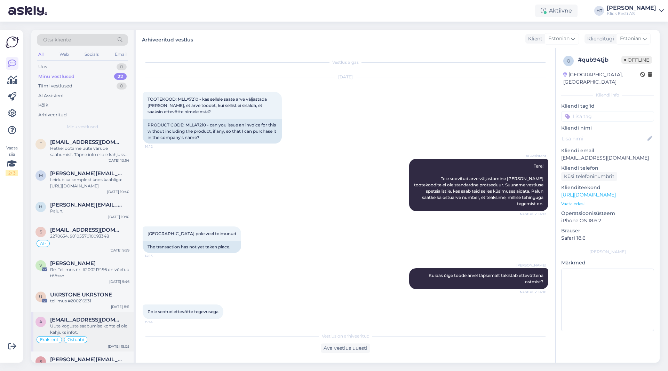
click at [92, 330] on div "Uute koguste saabumise kohta ei ole kahjuks infot." at bounding box center [89, 329] width 79 height 13
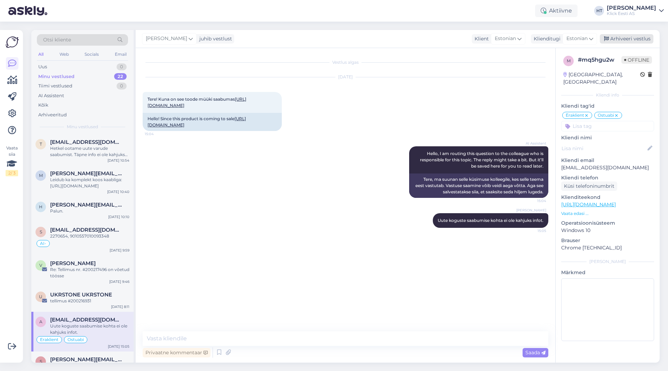
click at [631, 36] on div "Arhiveeri vestlus" at bounding box center [627, 38] width 54 height 9
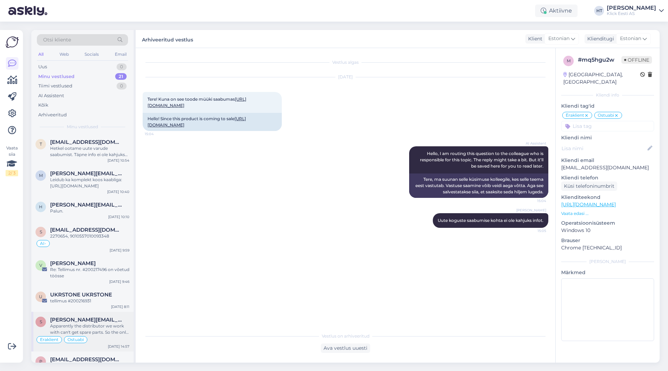
click at [103, 316] on span "[PERSON_NAME][EMAIL_ADDRESS][PERSON_NAME][DOMAIN_NAME]" at bounding box center [86, 319] width 72 height 6
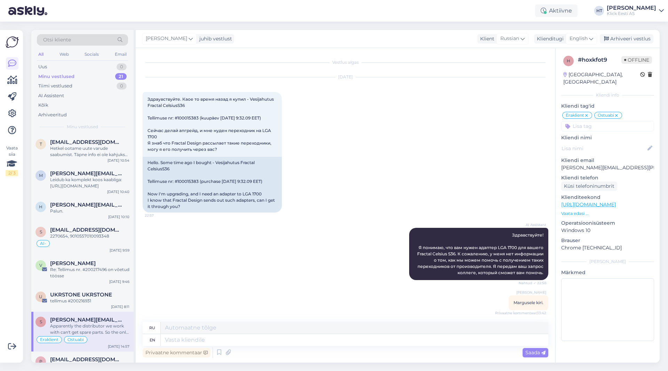
scroll to position [75, 0]
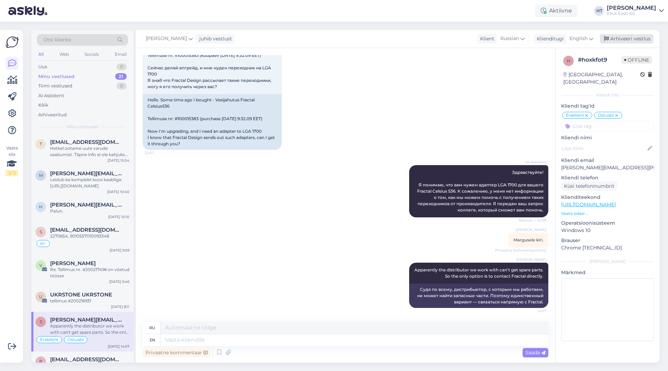
click at [637, 40] on div "Arhiveeri vestlus" at bounding box center [627, 38] width 54 height 9
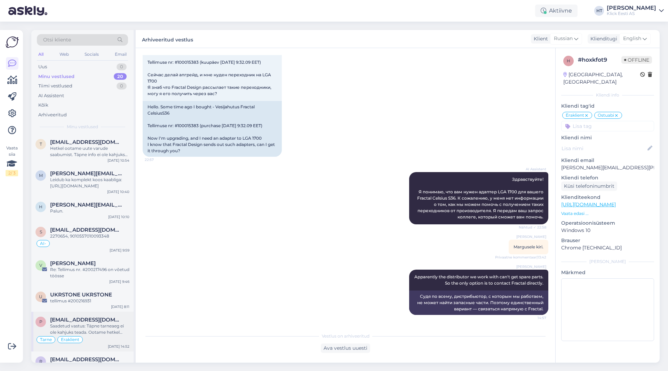
click at [105, 324] on div "Saadetud vastus: Täpne tarneaeg ei ole kahjuks teada. Ootame hetkel varude täie…" at bounding box center [89, 329] width 79 height 13
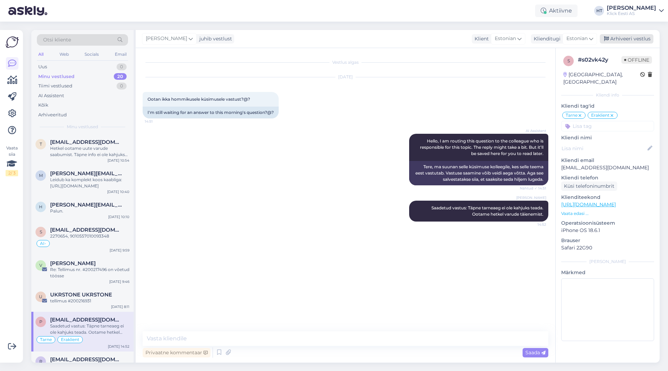
click at [623, 38] on div "Arhiveeri vestlus" at bounding box center [627, 38] width 54 height 9
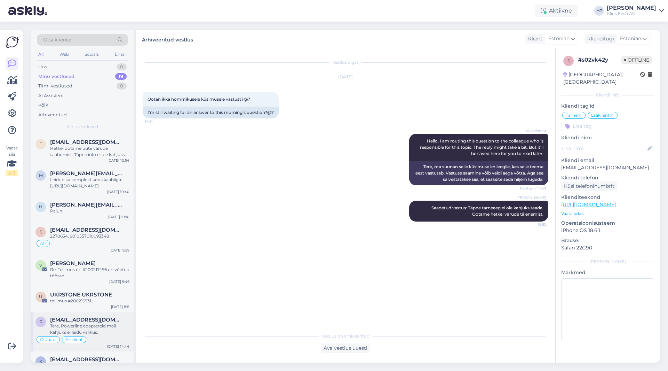
click at [108, 325] on div "Tere, Powerline adaptereid meil kahjuks ei leidu valikus." at bounding box center [89, 329] width 79 height 13
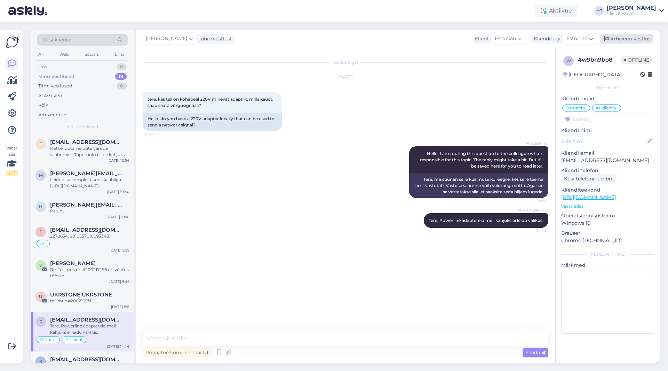
click at [629, 40] on div "Arhiveeri vestlus" at bounding box center [627, 38] width 54 height 9
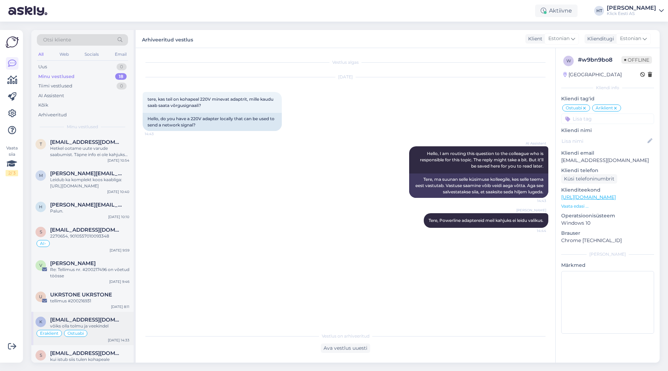
click at [102, 317] on span "[EMAIL_ADDRESS][DOMAIN_NAME]" at bounding box center [86, 319] width 72 height 6
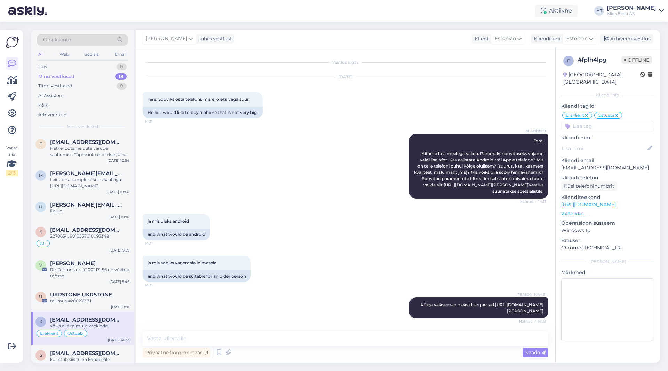
scroll to position [44, 0]
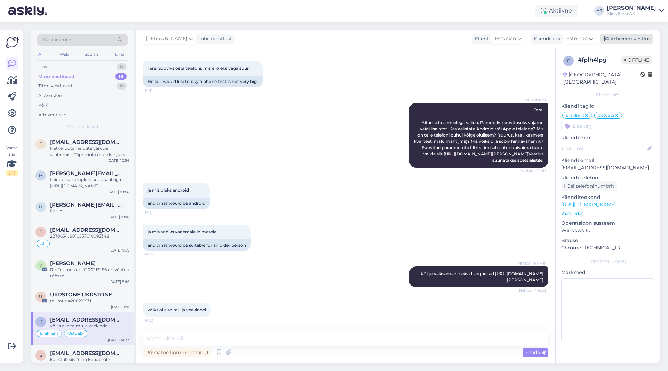
click at [617, 37] on div "Arhiveeri vestlus" at bounding box center [627, 38] width 54 height 9
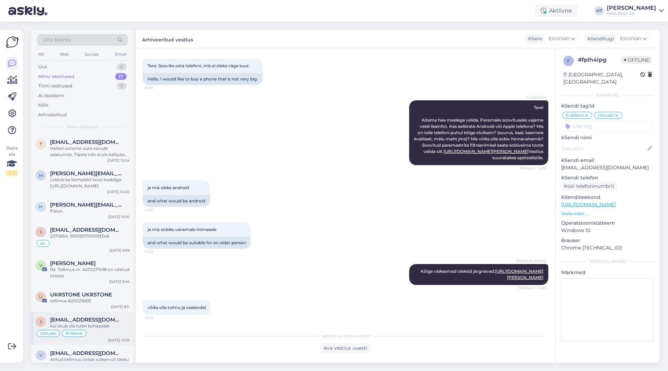
click at [106, 326] on div "kui istub siis tulen kohapeale" at bounding box center [89, 326] width 79 height 6
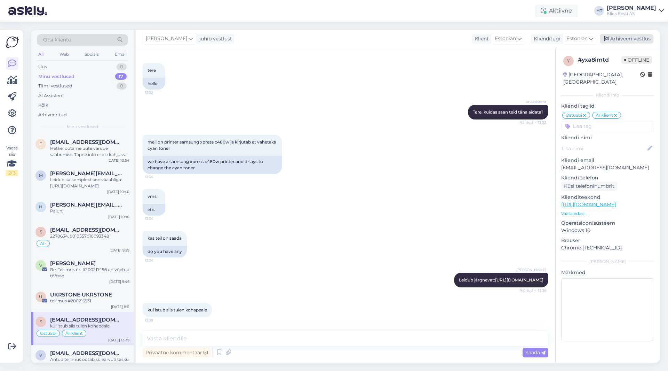
click at [613, 40] on div "Arhiveeri vestlus" at bounding box center [627, 38] width 54 height 9
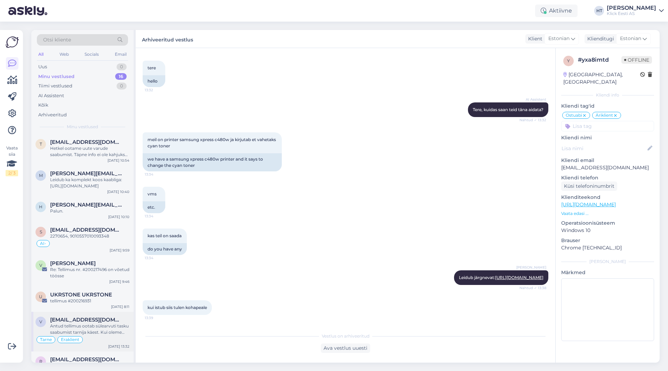
click at [105, 317] on span "[EMAIL_ADDRESS][DOMAIN_NAME]" at bounding box center [86, 319] width 72 height 6
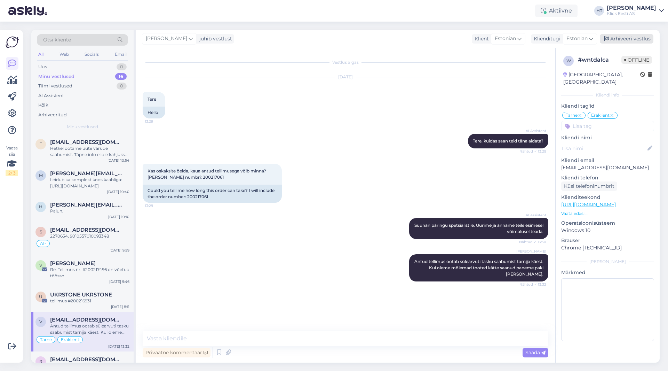
click at [623, 36] on div "Arhiveeri vestlus" at bounding box center [627, 38] width 54 height 9
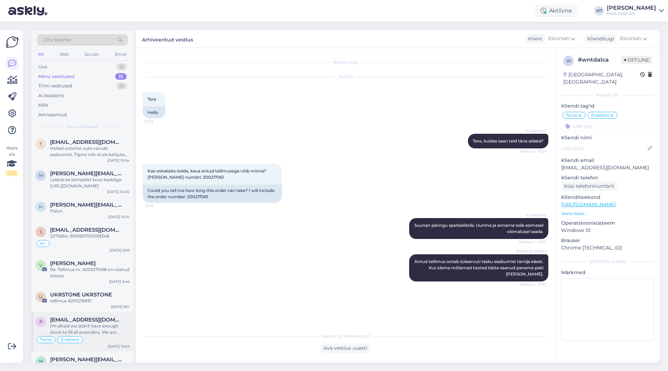
click at [105, 329] on div "I'm afraid we didn't have enough stock to fill all preorders. We are currently …" at bounding box center [89, 329] width 79 height 13
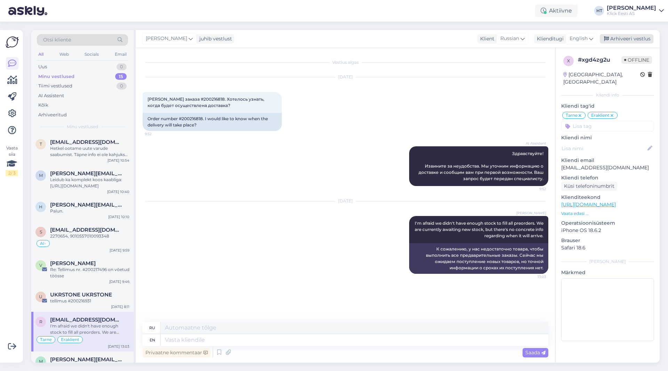
click at [617, 34] on div "Arhiveeri vestlus" at bounding box center [627, 38] width 54 height 9
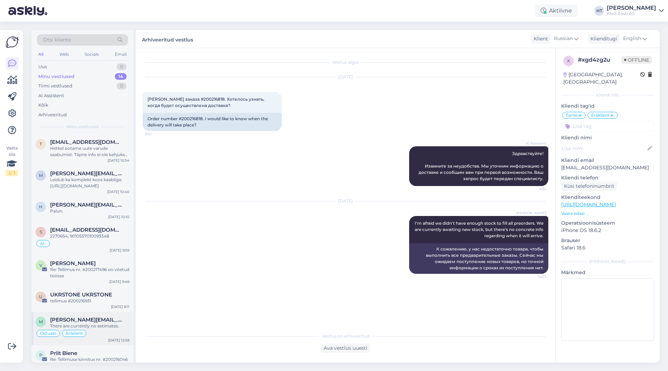
click at [132, 326] on div "m [PERSON_NAME][EMAIL_ADDRESS][DOMAIN_NAME] There are currently no estimates. O…" at bounding box center [82, 327] width 102 height 33
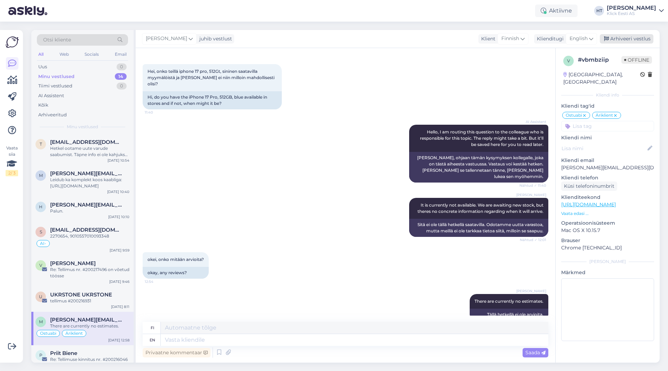
click at [634, 36] on div "Arhiveeri vestlus" at bounding box center [627, 38] width 54 height 9
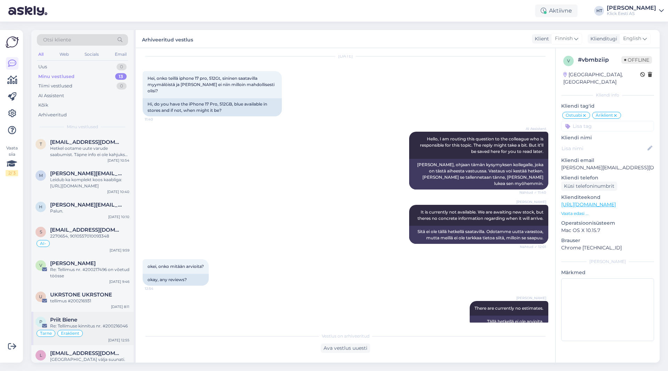
click at [110, 322] on div "Priit Biene" at bounding box center [89, 319] width 79 height 6
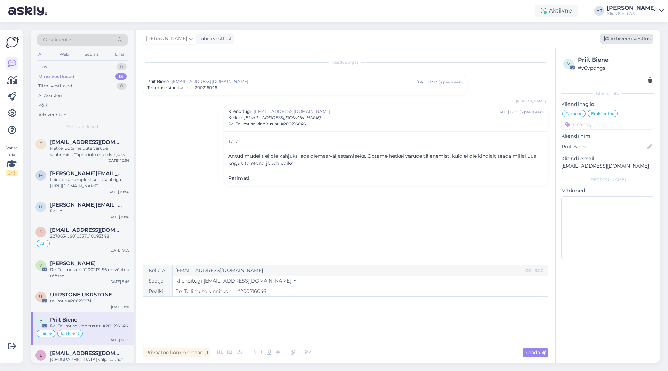
click at [617, 40] on div "Arhiveeri vestlus" at bounding box center [627, 38] width 54 height 9
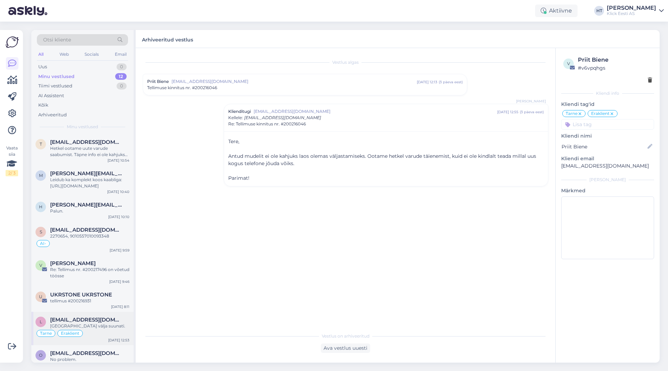
click at [80, 334] on div "Eraklient" at bounding box center [69, 333] width 25 height 7
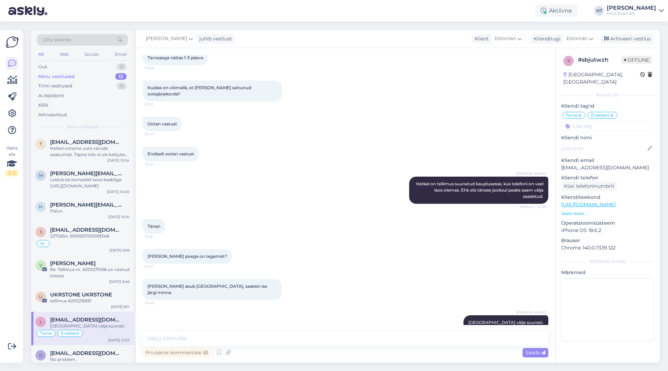
click at [626, 32] on div "[PERSON_NAME] juhib vestlust Klient [DEMOGRAPHIC_DATA] Klienditugi [DEMOGRAPHIC…" at bounding box center [398, 39] width 524 height 18
click at [626, 37] on div "Arhiveeri vestlus" at bounding box center [627, 38] width 54 height 9
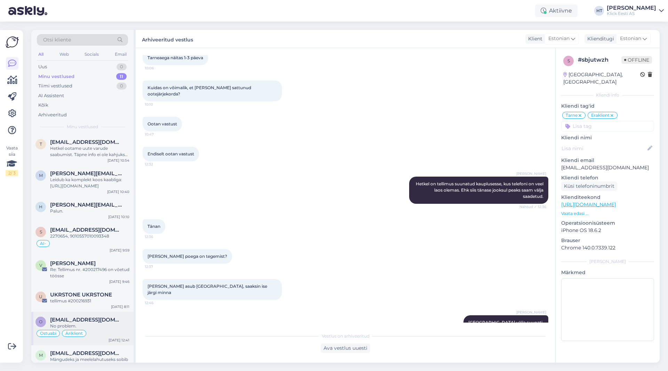
click at [95, 324] on div "No problem." at bounding box center [89, 326] width 79 height 6
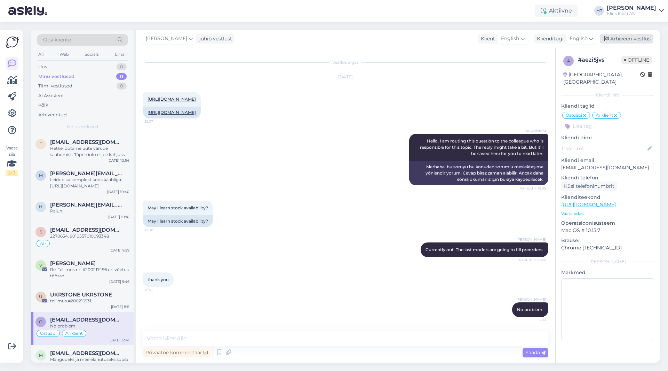
click at [622, 37] on div "Arhiveeri vestlus" at bounding box center [627, 38] width 54 height 9
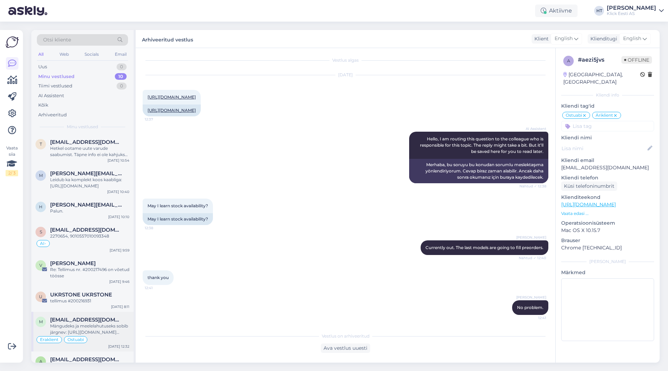
click at [116, 316] on div "[PERSON_NAME] [PERSON_NAME][EMAIL_ADDRESS][DOMAIN_NAME] Mängudeks ja meelelahut…" at bounding box center [82, 331] width 102 height 40
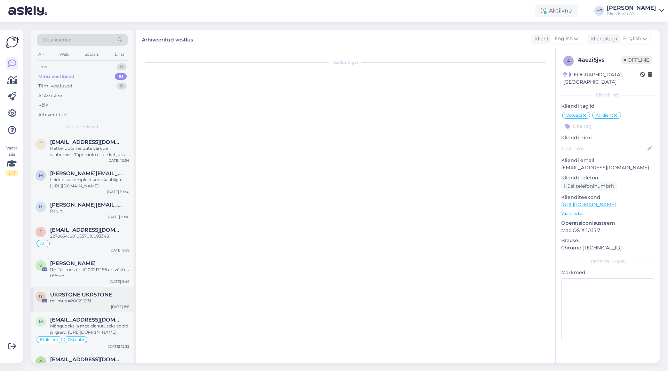
scroll to position [64, 0]
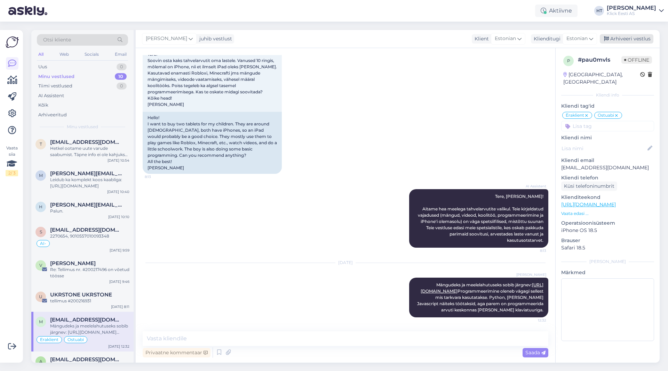
click at [613, 38] on div "Arhiveeri vestlus" at bounding box center [627, 38] width 54 height 9
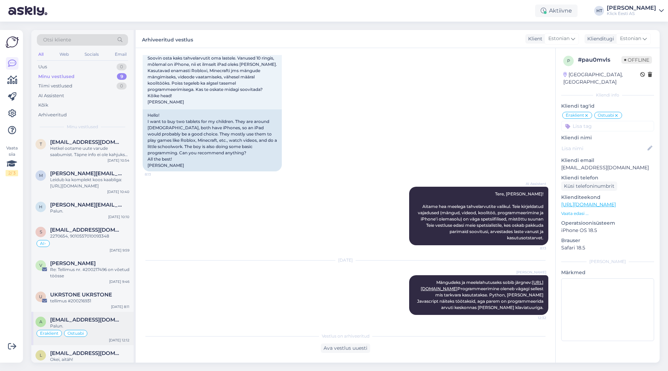
click at [69, 325] on div "Palun." at bounding box center [89, 326] width 79 height 6
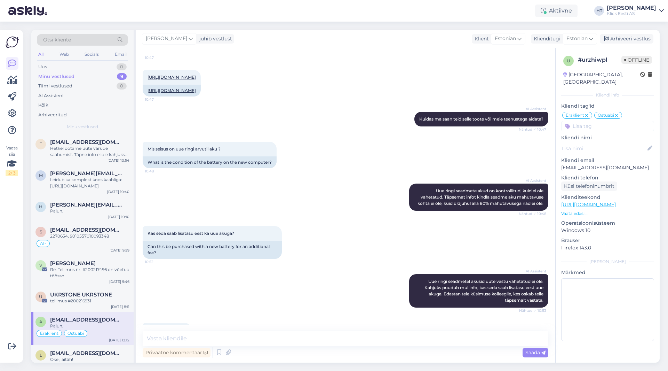
scroll to position [270, 0]
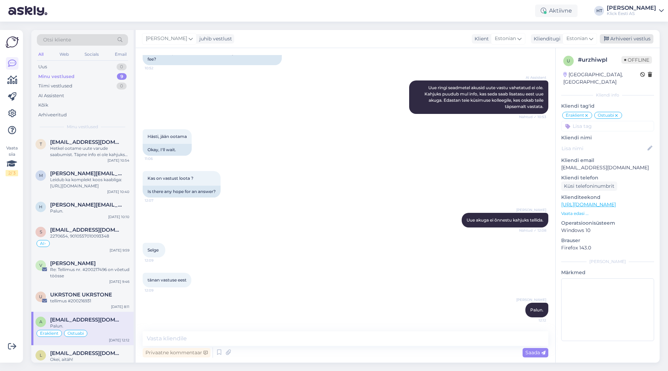
click at [625, 38] on div "Arhiveeri vestlus" at bounding box center [627, 38] width 54 height 9
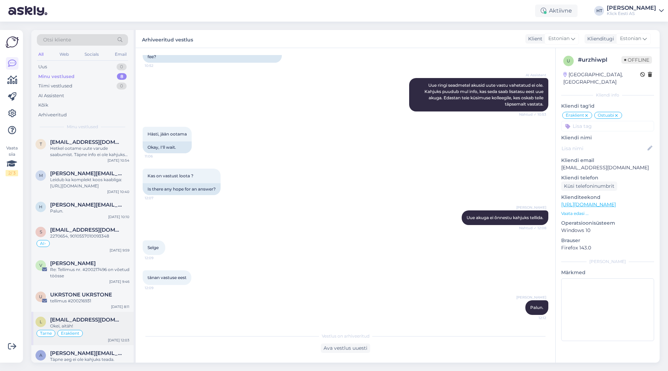
click at [86, 327] on div "Okei, aitäh!" at bounding box center [89, 326] width 79 height 6
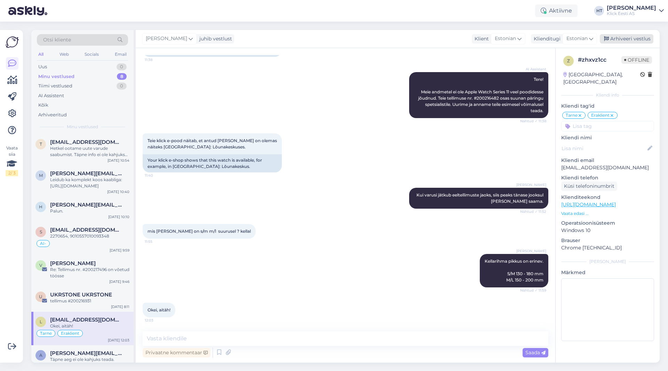
click at [631, 40] on div "Arhiveeri vestlus" at bounding box center [627, 38] width 54 height 9
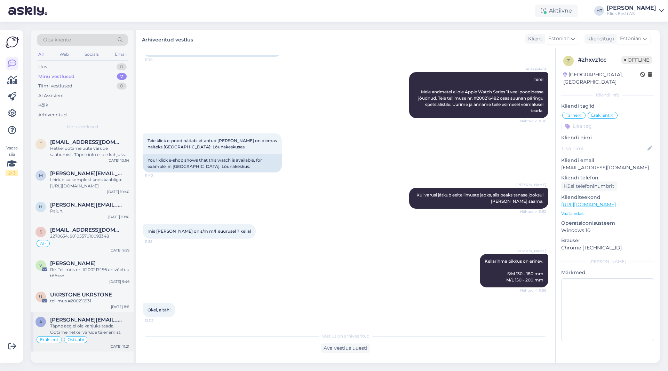
click at [102, 329] on div "Täpne aeg ei ole kahjuks teada. Ootame hetkel varude täienemist." at bounding box center [89, 329] width 79 height 13
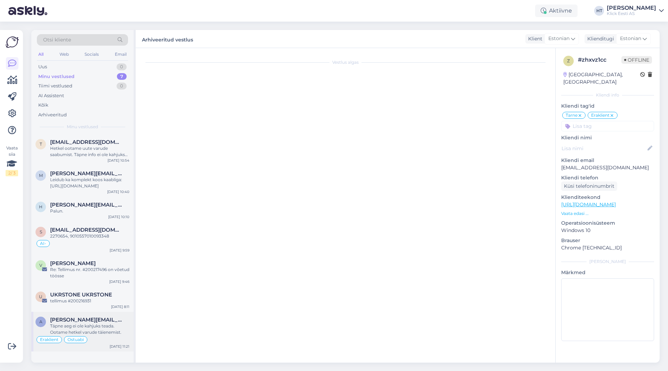
scroll to position [0, 0]
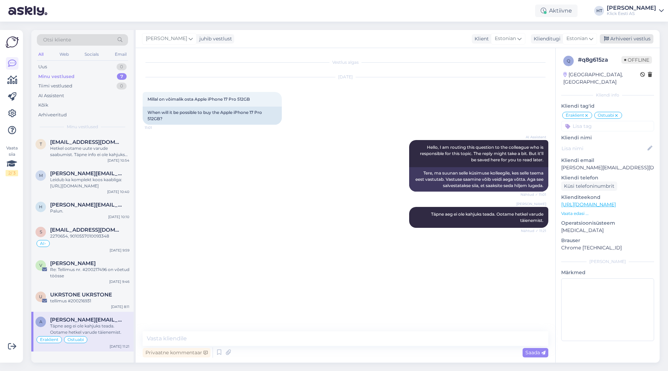
click at [619, 38] on div "Arhiveeri vestlus" at bounding box center [627, 38] width 54 height 9
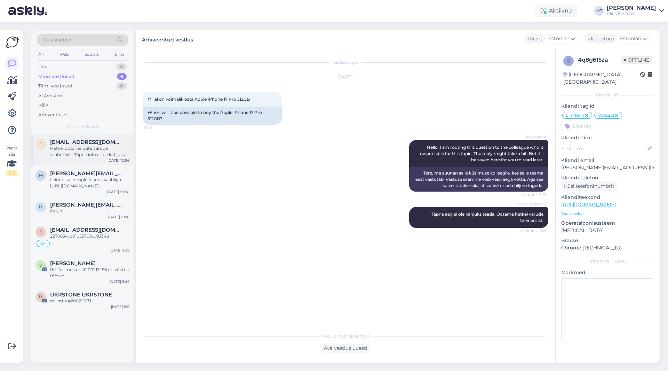
click at [98, 160] on div "t [EMAIL_ADDRESS][DOMAIN_NAME] Hetkel ootame uute varude saabumist. Täpne info …" at bounding box center [82, 149] width 102 height 31
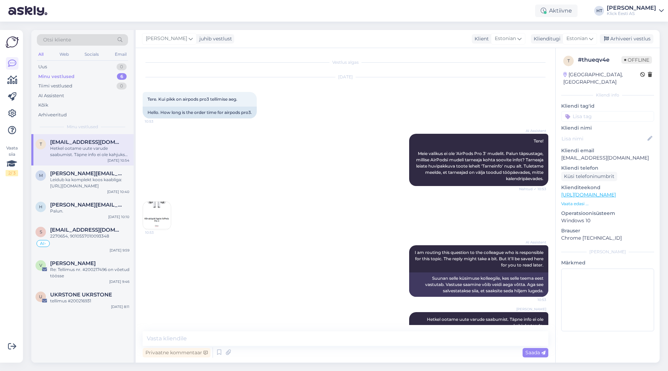
scroll to position [16, 0]
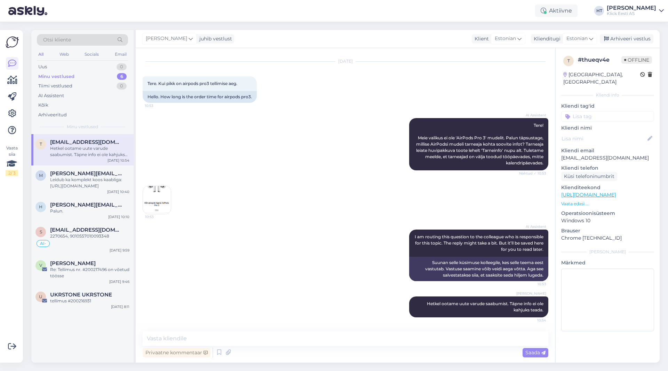
click at [590, 111] on input at bounding box center [607, 116] width 93 height 10
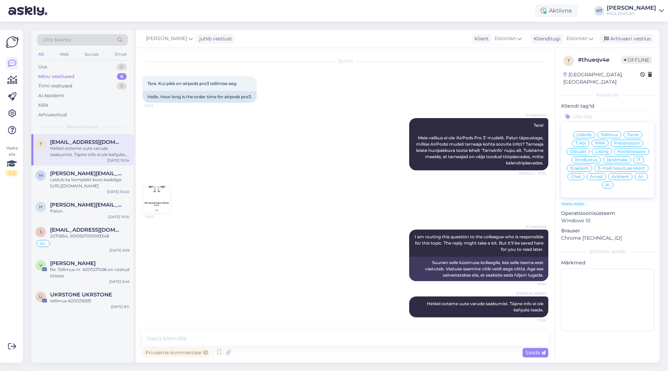
click at [585, 149] on span "Ostuabi" at bounding box center [578, 151] width 16 height 4
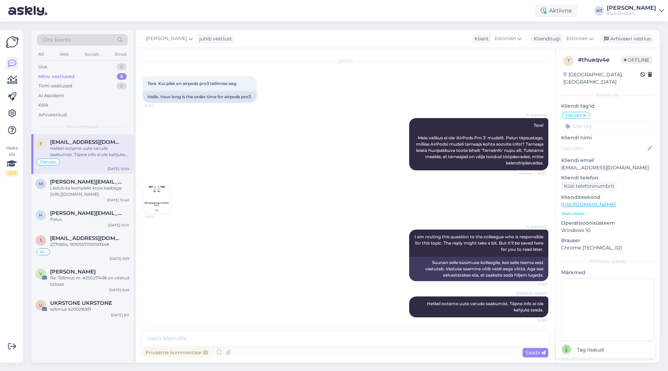
click at [599, 121] on input at bounding box center [607, 126] width 93 height 10
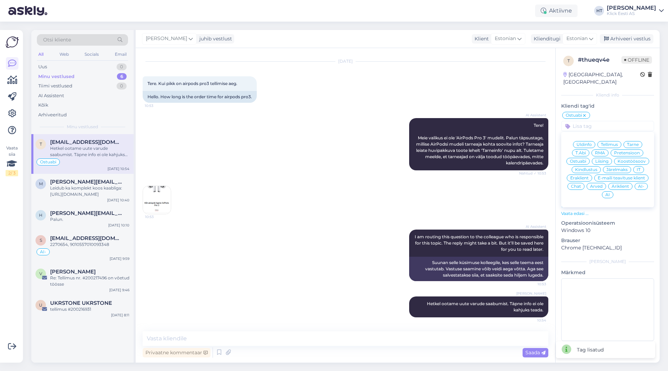
click at [580, 176] on span "Eraklient" at bounding box center [579, 178] width 18 height 4
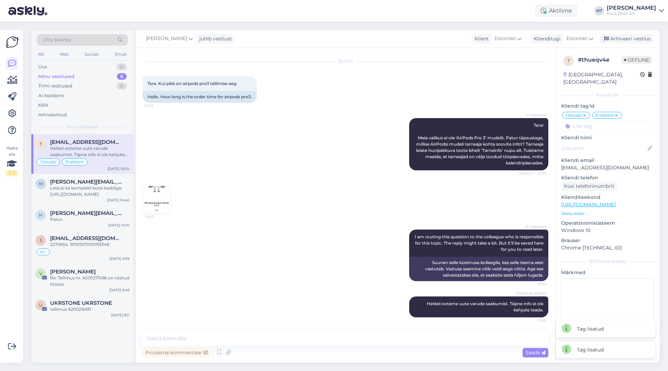
click at [617, 113] on icon at bounding box center [617, 116] width 4 height 6
click at [603, 121] on input at bounding box center [607, 126] width 93 height 10
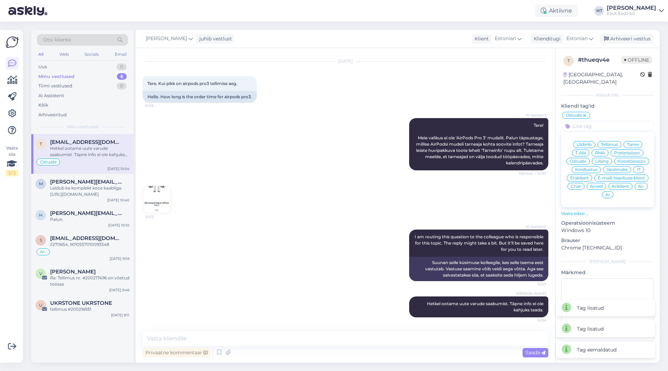
click at [616, 183] on div "Äriklient" at bounding box center [620, 186] width 24 height 7
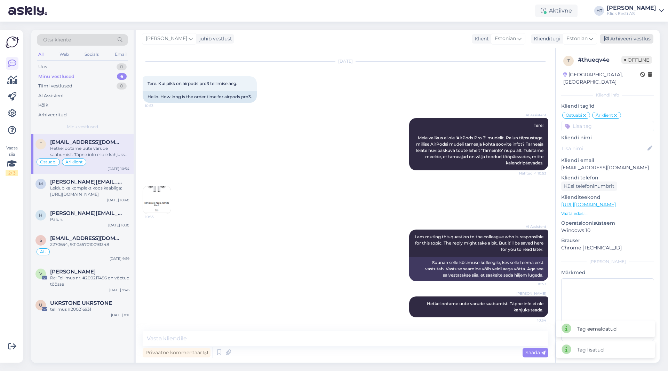
click at [633, 37] on div "Arhiveeri vestlus" at bounding box center [627, 38] width 54 height 9
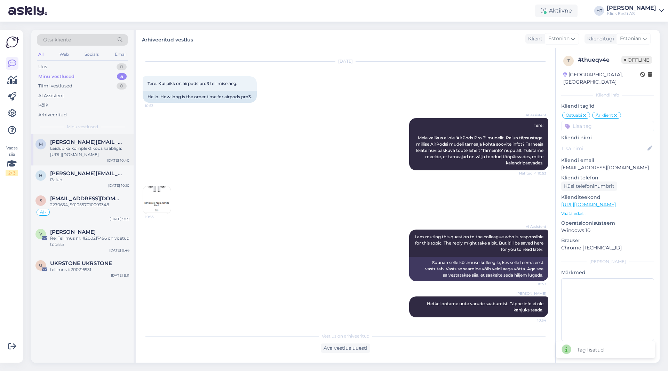
click at [111, 146] on div "Leidub ka komplekt koos kaabliga: [URL][DOMAIN_NAME]" at bounding box center [89, 151] width 79 height 13
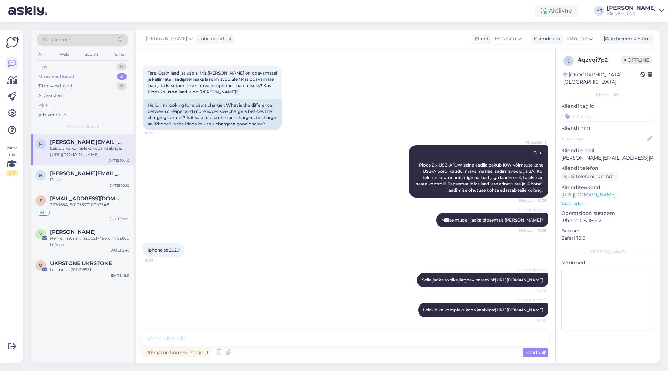
click at [615, 112] on input at bounding box center [607, 116] width 93 height 10
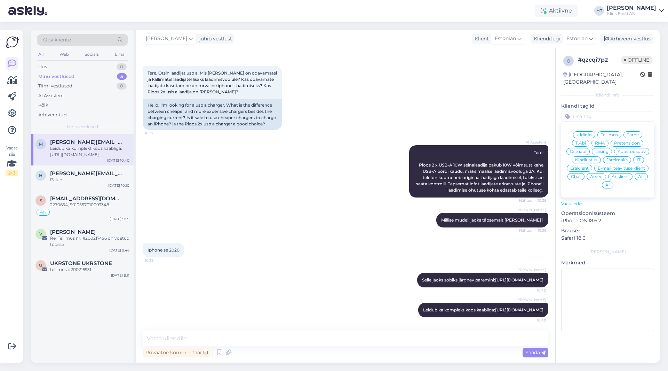
click at [584, 149] on span "Ostuabi" at bounding box center [578, 151] width 16 height 4
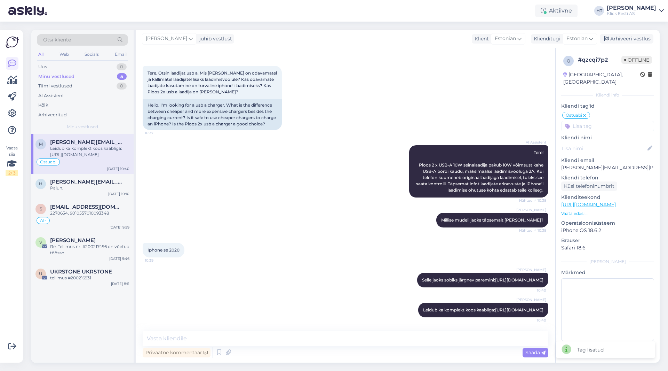
click at [601, 121] on input at bounding box center [607, 126] width 93 height 10
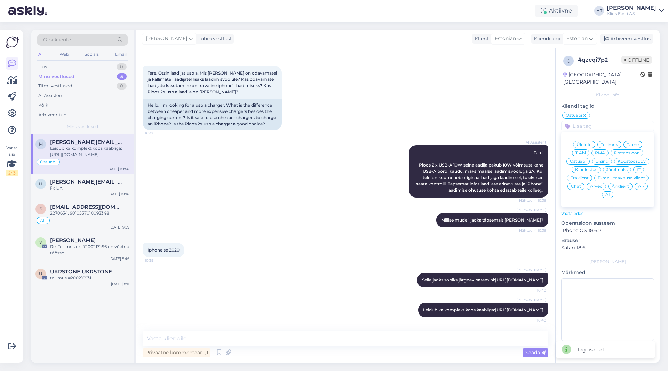
click at [582, 176] on span "Eraklient" at bounding box center [579, 178] width 18 height 4
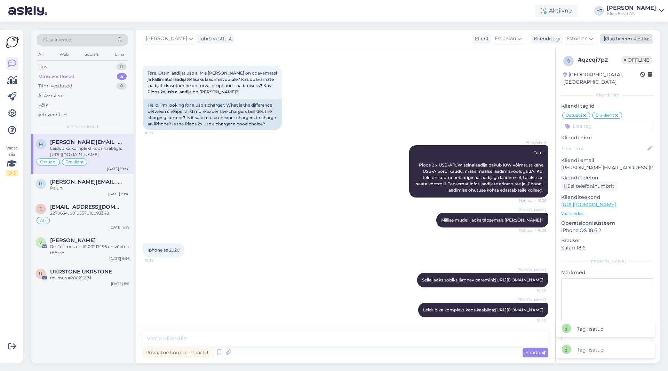
click at [621, 40] on div "Arhiveeri vestlus" at bounding box center [627, 38] width 54 height 9
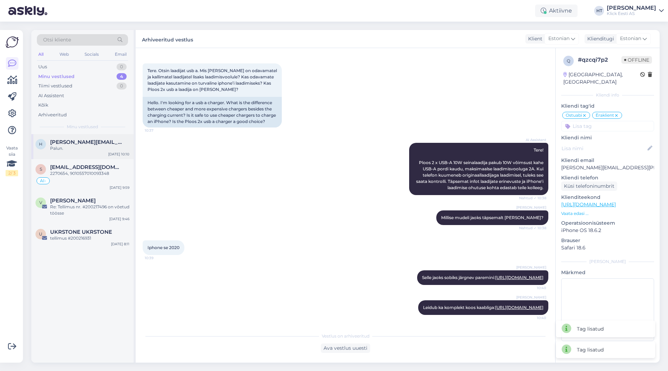
click at [100, 142] on span "[PERSON_NAME][EMAIL_ADDRESS][DOMAIN_NAME]" at bounding box center [86, 142] width 72 height 6
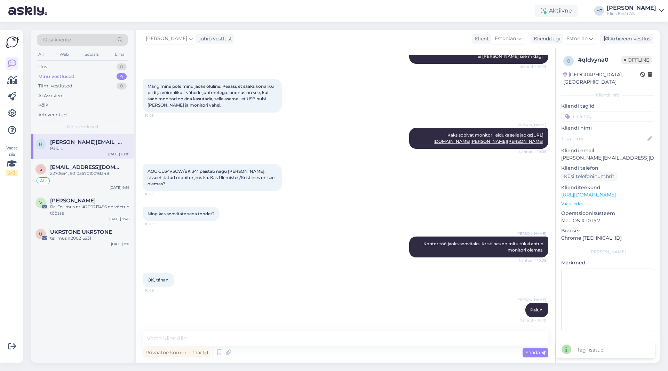
click at [618, 111] on input at bounding box center [607, 116] width 93 height 10
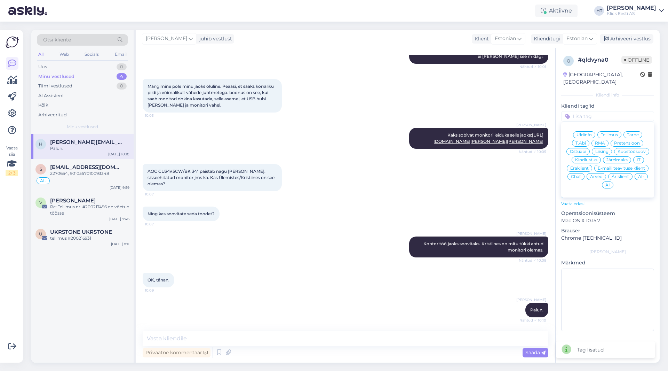
click at [582, 149] on span "Ostuabi" at bounding box center [578, 151] width 16 height 4
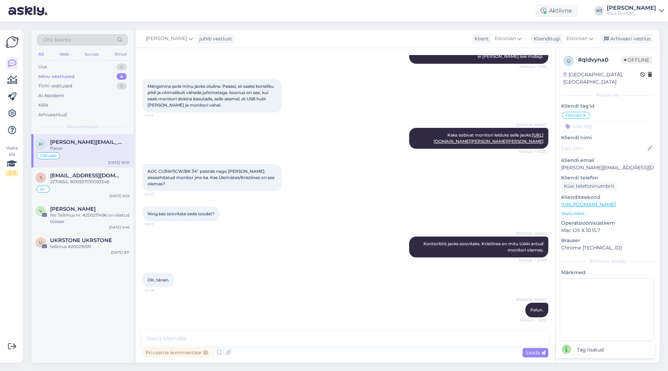
click at [606, 121] on input at bounding box center [607, 126] width 93 height 10
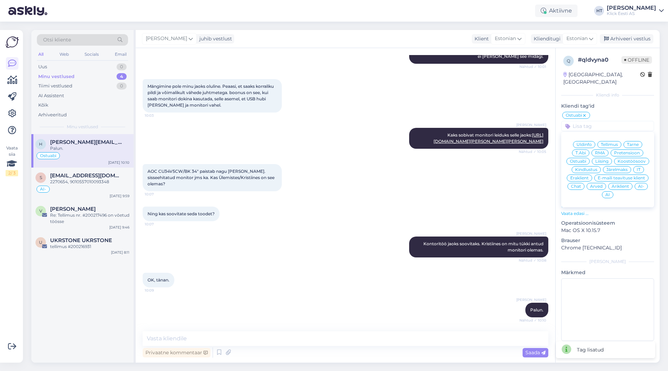
click at [618, 184] on span "Äriklient" at bounding box center [620, 186] width 17 height 4
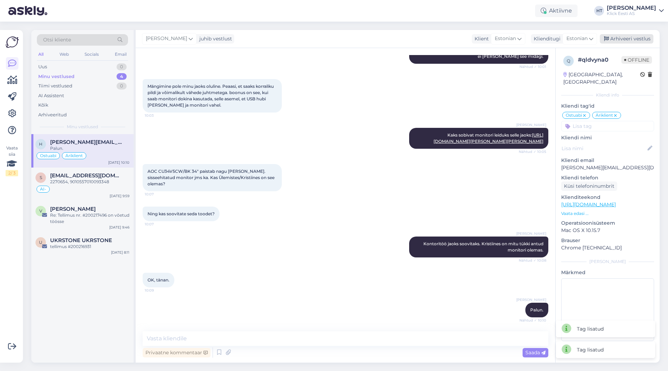
click at [622, 41] on div "Arhiveeri vestlus" at bounding box center [627, 38] width 54 height 9
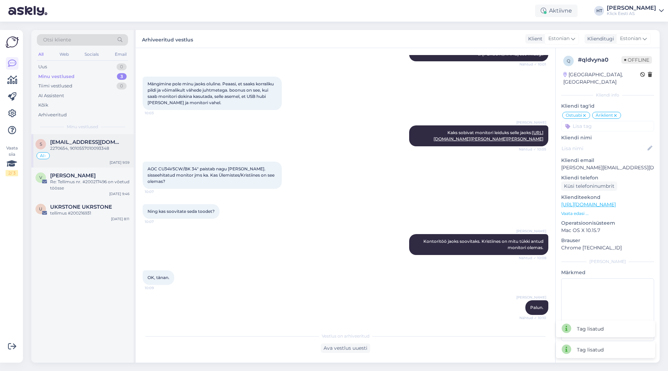
click at [89, 140] on span "[EMAIL_ADDRESS][DOMAIN_NAME]" at bounding box center [86, 142] width 72 height 6
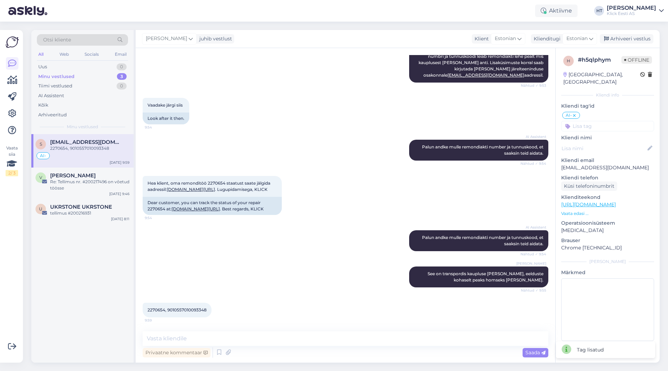
click at [625, 121] on input at bounding box center [607, 126] width 93 height 10
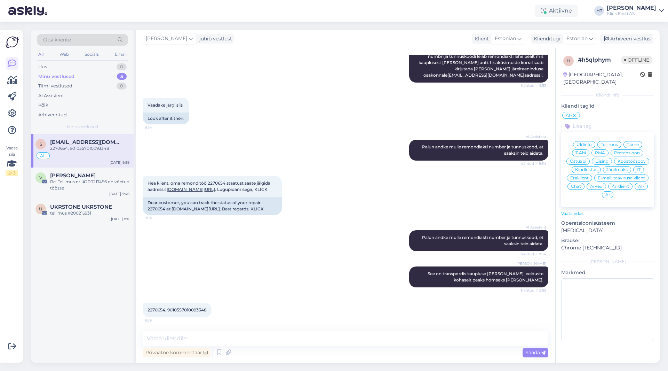
click at [607, 149] on div "RMA" at bounding box center [600, 152] width 17 height 7
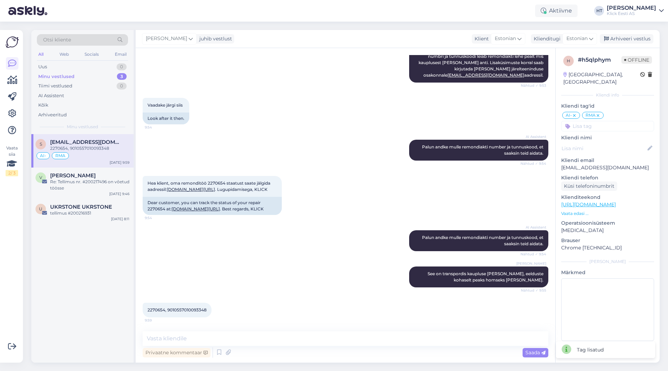
click at [609, 123] on input at bounding box center [607, 126] width 93 height 10
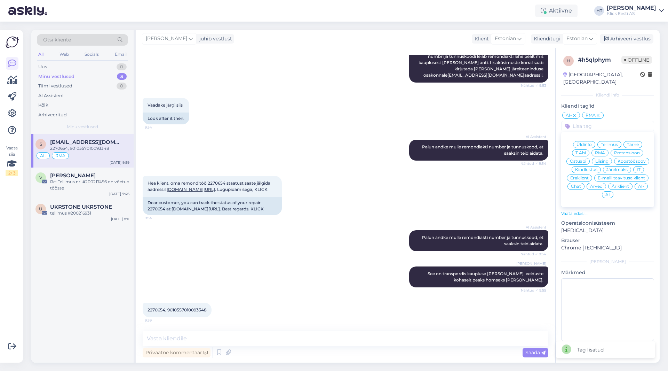
click at [584, 176] on span "Eraklient" at bounding box center [579, 178] width 18 height 4
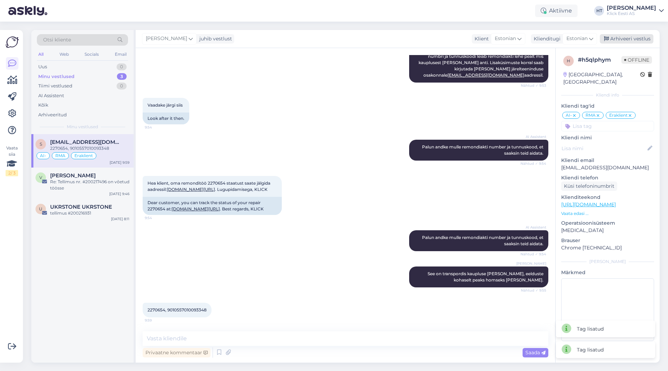
click at [624, 39] on div "Arhiveeri vestlus" at bounding box center [627, 38] width 54 height 9
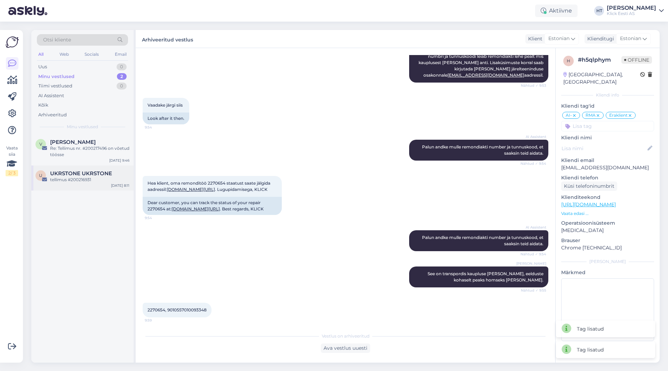
click at [101, 172] on span "UKRSTONE UKRSTONE" at bounding box center [81, 173] width 62 height 6
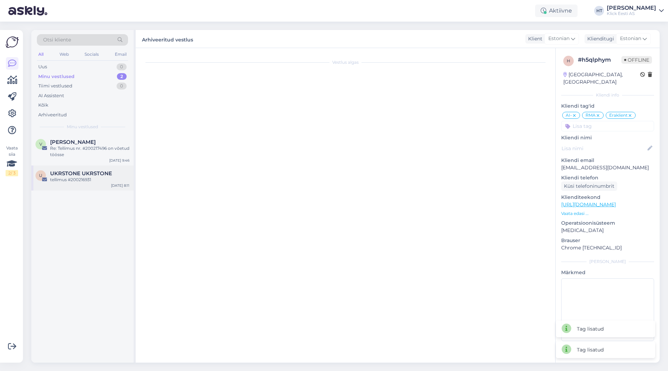
scroll to position [0, 0]
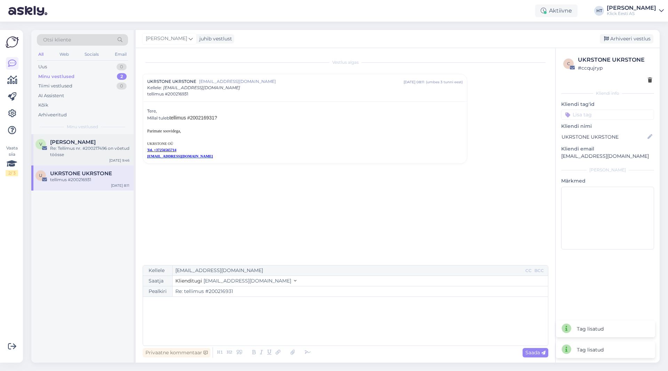
click at [103, 150] on div "Re: Tellimus nr. #200217496 on võetud töösse" at bounding box center [89, 151] width 79 height 13
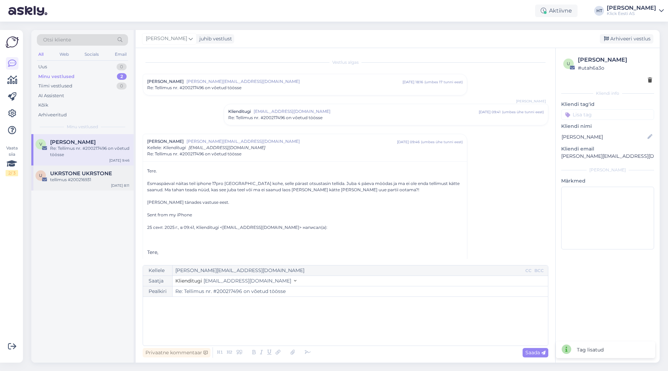
click at [106, 179] on div "tellimus #200216931" at bounding box center [89, 179] width 79 height 6
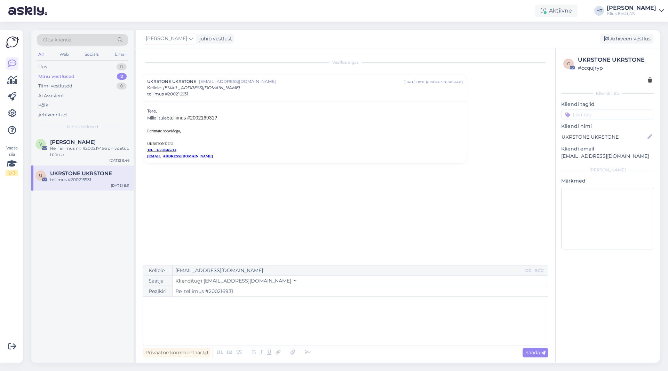
click at [84, 41] on div "Otsi kliente" at bounding box center [82, 39] width 91 height 11
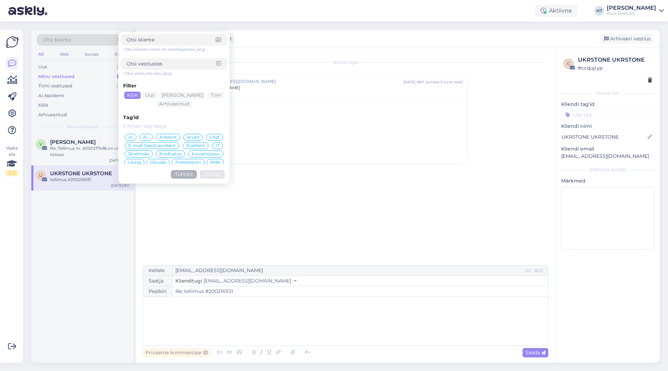
click at [157, 40] on input at bounding box center [171, 39] width 89 height 7
type input "[PERSON_NAME][EMAIL_ADDRESS][DOMAIN_NAME]"
click button "Otsing" at bounding box center [212, 174] width 25 height 9
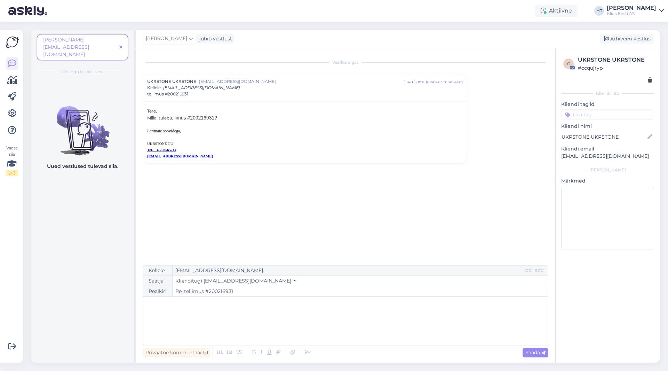
click at [121, 44] on span at bounding box center [121, 47] width 9 height 7
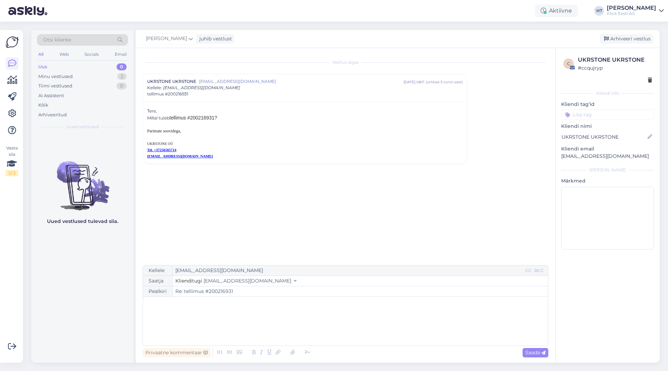
click at [75, 37] on div "Otsi kliente" at bounding box center [82, 39] width 91 height 11
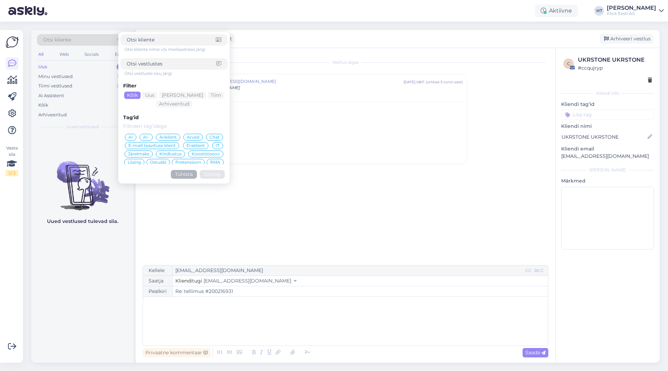
click at [136, 38] on input at bounding box center [171, 39] width 89 height 7
type input "[PERSON_NAME]"
click button "Otsing" at bounding box center [212, 174] width 25 height 9
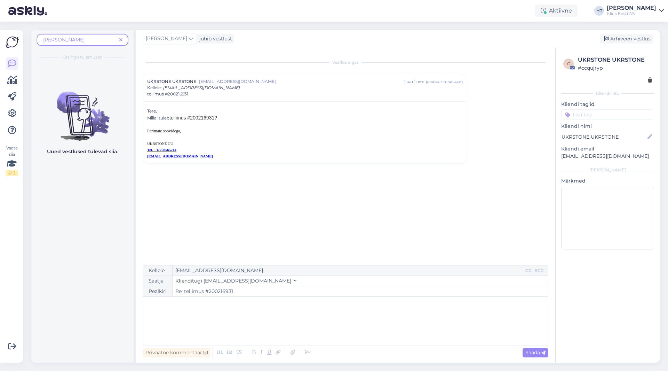
click at [123, 40] on span at bounding box center [121, 39] width 9 height 7
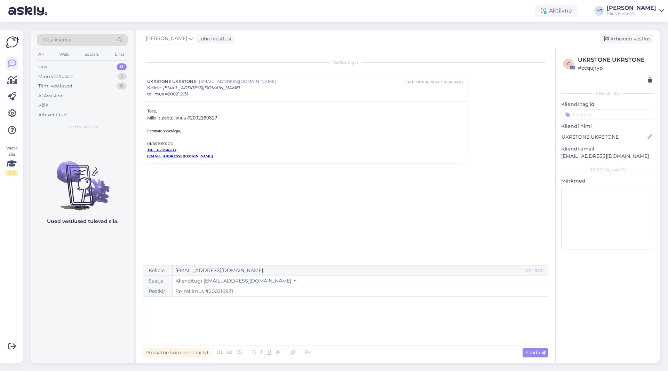
click at [64, 263] on div "Uued vestlused tulevad siia." at bounding box center [82, 248] width 102 height 228
click at [118, 303] on div "Uued vestlused tulevad siia." at bounding box center [82, 248] width 102 height 228
click at [93, 299] on div "Uued vestlused tulevad siia." at bounding box center [82, 248] width 102 height 228
click at [110, 76] on div "Minu vestlused 2" at bounding box center [82, 77] width 91 height 10
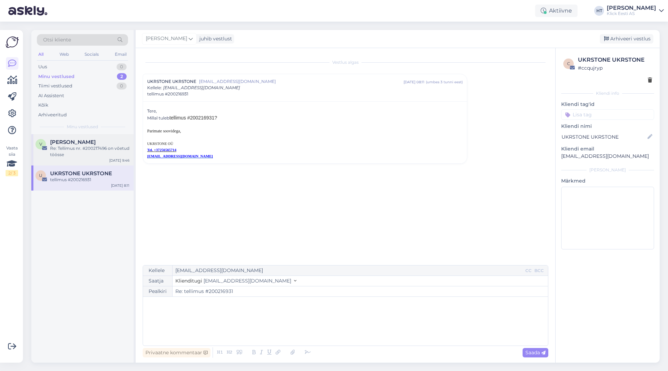
click at [109, 140] on div "[PERSON_NAME]" at bounding box center [89, 142] width 79 height 6
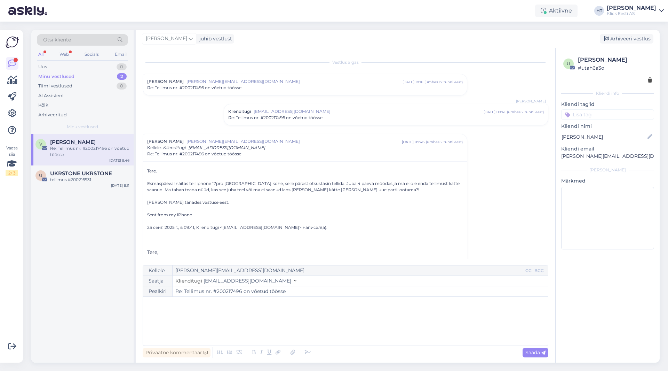
click at [311, 118] on span "Re: Tellimus nr. #200217496 on võetud töösse" at bounding box center [275, 117] width 94 height 6
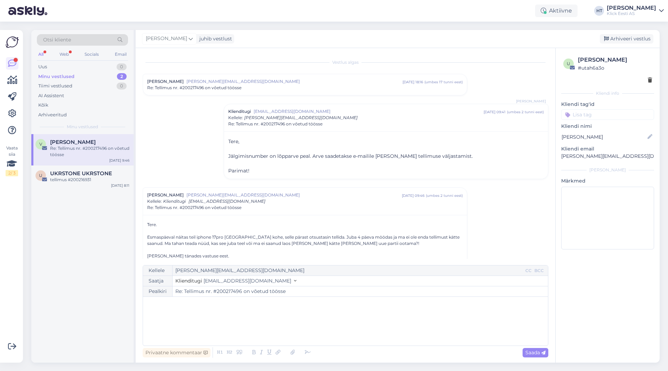
click at [74, 74] on div "Minu vestlused 2" at bounding box center [82, 77] width 91 height 10
click at [70, 41] on span "Otsi kliente" at bounding box center [57, 39] width 28 height 7
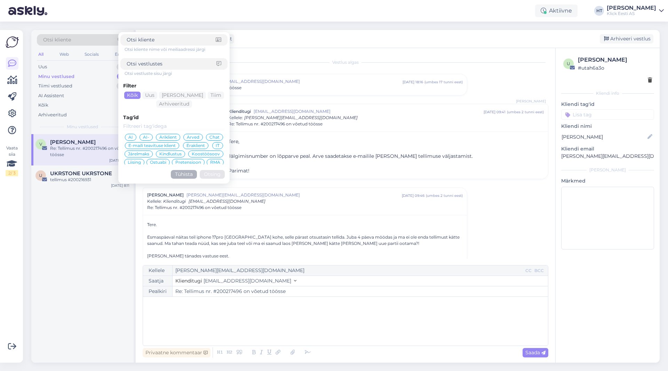
click at [149, 60] on div at bounding box center [173, 63] width 107 height 11
click at [151, 62] on input at bounding box center [172, 63] width 90 height 7
type input "varude"
click button "Otsing" at bounding box center [212, 174] width 25 height 9
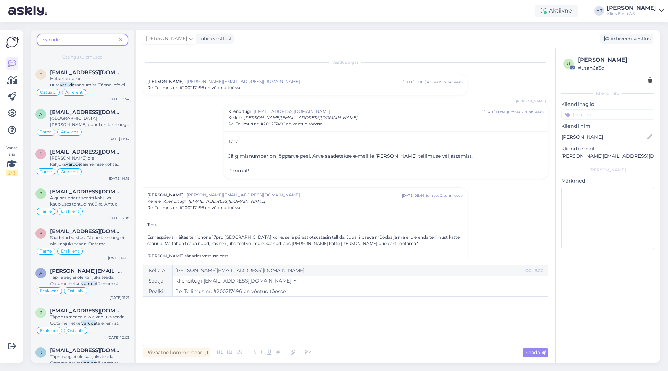
click at [121, 40] on icon at bounding box center [120, 40] width 3 height 5
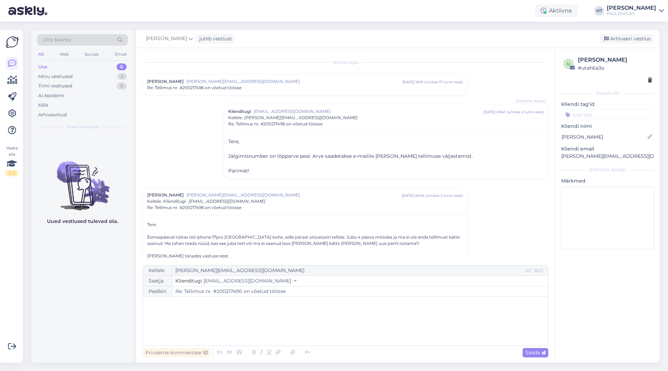
click at [100, 39] on div "Otsi kliente" at bounding box center [82, 39] width 91 height 11
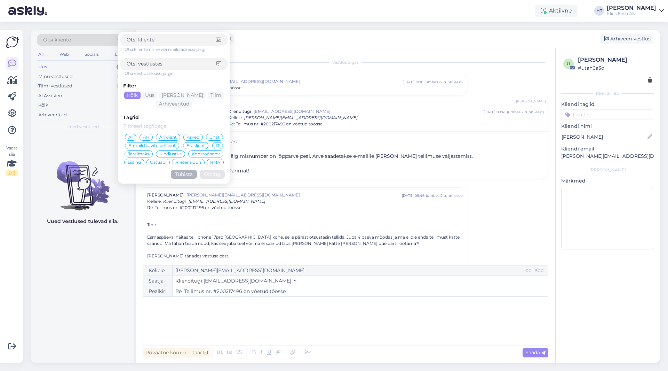
click at [179, 63] on input at bounding box center [172, 63] width 90 height 7
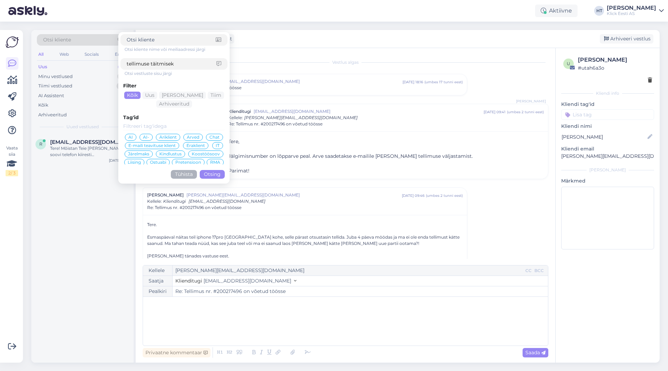
type input "tellimuse täitmiseks"
click button "Otsing" at bounding box center [212, 174] width 25 height 9
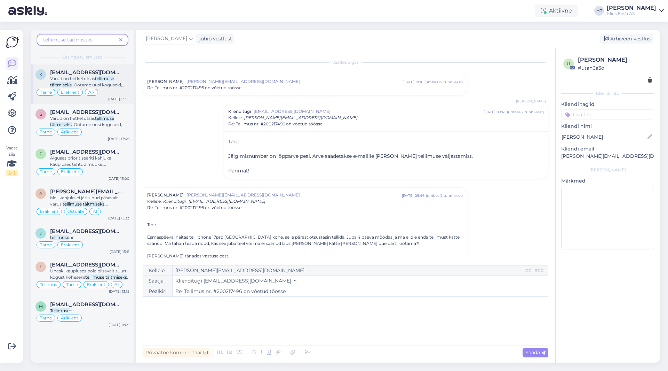
click at [109, 76] on mark "tellimuse" at bounding box center [104, 78] width 19 height 5
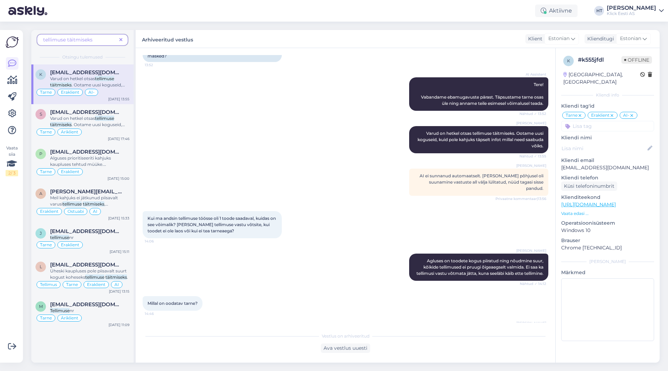
scroll to position [69, 0]
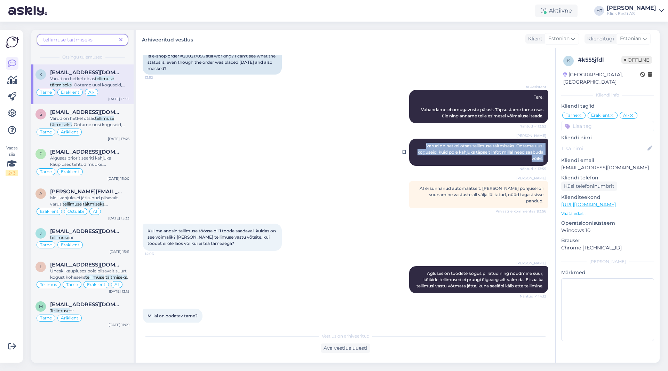
drag, startPoint x: 420, startPoint y: 139, endPoint x: 540, endPoint y: 153, distance: 120.5
click at [540, 153] on div "[PERSON_NAME] [PERSON_NAME] on hetkel otsas tellimuse täitmiseks. Ootame uusi k…" at bounding box center [478, 152] width 139 height 27
click at [256, 131] on div "[PERSON_NAME] [PERSON_NAME] on hetkel otsas tellimuse täitmiseks. Ootame uusi k…" at bounding box center [346, 152] width 406 height 42
click at [122, 39] on icon at bounding box center [120, 40] width 3 height 5
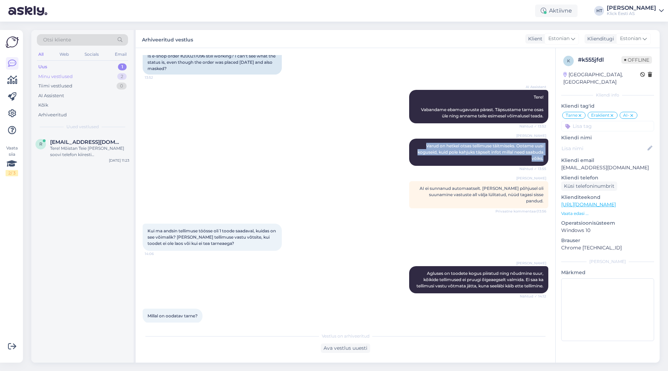
click at [113, 74] on div "Minu vestlused 2" at bounding box center [82, 77] width 91 height 10
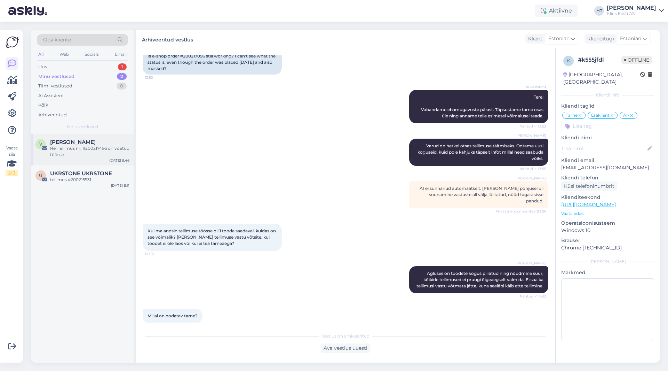
click at [93, 156] on div "Re: Tellimus nr. #200217496 on võetud töösse" at bounding box center [89, 151] width 79 height 13
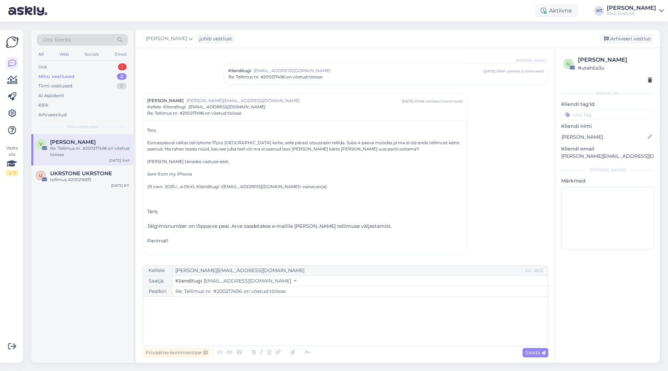
scroll to position [41, 0]
click at [280, 310] on div "﻿" at bounding box center [346, 321] width 398 height 42
click at [538, 352] on span "Saada" at bounding box center [536, 352] width 20 height 6
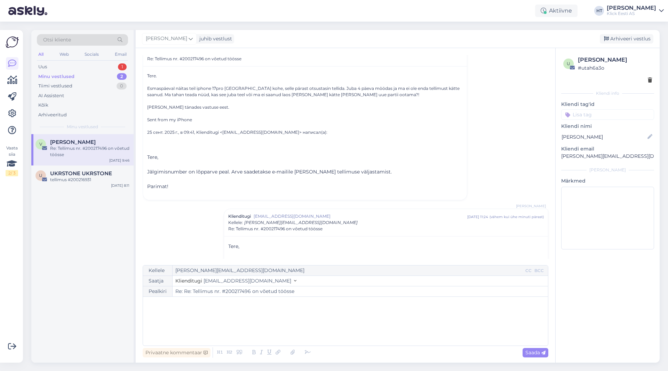
click at [596, 116] on input at bounding box center [607, 114] width 93 height 10
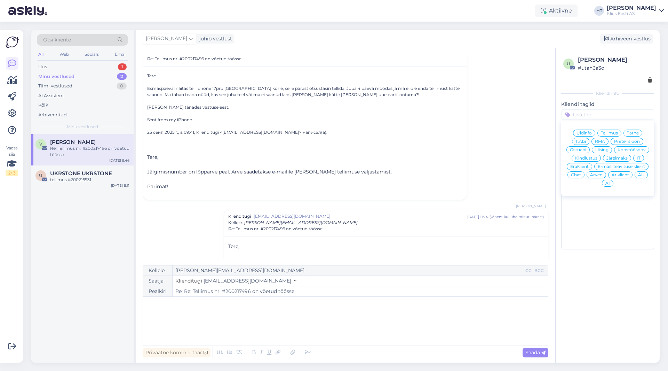
click at [637, 130] on div "Tarne" at bounding box center [633, 132] width 19 height 7
type input "Re: Tellimus nr. #200217496 on võetud töösse"
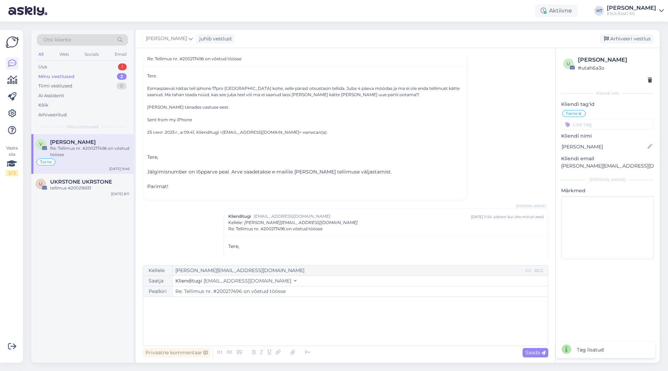
scroll to position [124, 0]
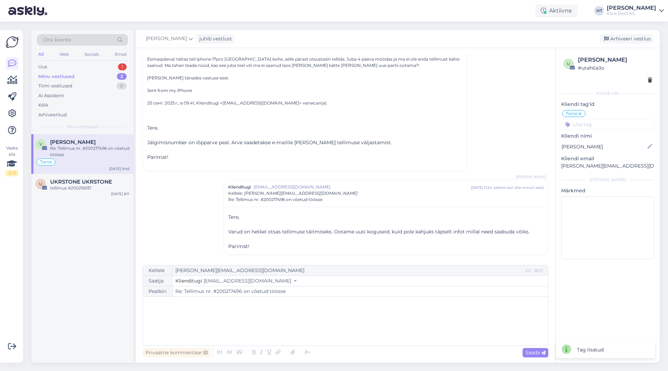
click at [611, 120] on input at bounding box center [607, 124] width 93 height 10
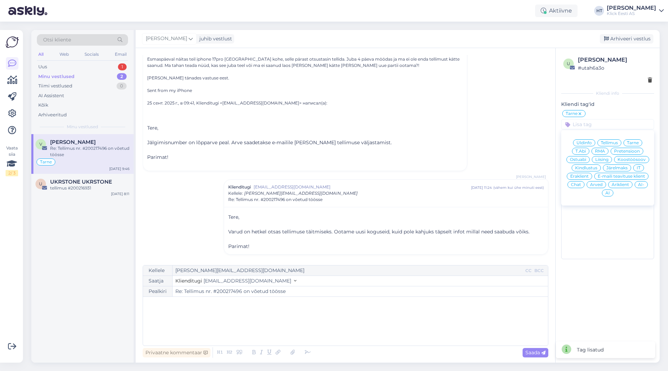
click at [619, 182] on div "Äriklient" at bounding box center [620, 184] width 24 height 7
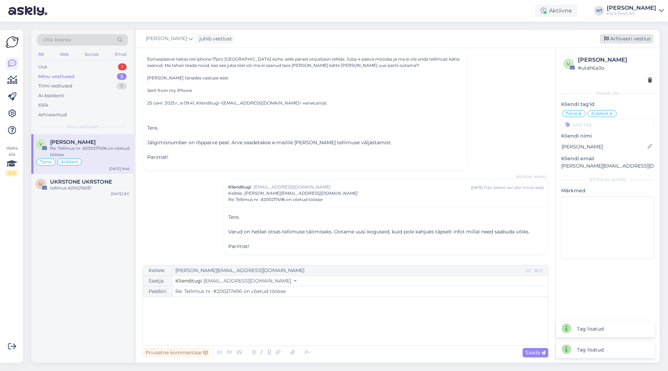
click at [623, 41] on div "Arhiveeri vestlus" at bounding box center [627, 38] width 54 height 9
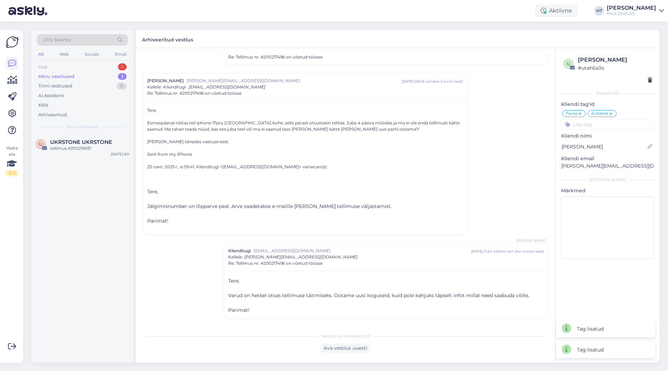
click at [114, 67] on div "Uus 1" at bounding box center [82, 67] width 91 height 10
click at [102, 143] on span "[EMAIL_ADDRESS][DOMAIN_NAME]" at bounding box center [86, 142] width 72 height 6
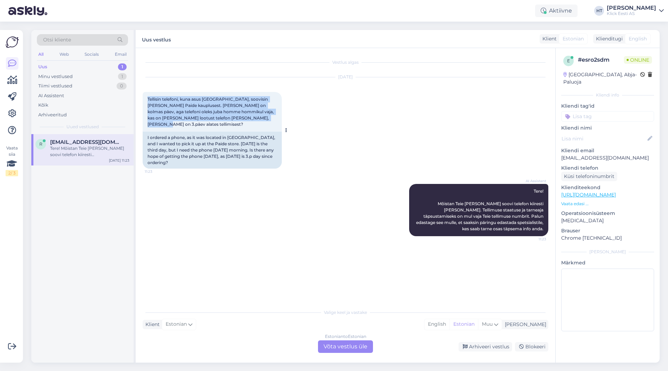
drag, startPoint x: 148, startPoint y: 98, endPoint x: 273, endPoint y: 121, distance: 127.3
click at [273, 121] on div "Tellisin telefoni, kuna asus [GEOGRAPHIC_DATA], soovisin [PERSON_NAME] Paide ka…" at bounding box center [212, 112] width 139 height 40
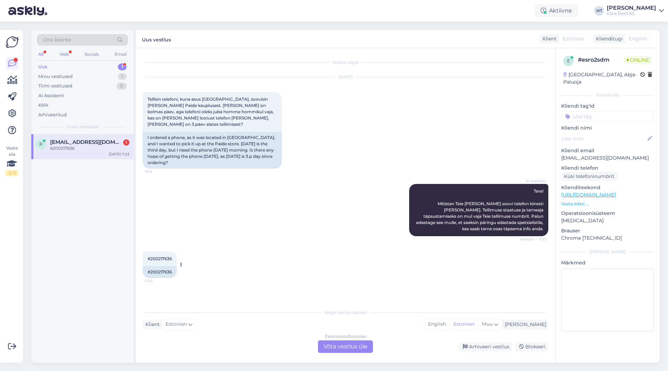
click at [168, 256] on span "#200217636" at bounding box center [160, 258] width 24 height 5
click at [301, 254] on div "#200217636 11:24 #200217636" at bounding box center [346, 265] width 406 height 42
click at [348, 347] on div "Estonian to Estonian Võta vestlus üle" at bounding box center [345, 346] width 55 height 13
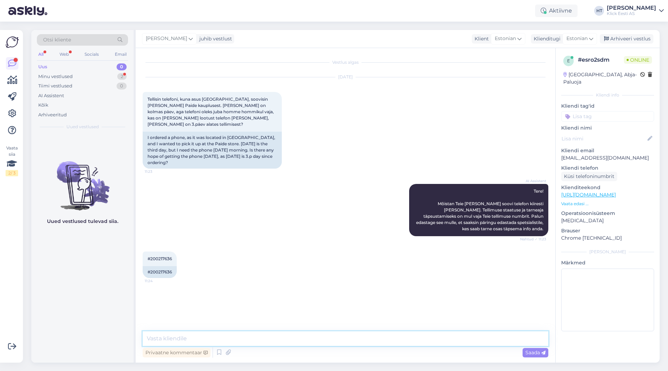
click at [347, 338] on textarea at bounding box center [346, 338] width 406 height 15
type textarea "Üleeile, alustati tarnega, eeldatavasti tänase jooksul jõuab."
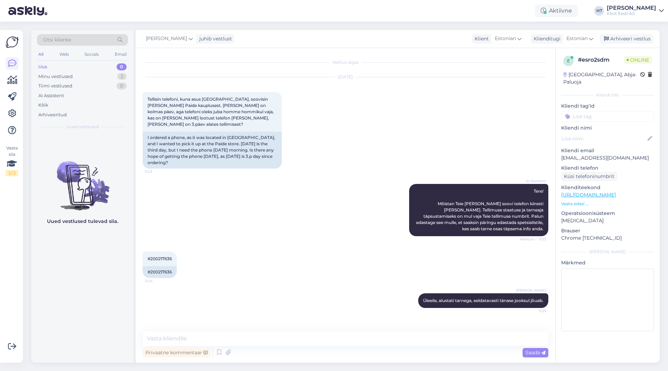
click at [113, 70] on div "Uus 0" at bounding box center [82, 67] width 91 height 10
click at [114, 75] on div "Minu vestlused 2" at bounding box center [82, 77] width 91 height 10
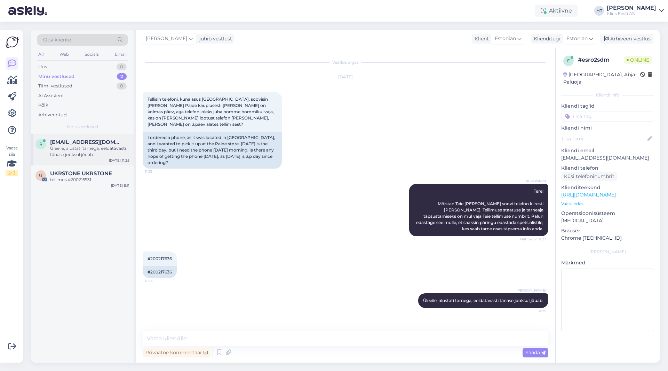
click at [117, 148] on div "Üleeile, alustati tarnega, eeldatavasti tänase jooksul jõuab." at bounding box center [89, 151] width 79 height 13
click at [111, 180] on div "tellimus #200216931" at bounding box center [89, 179] width 79 height 6
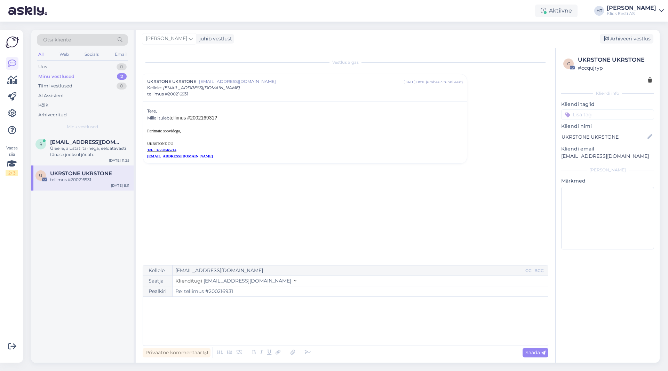
click at [203, 117] on span "tellimus #200216931?" at bounding box center [193, 118] width 48 height 6
click at [103, 140] on span "[EMAIL_ADDRESS][DOMAIN_NAME]" at bounding box center [86, 142] width 72 height 6
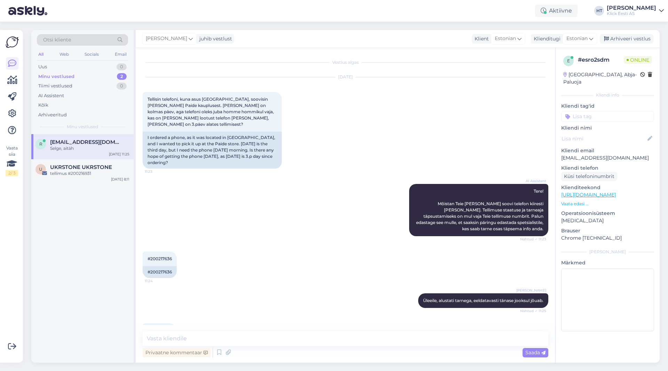
scroll to position [8, 0]
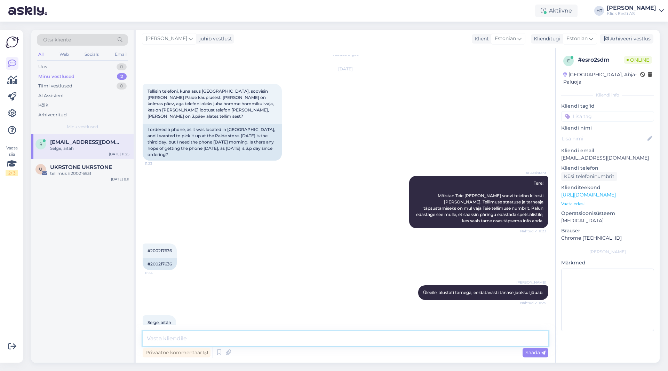
click at [248, 335] on textarea at bounding box center [346, 338] width 406 height 15
type textarea "Palun."
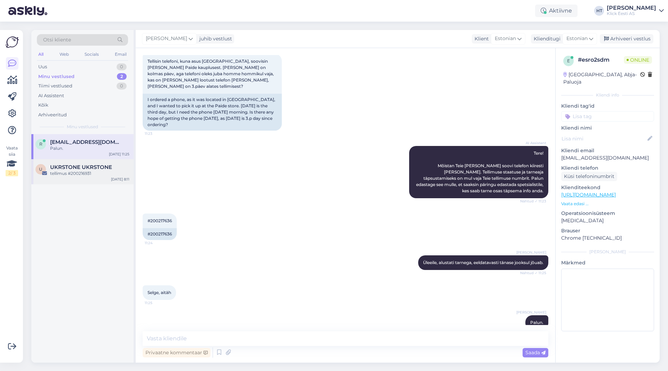
click at [46, 177] on div "U UKRSTONE UKRSTONE tellimus #200216931 [DATE] 8:11" at bounding box center [82, 171] width 102 height 25
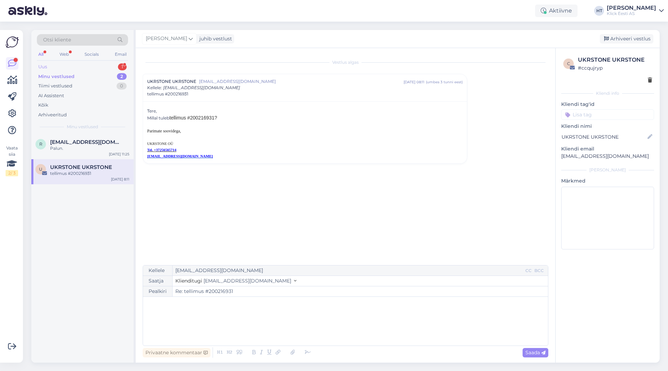
click at [101, 64] on div "Uus 1" at bounding box center [82, 67] width 91 height 10
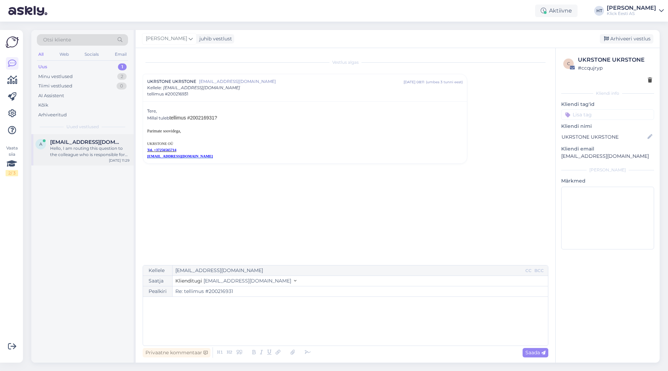
click at [99, 144] on span "[EMAIL_ADDRESS][DOMAIN_NAME]" at bounding box center [86, 142] width 72 height 6
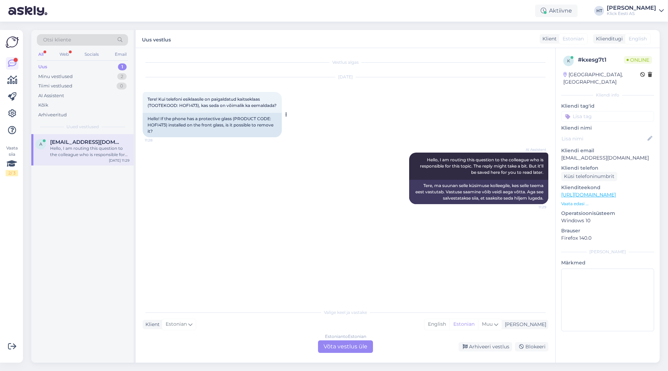
click at [189, 105] on span "Tere! Kui telefoni esiklaasile on paigaldatud kaitseklaas (TOOTEKOOD: HOFI473),…" at bounding box center [212, 101] width 129 height 11
click at [226, 152] on div "AI Assistent Hello, I am routing this question to the colleague who is responsi…" at bounding box center [346, 178] width 406 height 67
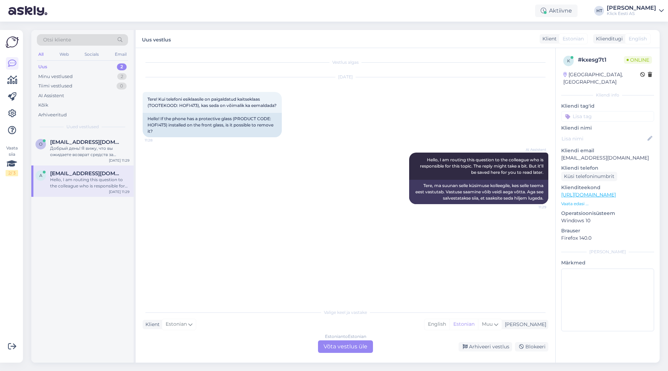
click at [332, 345] on div "Estonian to Estonian Võta vestlus üle" at bounding box center [345, 346] width 55 height 13
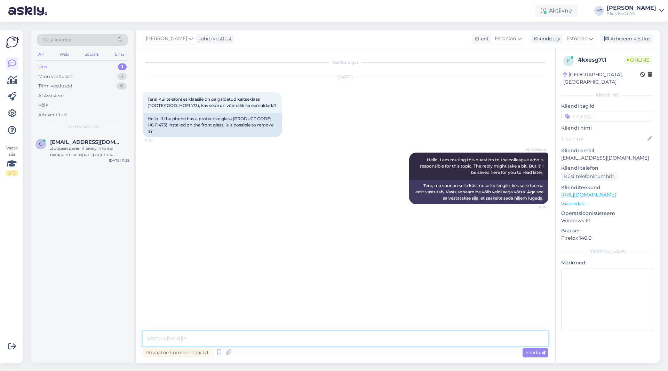
click at [333, 337] on textarea at bounding box center [346, 338] width 406 height 15
type textarea "Kaitseklaase saab lihtsa veavaga eemaldada. Küüned tuleb äära vahele ajada ja t…"
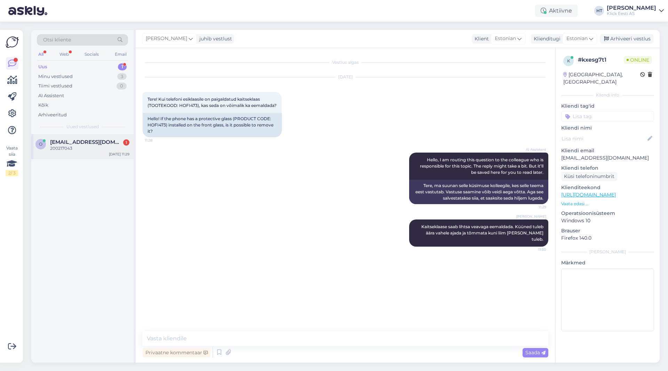
click at [97, 156] on div "o [EMAIL_ADDRESS][DOMAIN_NAME] 1 200217043 [DATE] 11:29" at bounding box center [82, 146] width 102 height 25
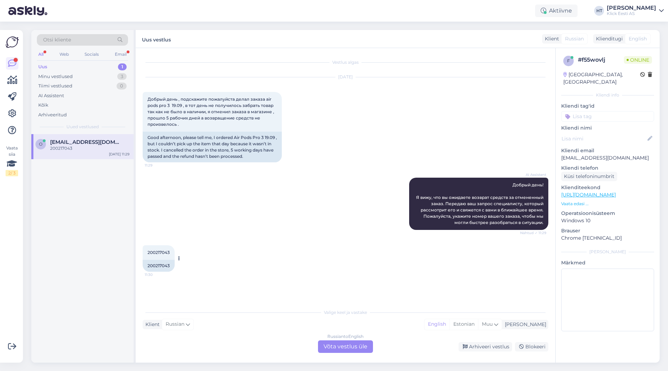
click at [159, 249] on div "200217043 11:30" at bounding box center [159, 252] width 32 height 15
click at [249, 210] on div "AI Assistent Добрый день! Я вижу, что вы ожидаете возврат средств за отмененный…" at bounding box center [346, 204] width 406 height 68
click at [276, 194] on div "AI Assistent Добрый день! Я вижу, что вы ожидаете возврат средств за отмененный…" at bounding box center [346, 204] width 406 height 68
drag, startPoint x: 148, startPoint y: 252, endPoint x: 170, endPoint y: 250, distance: 22.8
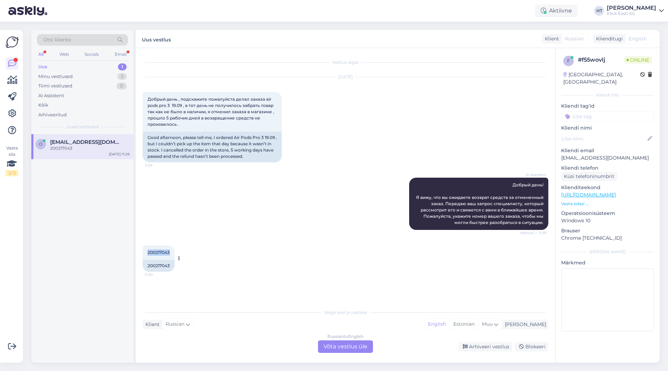
click at [170, 250] on div "200217043 11:30" at bounding box center [159, 252] width 32 height 15
drag, startPoint x: 170, startPoint y: 251, endPoint x: 148, endPoint y: 252, distance: 22.0
click at [148, 252] on div "200217043 11:30" at bounding box center [159, 252] width 32 height 15
click at [148, 252] on span "200217043" at bounding box center [159, 252] width 22 height 5
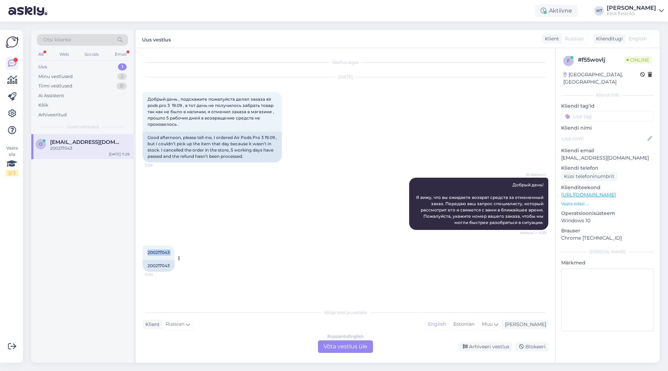
drag, startPoint x: 148, startPoint y: 252, endPoint x: 158, endPoint y: 252, distance: 9.8
click at [158, 252] on span "200217043" at bounding box center [159, 252] width 22 height 5
drag, startPoint x: 148, startPoint y: 252, endPoint x: 169, endPoint y: 253, distance: 20.9
click at [169, 253] on span "200217043" at bounding box center [159, 252] width 22 height 5
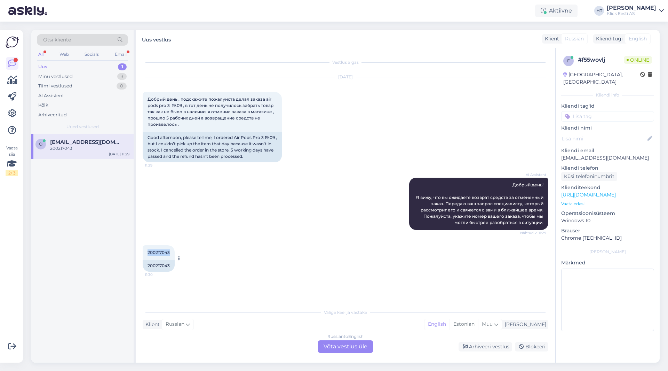
click at [169, 253] on span "200217043" at bounding box center [159, 252] width 22 height 5
drag, startPoint x: 169, startPoint y: 253, endPoint x: 163, endPoint y: 253, distance: 6.3
click at [163, 253] on span "200217043" at bounding box center [159, 252] width 22 height 5
click at [156, 253] on span "200217043" at bounding box center [159, 252] width 22 height 5
drag, startPoint x: 148, startPoint y: 252, endPoint x: 171, endPoint y: 252, distance: 23.7
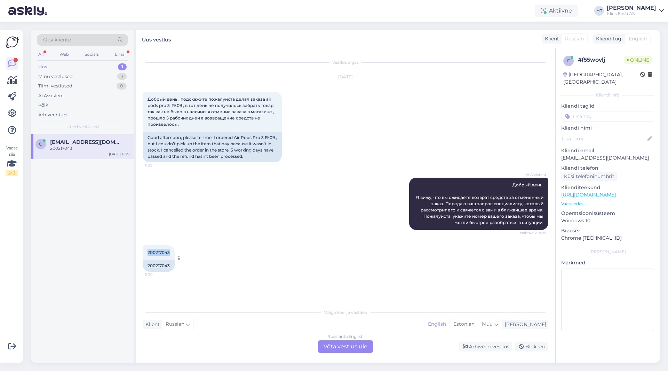
click at [171, 252] on div "200217043 11:30" at bounding box center [159, 252] width 32 height 15
click at [111, 66] on div "Uus 1" at bounding box center [82, 67] width 91 height 10
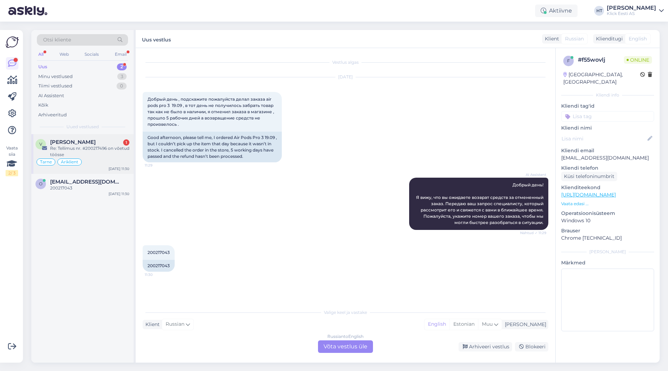
click at [101, 142] on div "[PERSON_NAME] 1" at bounding box center [89, 142] width 79 height 6
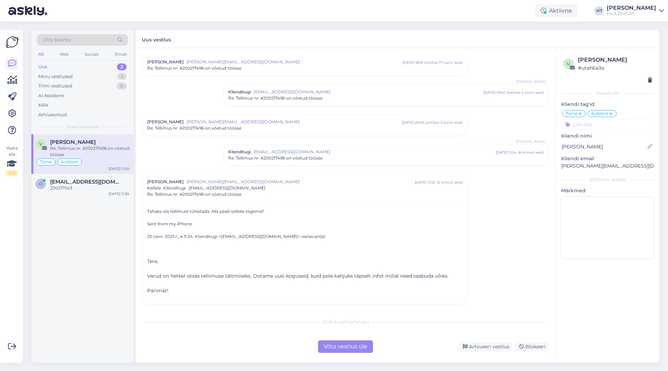
scroll to position [20, 0]
click at [417, 151] on span "[EMAIL_ADDRESS][DOMAIN_NAME]" at bounding box center [375, 151] width 242 height 6
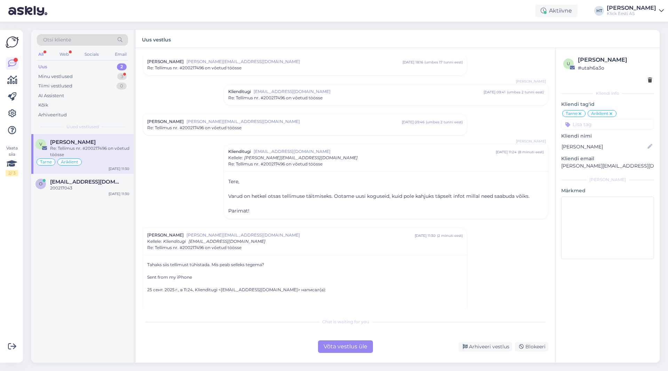
click at [350, 96] on div "Re: Tellimus nr. #200217496 on võetud töösse" at bounding box center [386, 98] width 316 height 6
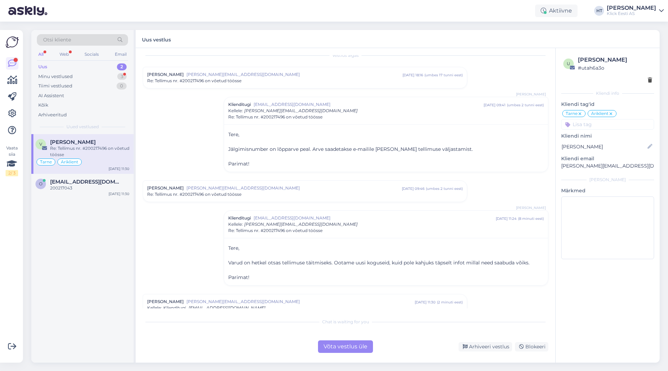
scroll to position [0, 0]
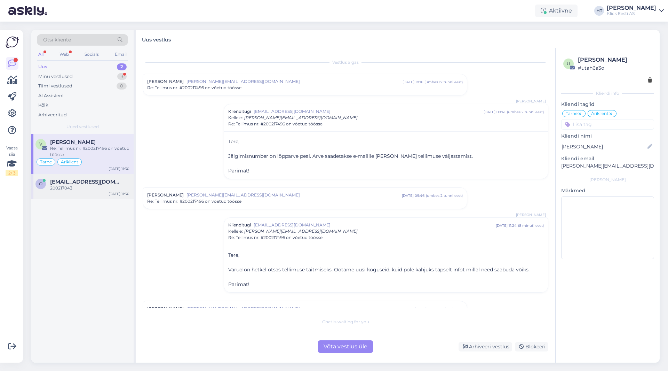
click at [113, 182] on span "[EMAIL_ADDRESS][DOMAIN_NAME]" at bounding box center [86, 182] width 72 height 6
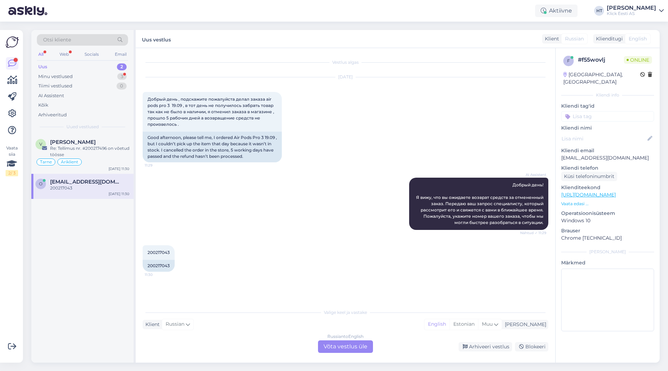
click at [354, 346] on div "Russian to English Võta vestlus üle" at bounding box center [345, 346] width 55 height 13
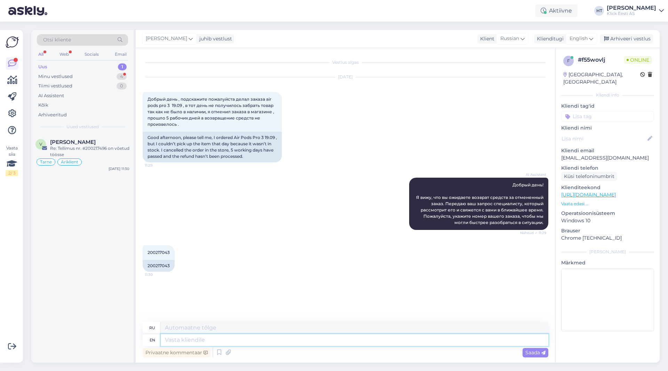
click at [350, 342] on textarea at bounding box center [355, 340] width 388 height 12
type textarea "When d"
type textarea "Когда"
type textarea "When did y"
type textarea "Когда это произошло?"
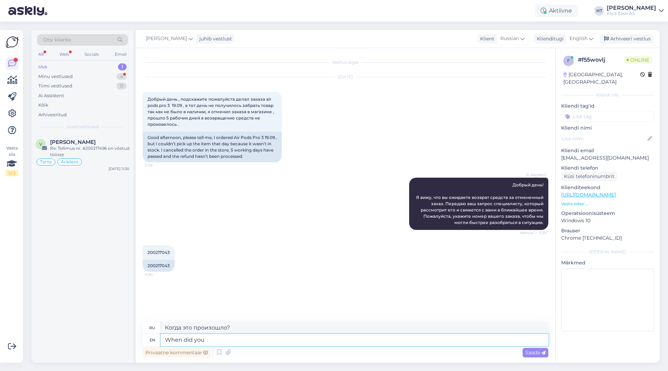
type textarea "When did you"
type textarea "Когда ты"
type textarea "When did you receive th"
type textarea "Когда вы получили"
type textarea "When did you receive the notification a"
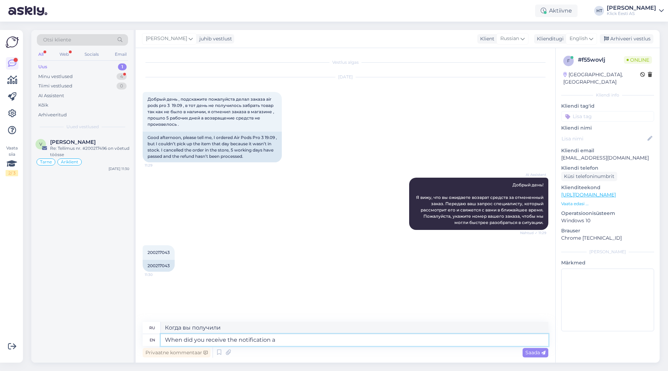
type textarea "Когда вы получили уведомление?"
type textarea "When did you receive the notification about t"
type textarea "Когда вы получили уведомление о"
type textarea "When did you receive the notification about the order"
type textarea "Когда вы получили уведомление о заказе?"
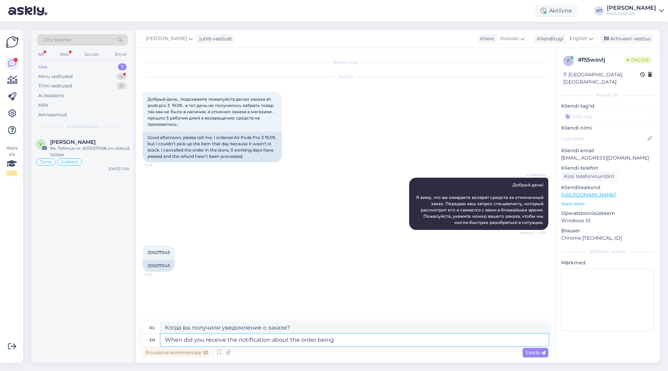
type textarea "When did you receive the notification about the order being"
type textarea "Когда вы получили уведомление о том, что заказ находится в процессе выполнения?"
type textarea "When did you receive the notification about the order being cna"
type textarea "Когда вы получили уведомление о том, что заказ находится в стадии исполнения?"
type textarea "When did you receive the notification about the order being cancelled"
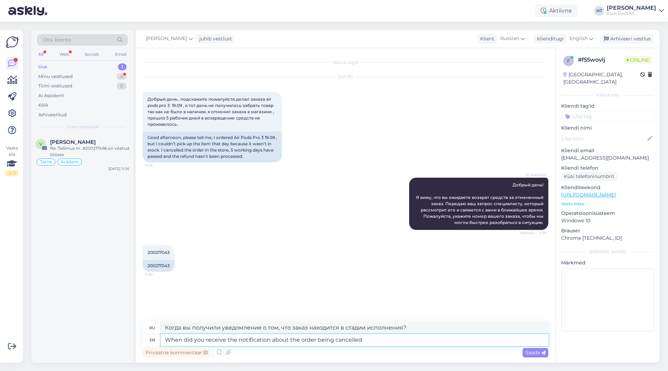
type textarea "Когда вы получили уведомление об отмене заказа?"
type textarea "When did you receive the notification about the order being cancelled?"
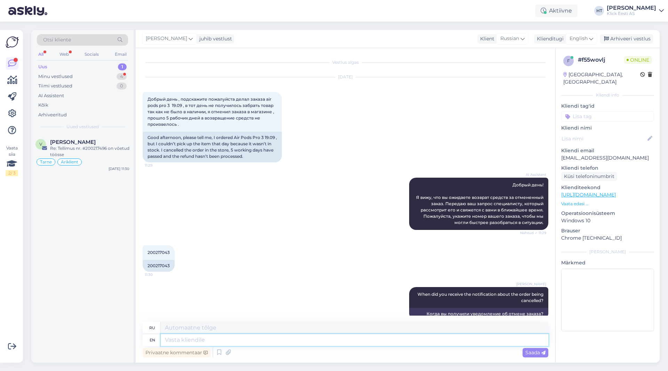
scroll to position [12, 0]
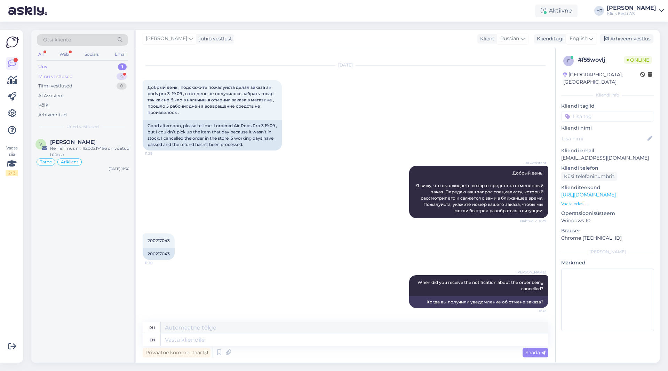
click at [110, 77] on div "Minu vestlused 4" at bounding box center [82, 77] width 91 height 10
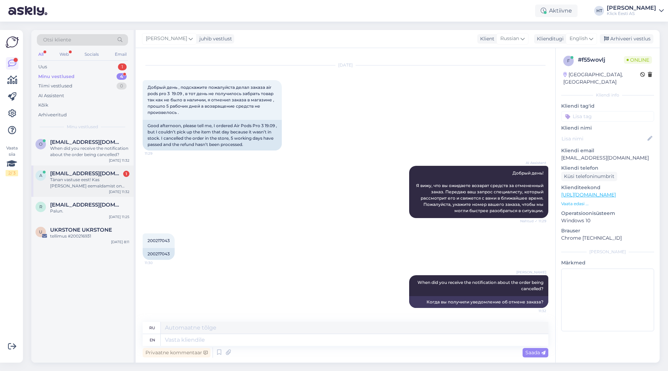
click at [114, 172] on div "[EMAIL_ADDRESS][DOMAIN_NAME] 1" at bounding box center [89, 173] width 79 height 6
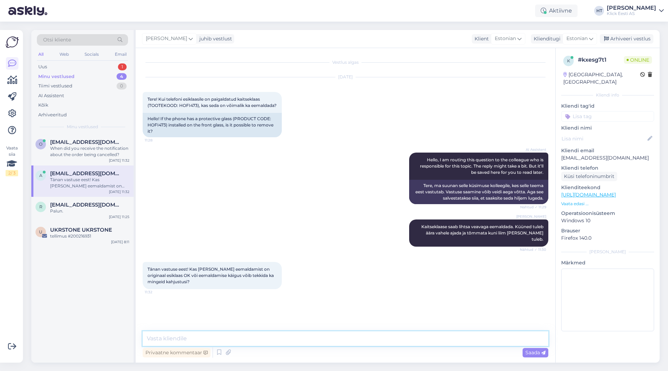
click at [266, 332] on textarea at bounding box center [346, 338] width 406 height 15
type textarea "Eemaldamine ei tekita vigastusi."
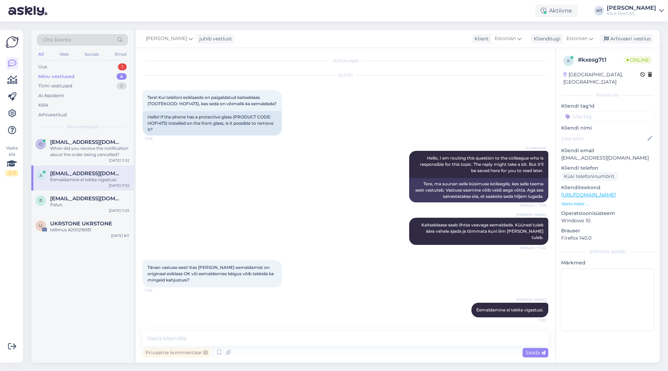
click at [80, 282] on div "o [EMAIL_ADDRESS][DOMAIN_NAME] When did you receive the notification about the …" at bounding box center [82, 248] width 102 height 228
click at [110, 62] on div "Uus 1" at bounding box center [82, 67] width 91 height 10
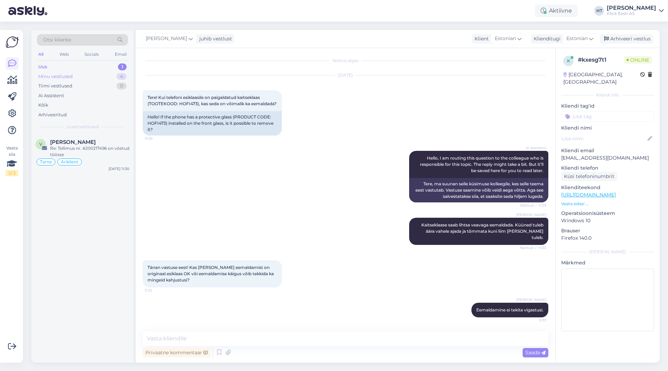
click at [104, 78] on div "Minu vestlused 4" at bounding box center [82, 77] width 91 height 10
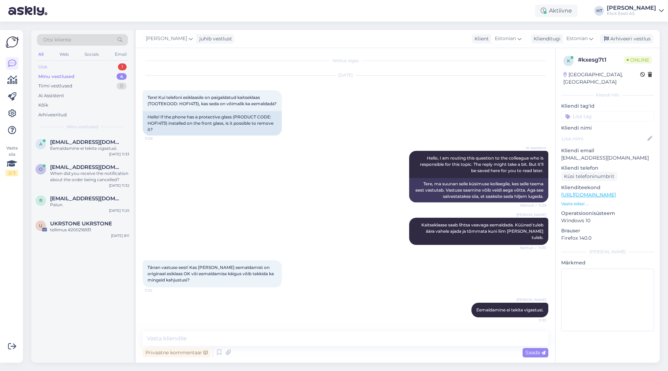
click at [119, 68] on div "1" at bounding box center [122, 66] width 9 height 7
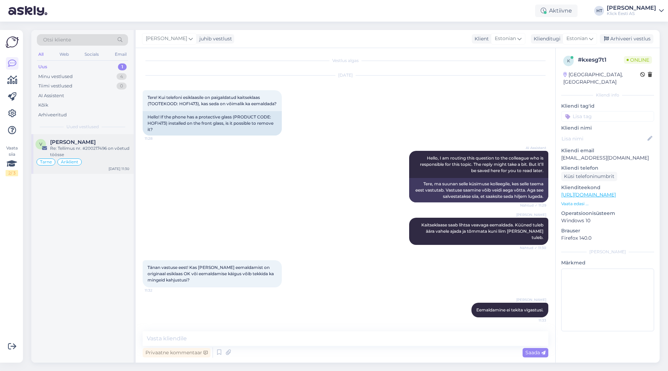
click at [106, 145] on div "[PERSON_NAME]" at bounding box center [89, 142] width 79 height 6
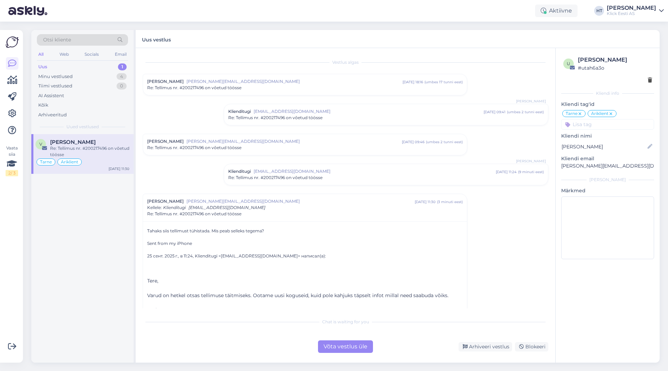
click at [337, 347] on div "Võta vestlus üle" at bounding box center [345, 346] width 55 height 13
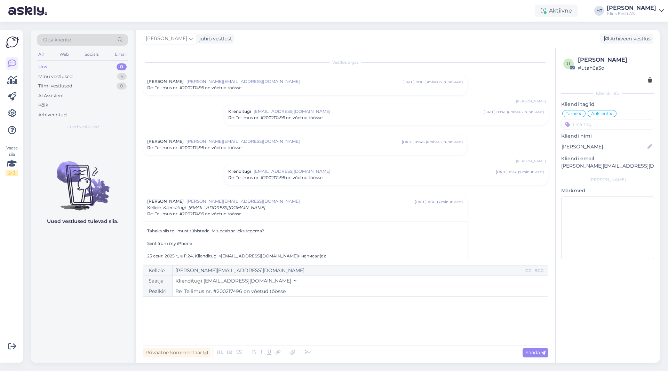
click at [173, 45] on div "[PERSON_NAME] juhib vestlust [GEOGRAPHIC_DATA] vestlus" at bounding box center [398, 39] width 524 height 18
click at [189, 40] on icon at bounding box center [191, 39] width 4 height 8
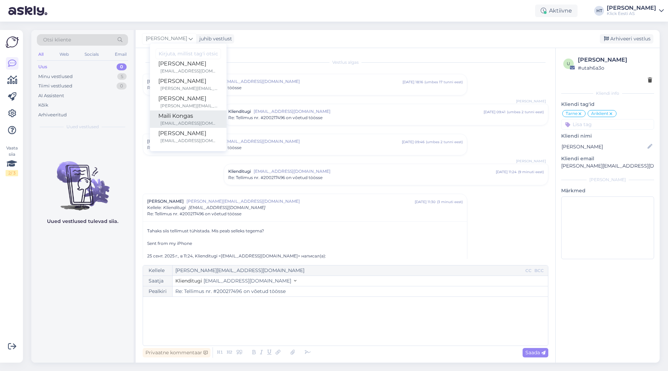
scroll to position [35, 0]
click at [192, 94] on div "[PERSON_NAME][EMAIL_ADDRESS][PERSON_NAME][DOMAIN_NAME]" at bounding box center [189, 94] width 58 height 6
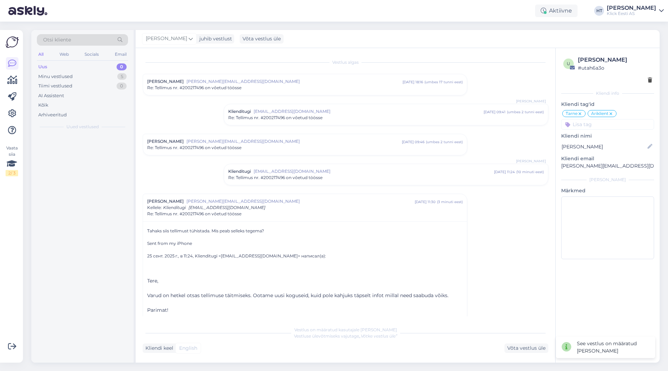
scroll to position [12, 0]
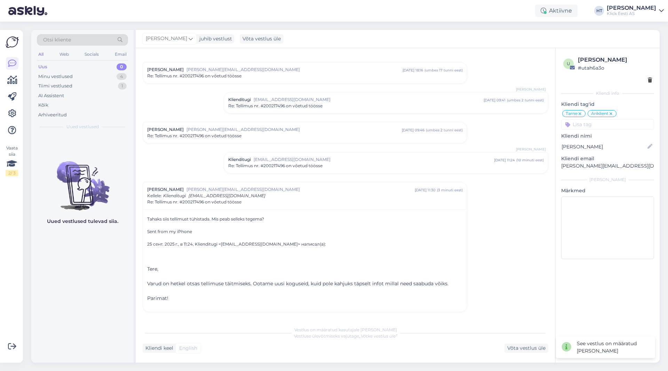
click at [120, 286] on div "Uued vestlused tulevad siia." at bounding box center [82, 248] width 102 height 228
click at [107, 78] on div "Minu vestlused 4" at bounding box center [82, 77] width 91 height 10
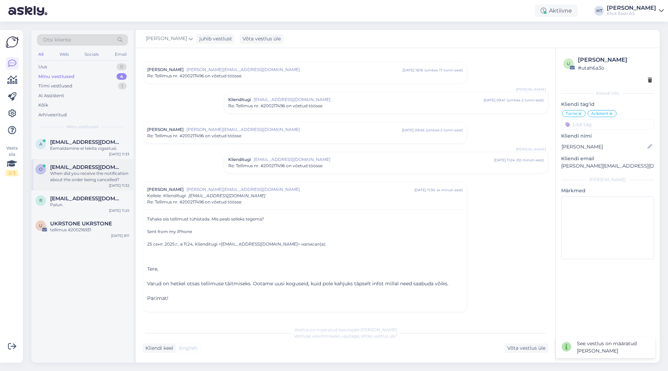
click at [116, 166] on span "[EMAIL_ADDRESS][DOMAIN_NAME]" at bounding box center [86, 167] width 72 height 6
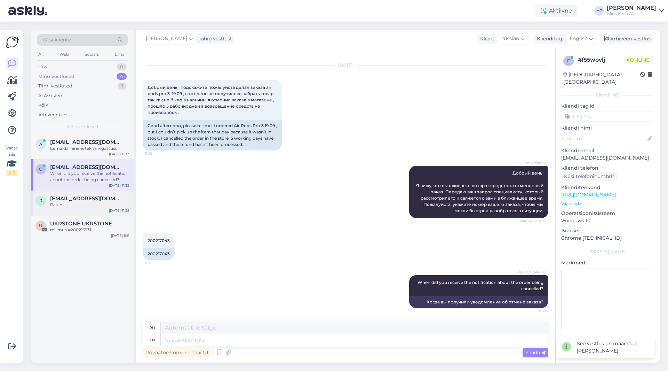
click at [119, 200] on div "[EMAIL_ADDRESS][DOMAIN_NAME]" at bounding box center [89, 198] width 79 height 6
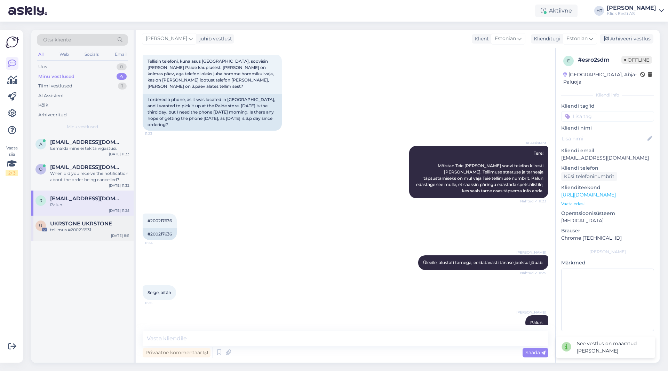
click at [112, 224] on div "UKRSTONE UKRSTONE" at bounding box center [89, 223] width 79 height 6
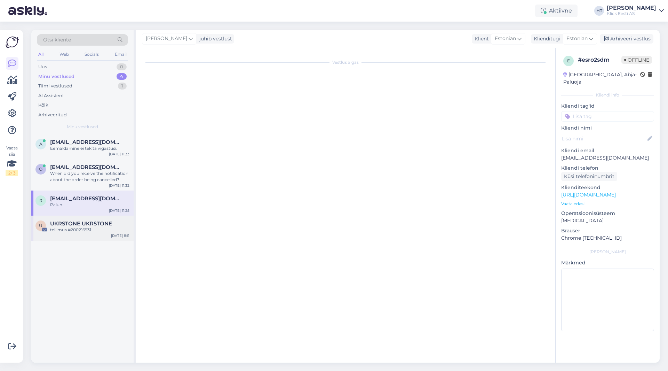
scroll to position [0, 0]
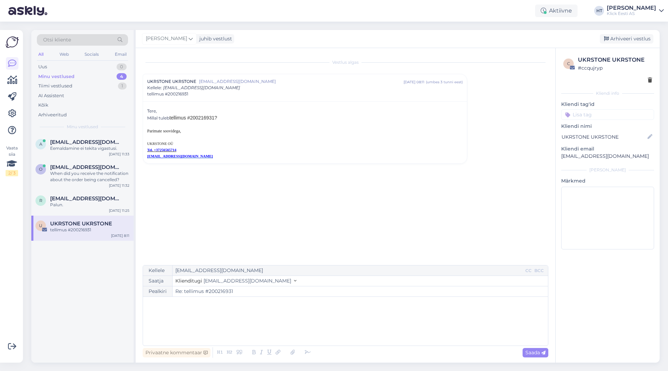
click at [197, 117] on span "tellimus #200216931?" at bounding box center [193, 118] width 48 height 6
click at [260, 135] on div "Parimate soovidega, UKRSTONE OÜ Tel. [PHONE_NUMBER] [EMAIL_ADDRESS][DOMAIN_NAME]" at bounding box center [305, 143] width 316 height 31
click at [260, 185] on div "Vestlus algas UKRSTONE UKRSTONE [EMAIL_ADDRESS][DOMAIN_NAME] [DATE] 08:11 ( umb…" at bounding box center [349, 157] width 412 height 204
click at [72, 322] on div "a [EMAIL_ADDRESS][DOMAIN_NAME] Eemaldamine ei tekita vigastusi. [DATE] 11:33 o …" at bounding box center [82, 248] width 102 height 228
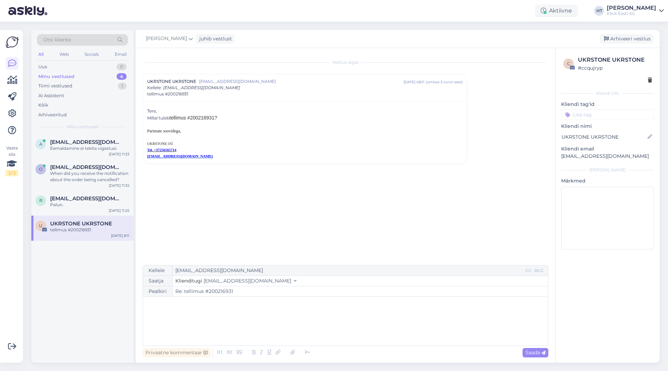
click at [77, 306] on div "a [EMAIL_ADDRESS][DOMAIN_NAME] Eemaldamine ei tekita vigastusi. [DATE] 11:33 o …" at bounding box center [82, 248] width 102 height 228
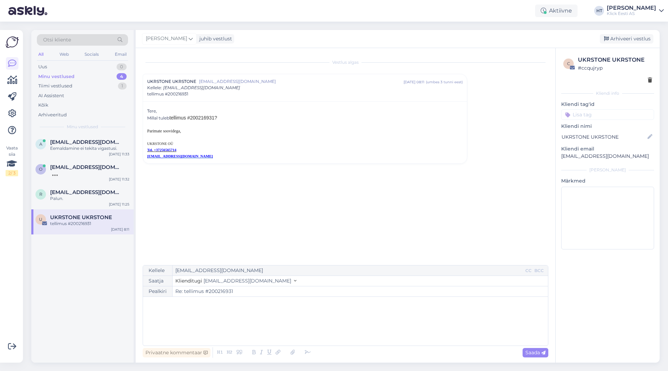
click at [90, 222] on div "tellimus #200216931" at bounding box center [89, 223] width 79 height 6
click at [121, 272] on div "a [EMAIL_ADDRESS][DOMAIN_NAME] Eemaldamine ei tekita vigastusi. [DATE] 11:33 o …" at bounding box center [82, 248] width 102 height 228
click at [236, 309] on div "﻿" at bounding box center [346, 321] width 398 height 42
drag, startPoint x: 193, startPoint y: 118, endPoint x: 216, endPoint y: 119, distance: 22.6
click at [216, 119] on span "tellimus #200216931?" at bounding box center [193, 118] width 48 height 6
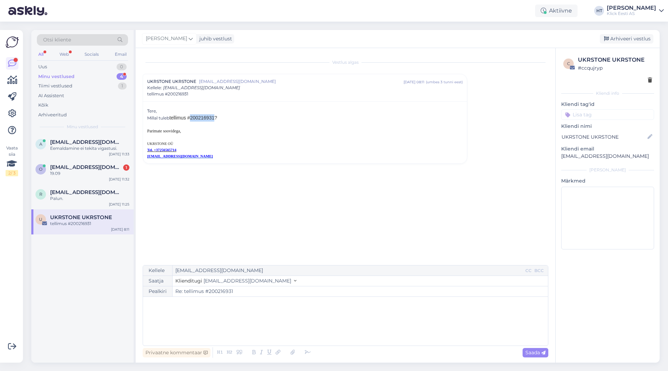
click at [216, 119] on span "tellimus #200216931?" at bounding box center [193, 118] width 48 height 6
click at [87, 37] on div "Otsi kliente" at bounding box center [82, 39] width 91 height 11
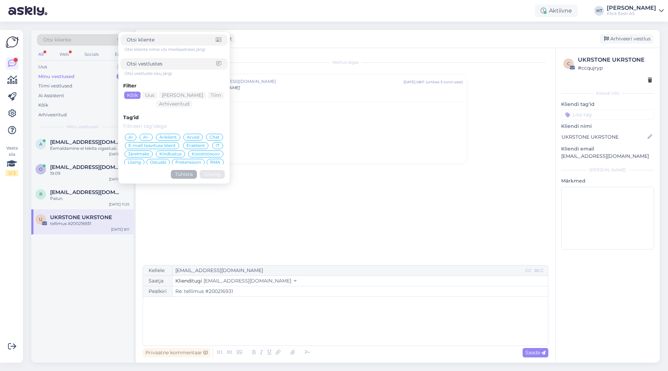
click at [169, 62] on input at bounding box center [172, 63] width 90 height 7
type input "tellimuse täitmiseks"
click button "Otsing" at bounding box center [212, 174] width 25 height 9
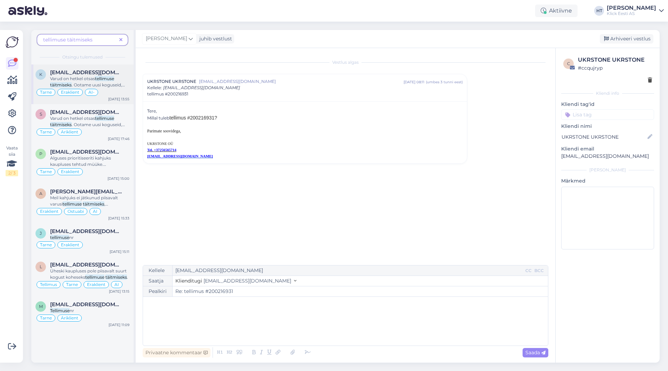
click at [79, 83] on span ". Ootame uusi koguseid, kuid pole kahjuks täpselt infot millal need saabuda või…" at bounding box center [87, 91] width 75 height 18
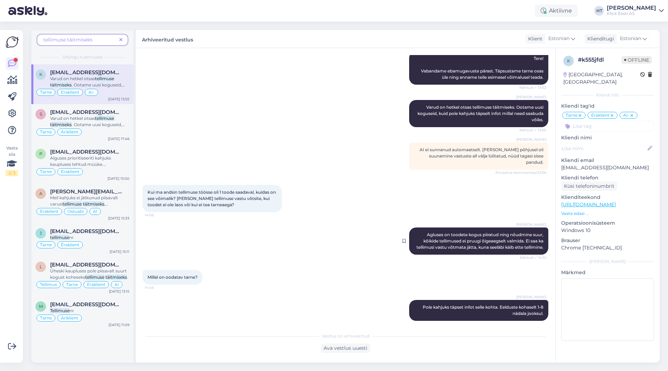
scroll to position [69, 0]
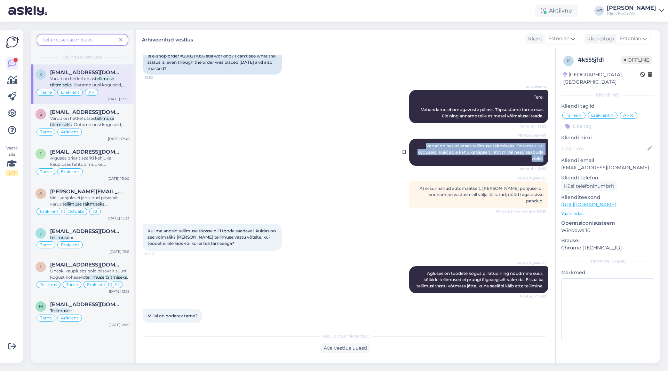
drag, startPoint x: 420, startPoint y: 139, endPoint x: 540, endPoint y: 151, distance: 120.7
click at [540, 151] on div "[PERSON_NAME] [PERSON_NAME] on hetkel otsas tellimuse täitmiseks. Ootame uusi k…" at bounding box center [478, 152] width 139 height 27
click at [298, 153] on div "[PERSON_NAME] [PERSON_NAME] on hetkel otsas tellimuse täitmiseks. Ootame uusi k…" at bounding box center [346, 152] width 406 height 42
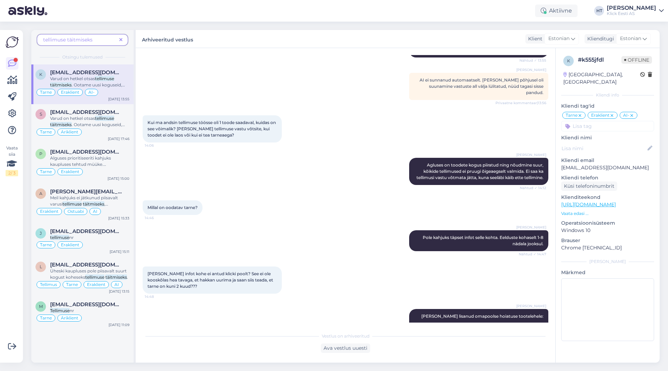
scroll to position [217, 0]
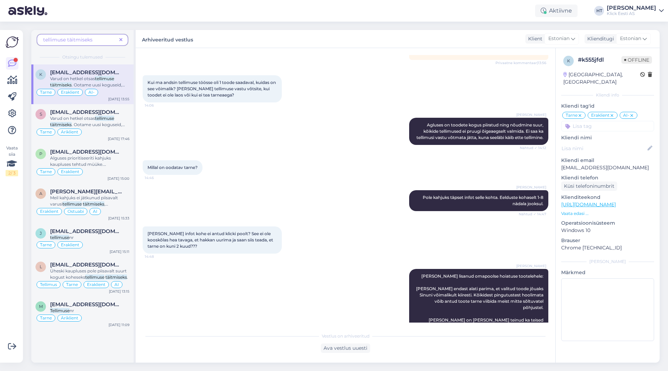
click at [120, 40] on icon at bounding box center [120, 40] width 3 height 5
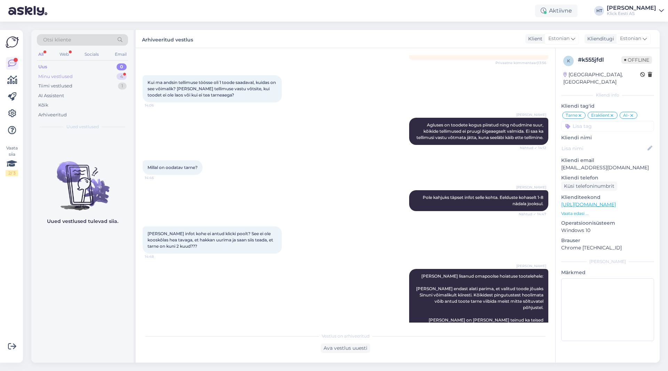
click at [97, 75] on div "Minu vestlused 4" at bounding box center [82, 77] width 91 height 10
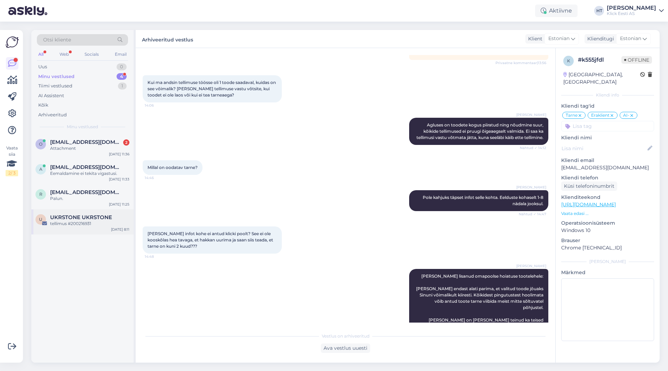
click at [96, 217] on span "UKRSTONE UKRSTONE" at bounding box center [81, 217] width 62 height 6
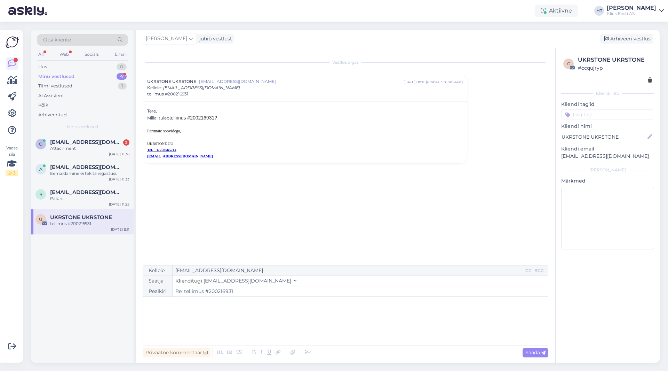
click at [203, 307] on div "﻿" at bounding box center [346, 321] width 398 height 42
click at [530, 355] on span "Saada" at bounding box center [536, 352] width 20 height 6
type input "Re: Re: tellimus #200216931"
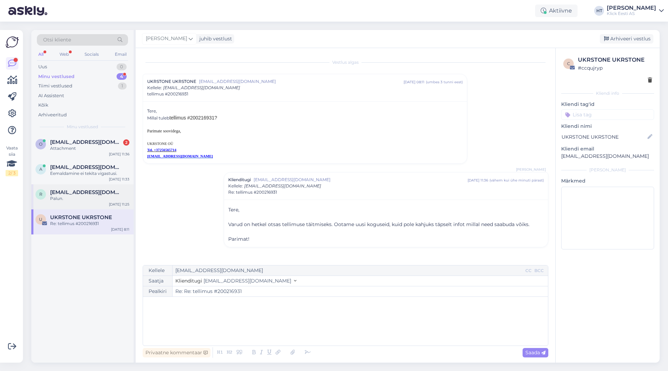
click at [80, 198] on div "Palun." at bounding box center [89, 198] width 79 height 6
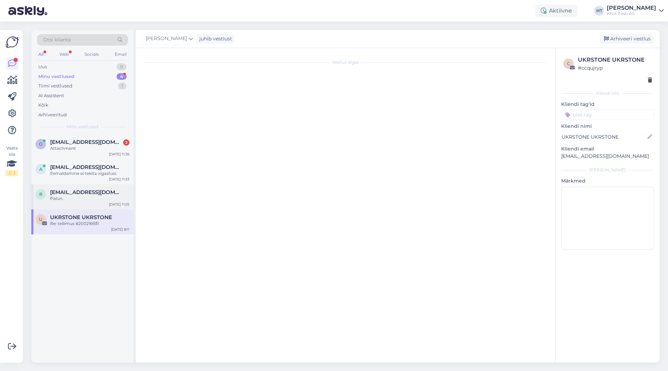
scroll to position [38, 0]
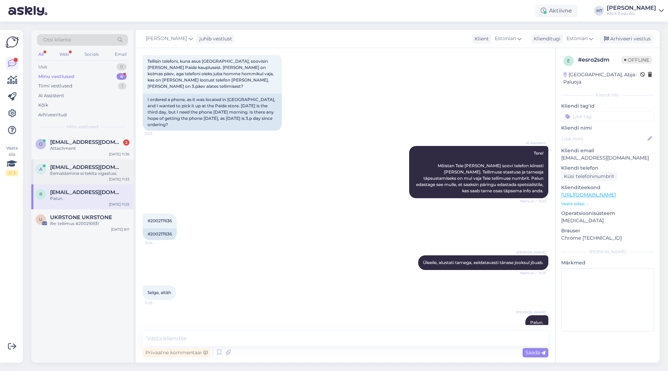
click at [82, 172] on div "Eemaldamine ei tekita vigastusi." at bounding box center [89, 173] width 79 height 6
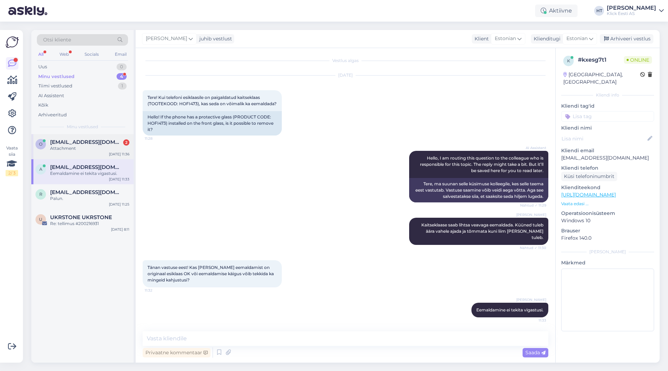
click at [95, 143] on span "[EMAIL_ADDRESS][DOMAIN_NAME]" at bounding box center [86, 142] width 72 height 6
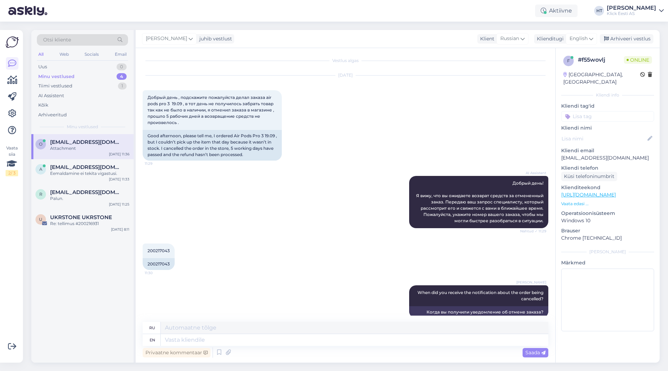
scroll to position [97, 0]
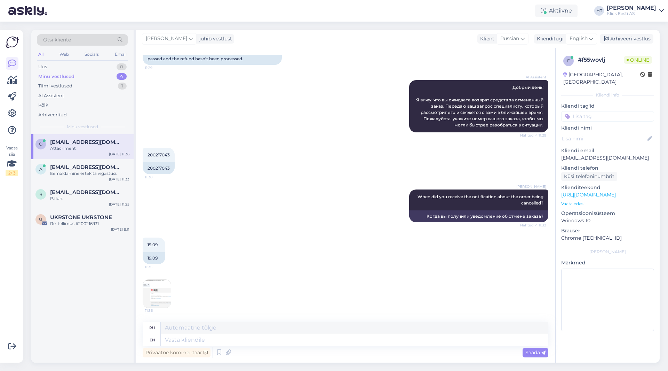
click at [160, 298] on img at bounding box center [157, 293] width 28 height 28
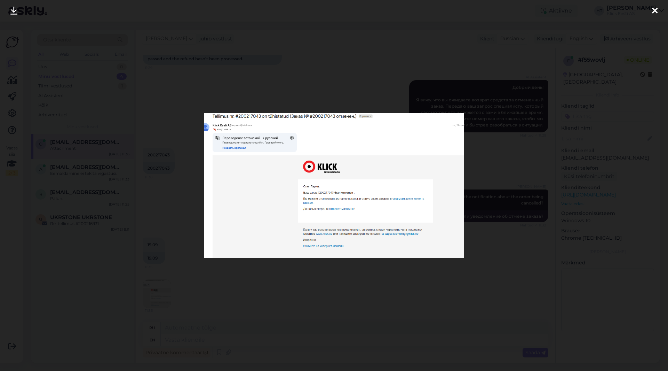
click at [253, 311] on div at bounding box center [334, 185] width 668 height 371
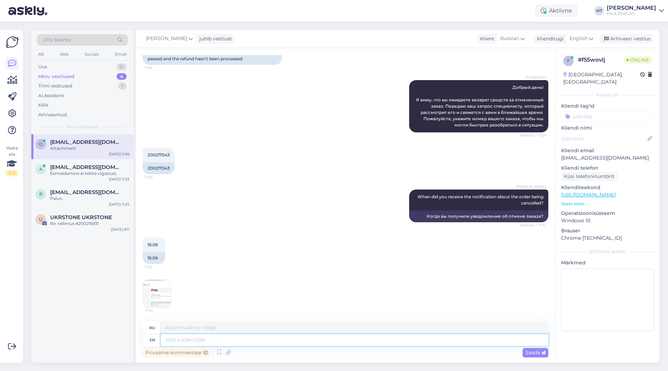
click at [188, 338] on textarea at bounding box center [355, 340] width 388 height 12
type textarea "I'll f"
type textarea "Больной"
type textarea "I'll forward"
type textarea "Я перешлю"
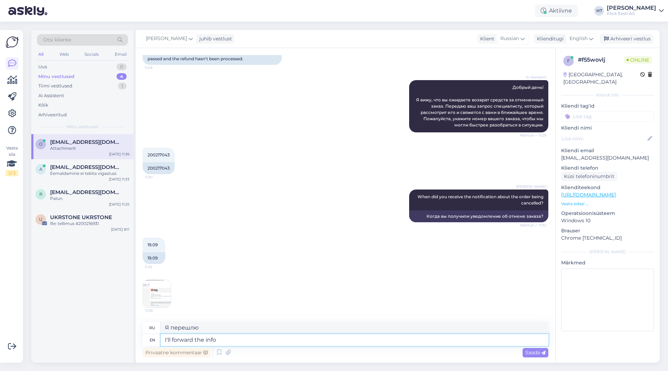
type textarea "I'll forward the info"
type textarea "Я передам информацию."
type textarea "I'll forward the info to t"
type textarea "Я перешлю информацию"
type textarea "I'll forward the info to the"
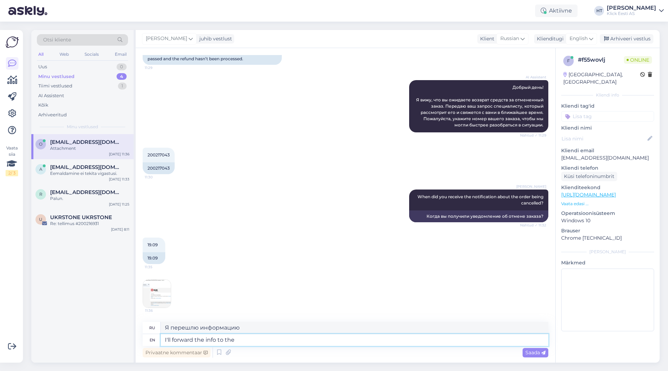
type textarea "Я передам информацию"
type textarea "I'll forward the info to the appropriate"
type textarea "Я передам информацию в соответствующие"
type textarea "I'll forward the info to the appropriate deparment,"
type textarea "Я передам информацию в соответствующий отдел."
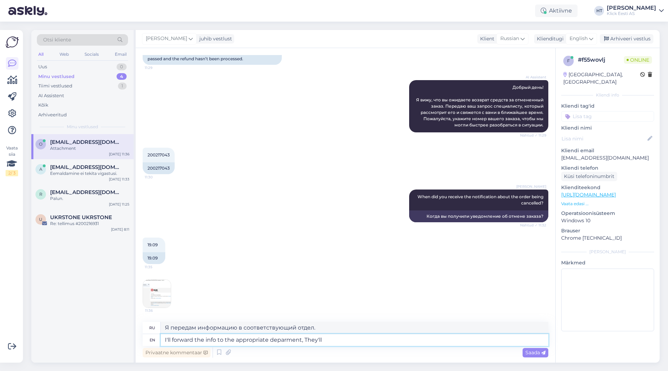
type textarea "I'll forward the info to the appropriate deparment, They'll"
type textarea "Я передам информацию в соответствующий отдел. Они"
type textarea "I'll forward the info to the appropriate deparment, They'll look i"
type textarea "Я передам информацию в соответствующий отдел, они рассмотрят."
type textarea "I'll forward the info to the appropriate deparment, They'll look into"
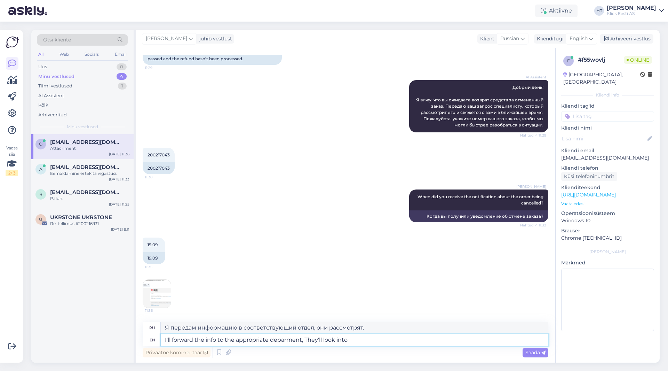
type textarea "Я передам информацию в соответствующий отдел. Они рассмотрят вопрос."
type textarea "I'll forward the info to the appropriate deparment, They'll look into it."
type textarea "Я передам информацию в соответствующий отдел, они ее рассмотрят."
type textarea "I'll forward the info to the appropriate deparment. They'll look into it."
type textarea "Я передам информацию в соответствующий отдел. Они разберутся."
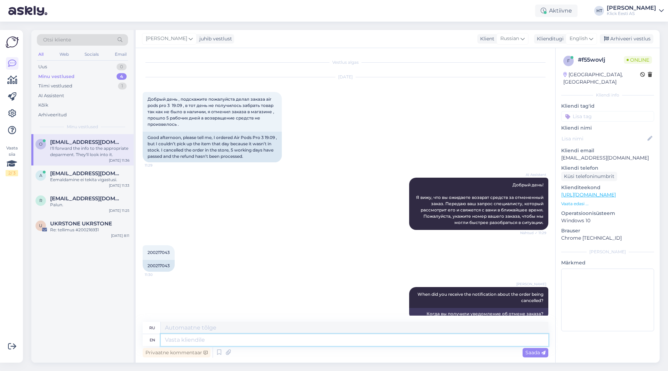
scroll to position [152, 0]
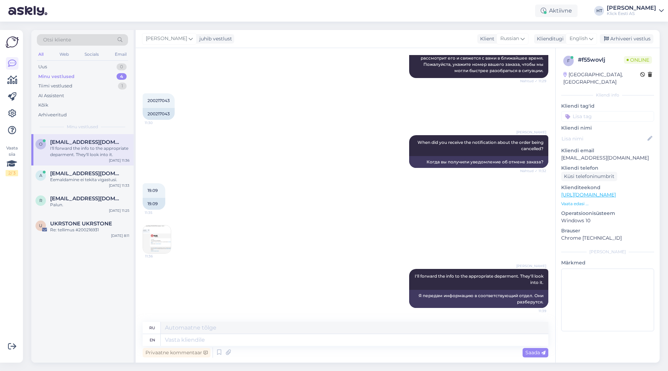
click at [457, 245] on div "11:36" at bounding box center [346, 239] width 406 height 44
click at [576, 111] on input at bounding box center [607, 116] width 93 height 10
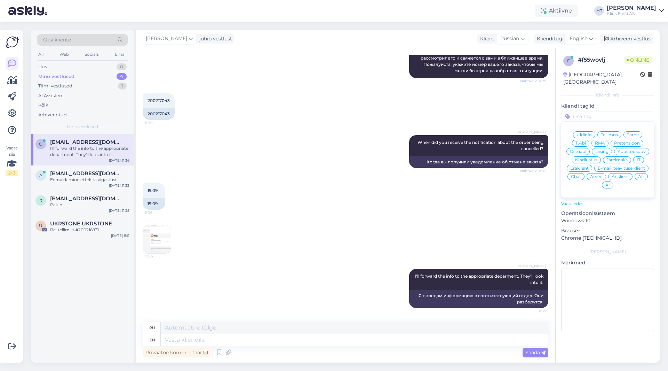
click at [607, 131] on div "Tellimus" at bounding box center [610, 134] width 24 height 7
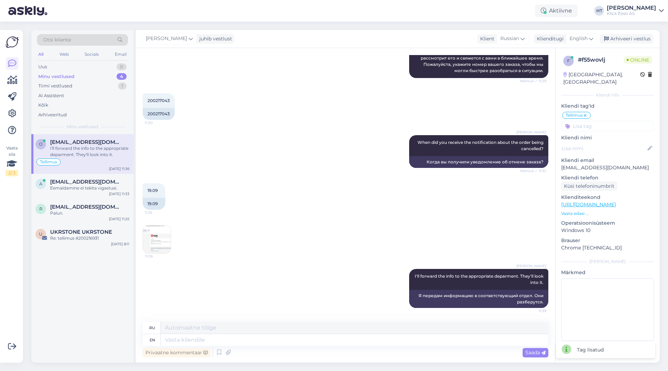
click at [604, 121] on input at bounding box center [607, 126] width 93 height 10
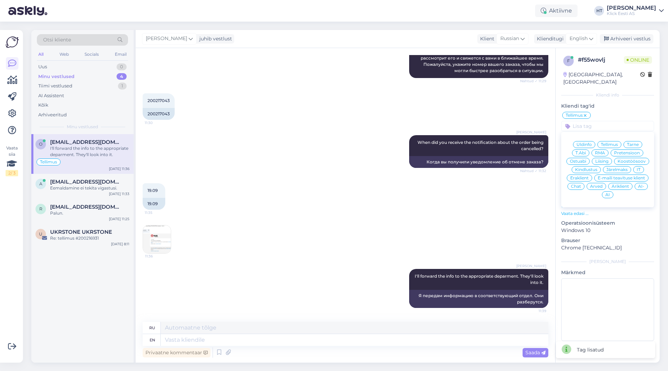
click at [584, 176] on span "Eraklient" at bounding box center [579, 178] width 18 height 4
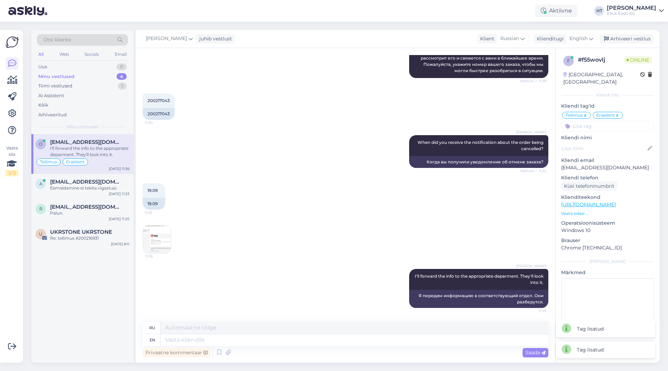
click at [443, 210] on div "[DATE] 11:35 19.09" at bounding box center [346, 196] width 406 height 42
click at [189, 35] on icon at bounding box center [191, 39] width 4 height 8
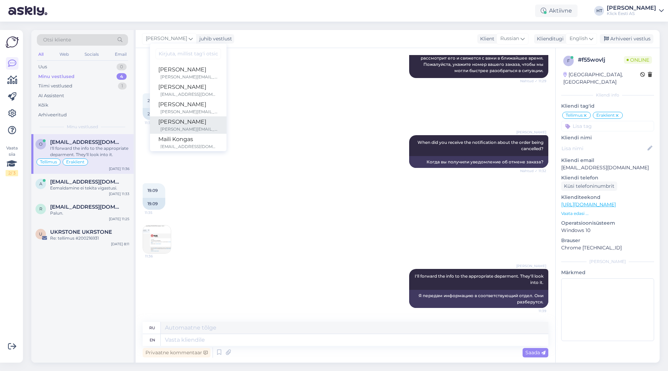
click at [172, 126] on div "[PERSON_NAME]" at bounding box center [188, 122] width 60 height 8
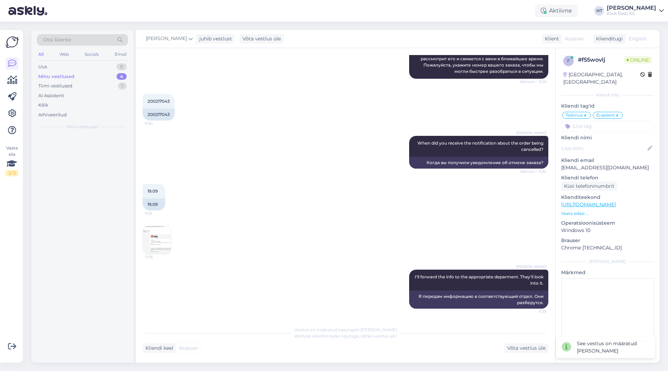
scroll to position [151, 0]
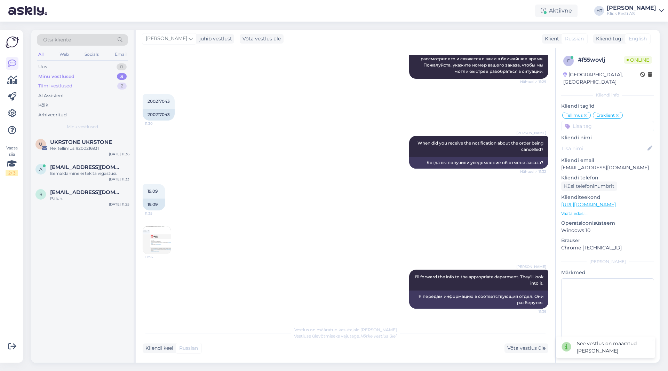
click at [120, 84] on div "2" at bounding box center [121, 85] width 9 height 7
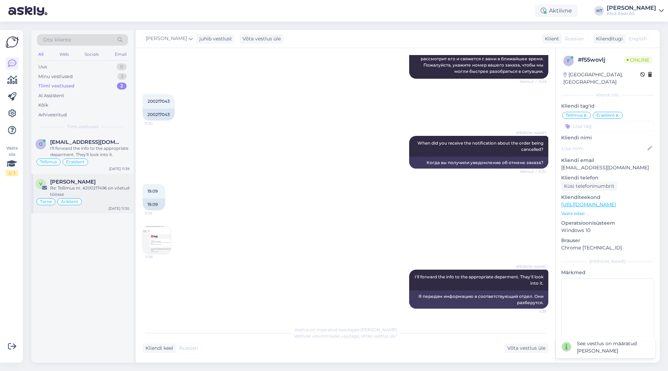
click at [90, 194] on div "Re: Tellimus nr. #200217496 on võetud töösse" at bounding box center [89, 191] width 79 height 13
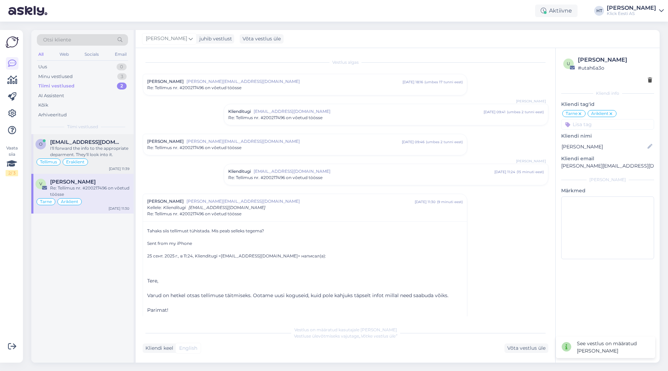
click at [104, 154] on div "I'll forward the info to the appropriate deparment. They'll look into it." at bounding box center [89, 151] width 79 height 13
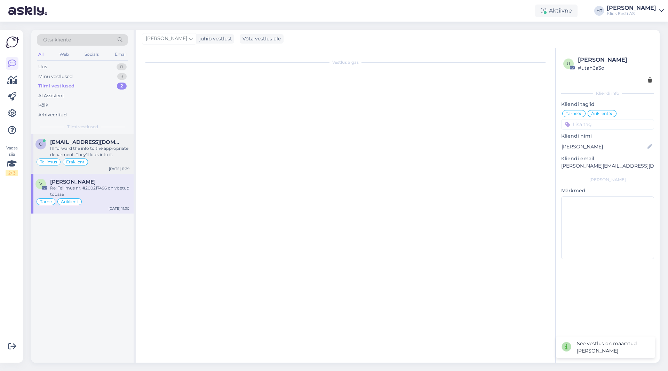
scroll to position [151, 0]
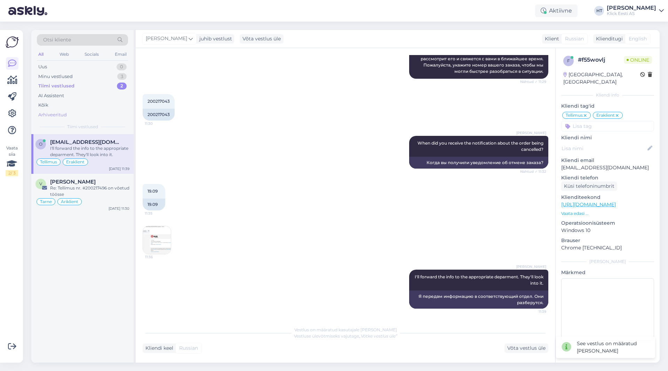
click at [80, 114] on div "Arhiveeritud" at bounding box center [82, 115] width 91 height 10
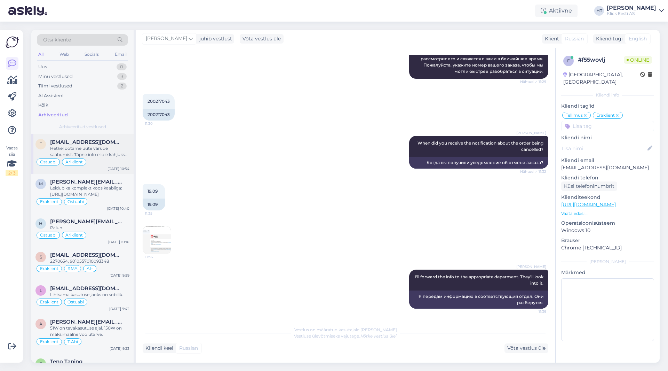
click at [108, 161] on div "Ostuabi Äriklient" at bounding box center [82, 162] width 94 height 8
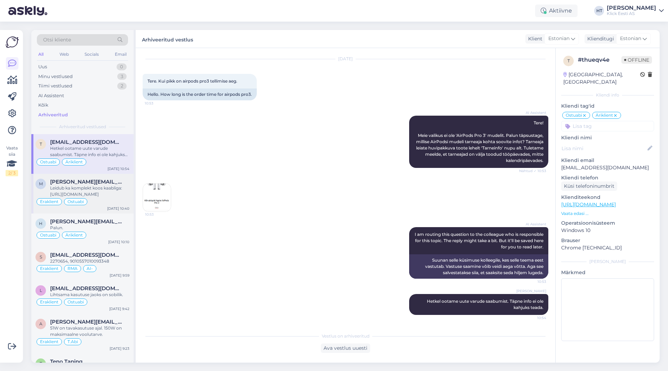
click at [109, 185] on div "Leidub ka komplekt koos kaabliga: [URL][DOMAIN_NAME]" at bounding box center [89, 191] width 79 height 13
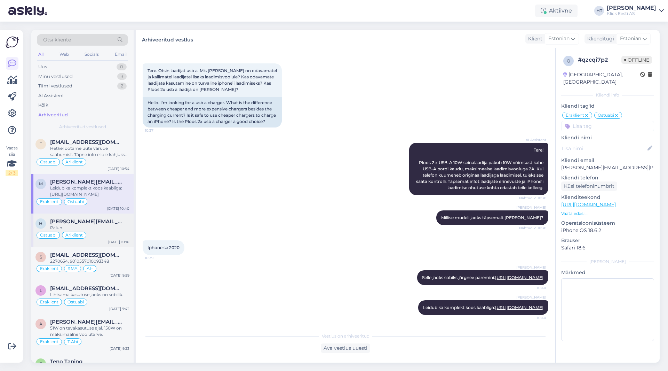
click at [112, 213] on div "[PERSON_NAME] [PERSON_NAME][EMAIL_ADDRESS][DOMAIN_NAME] Palun. Ostuabi Äriklien…" at bounding box center [82, 229] width 102 height 33
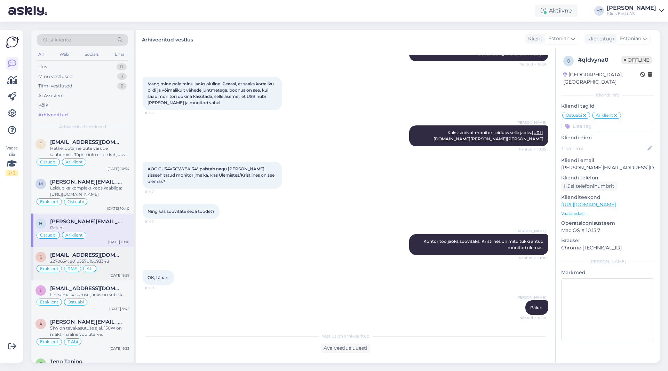
click at [111, 254] on div "[EMAIL_ADDRESS][DOMAIN_NAME]" at bounding box center [89, 255] width 79 height 6
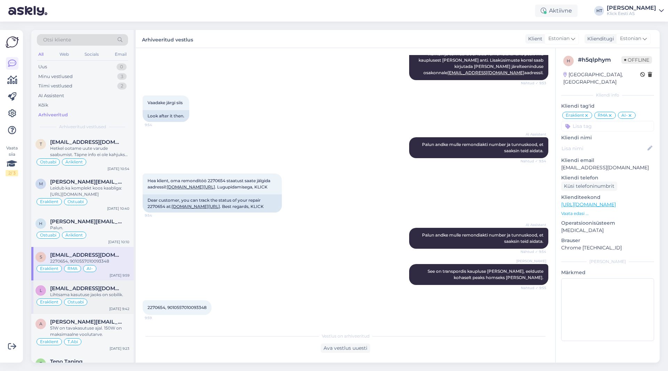
click at [114, 301] on div "Eraklient Ostuabi" at bounding box center [82, 302] width 94 height 8
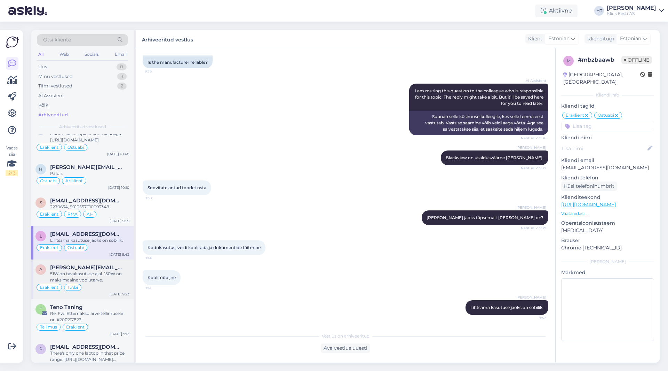
scroll to position [70, 0]
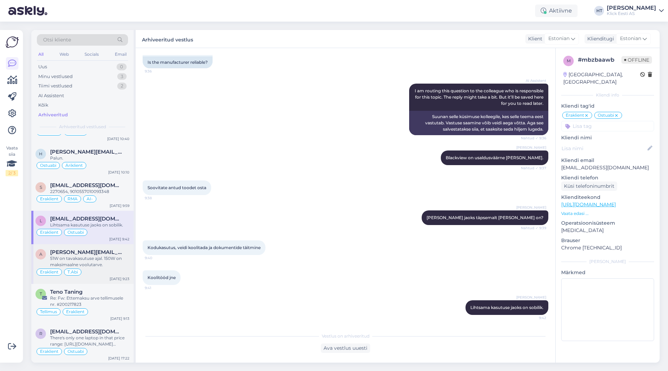
click at [111, 271] on div "Eraklient T.Abi" at bounding box center [82, 272] width 94 height 8
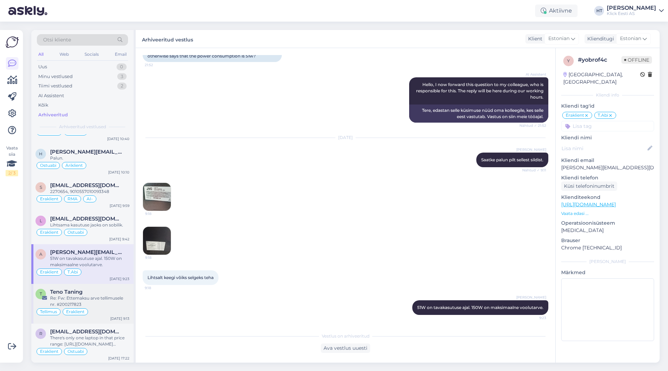
click at [104, 293] on div "Teno Taning" at bounding box center [89, 292] width 79 height 6
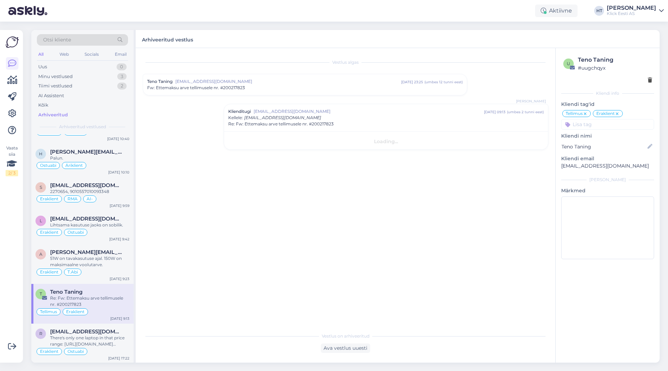
scroll to position [0, 0]
click at [108, 76] on div "Minu vestlused 3" at bounding box center [82, 77] width 91 height 10
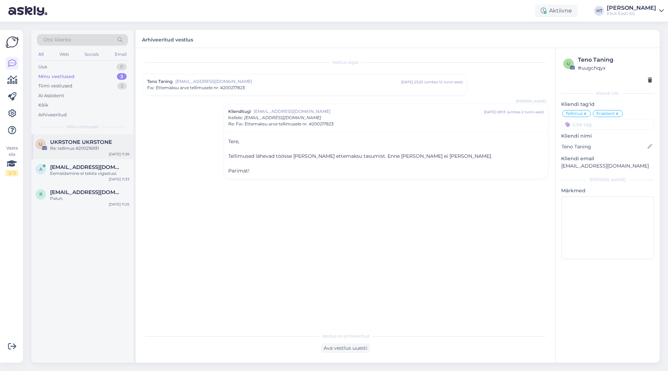
click at [103, 142] on span "UKRSTONE UKRSTONE" at bounding box center [81, 142] width 62 height 6
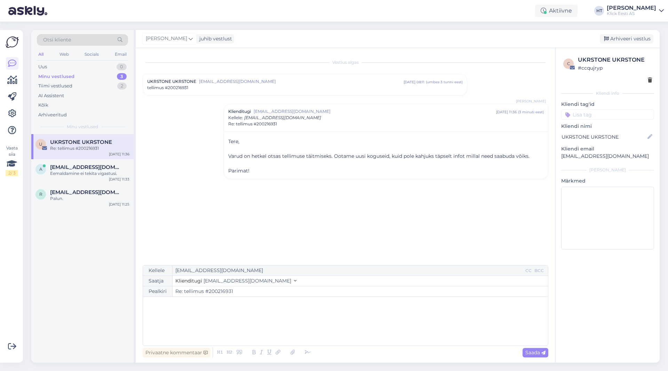
click at [597, 111] on input at bounding box center [607, 114] width 93 height 10
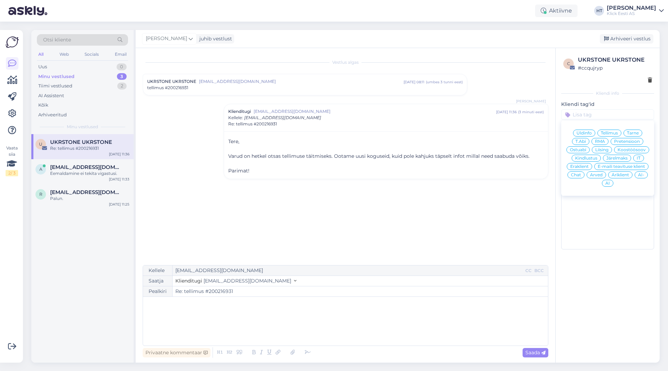
click at [633, 130] on div "Tarne" at bounding box center [633, 132] width 19 height 7
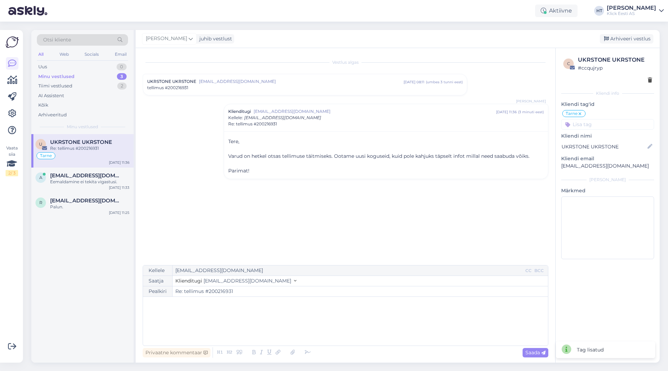
click at [617, 125] on input at bounding box center [607, 124] width 93 height 10
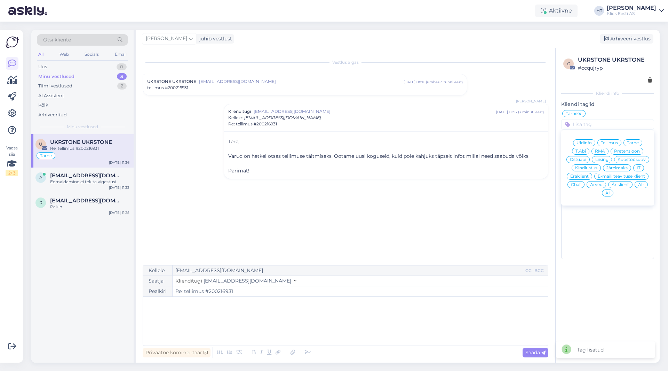
click at [581, 176] on span "Eraklient" at bounding box center [579, 176] width 18 height 4
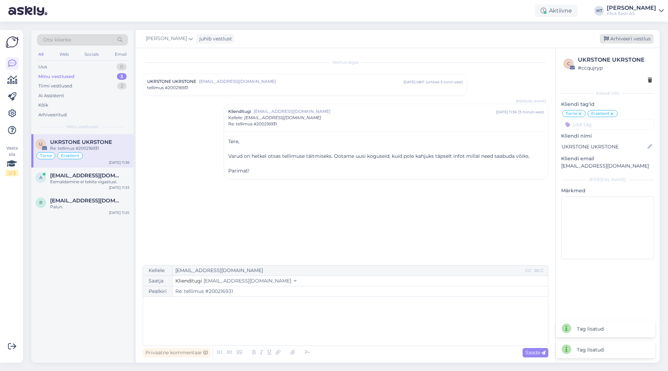
click at [637, 39] on div "Arhiveeri vestlus" at bounding box center [627, 38] width 54 height 9
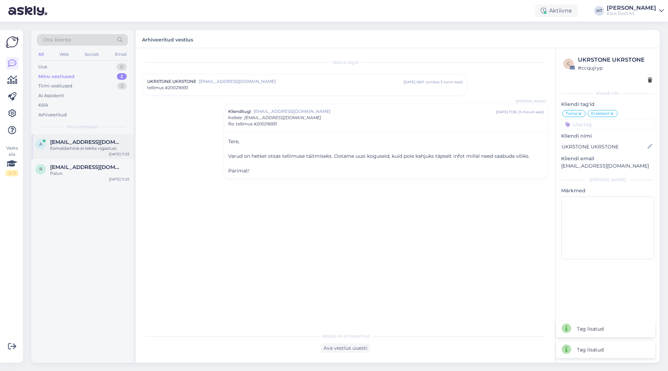
click at [127, 157] on div "a [EMAIL_ADDRESS][DOMAIN_NAME] Eemaldamine ei tekita vigastusi. [DATE] 11:33" at bounding box center [82, 146] width 102 height 25
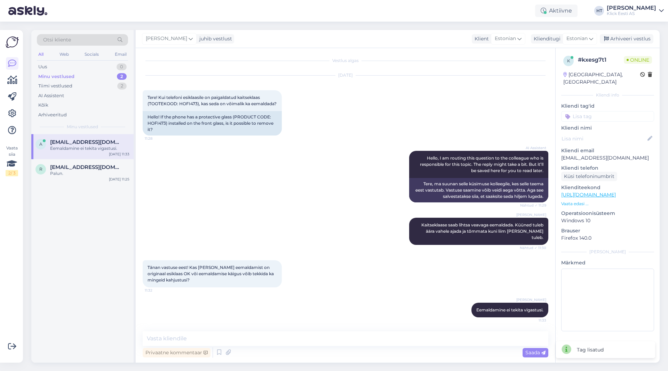
click at [102, 227] on div "a [EMAIL_ADDRESS][DOMAIN_NAME] Eemaldamine ei tekita vigastusi. [DATE] 11:33 r …" at bounding box center [82, 248] width 102 height 228
click at [102, 90] on div "Tiimi vestlused 2" at bounding box center [82, 86] width 91 height 10
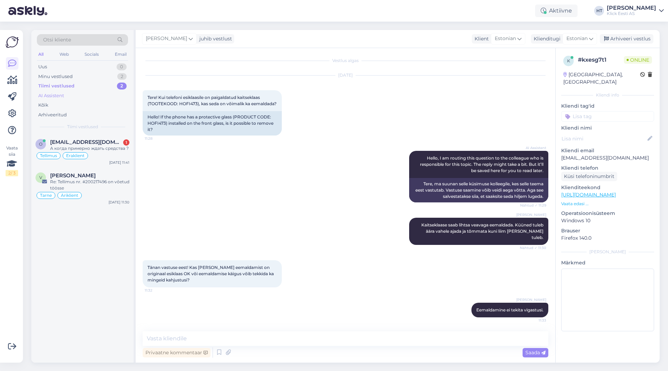
click at [102, 93] on div "AI Assistent" at bounding box center [82, 96] width 91 height 10
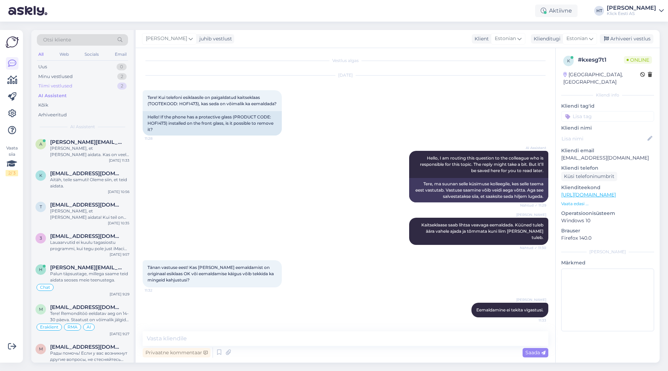
click at [96, 84] on div "Tiimi vestlused 2" at bounding box center [82, 86] width 91 height 10
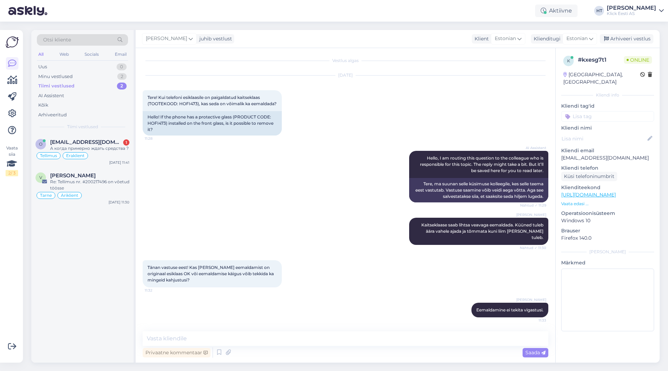
click at [96, 132] on div "Otsi kliente All Web Socials Email Uus 0 Minu vestlused 2 Tiimi vestlused 2 AI …" at bounding box center [82, 82] width 102 height 104
click at [98, 138] on div "o [EMAIL_ADDRESS][DOMAIN_NAME] 1 А когда примерно ждать средства ? [PERSON_NAME…" at bounding box center [82, 150] width 102 height 33
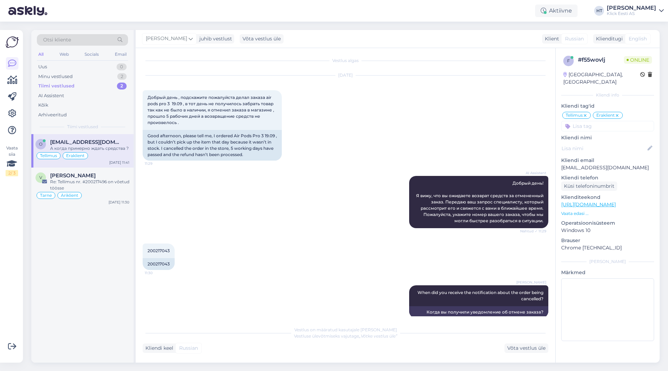
scroll to position [193, 0]
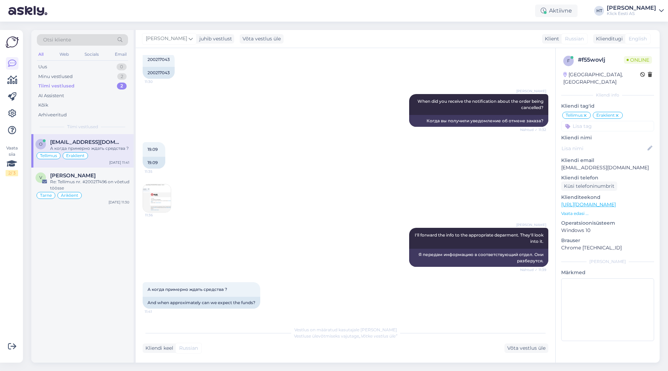
click at [137, 266] on div "Vestlus algas [DATE] Добрый день , подскажите пожалуйста делал заказа air pods …" at bounding box center [346, 205] width 420 height 314
click at [125, 156] on div "Tellimus Eraklient" at bounding box center [82, 155] width 94 height 8
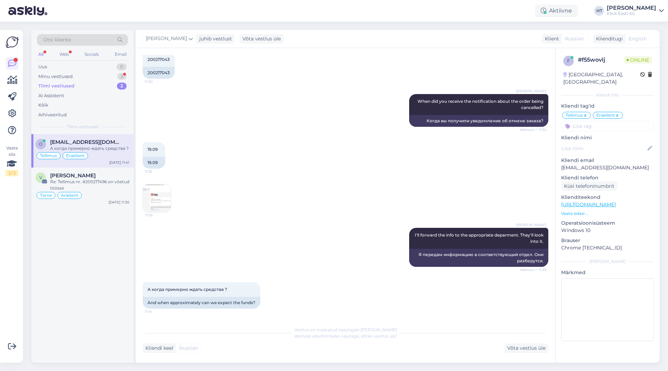
scroll to position [0, 0]
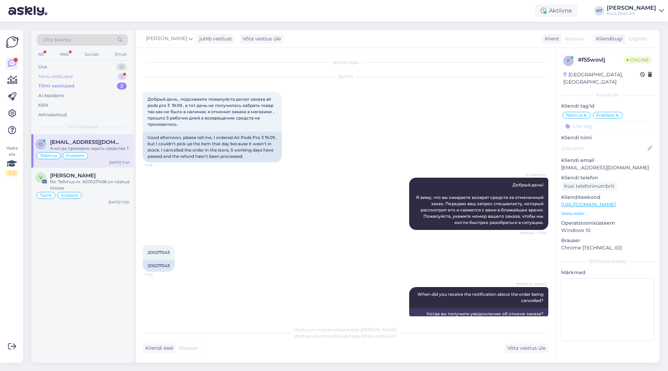
click at [117, 79] on div "Minu vestlused 2" at bounding box center [82, 77] width 91 height 10
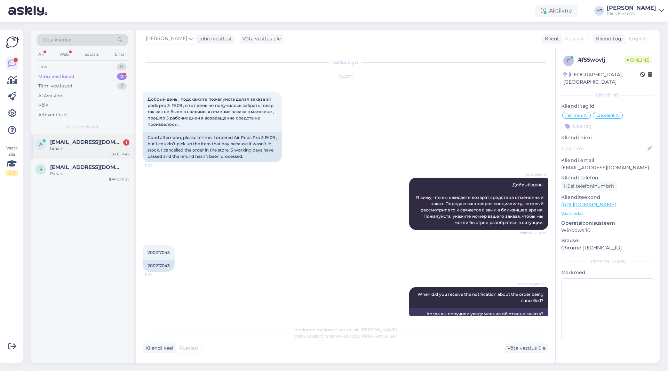
click at [114, 137] on div "a [EMAIL_ADDRESS][DOMAIN_NAME] 1 tänan! [DATE] 11:42" at bounding box center [82, 146] width 102 height 25
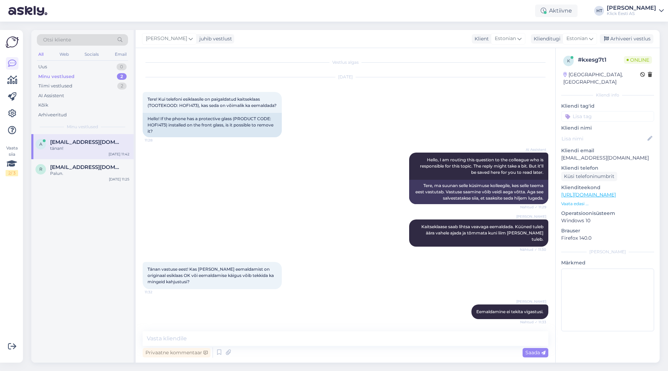
scroll to position [32, 0]
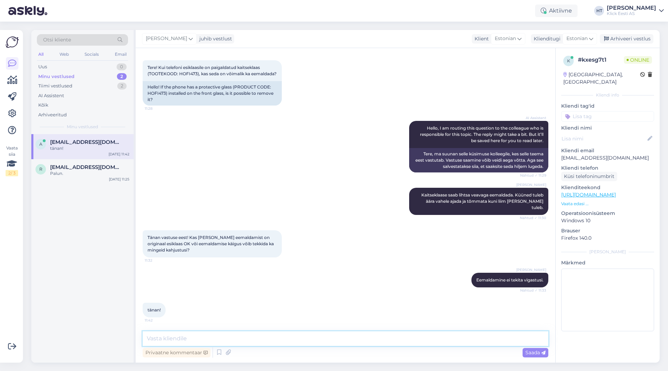
click at [259, 343] on textarea at bounding box center [346, 338] width 406 height 15
type textarea "Palun!"
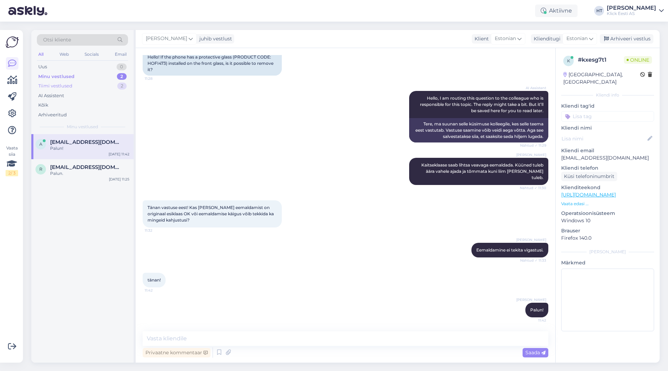
click at [73, 85] on div "Tiimi vestlused 2" at bounding box center [82, 86] width 91 height 10
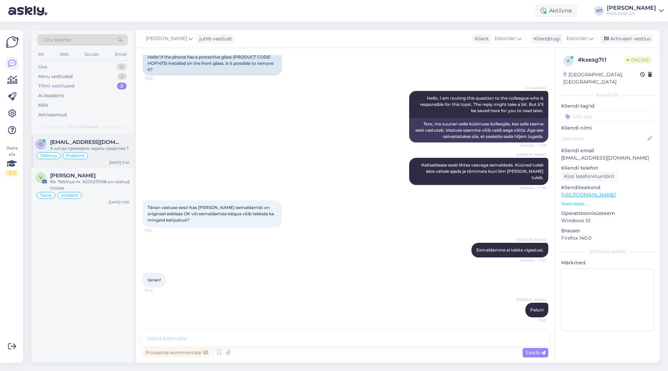
click at [101, 138] on div "o [EMAIL_ADDRESS][DOMAIN_NAME] А когда примерно ждать средства ? [PERSON_NAME] …" at bounding box center [82, 150] width 102 height 33
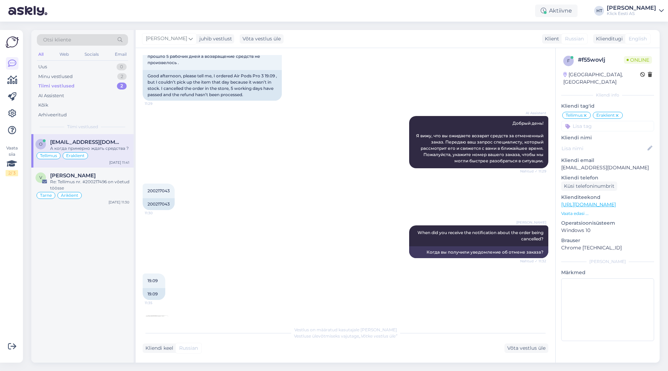
scroll to position [193, 0]
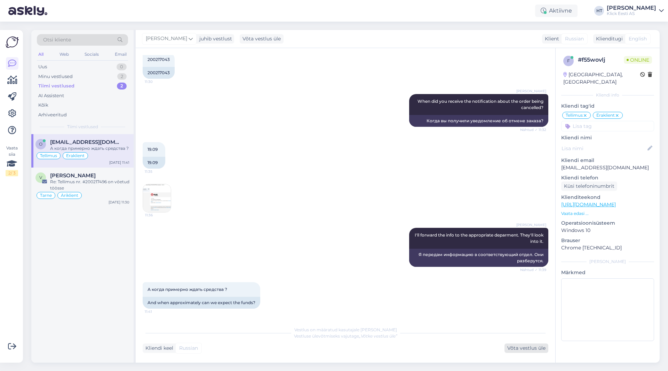
click at [511, 349] on div "Võta vestlus üle" at bounding box center [527, 347] width 44 height 9
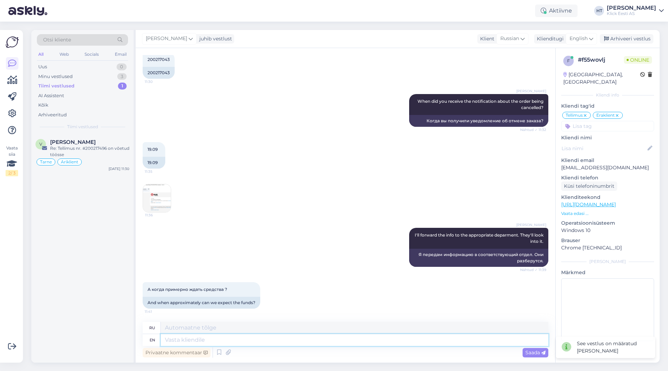
click at [408, 338] on textarea at bounding box center [355, 340] width 388 height 12
type textarea "We'll"
type textarea "Хорошо"
type textarea "We'll look i"
type textarea "Мы посмотрим"
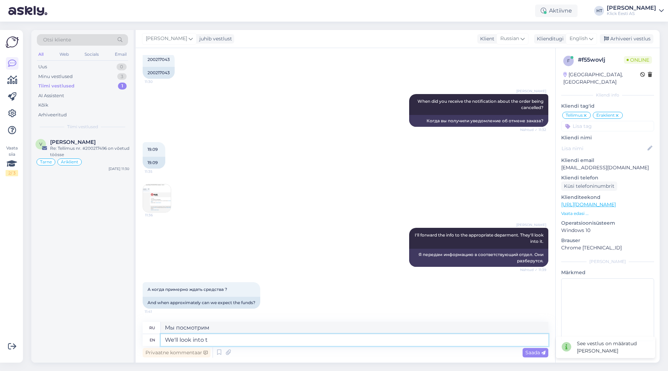
type textarea "We'll look into th"
type textarea "Мы рассмотрим"
type textarea "We'll look into the situation."
type textarea "Мы рассмотрим ситуацию."
type textarea "We'll look into the situation."
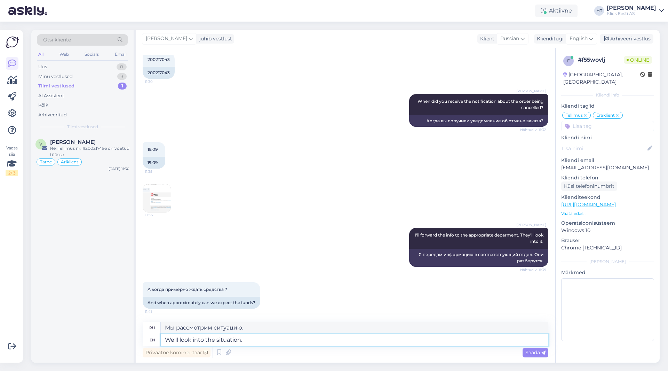
type textarea "Мы разберемся в ситуации."
type textarea "We'll look into the situation. We'll w"
type textarea "Мы разберемся в ситуации. Мы"
type textarea "We'll look into the situation. We'll write b"
type textarea "Мы разберёмся в ситуации. Напишем."
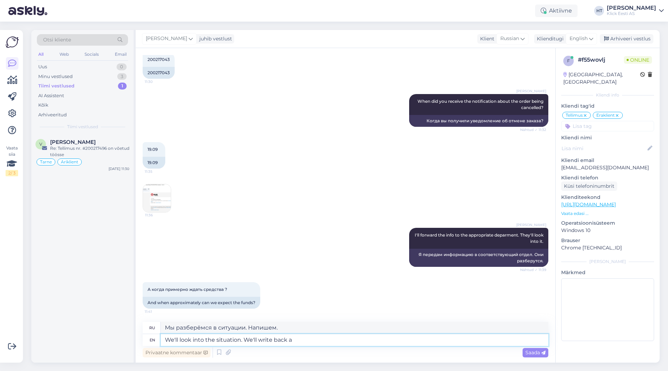
type textarea "We'll look into the situation. We'll write back as"
type textarea "Мы разберёмся в ситуации. Мы вам напишем."
type textarea "We'll look into the situation. We'll write back as soon a"
type textarea "Мы разберёмся в ситуации. Мы ответим вам как можно скорее."
type textarea "We'll look into the situation. We'll write back as soon as we"
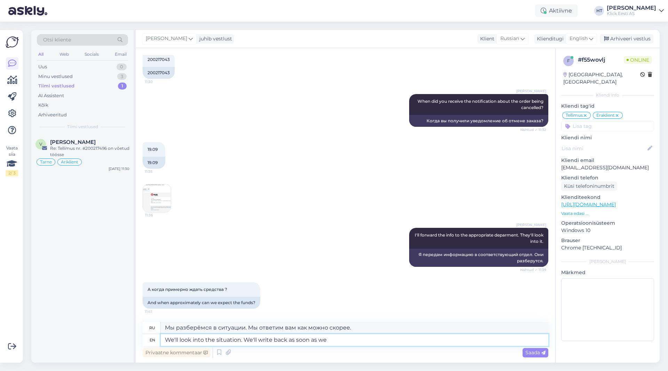
type textarea "Мы разберёмся в ситуации. Мы ответим вам, как только сможем."
type textarea "We'll look into the situation. We'll write back as soon as we have m"
type textarea "Мы разберёмся в ситуации. Мы ответим, как только получим ответ."
type textarea "We'll look into the situation. We'll write back as soon as we have more"
type textarea "Мы разберёмся в ситуации. Мы напишем вам, как только у нас появится больше инфо…"
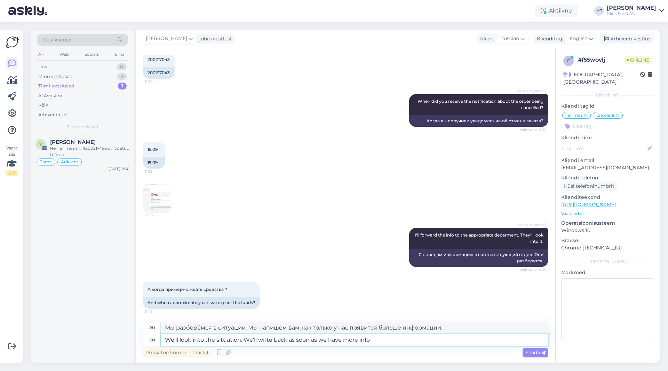
type textarea "We'll look into the situation. We'll write back as soon as we have more info."
type textarea "Мы разберёмся в ситуации. Мы ответим, как только появится дополнительная информ…"
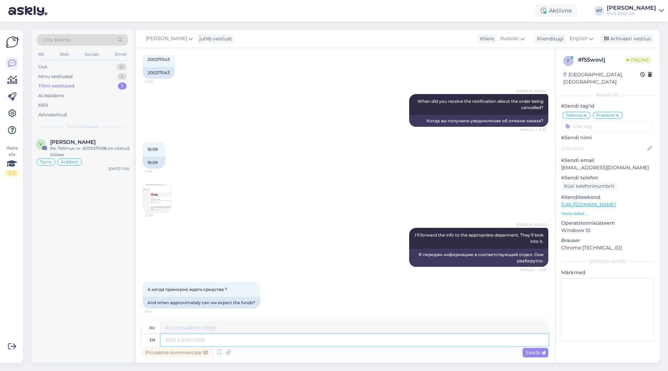
scroll to position [248, 0]
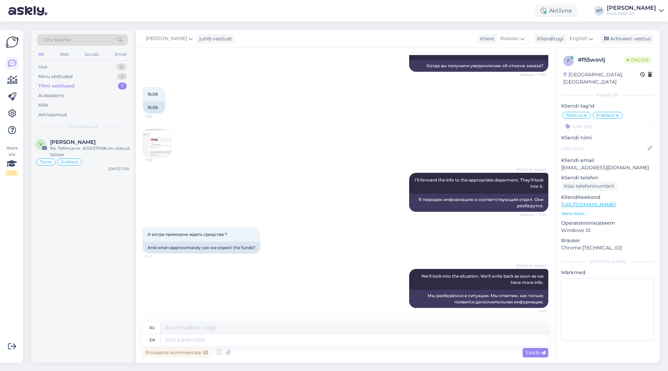
click at [98, 262] on div "V [PERSON_NAME] Re: Tellimus nr. #200217496 on võetud töösse Tarne Äriklient [D…" at bounding box center [82, 248] width 102 height 228
click at [189, 41] on icon at bounding box center [191, 39] width 4 height 8
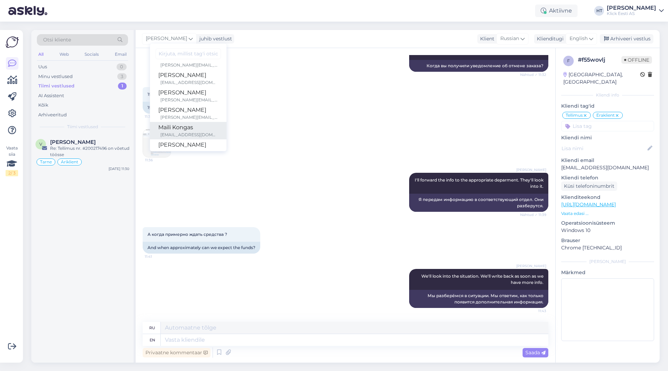
scroll to position [0, 0]
click at [184, 122] on div "[PERSON_NAME]" at bounding box center [188, 122] width 60 height 8
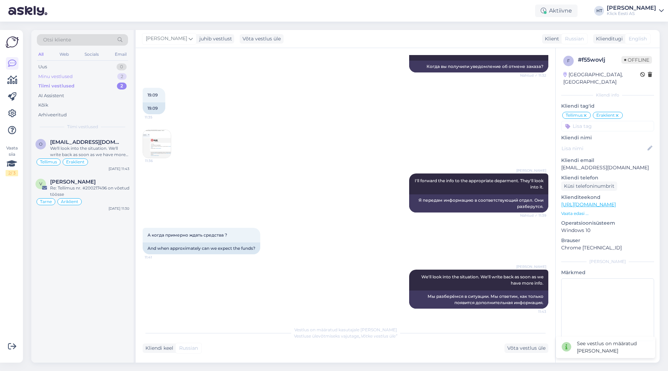
click at [117, 78] on div "2" at bounding box center [121, 76] width 9 height 7
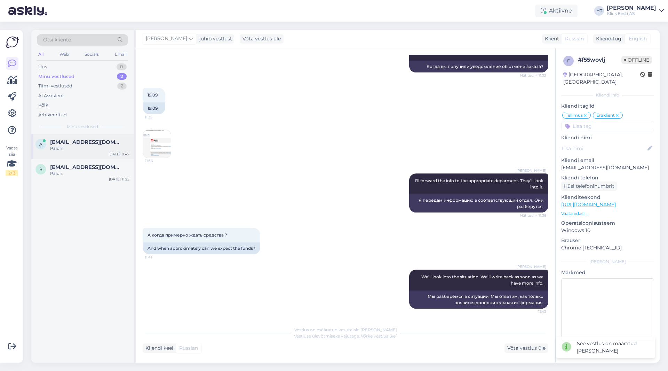
click at [105, 136] on div "a [EMAIL_ADDRESS][DOMAIN_NAME] Palun! [DATE] 11:42" at bounding box center [82, 146] width 102 height 25
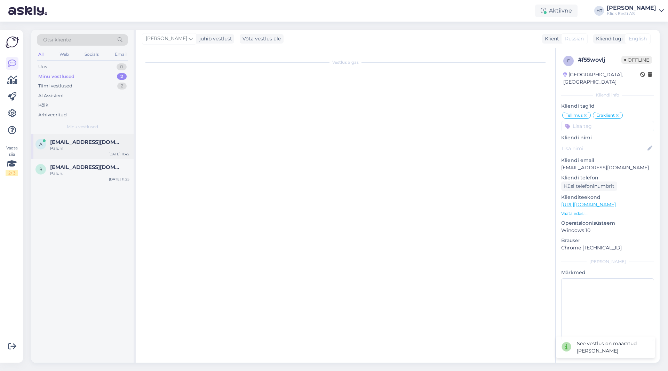
scroll to position [62, 0]
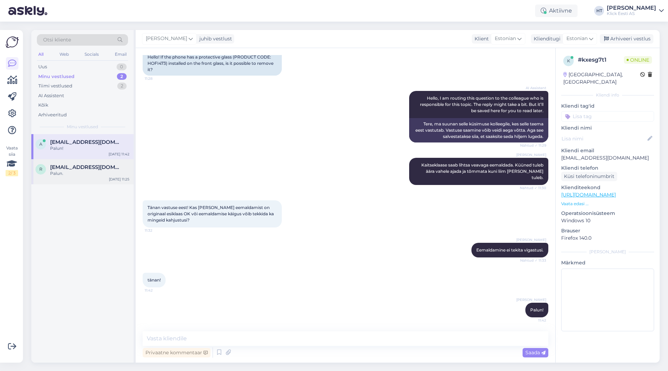
click at [118, 177] on div "[DATE] 11:25" at bounding box center [119, 178] width 21 height 5
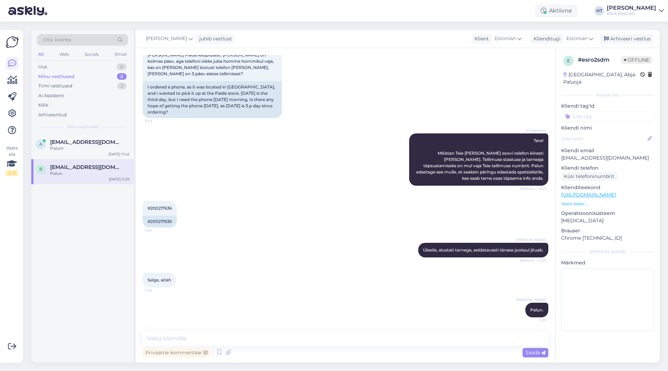
scroll to position [38, 0]
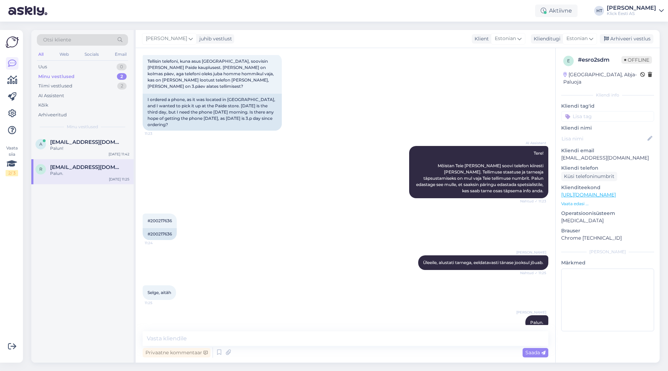
click at [580, 111] on input at bounding box center [607, 116] width 93 height 10
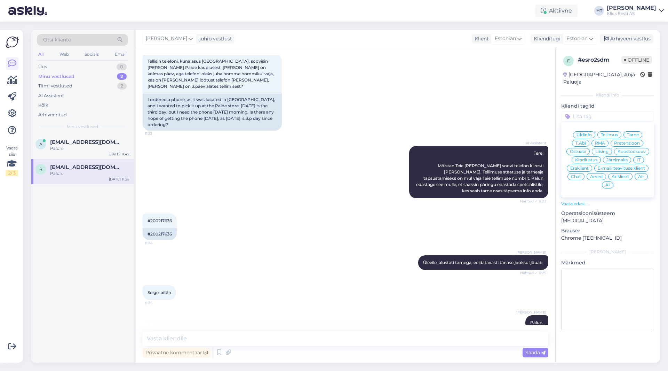
click at [627, 131] on div "Tarne" at bounding box center [633, 134] width 19 height 7
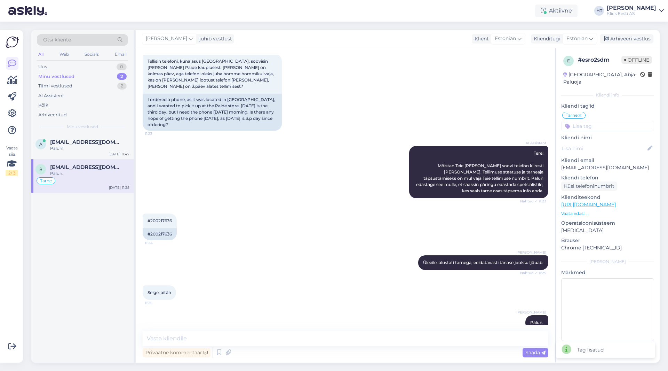
click at [614, 121] on input at bounding box center [607, 126] width 93 height 10
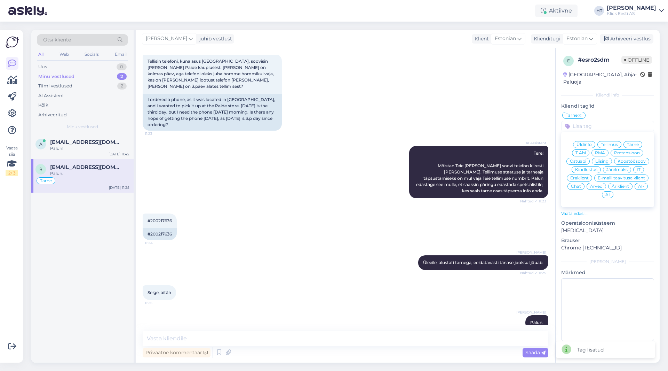
click at [579, 176] on span "Eraklient" at bounding box center [579, 178] width 18 height 4
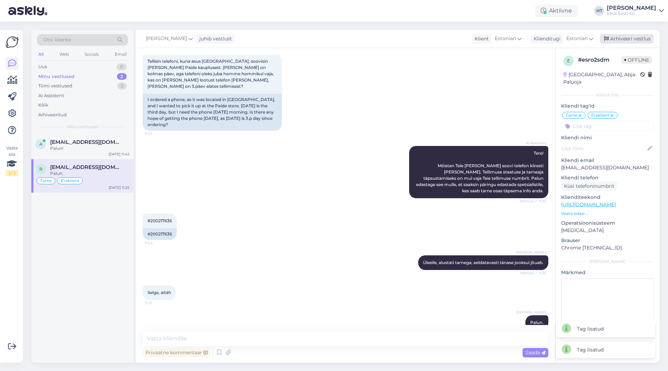
click at [618, 41] on div "Arhiveeri vestlus" at bounding box center [627, 38] width 54 height 9
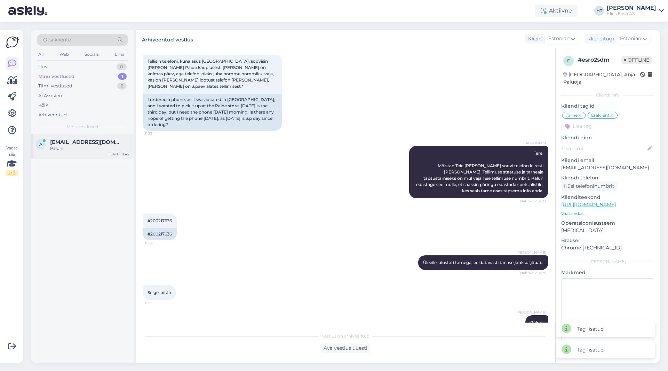
click at [104, 146] on div "Palun!" at bounding box center [89, 148] width 79 height 6
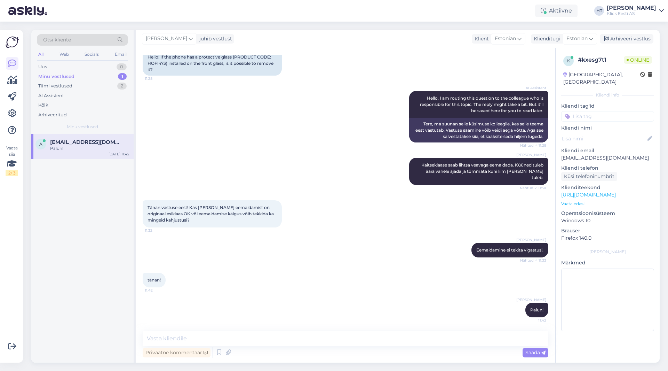
click at [598, 111] on input at bounding box center [607, 116] width 93 height 10
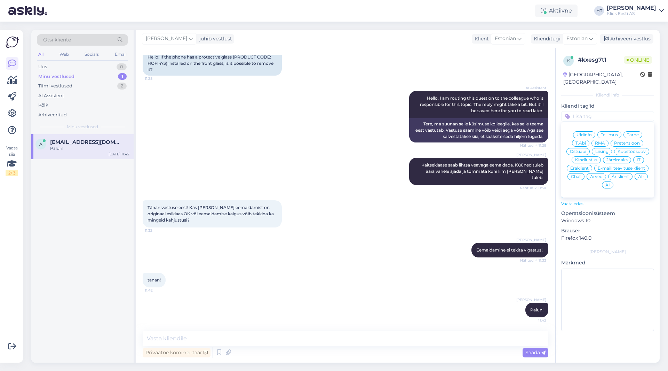
click at [582, 141] on span "T.Abi" at bounding box center [581, 143] width 10 height 4
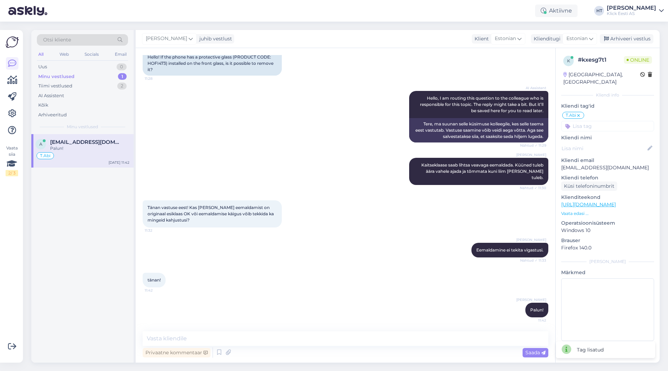
click at [590, 121] on input at bounding box center [607, 126] width 93 height 10
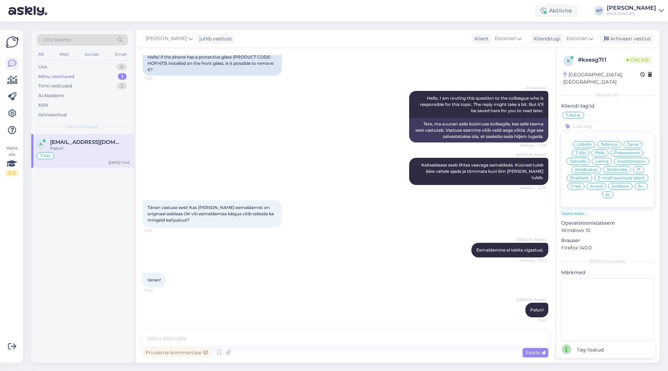
click at [581, 174] on div "Eraklient" at bounding box center [579, 177] width 25 height 7
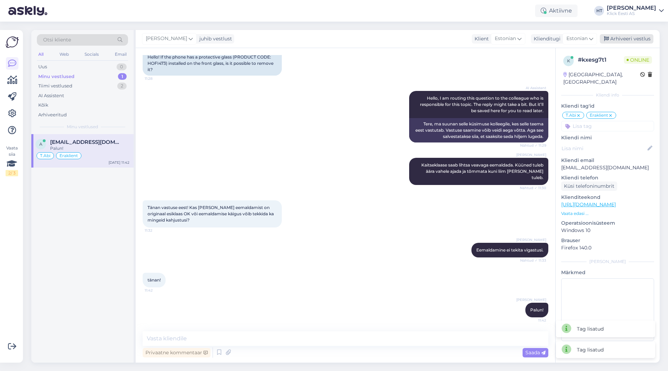
click at [634, 38] on div "Arhiveeri vestlus" at bounding box center [627, 38] width 54 height 9
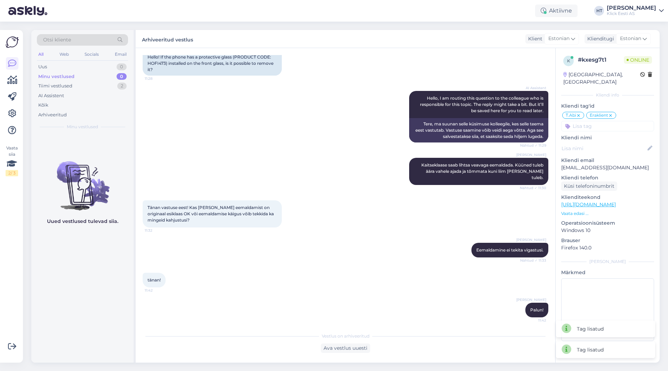
click at [277, 130] on div "AI Assistent Hello, I am routing this question to the colleague who is responsi…" at bounding box center [346, 116] width 406 height 67
click at [88, 40] on div "Otsi kliente" at bounding box center [82, 39] width 91 height 11
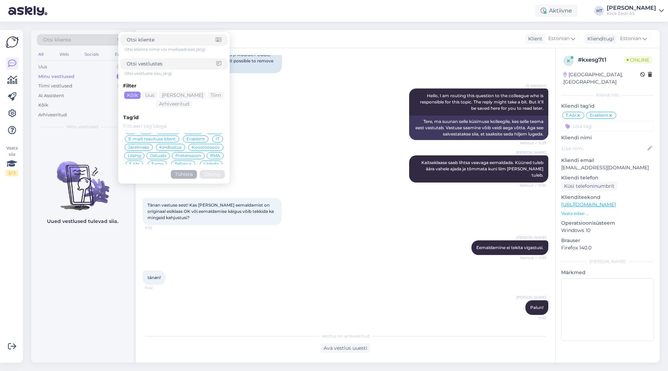
scroll to position [0, 0]
click at [210, 136] on span "Chat" at bounding box center [215, 137] width 10 height 4
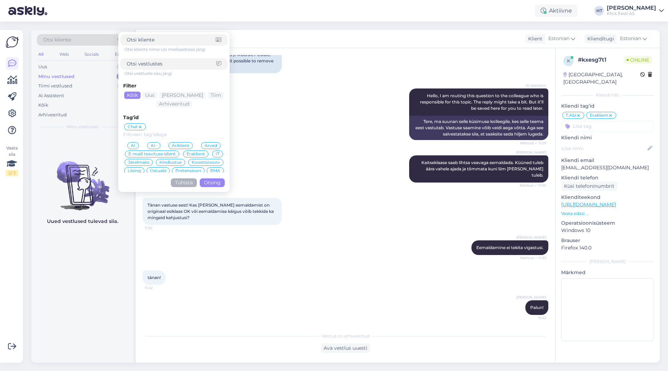
click at [210, 182] on button "Otsing" at bounding box center [212, 182] width 25 height 9
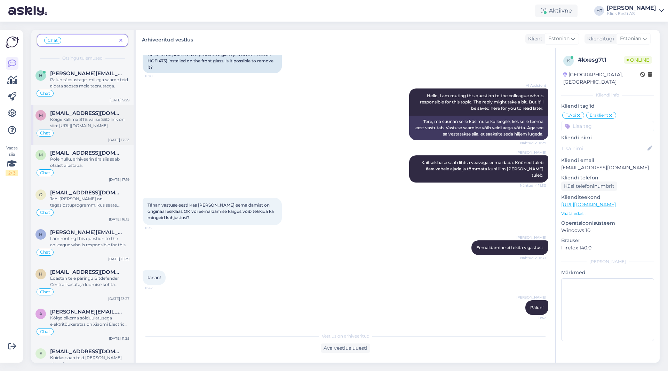
click at [90, 117] on div "Kõige kallima 8TB välise SSD link on siin: [URL][DOMAIN_NAME]" at bounding box center [89, 122] width 79 height 13
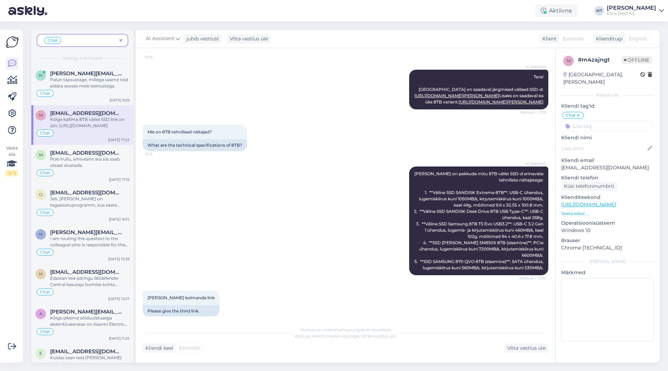
scroll to position [315, 0]
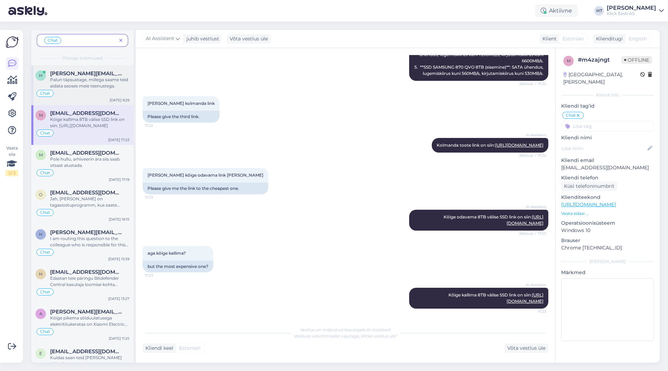
click at [91, 90] on div "Chat" at bounding box center [82, 93] width 94 height 8
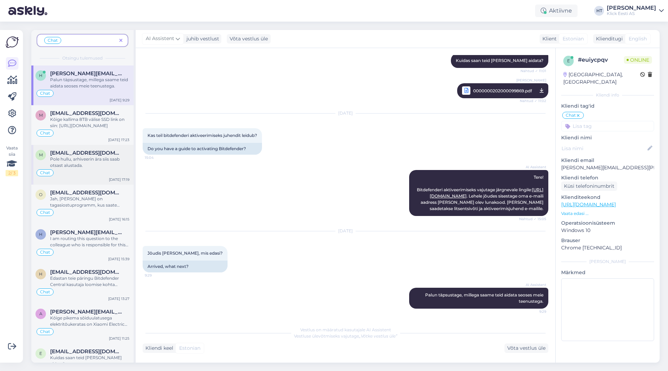
click at [95, 177] on div "m [EMAIL_ADDRESS][DOMAIN_NAME] Pole hullu, arhiveerin ära siis saab otsast alus…" at bounding box center [82, 165] width 102 height 40
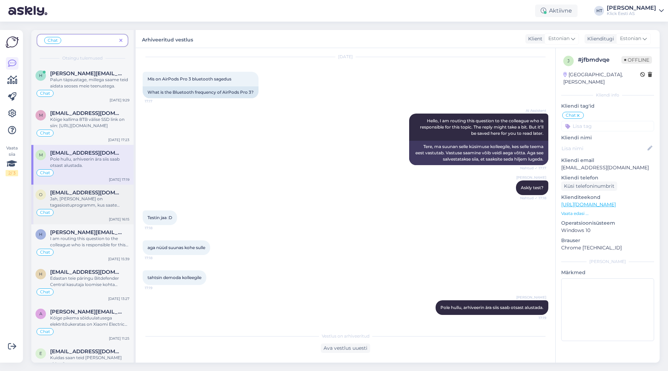
click at [96, 196] on div "Jah, [PERSON_NAME] on tagasiostuprogramm, kus saate [PERSON_NAME] telefoni väär…" at bounding box center [89, 202] width 79 height 13
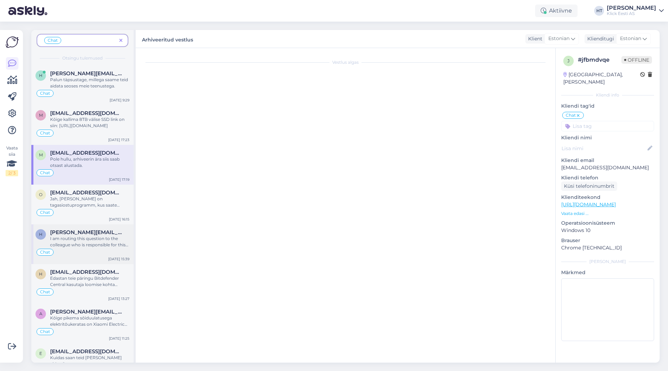
scroll to position [1104, 0]
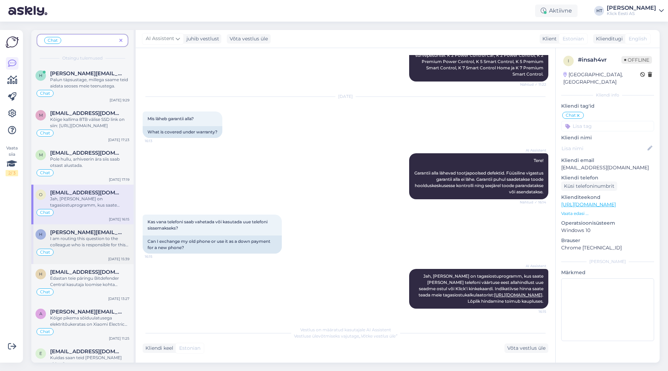
click at [95, 235] on div "I am routing this question to the colleague who is responsible for this topic. …" at bounding box center [89, 241] width 79 height 13
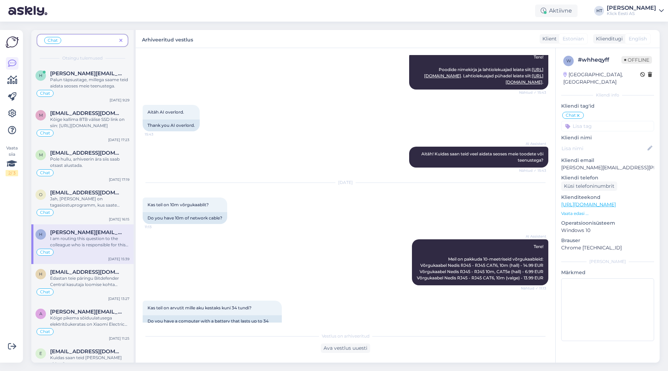
scroll to position [2008, 0]
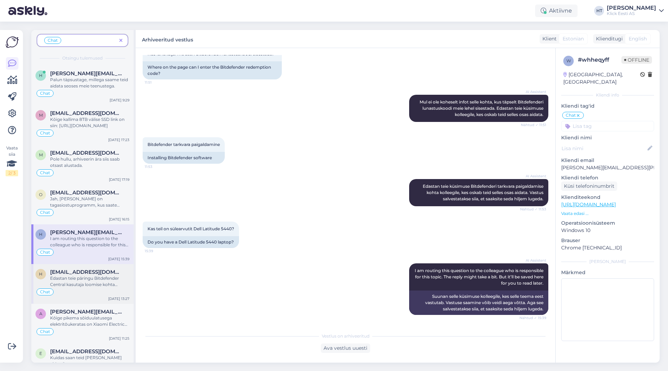
click at [109, 281] on div "Edastan teie päringu Bitdefender Central kasutaja loomise kohta kolleegile, kes…" at bounding box center [89, 281] width 79 height 13
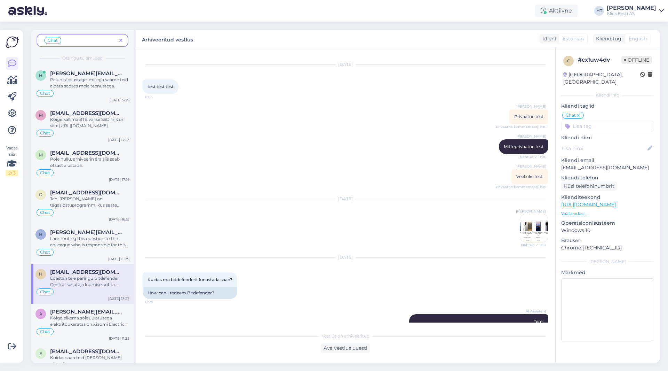
scroll to position [0, 0]
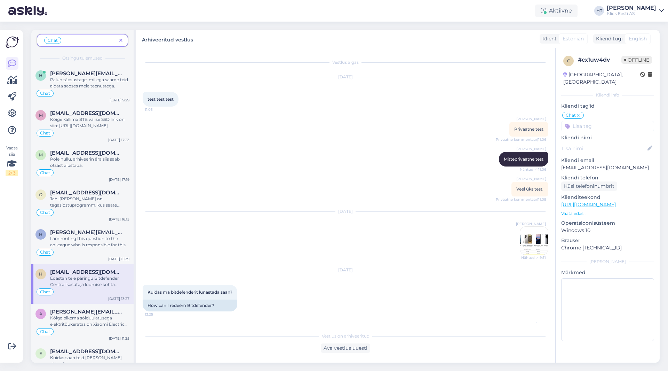
click at [520, 242] on img at bounding box center [534, 241] width 28 height 28
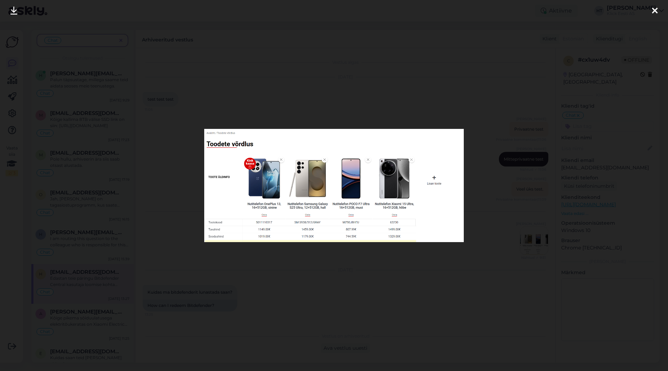
click at [427, 258] on div at bounding box center [334, 185] width 668 height 371
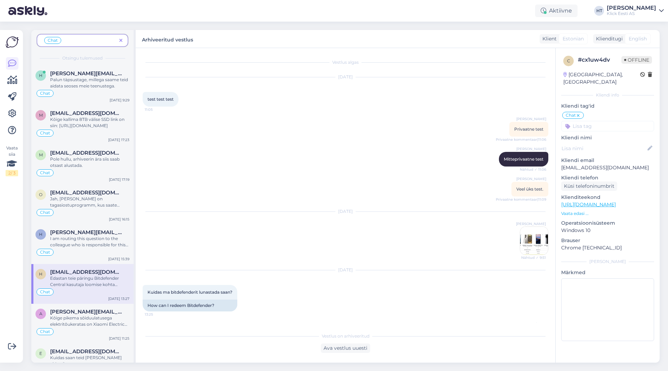
click at [120, 41] on icon at bounding box center [120, 40] width 3 height 5
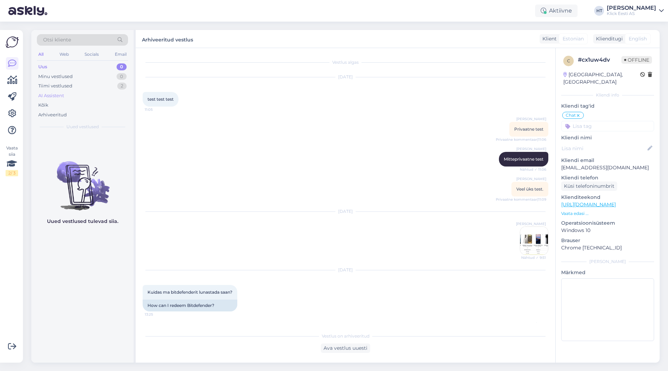
click at [83, 94] on div "AI Assistent" at bounding box center [82, 96] width 91 height 10
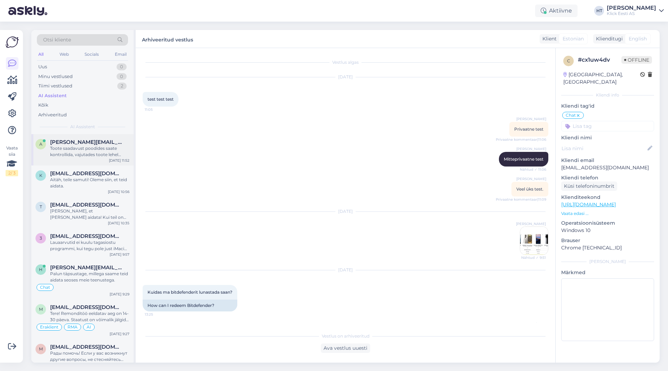
click at [85, 141] on span "[PERSON_NAME][EMAIL_ADDRESS][PERSON_NAME][DOMAIN_NAME]" at bounding box center [86, 142] width 72 height 6
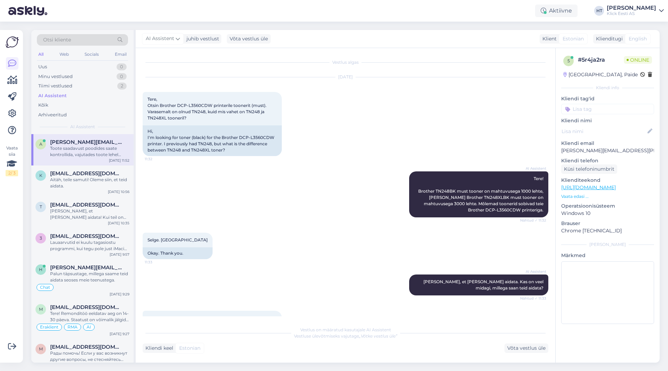
scroll to position [271, 0]
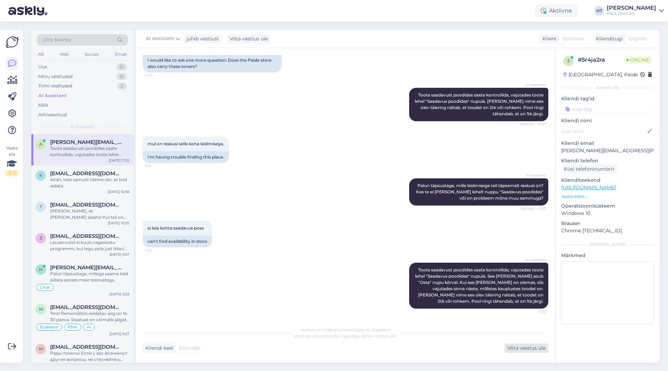
click at [520, 348] on div "Võta vestlus üle" at bounding box center [527, 347] width 44 height 9
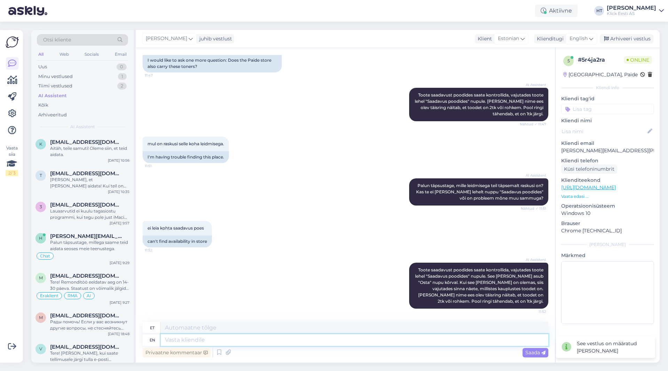
click at [332, 338] on textarea at bounding box center [355, 340] width 388 height 12
click at [577, 37] on span "English" at bounding box center [579, 39] width 18 height 8
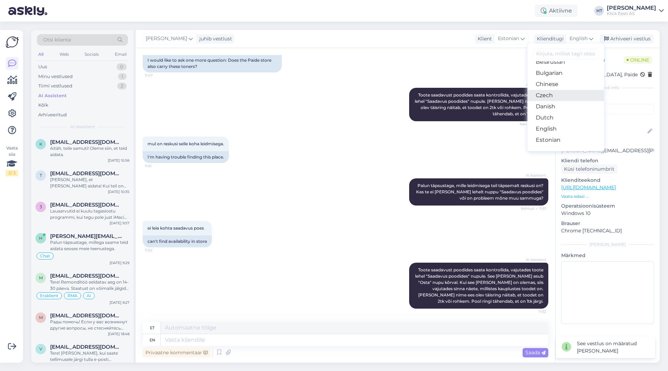
scroll to position [35, 0]
click at [563, 119] on link "Estonian" at bounding box center [566, 123] width 77 height 11
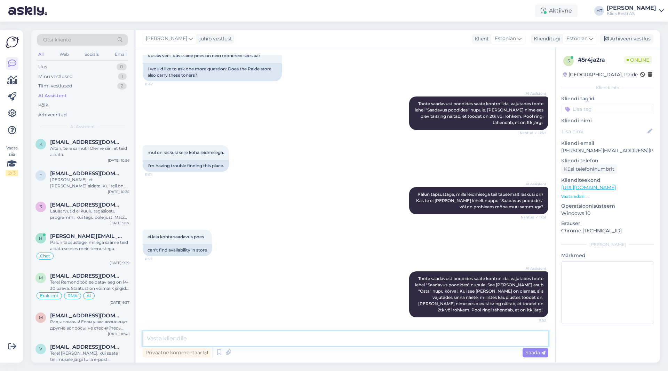
click at [338, 345] on textarea at bounding box center [346, 338] width 406 height 15
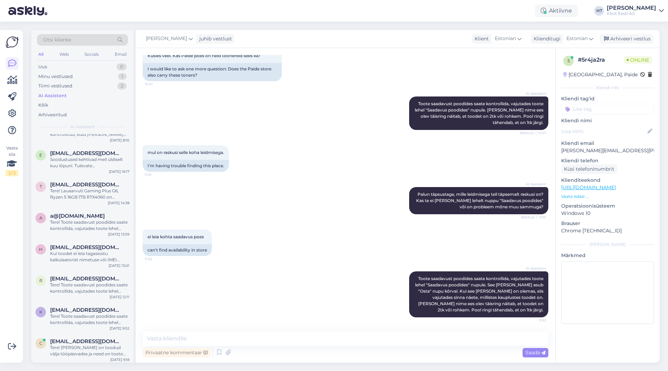
scroll to position [986, 0]
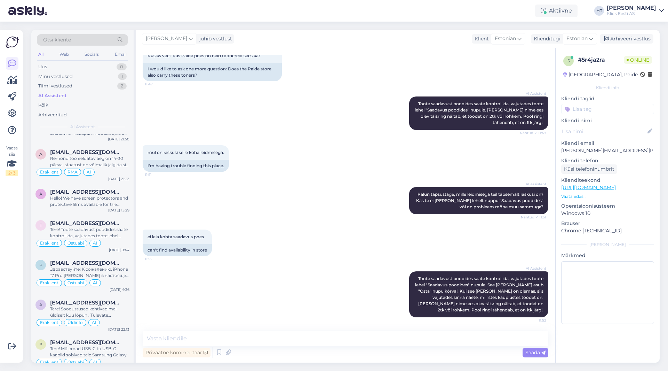
click at [343, 236] on div "ei leia kohta saadavus poes 11:52 can't find availability in store" at bounding box center [346, 243] width 406 height 42
click at [273, 343] on textarea at bounding box center [346, 338] width 406 height 15
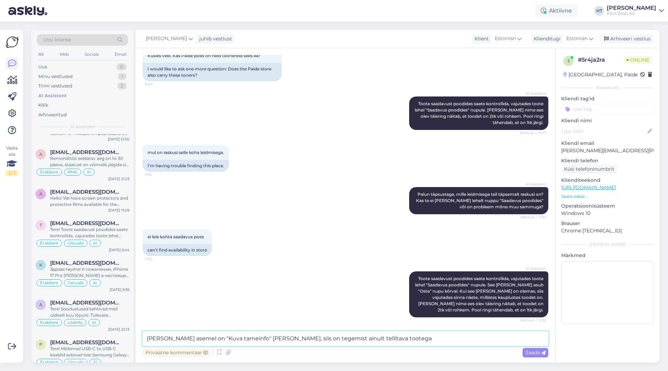
type textarea "[PERSON_NAME] asemel on "Kuva tarneinfo" [PERSON_NAME], siis on tegemist ainult…"
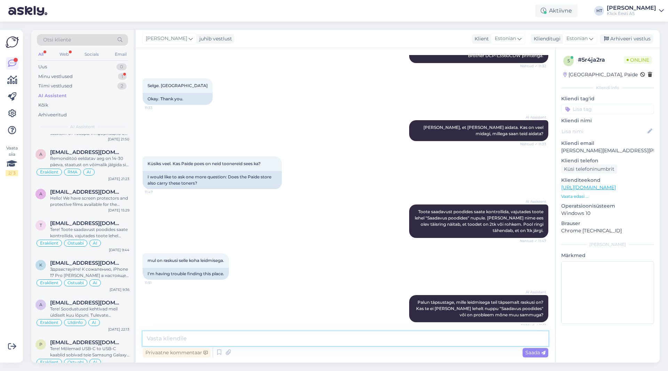
scroll to position [0, 0]
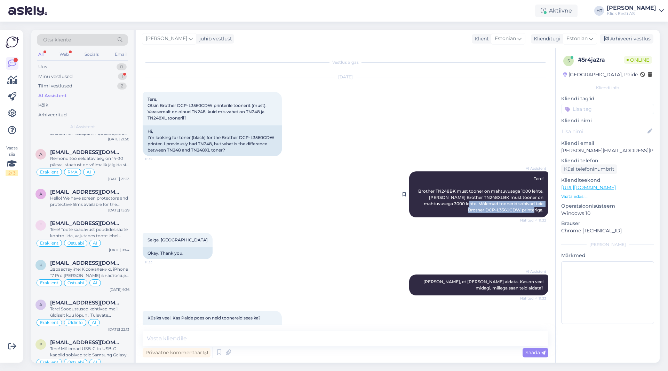
drag, startPoint x: 442, startPoint y: 203, endPoint x: 537, endPoint y: 210, distance: 94.9
click at [537, 210] on span "Tere! Brother TN248BK must tooner on mahtuvusega 1000 lehte, [PERSON_NAME] Brot…" at bounding box center [481, 194] width 126 height 37
click at [303, 216] on div "AI Assistent Tere! Brother TN248BK must tooner on mahtuvusega 1000 lehte, [PERS…" at bounding box center [346, 194] width 406 height 61
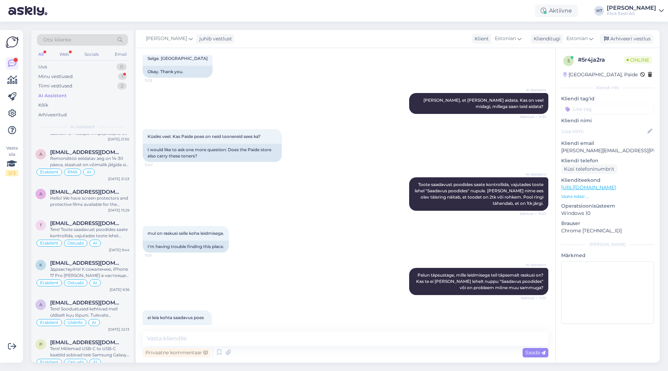
scroll to position [328, 0]
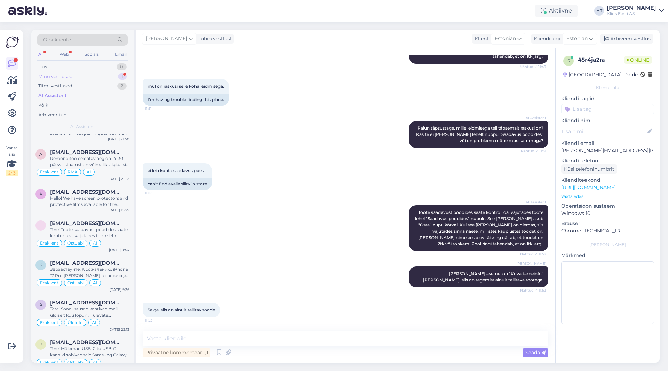
click at [121, 74] on div "1" at bounding box center [122, 76] width 9 height 7
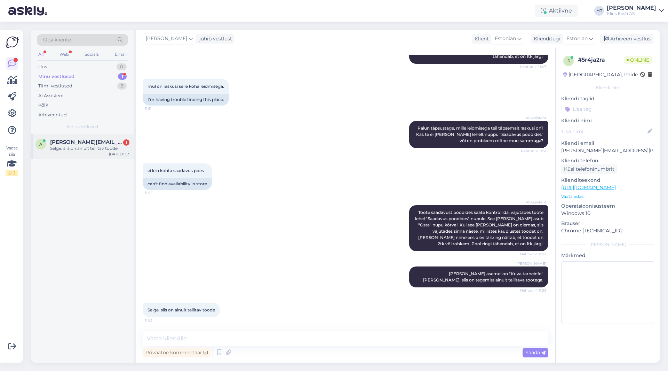
click at [107, 143] on span "[PERSON_NAME][EMAIL_ADDRESS][PERSON_NAME][DOMAIN_NAME]" at bounding box center [86, 142] width 72 height 6
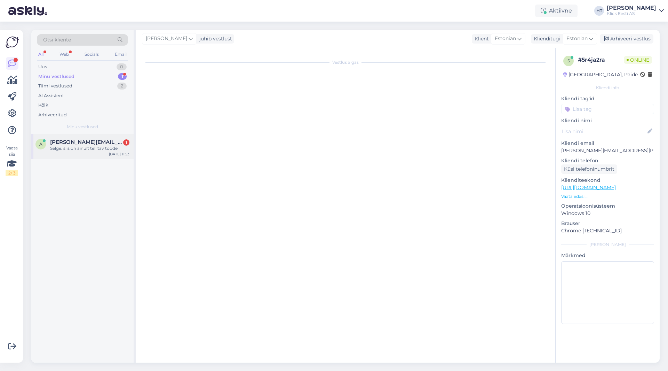
scroll to position [328, 0]
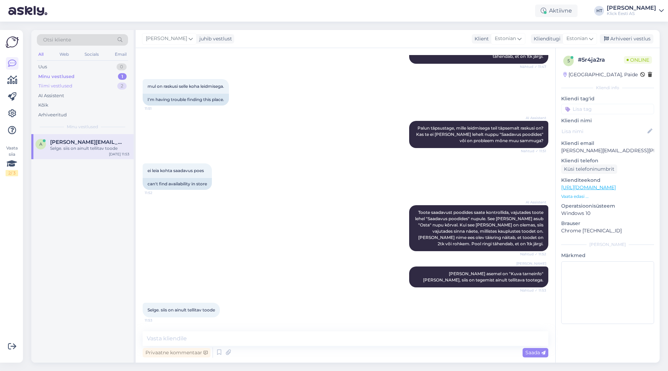
click at [98, 84] on div "Tiimi vestlused 2" at bounding box center [82, 86] width 91 height 10
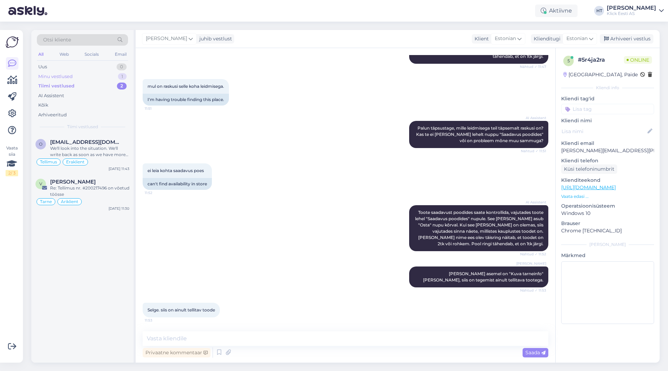
click at [103, 79] on div "Minu vestlused 1" at bounding box center [82, 77] width 91 height 10
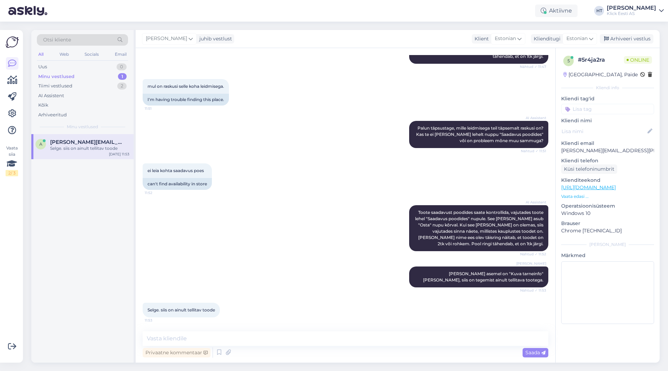
click at [86, 197] on div "a [PERSON_NAME][EMAIL_ADDRESS][PERSON_NAME][DOMAIN_NAME] Selge. siis on ainult …" at bounding box center [82, 248] width 102 height 228
click at [102, 268] on div "a [PERSON_NAME][EMAIL_ADDRESS][PERSON_NAME][DOMAIN_NAME] Selge. siis on ainult …" at bounding box center [82, 248] width 102 height 228
click at [67, 261] on div "a [PERSON_NAME][EMAIL_ADDRESS][PERSON_NAME][DOMAIN_NAME] Selge. siis on ainult …" at bounding box center [82, 248] width 102 height 228
click at [69, 248] on div "a [PERSON_NAME][EMAIL_ADDRESS][PERSON_NAME][DOMAIN_NAME] Selge. siis on ainult …" at bounding box center [82, 248] width 102 height 228
click at [88, 243] on div "a [PERSON_NAME][EMAIL_ADDRESS][PERSON_NAME][DOMAIN_NAME] Selge. siis on ainult …" at bounding box center [82, 248] width 102 height 228
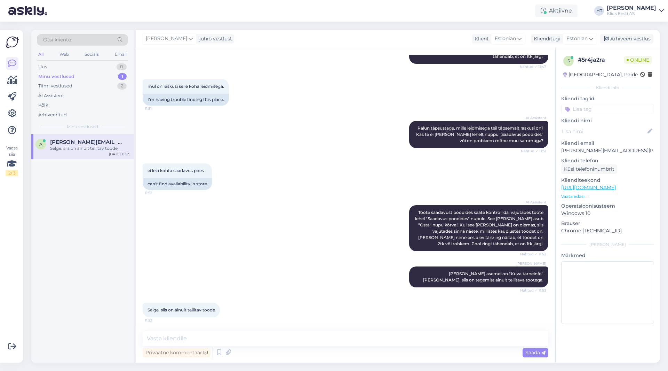
click at [82, 243] on div "a [PERSON_NAME][EMAIL_ADDRESS][PERSON_NAME][DOMAIN_NAME] Selge. siis on ainult …" at bounding box center [82, 248] width 102 height 228
click at [76, 85] on div "Tiimi vestlused 2" at bounding box center [82, 86] width 91 height 10
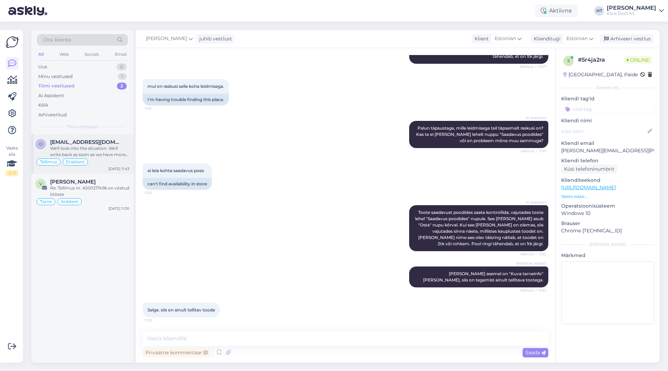
click at [88, 147] on div "We'll look into the situation. We'll write back as soon as we have more info." at bounding box center [89, 151] width 79 height 13
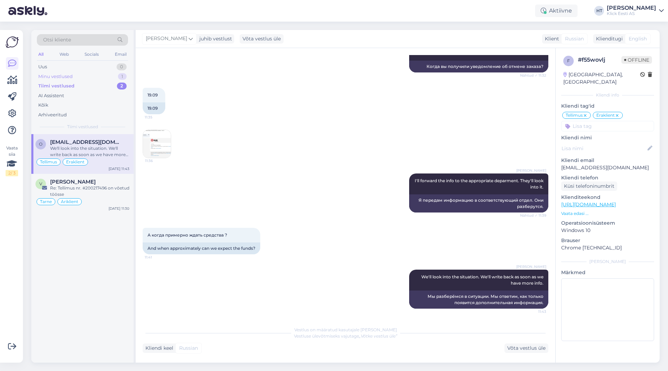
click at [116, 75] on div "Minu vestlused 1" at bounding box center [82, 77] width 91 height 10
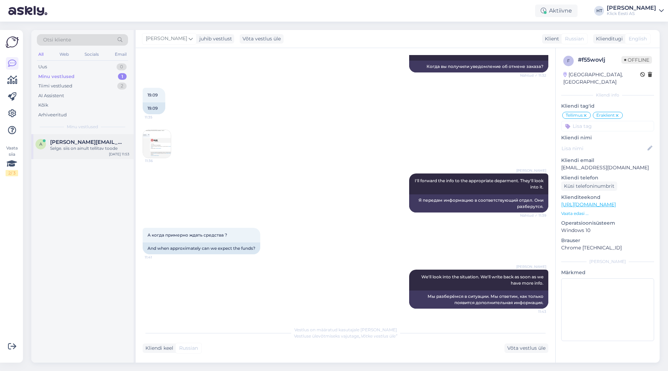
click at [116, 141] on div "[PERSON_NAME][EMAIL_ADDRESS][PERSON_NAME][DOMAIN_NAME]" at bounding box center [89, 142] width 79 height 6
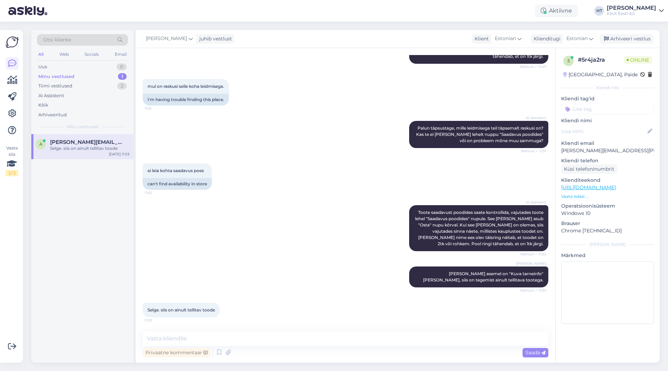
click at [597, 109] on input at bounding box center [607, 109] width 93 height 10
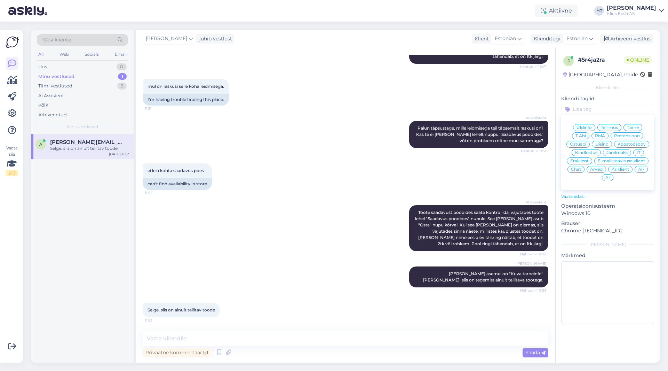
click at [588, 158] on div "Eraklient" at bounding box center [579, 160] width 25 height 7
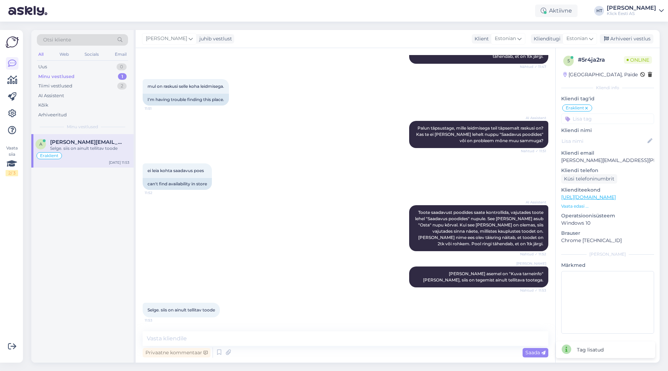
click at [603, 113] on input at bounding box center [607, 118] width 93 height 10
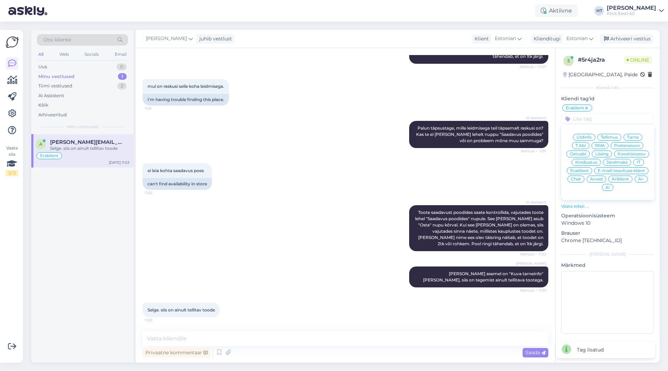
click at [579, 153] on span "Ostuabi" at bounding box center [578, 154] width 16 height 4
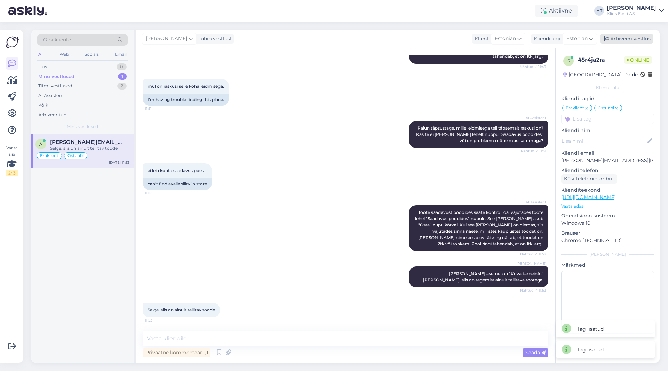
click at [622, 43] on div "Arhiveeri vestlus" at bounding box center [627, 38] width 54 height 9
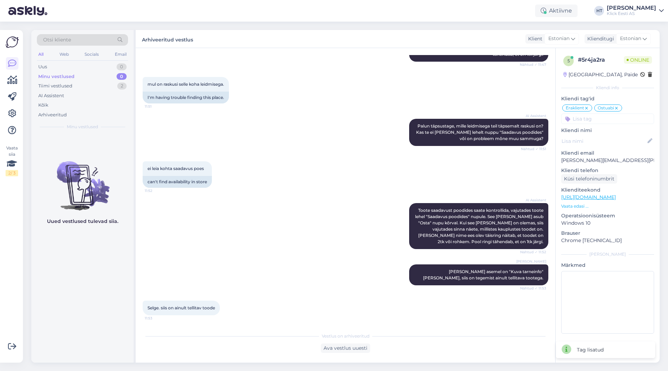
scroll to position [331, 0]
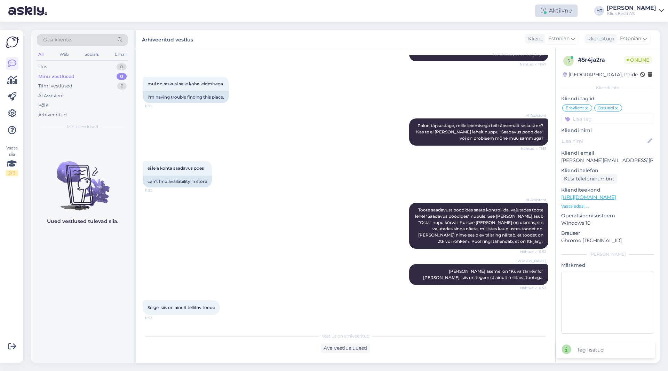
click at [578, 11] on div "Aktiivne" at bounding box center [556, 11] width 42 height 13
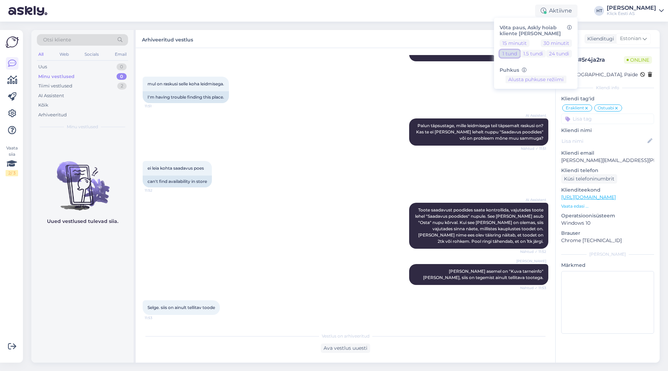
click at [520, 52] on button "1 tund" at bounding box center [510, 54] width 20 height 8
click at [451, 35] on div "Arhiveeritud vestlus Klient Estonian Klienditugi Estonian Arabic Belarusian Bul…" at bounding box center [398, 39] width 524 height 18
